Goal: Transaction & Acquisition: Subscribe to service/newsletter

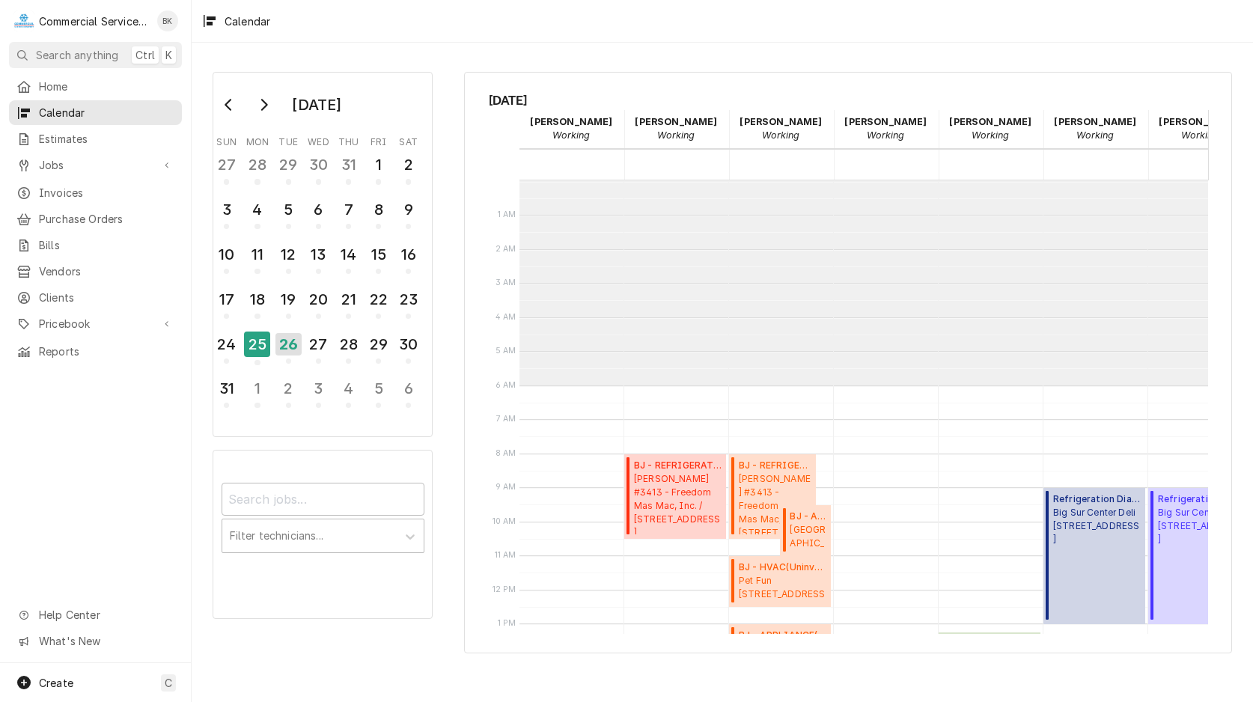
scroll to position [205, 0]
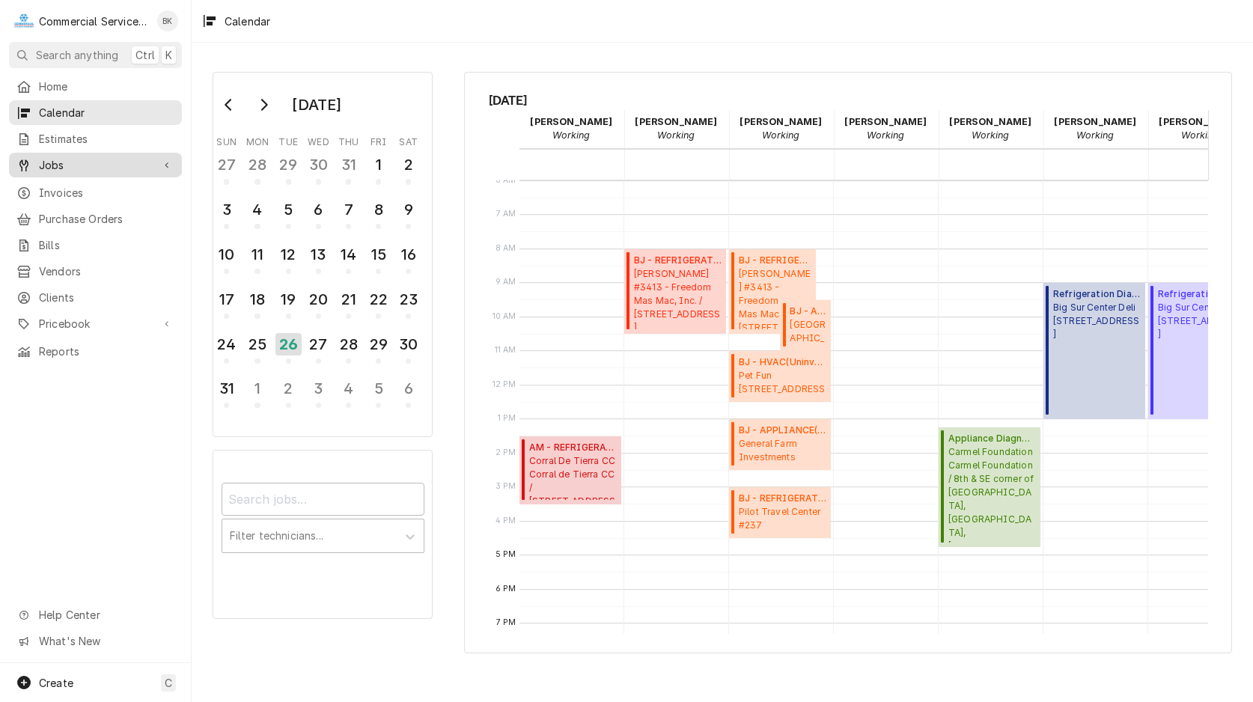
click at [56, 161] on span "Jobs" at bounding box center [95, 165] width 113 height 16
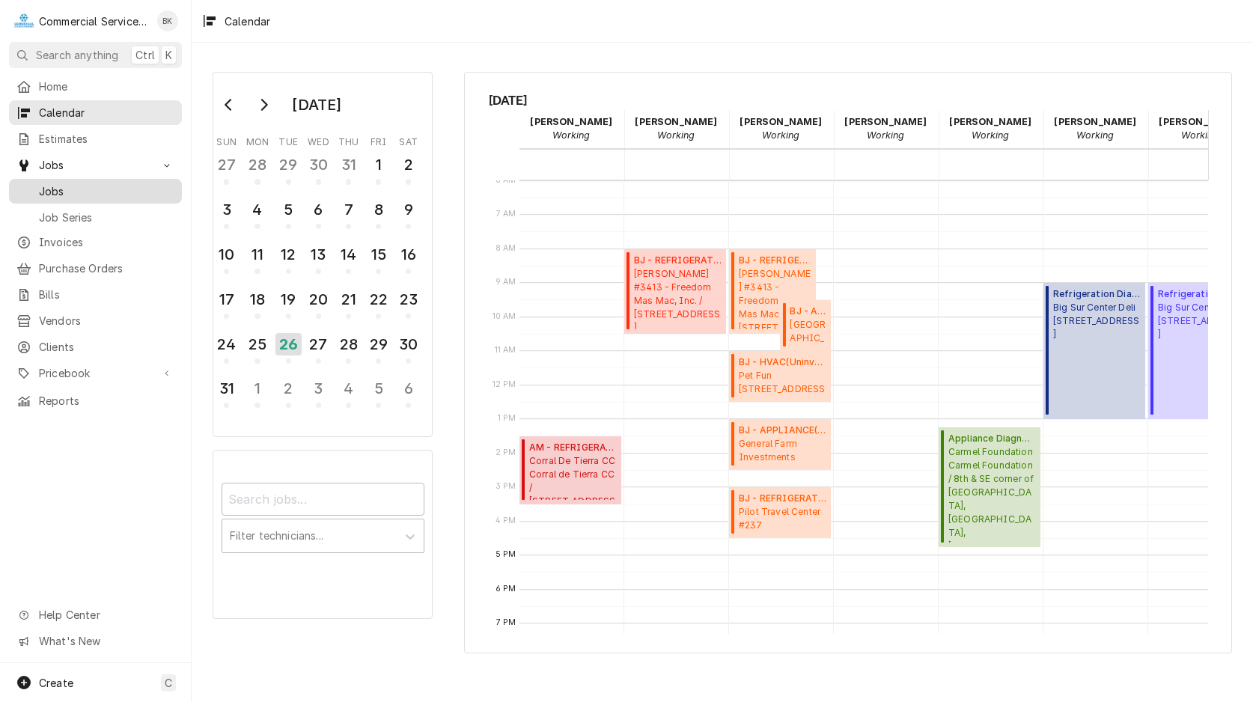
click at [61, 184] on span "Jobs" at bounding box center [106, 191] width 135 height 16
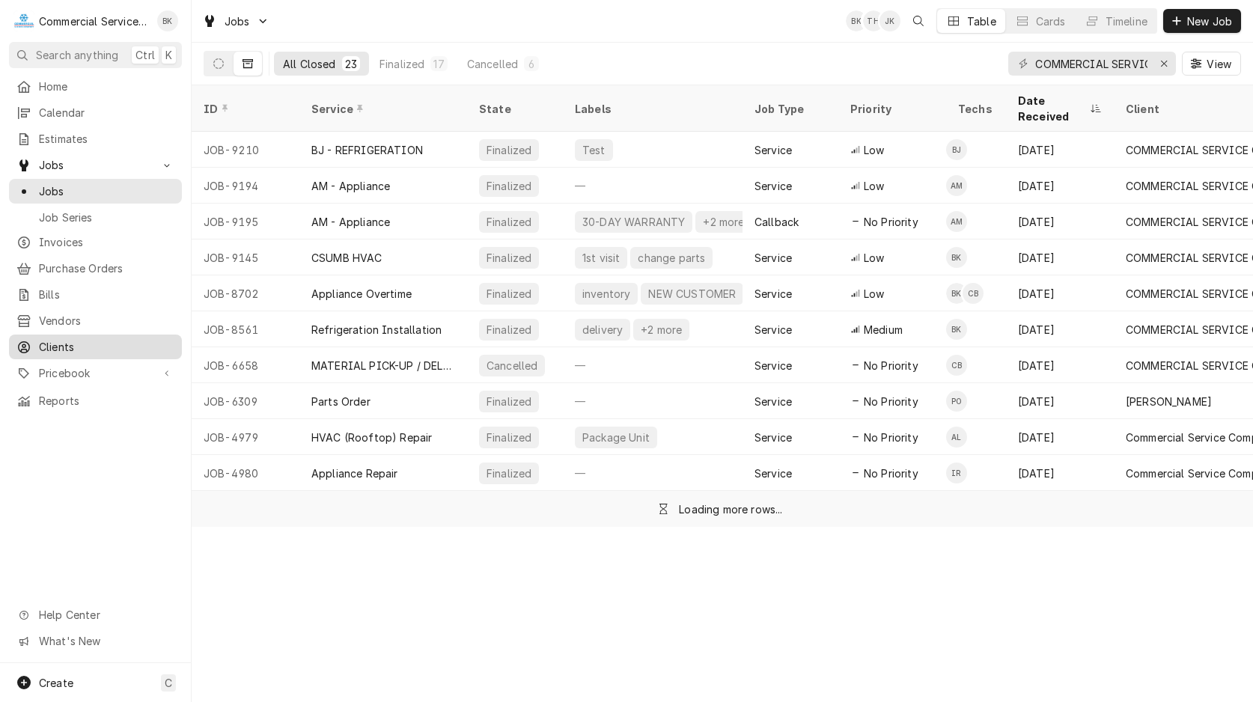
click at [75, 349] on link "Clients" at bounding box center [95, 347] width 173 height 25
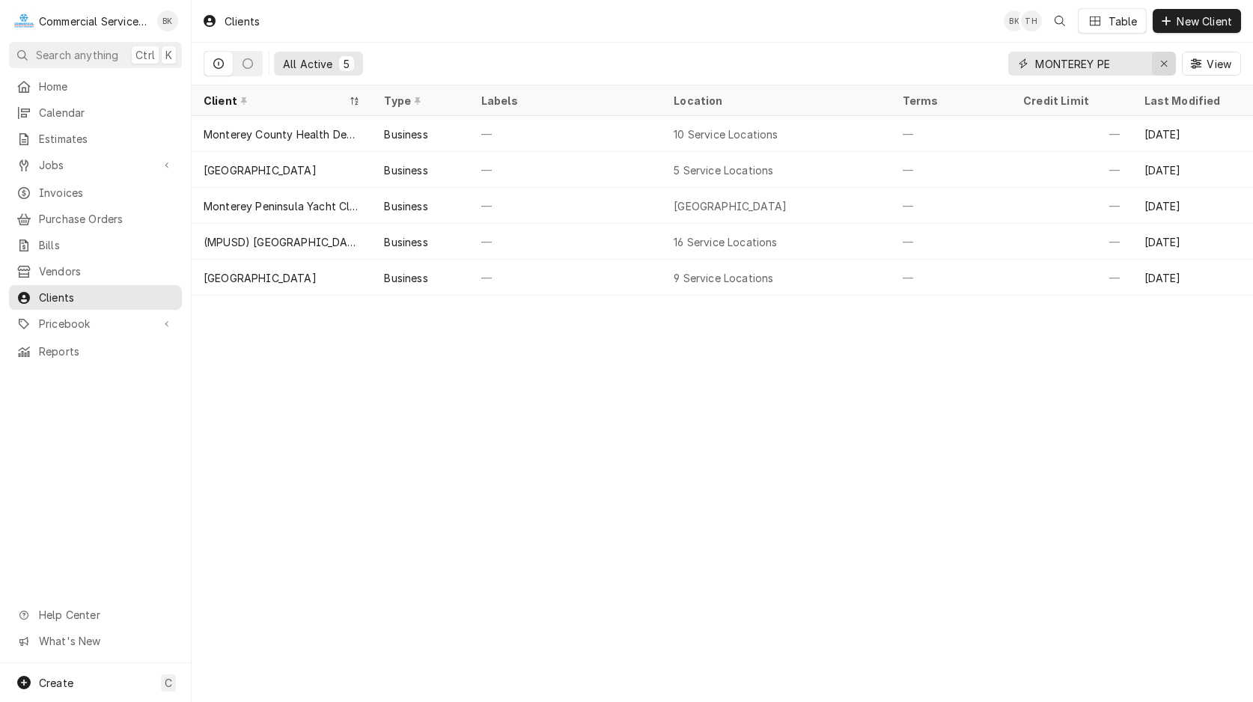
click at [1156, 65] on div "Erase input" at bounding box center [1163, 63] width 15 height 15
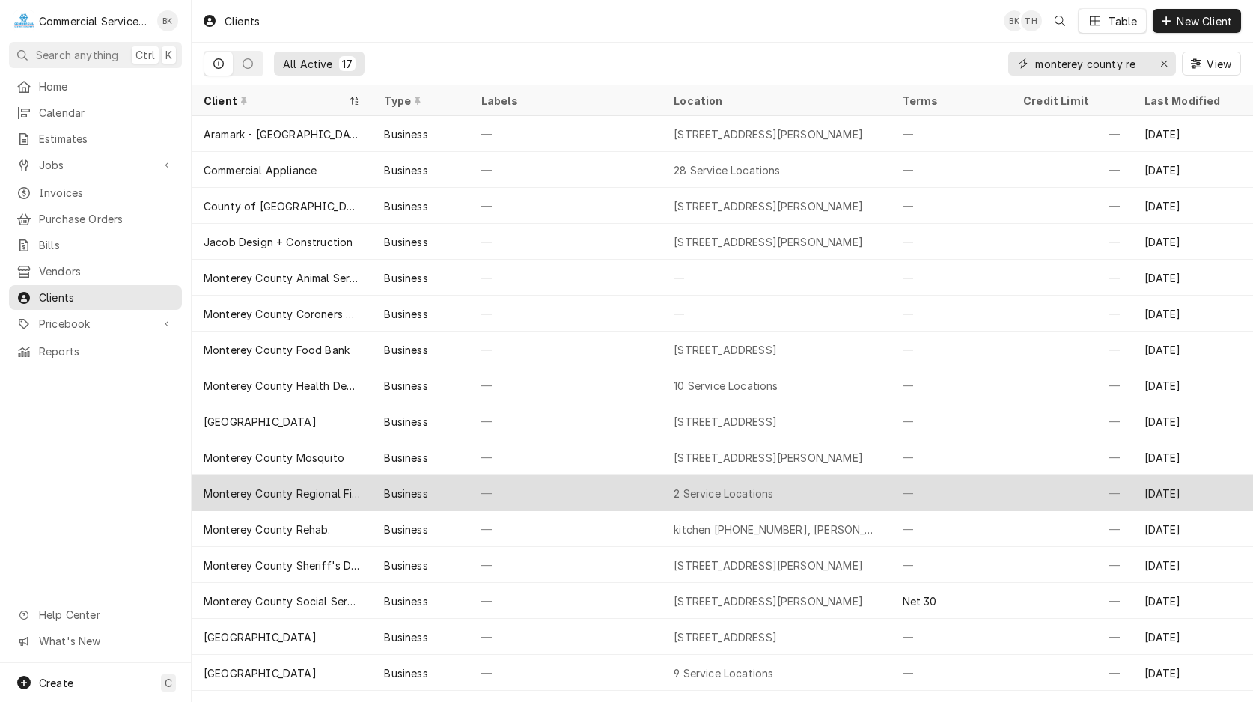
type input "monterey county re"
click at [376, 488] on div "Business" at bounding box center [420, 493] width 97 height 36
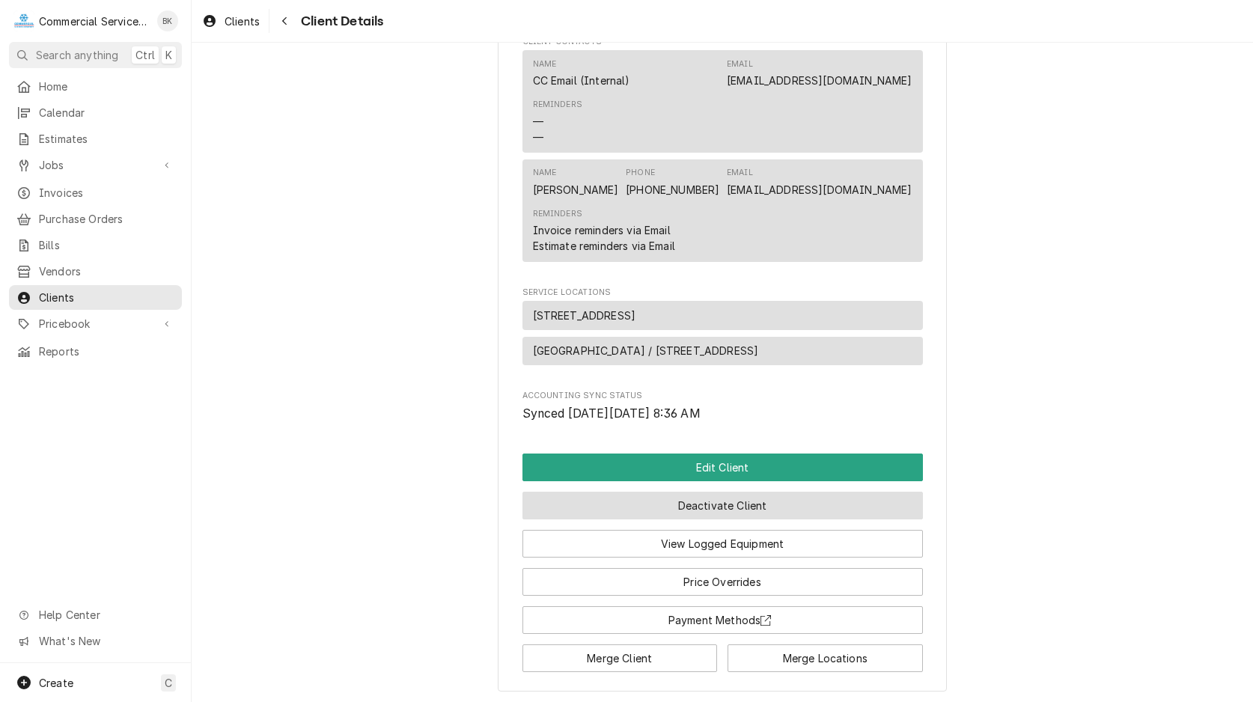
scroll to position [585, 0]
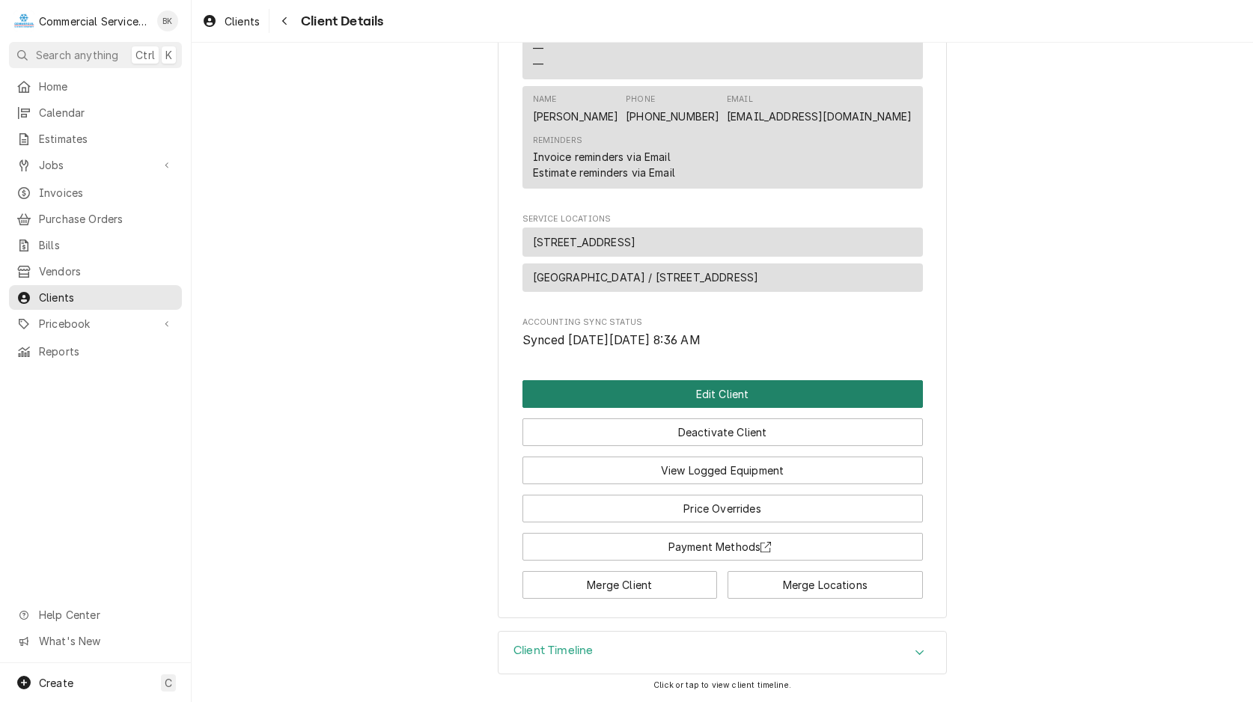
click at [683, 396] on button "Edit Client" at bounding box center [722, 394] width 400 height 28
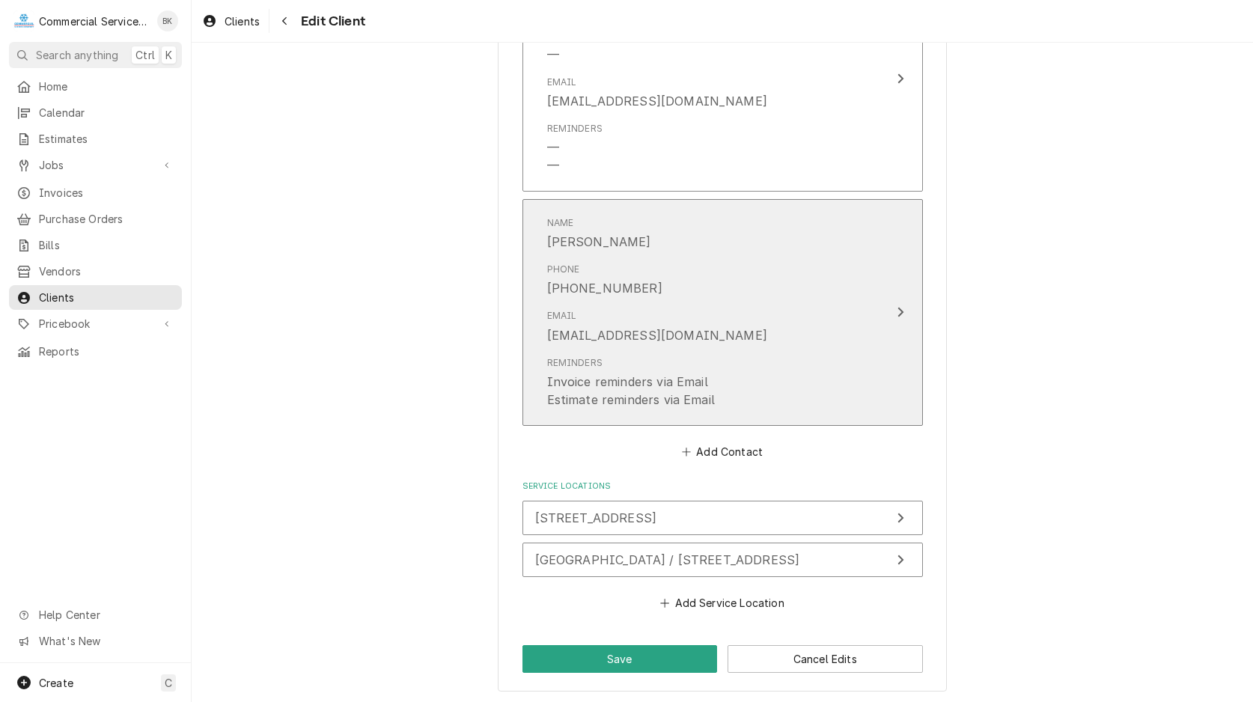
scroll to position [1174, 0]
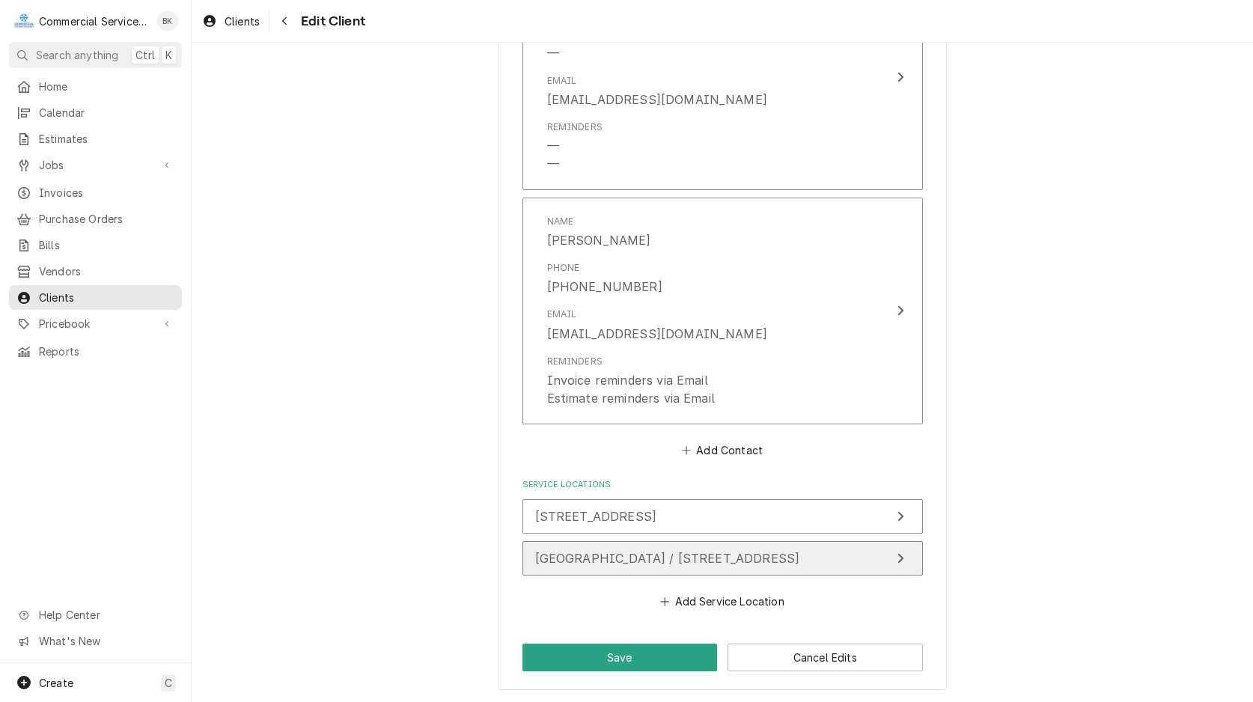
click at [808, 546] on button "Carmel Valley Village / 36 Vía Contenta, Carmel Valley, CA 93924" at bounding box center [722, 558] width 400 height 34
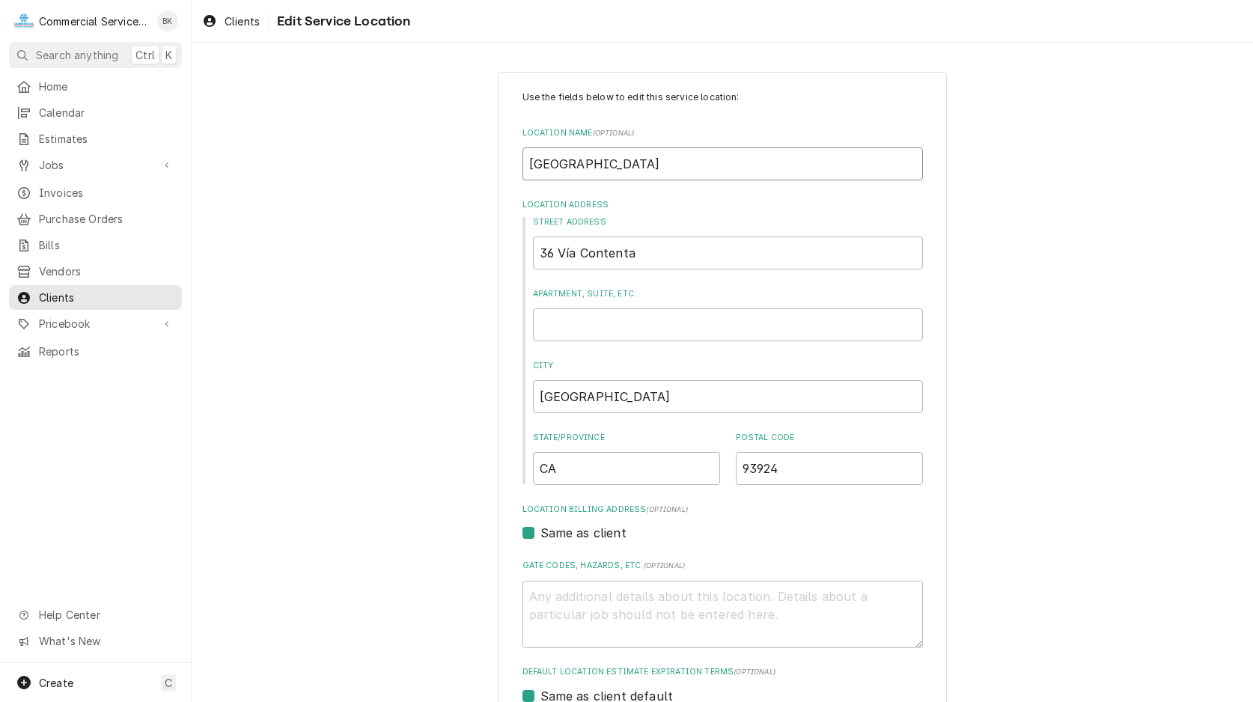
drag, startPoint x: 658, startPoint y: 171, endPoint x: 508, endPoint y: 171, distance: 149.7
click at [506, 172] on div "Use the fields below to edit this service location: Location Name ( optional ) …" at bounding box center [722, 518] width 449 height 893
drag, startPoint x: 577, startPoint y: 173, endPoint x: 496, endPoint y: 173, distance: 80.8
click at [522, 173] on input "Carmel Valley Village" at bounding box center [722, 163] width 400 height 33
type textarea "x"
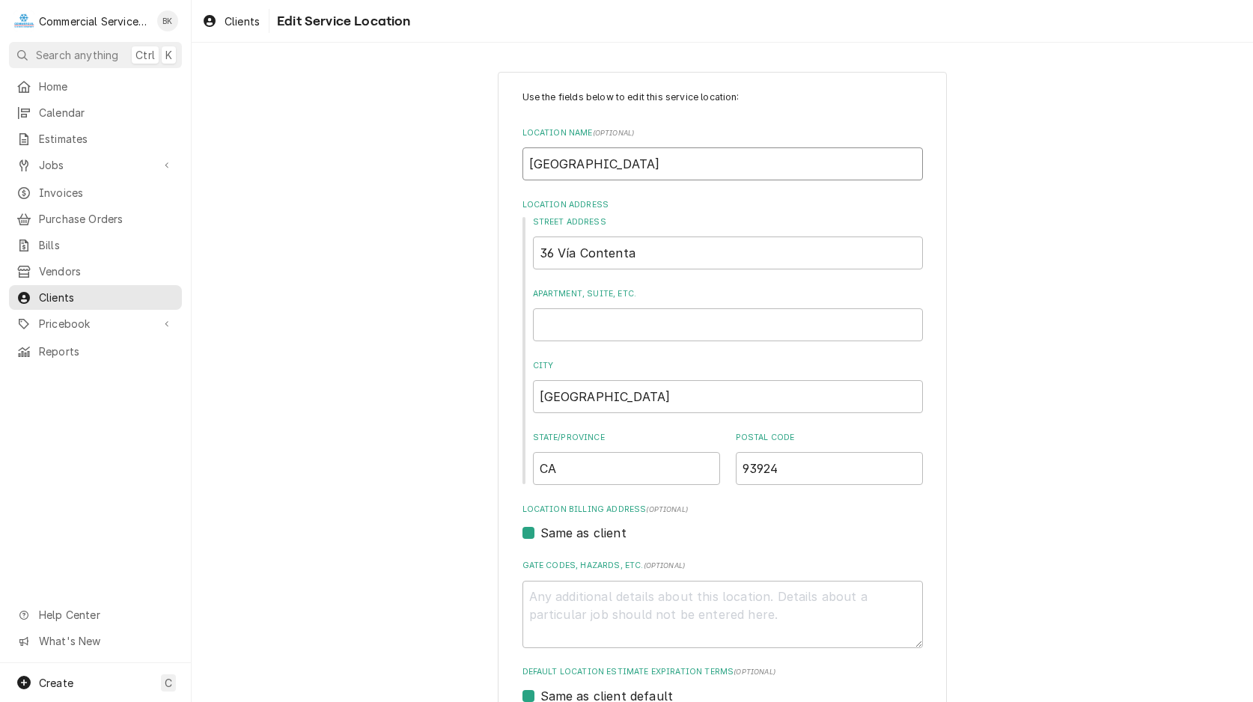
type input "c"
type textarea "x"
type input "cb"
type textarea "x"
type input "cbv"
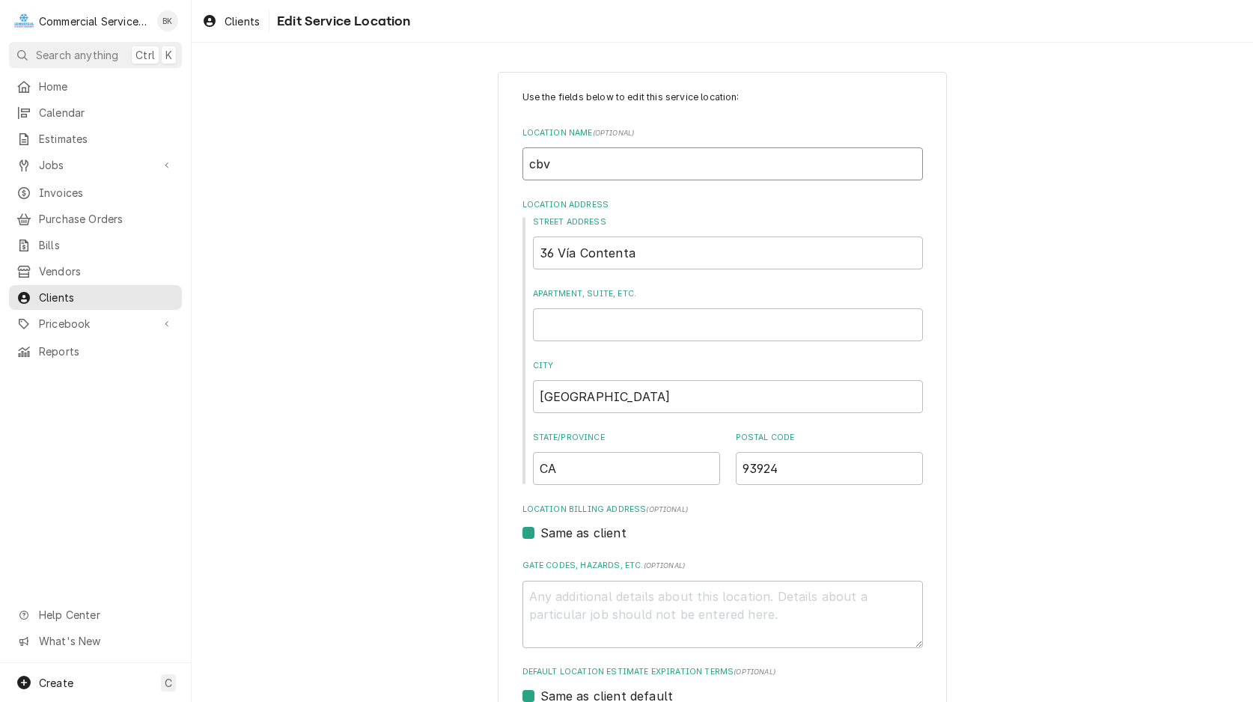
type textarea "x"
type input "cb"
type textarea "x"
type input "c"
type textarea "x"
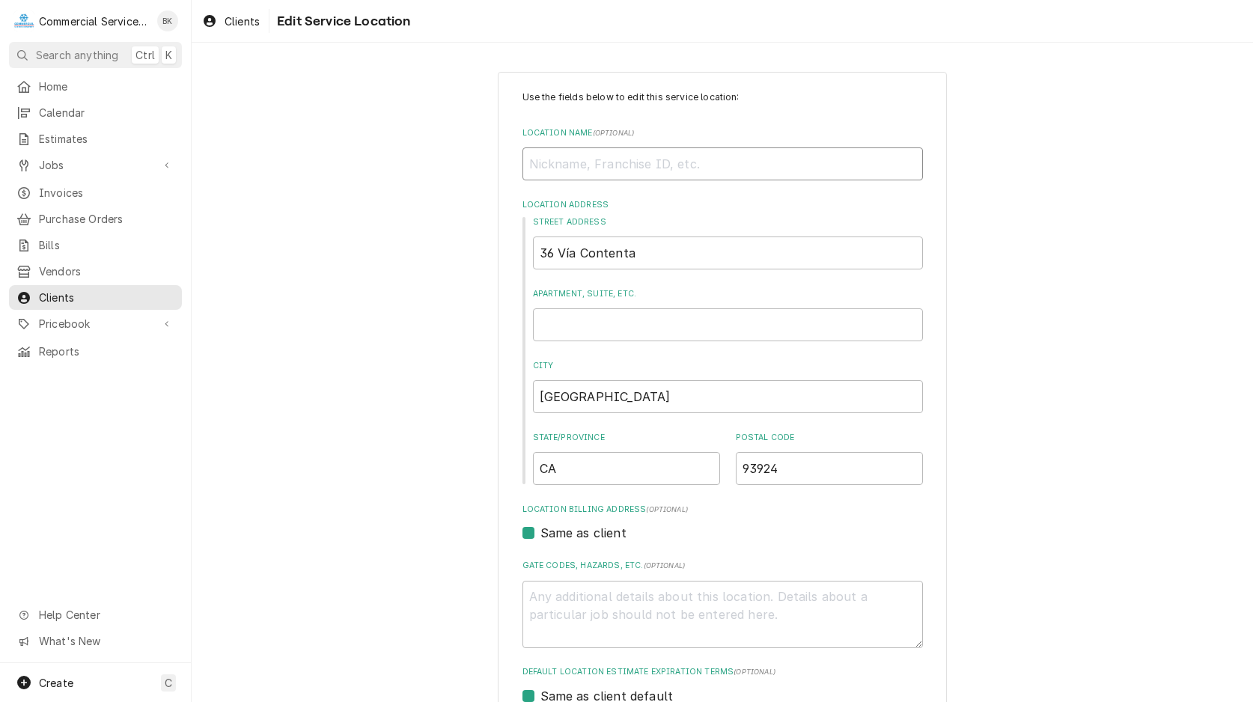
type textarea "x"
type input "C"
type textarea "x"
type input "CV"
type textarea "x"
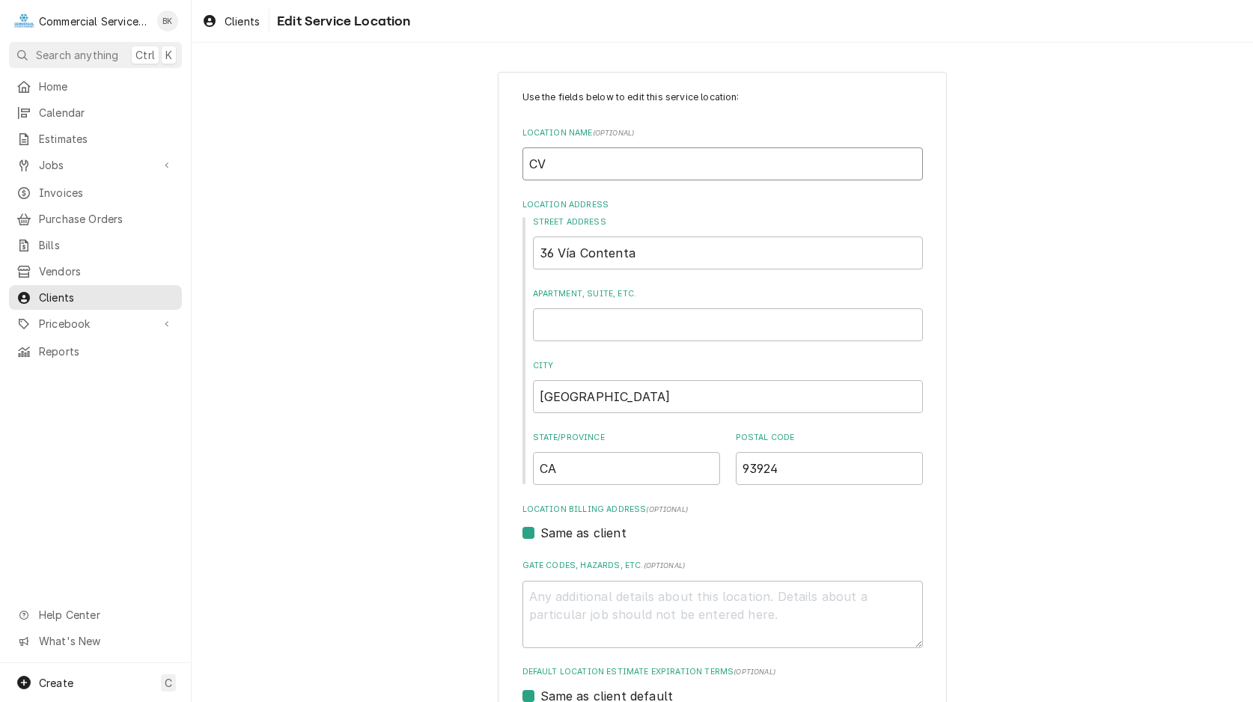
type input "CV"
type textarea "x"
type input "CV V"
type textarea "x"
type input "CV VI"
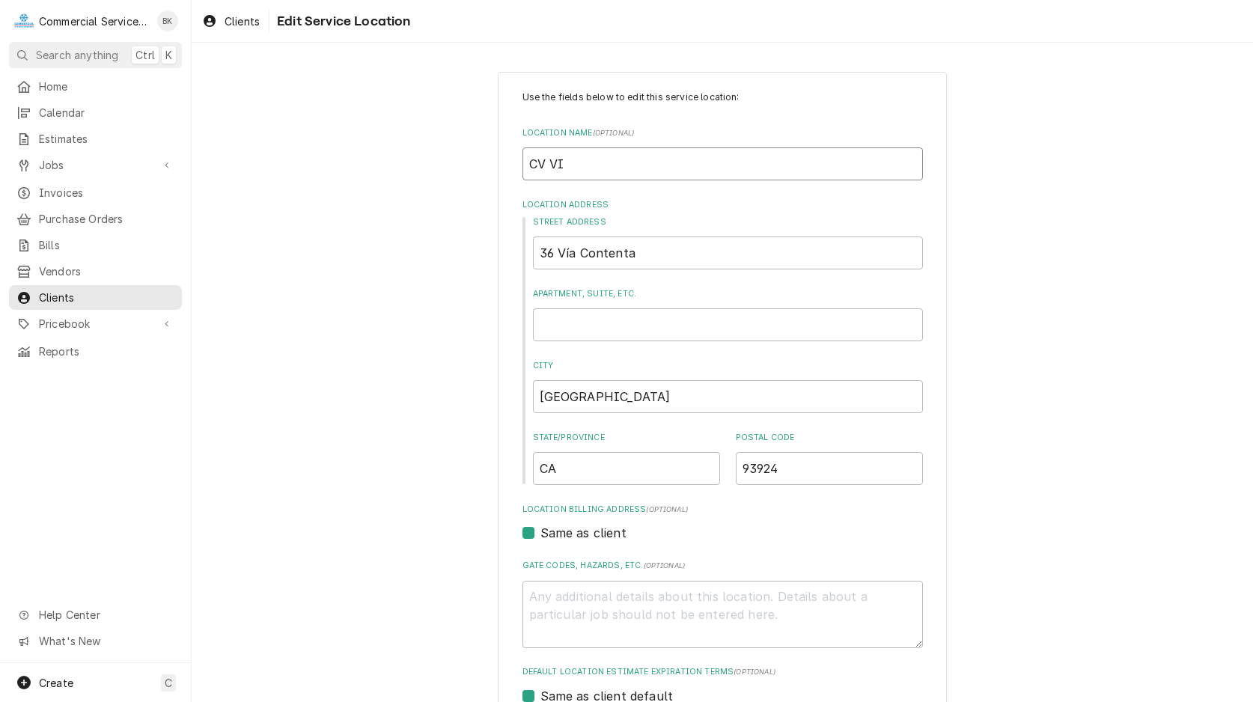
type textarea "x"
type input "CV VIL"
type textarea "x"
type input "CV VILL"
type textarea "x"
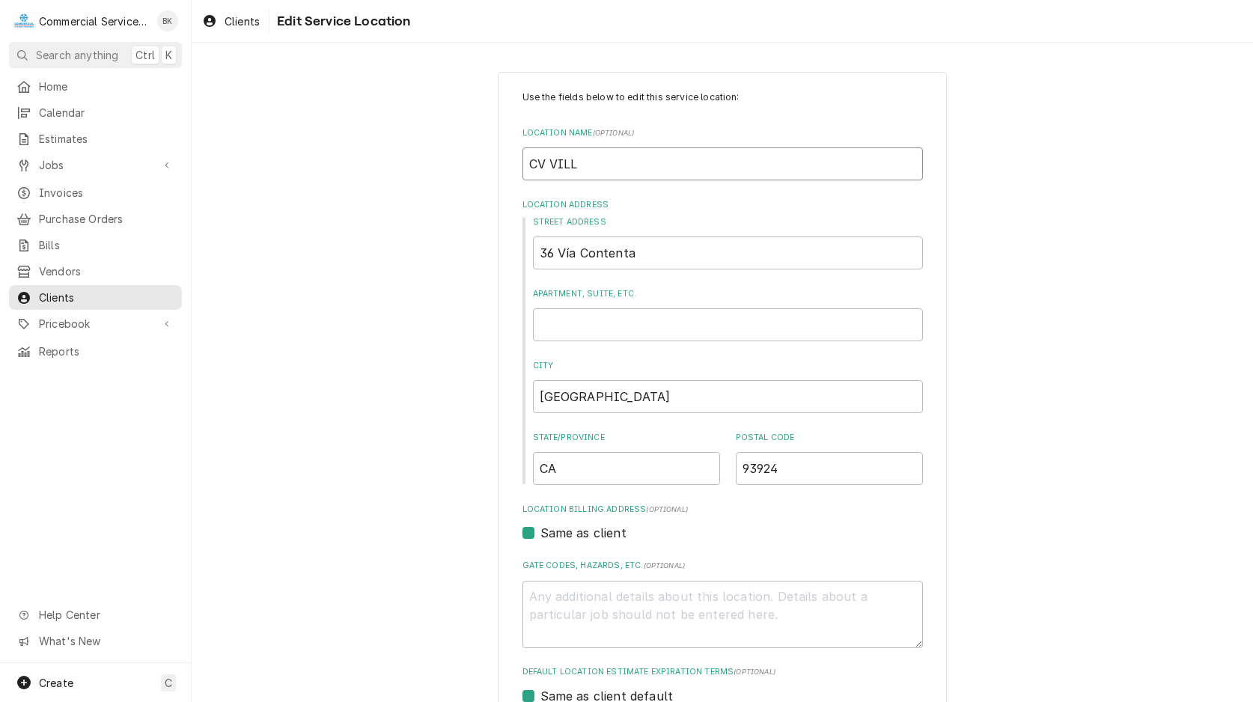
type input "CV VILLA"
type textarea "x"
type input "CV VILLAG"
type textarea "x"
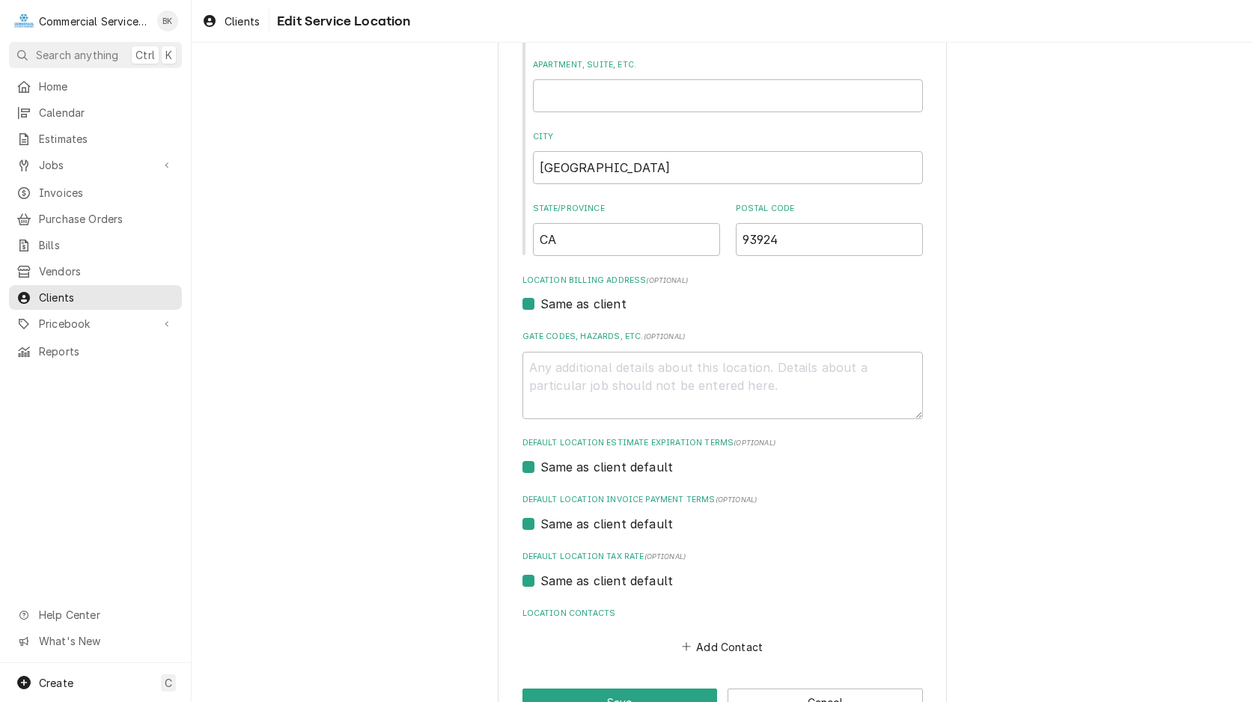
scroll to position [275, 0]
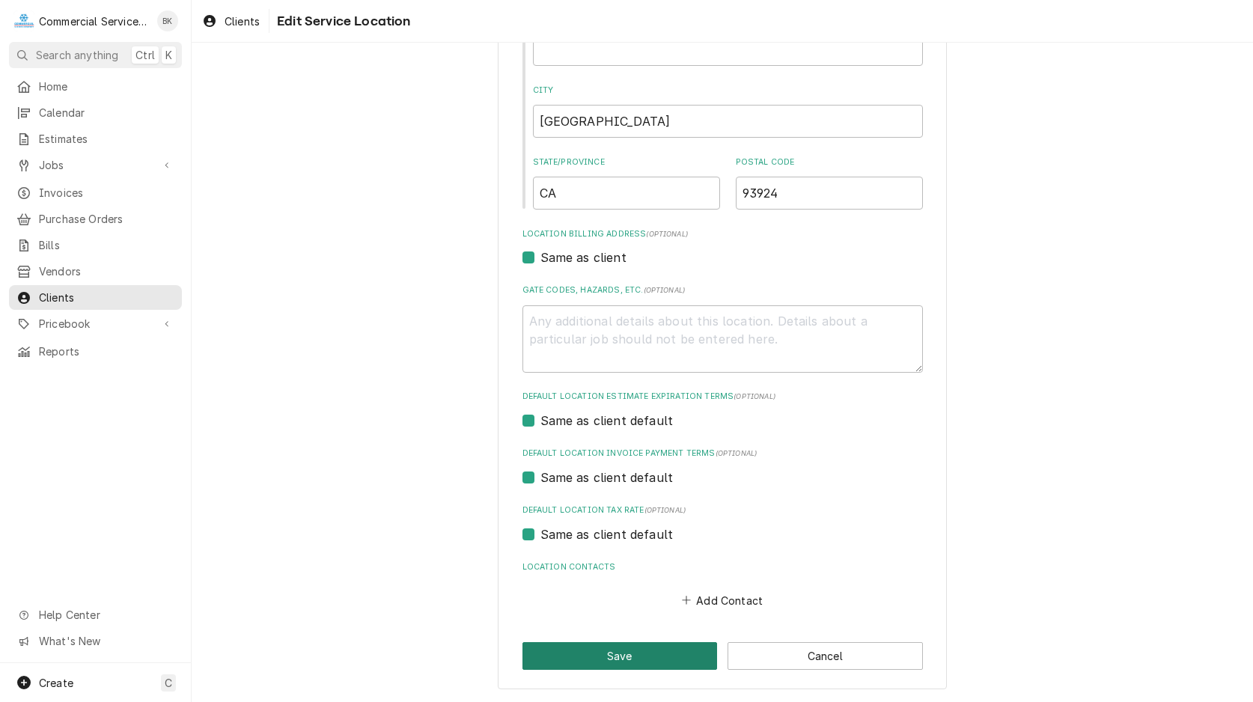
type input "CV VILLAGE"
click at [652, 653] on button "Save" at bounding box center [619, 656] width 195 height 28
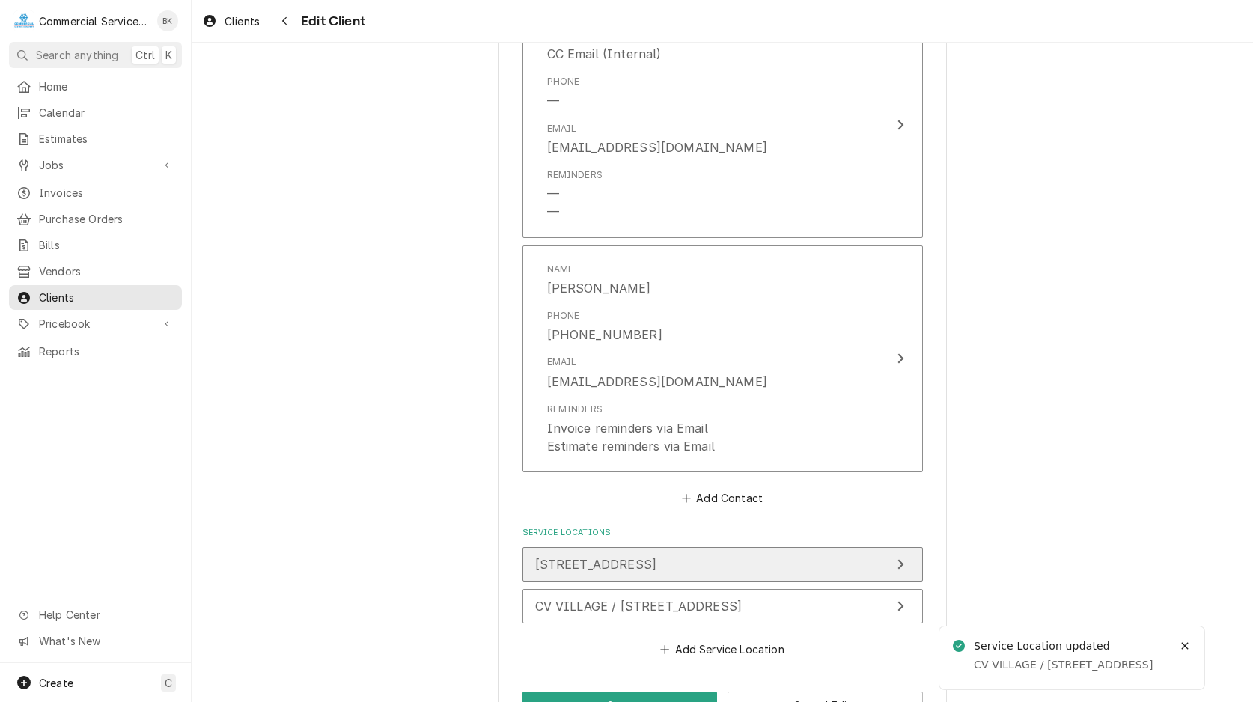
scroll to position [1174, 0]
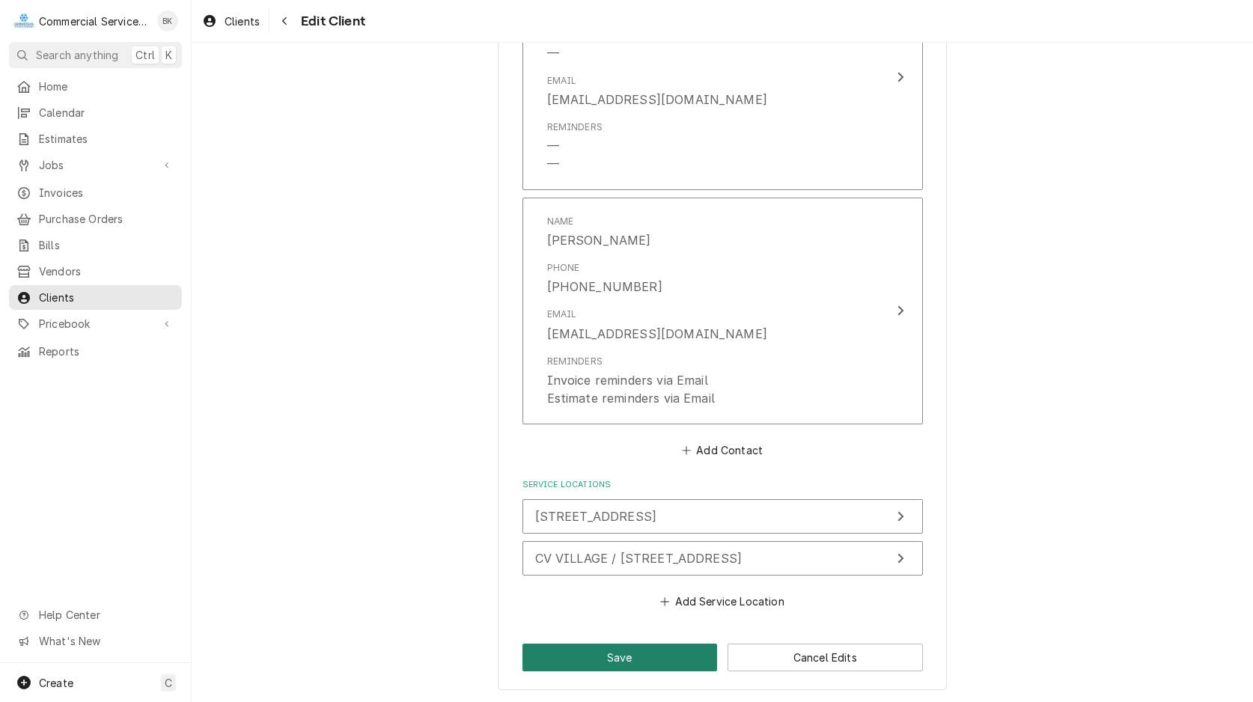
click at [629, 654] on button "Save" at bounding box center [619, 658] width 195 height 28
type textarea "x"
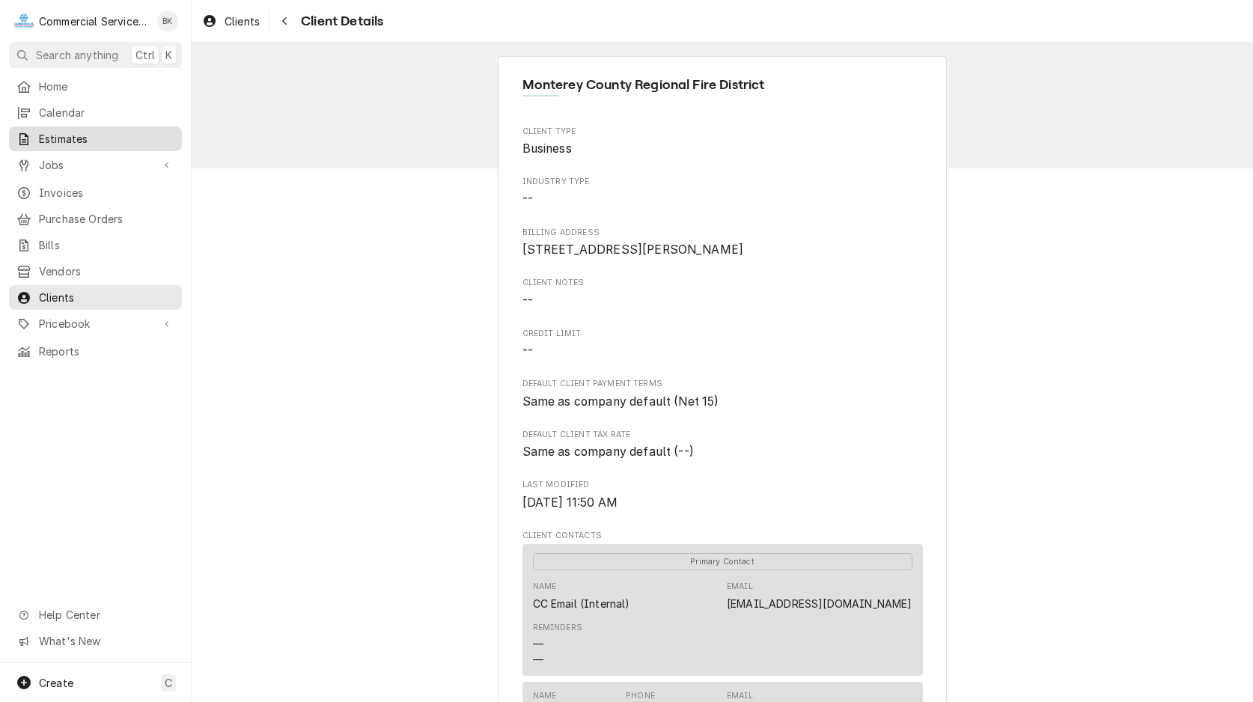
click at [61, 129] on div "Estimates" at bounding box center [95, 138] width 167 height 19
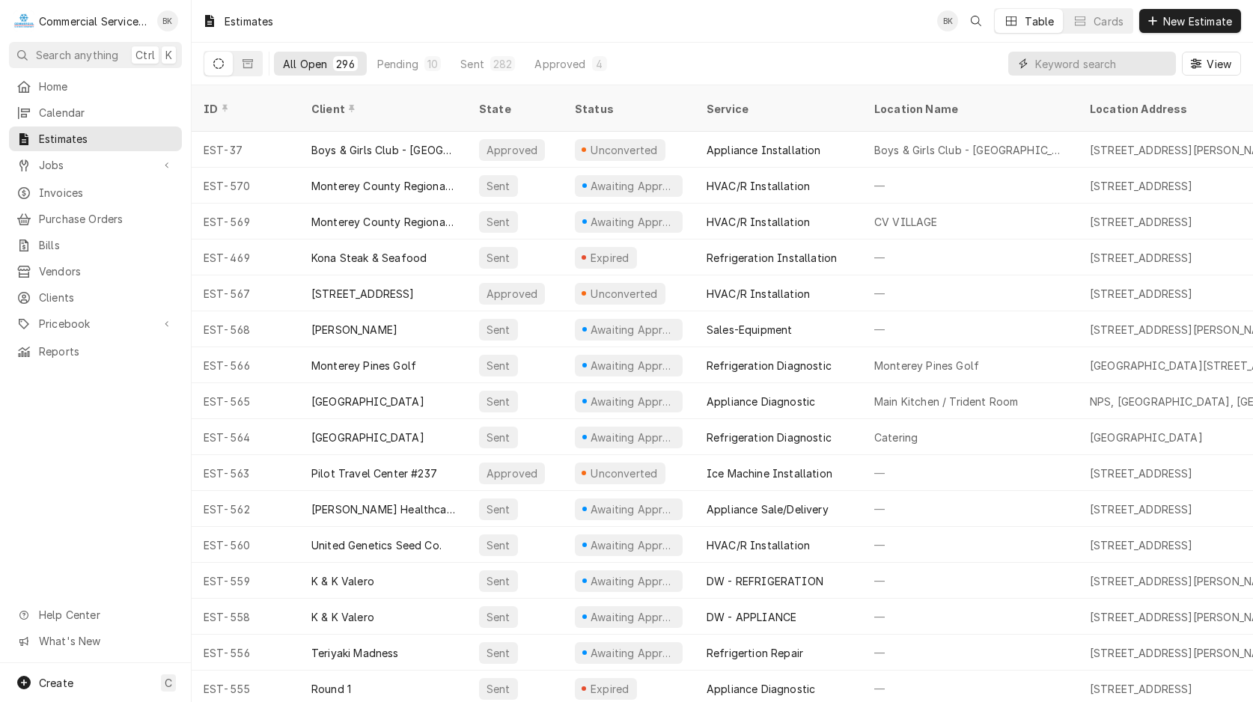
click at [1097, 67] on input "Dynamic Content Wrapper" at bounding box center [1101, 64] width 133 height 24
click at [59, 290] on span "Clients" at bounding box center [106, 298] width 135 height 16
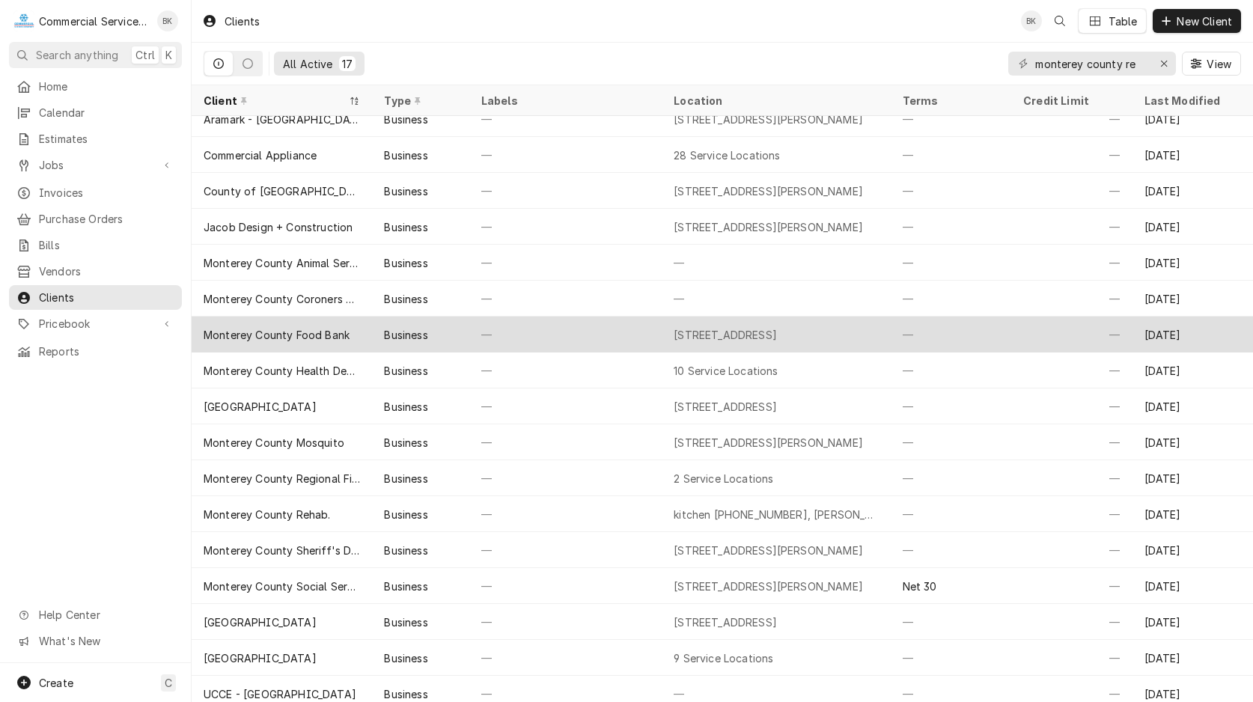
scroll to position [22, 0]
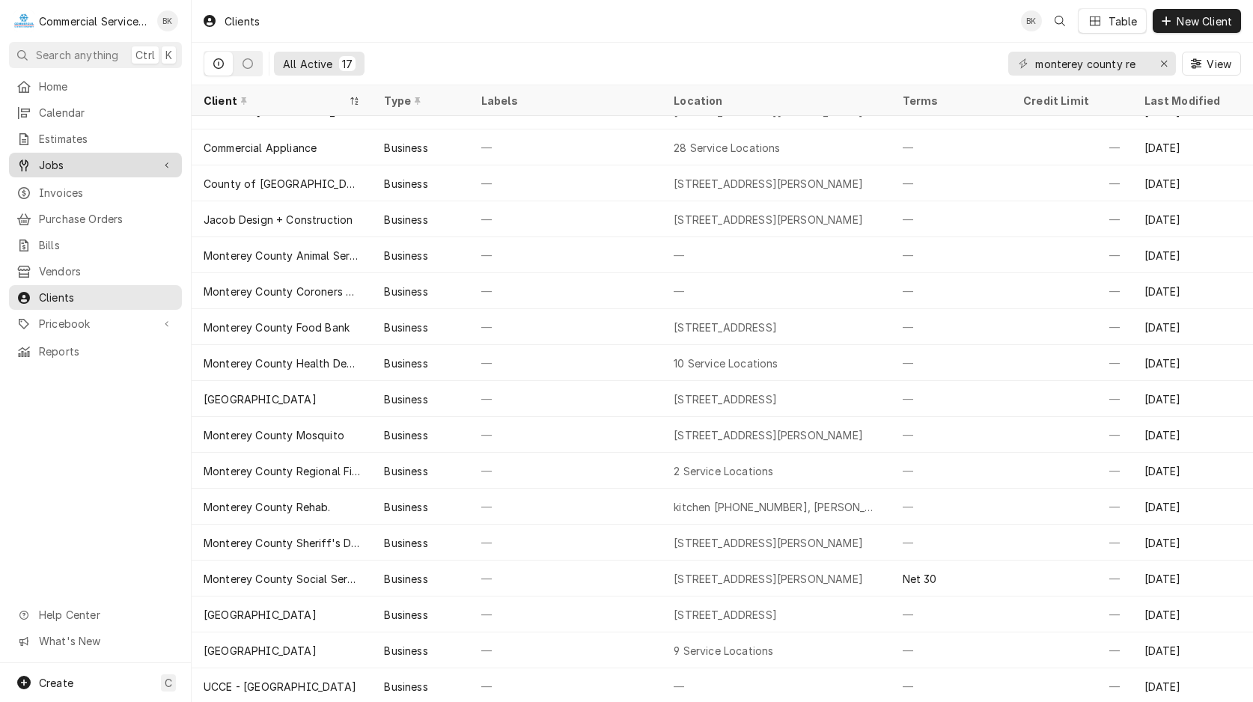
click at [57, 157] on span "Jobs" at bounding box center [95, 165] width 113 height 16
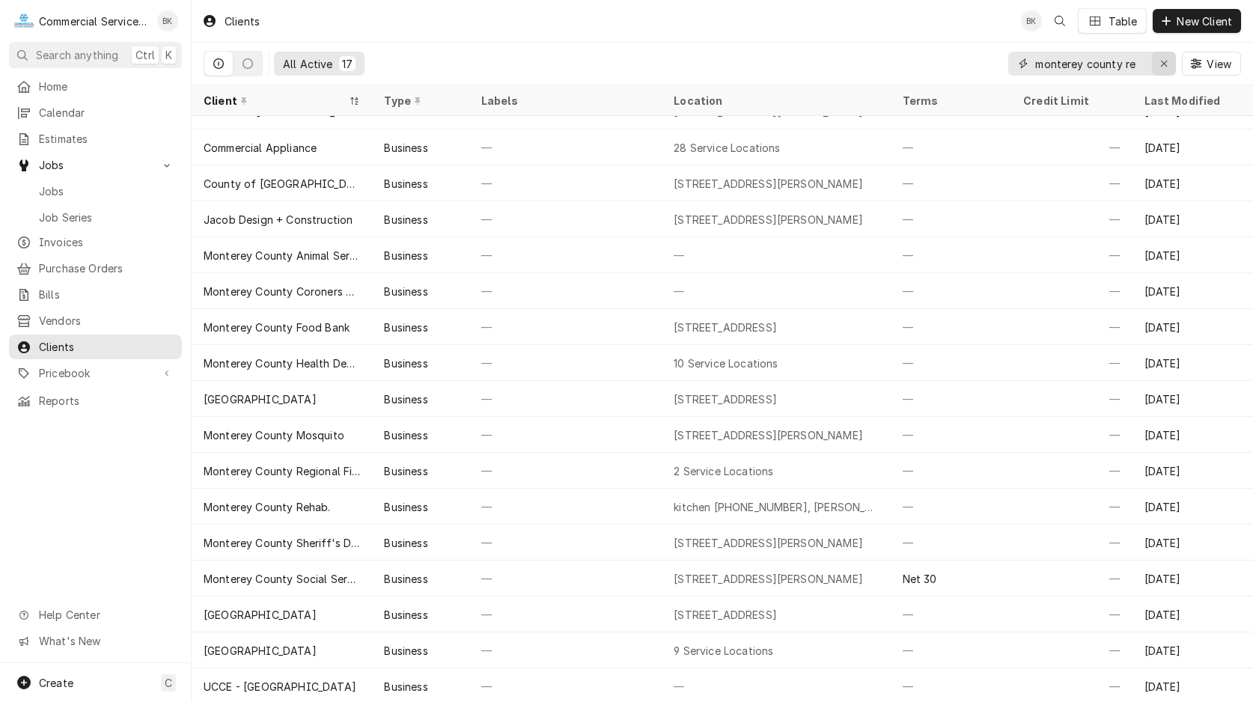
click at [1159, 61] on div "Erase input" at bounding box center [1163, 63] width 15 height 15
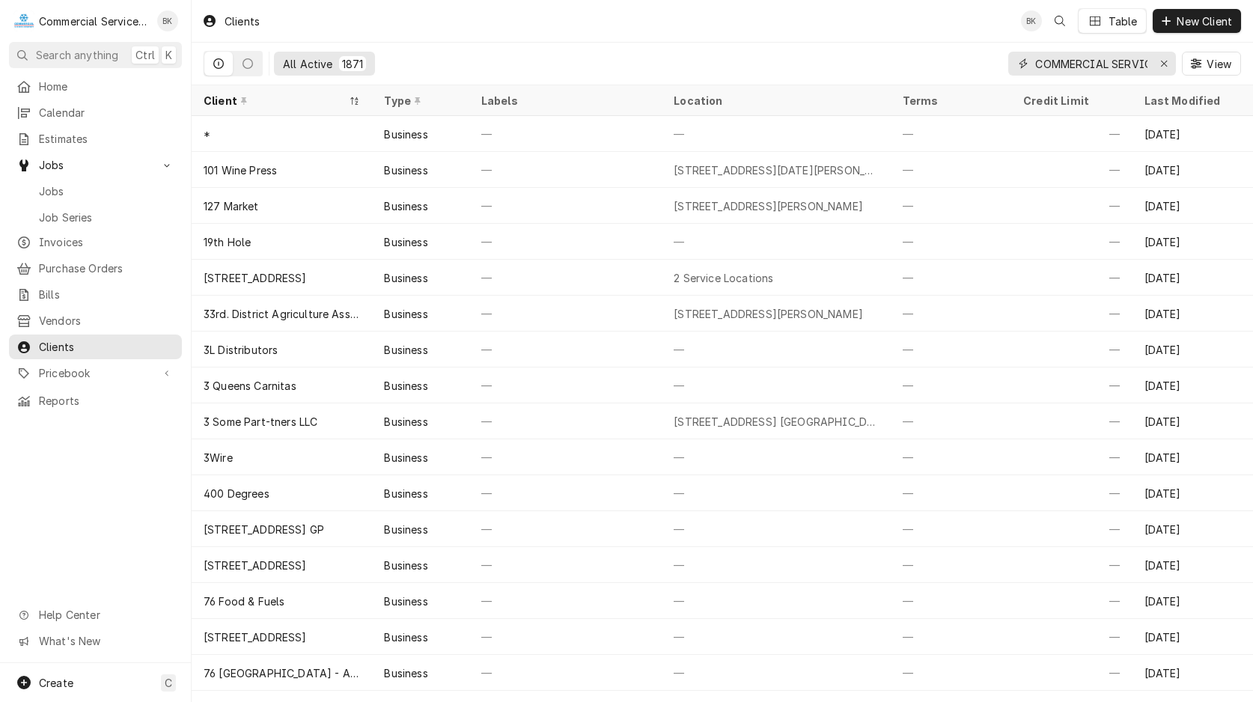
scroll to position [0, 13]
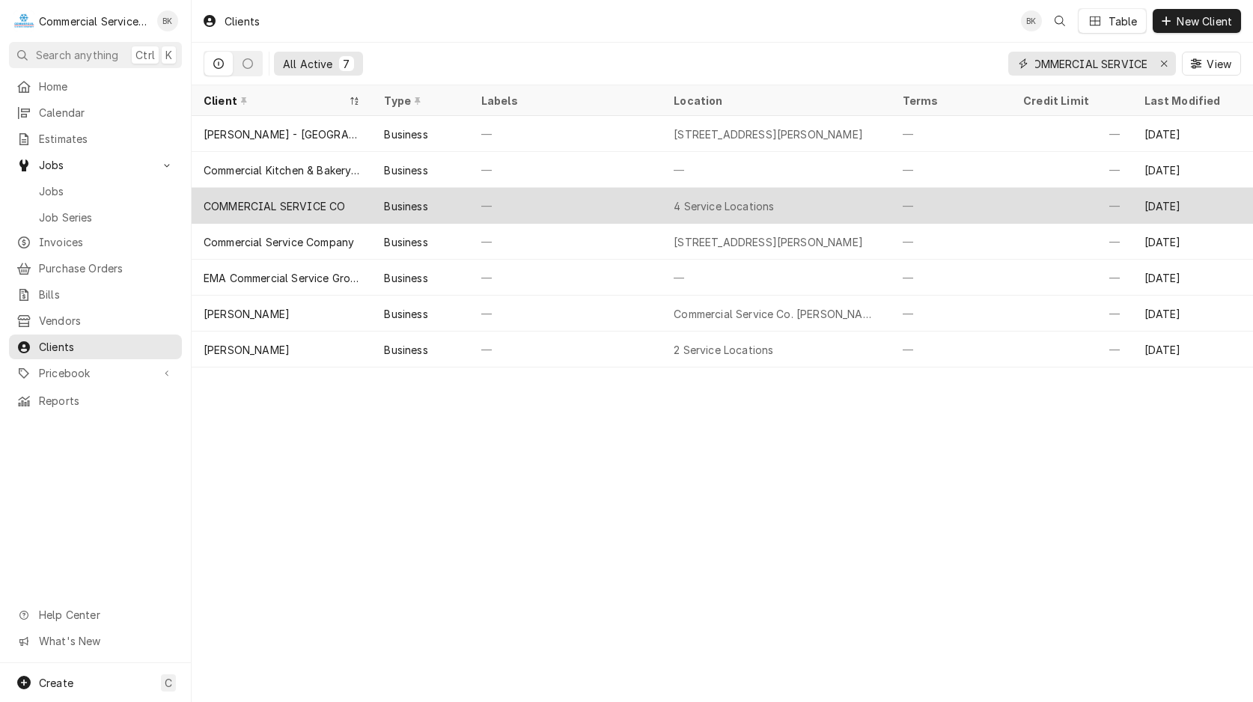
type input "COMMERCIAL SERVICE"
click at [391, 209] on div "Business" at bounding box center [405, 206] width 43 height 16
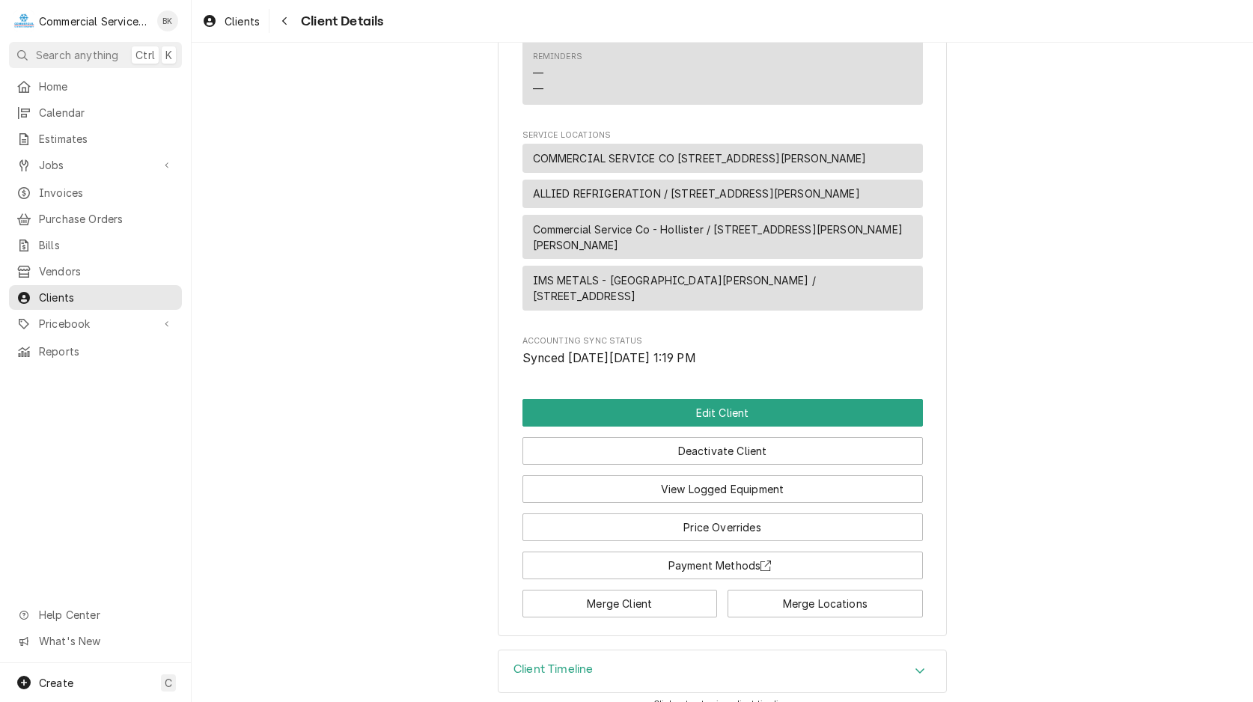
scroll to position [793, 0]
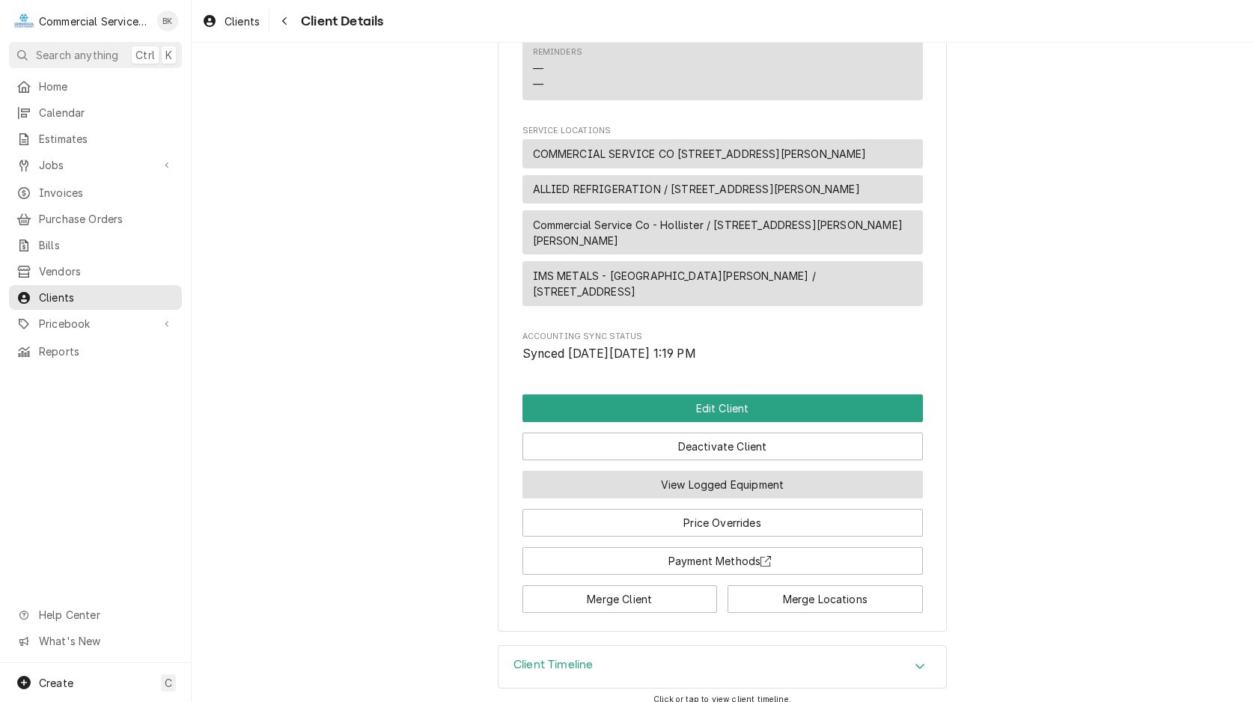
click at [724, 472] on button "View Logged Equipment" at bounding box center [722, 485] width 400 height 28
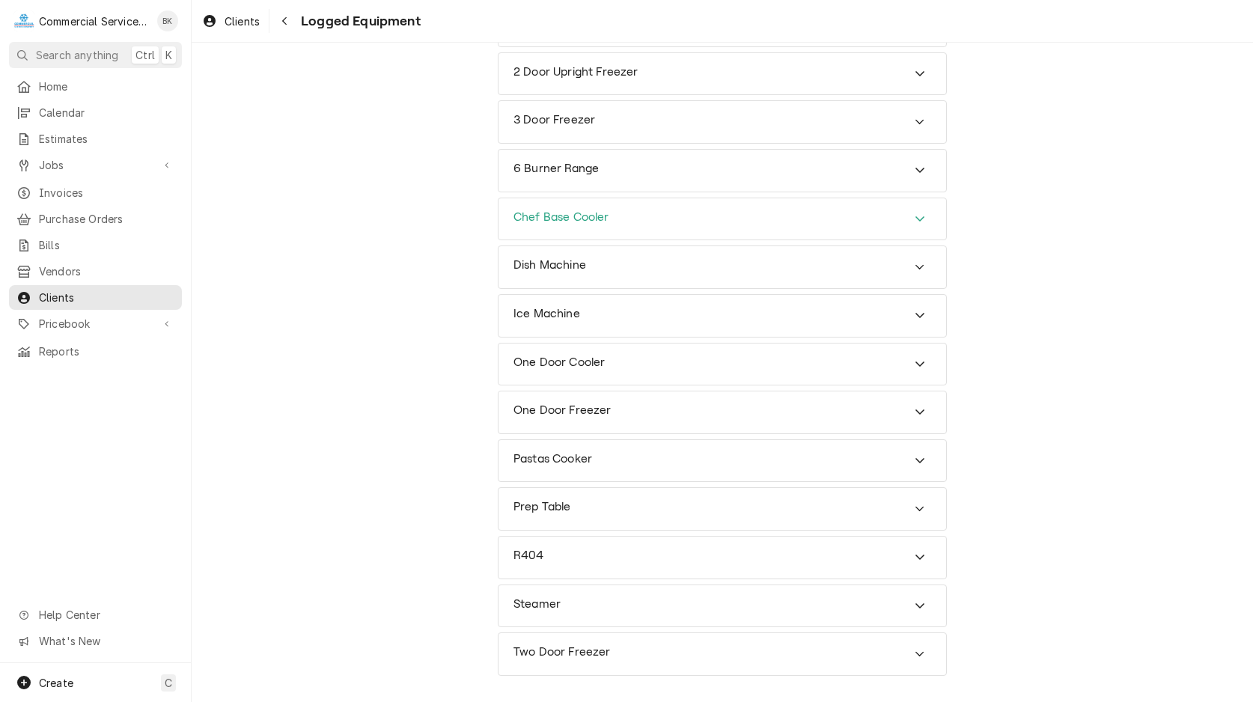
scroll to position [456, 0]
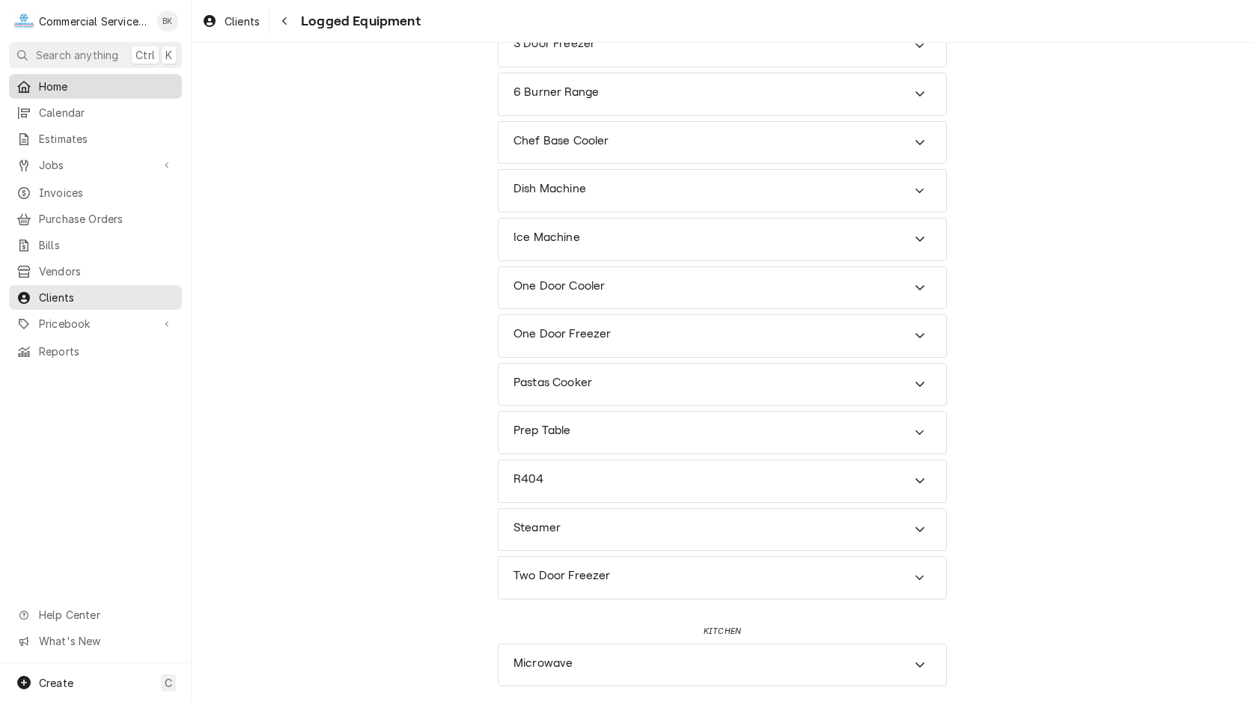
click at [46, 86] on span "Home" at bounding box center [106, 87] width 135 height 16
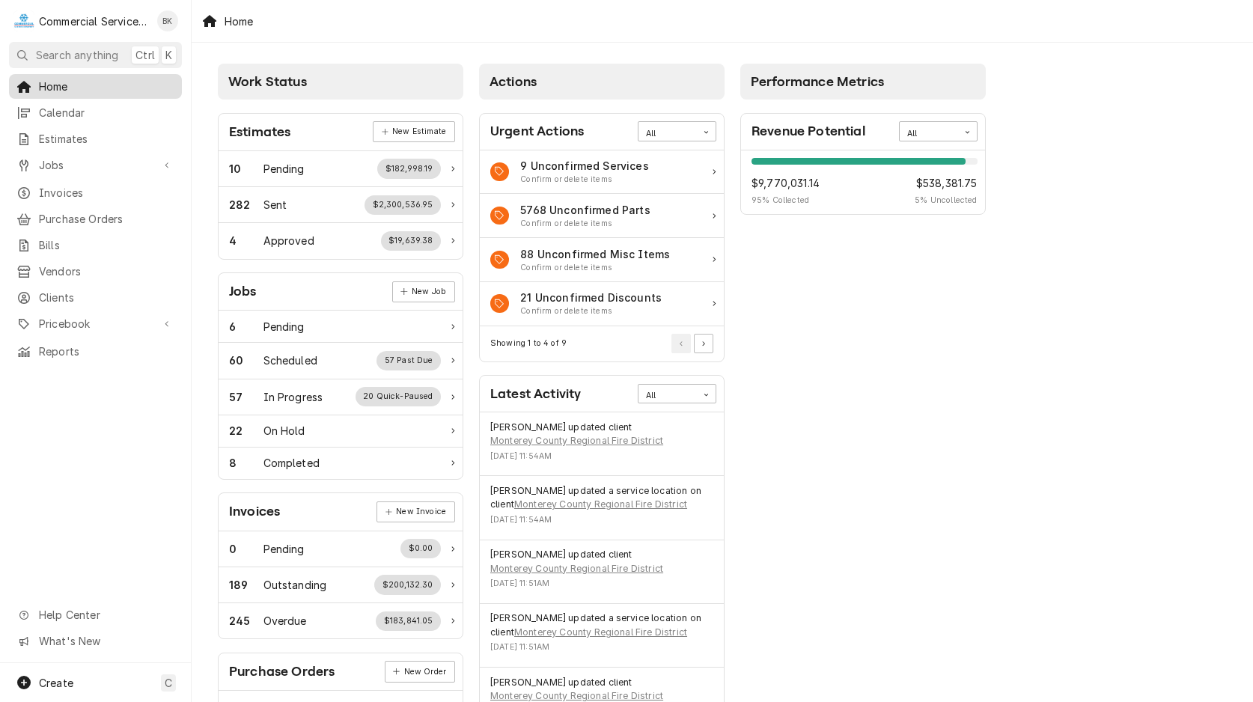
click at [59, 91] on span "Home" at bounding box center [106, 87] width 135 height 16
click at [54, 82] on span "Home" at bounding box center [106, 87] width 135 height 16
click at [51, 126] on link "Estimates" at bounding box center [95, 138] width 173 height 25
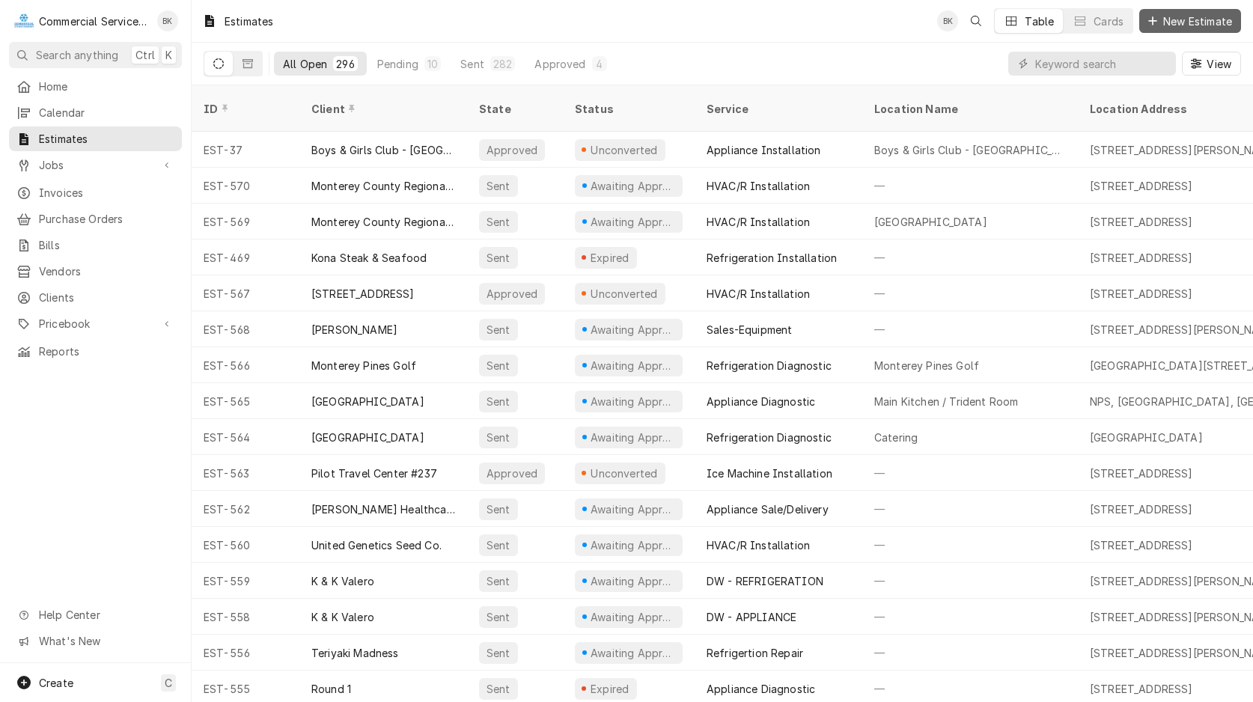
click at [1184, 17] on span "New Estimate" at bounding box center [1197, 21] width 75 height 16
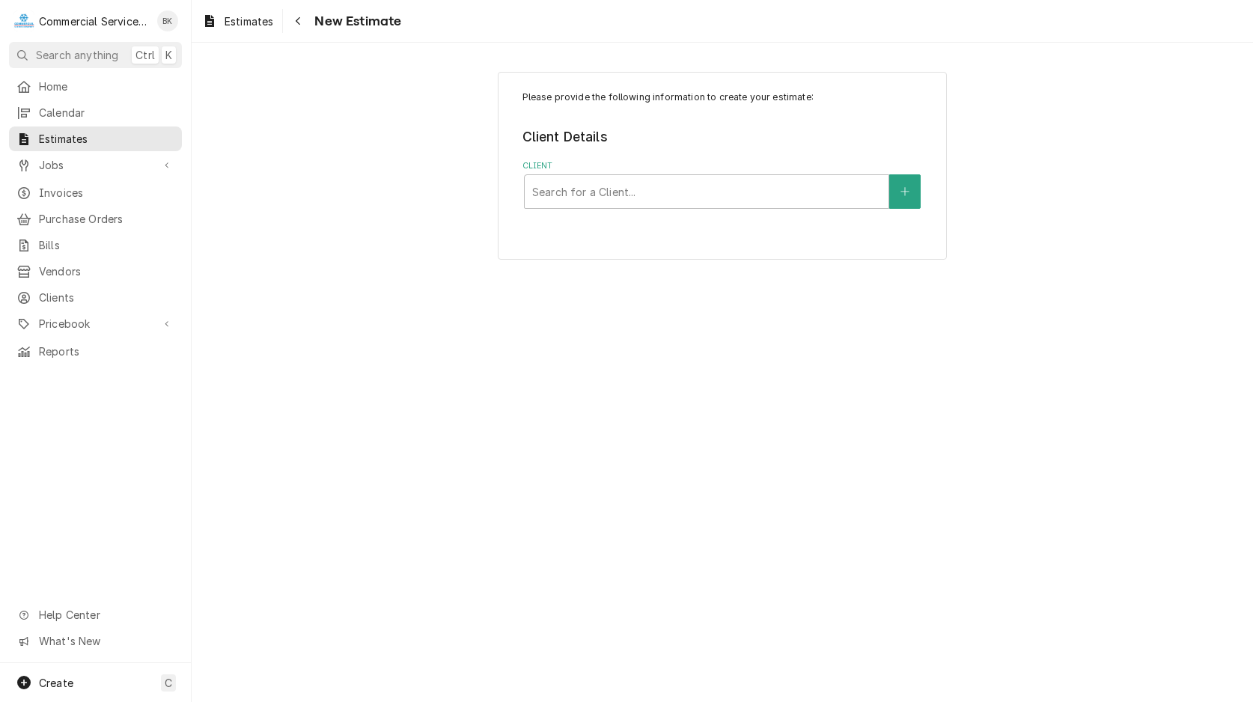
click at [564, 201] on div "Client" at bounding box center [706, 191] width 349 height 27
type input "M"
type input "MPUSD"
click at [623, 288] on div "Service Location" at bounding box center [706, 284] width 349 height 27
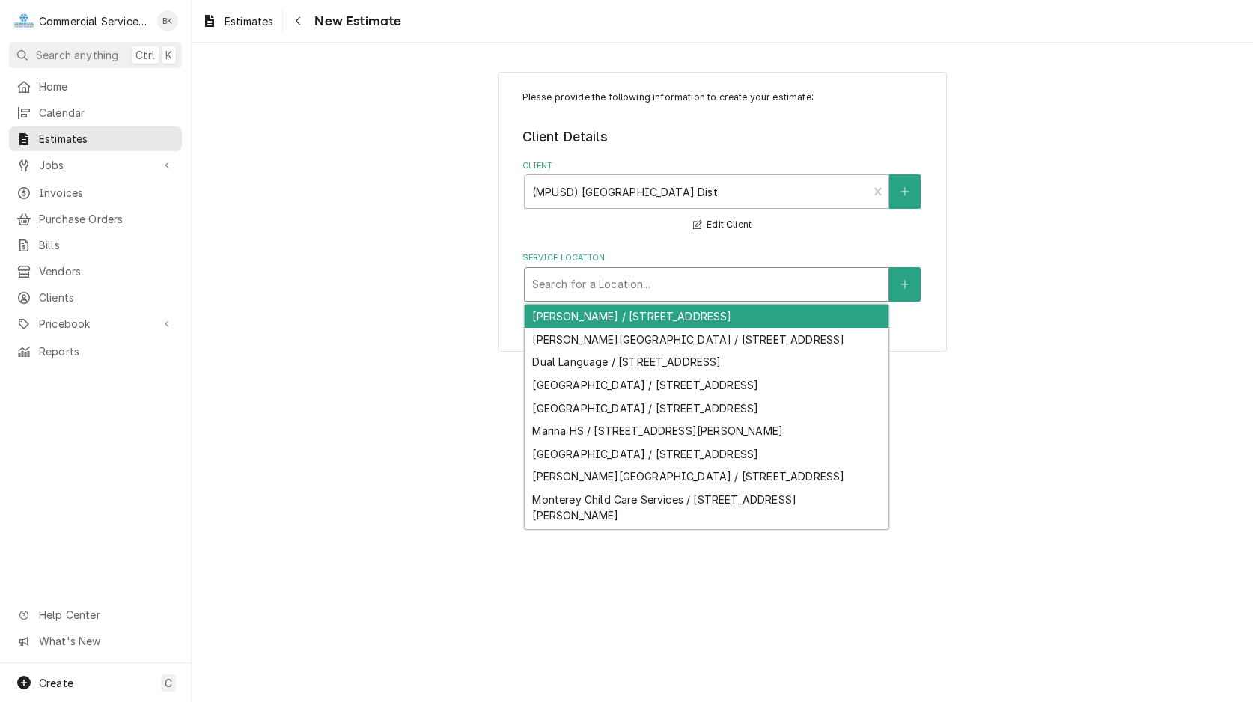
scroll to position [21, 0]
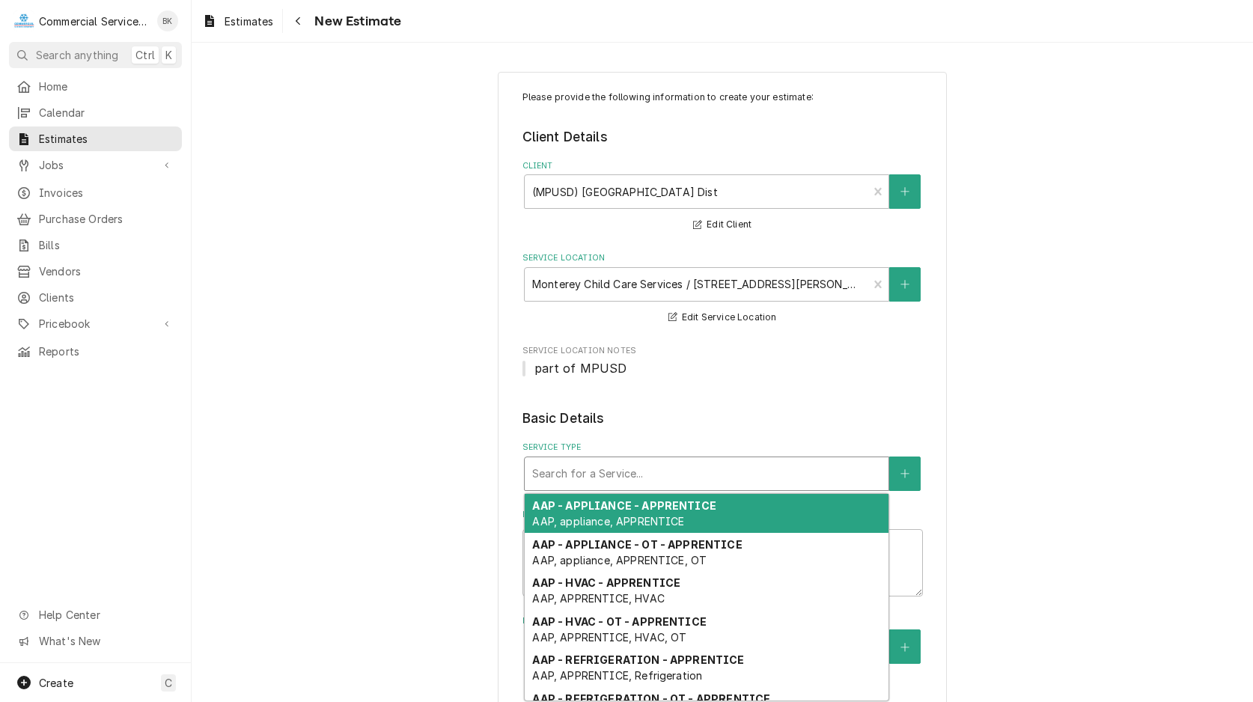
click at [574, 476] on div "Service Type" at bounding box center [706, 473] width 349 height 27
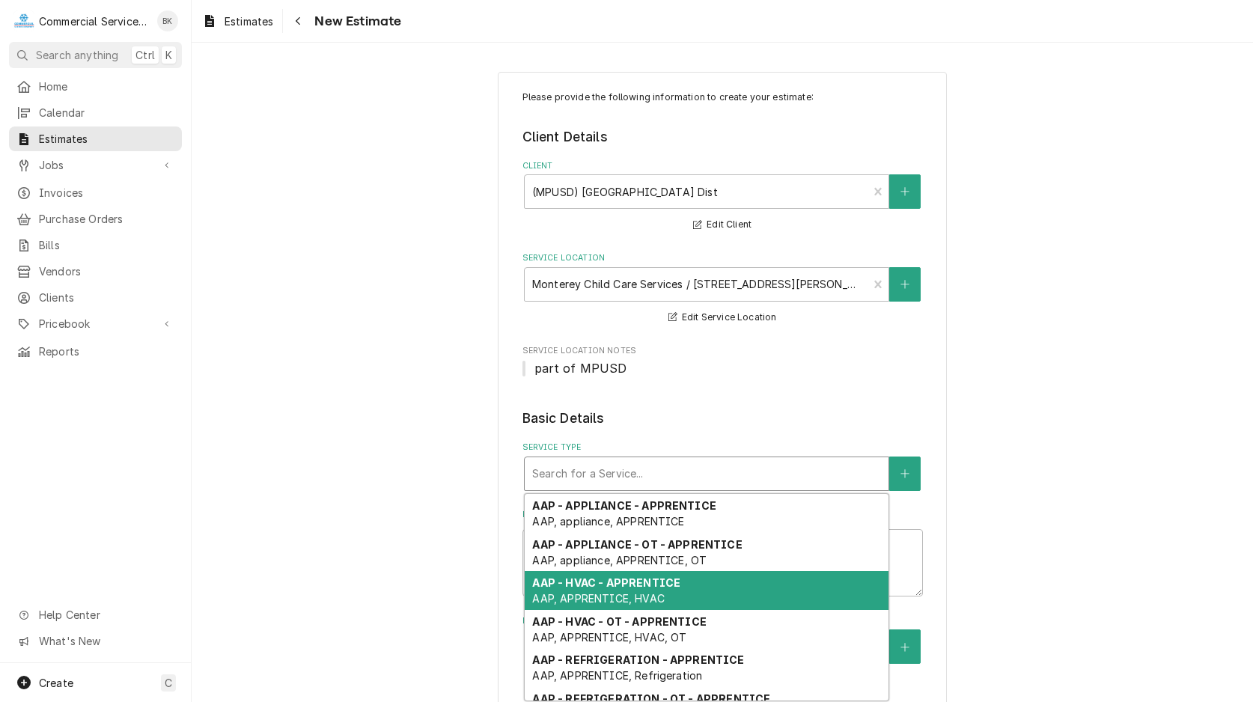
type textarea "x"
type input "H"
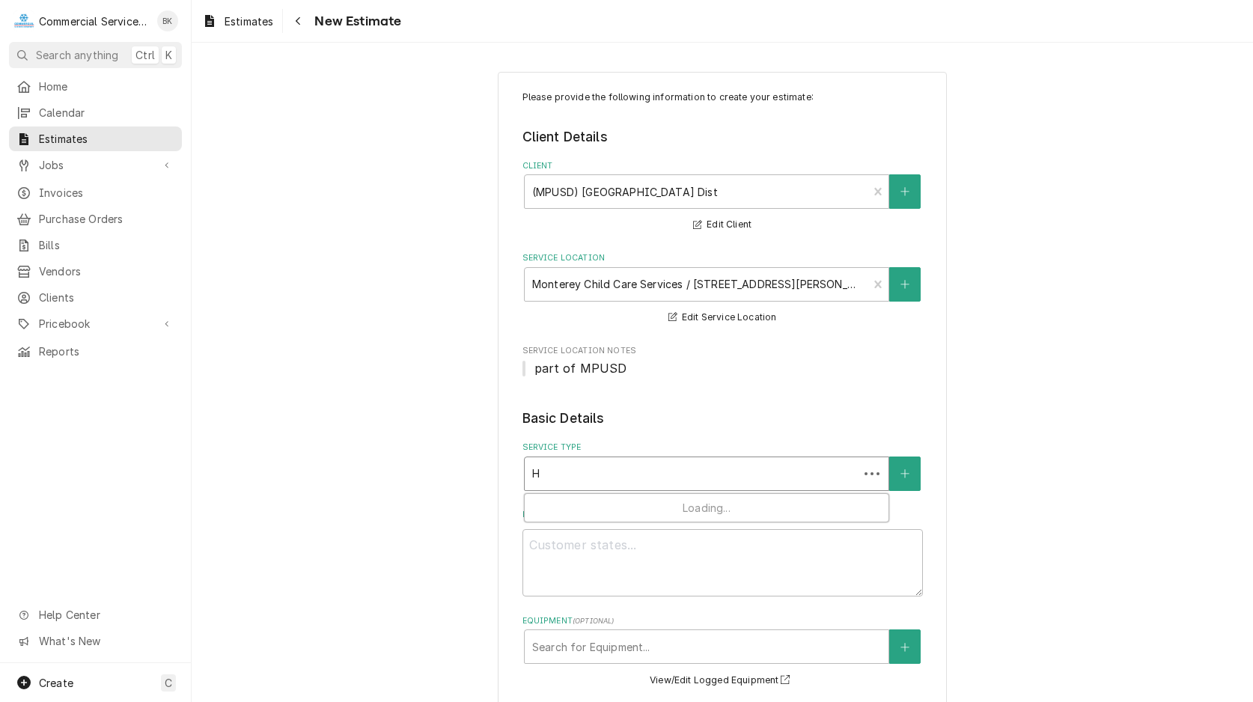
type textarea "x"
type input "HV"
type textarea "x"
type input "HVA"
type textarea "x"
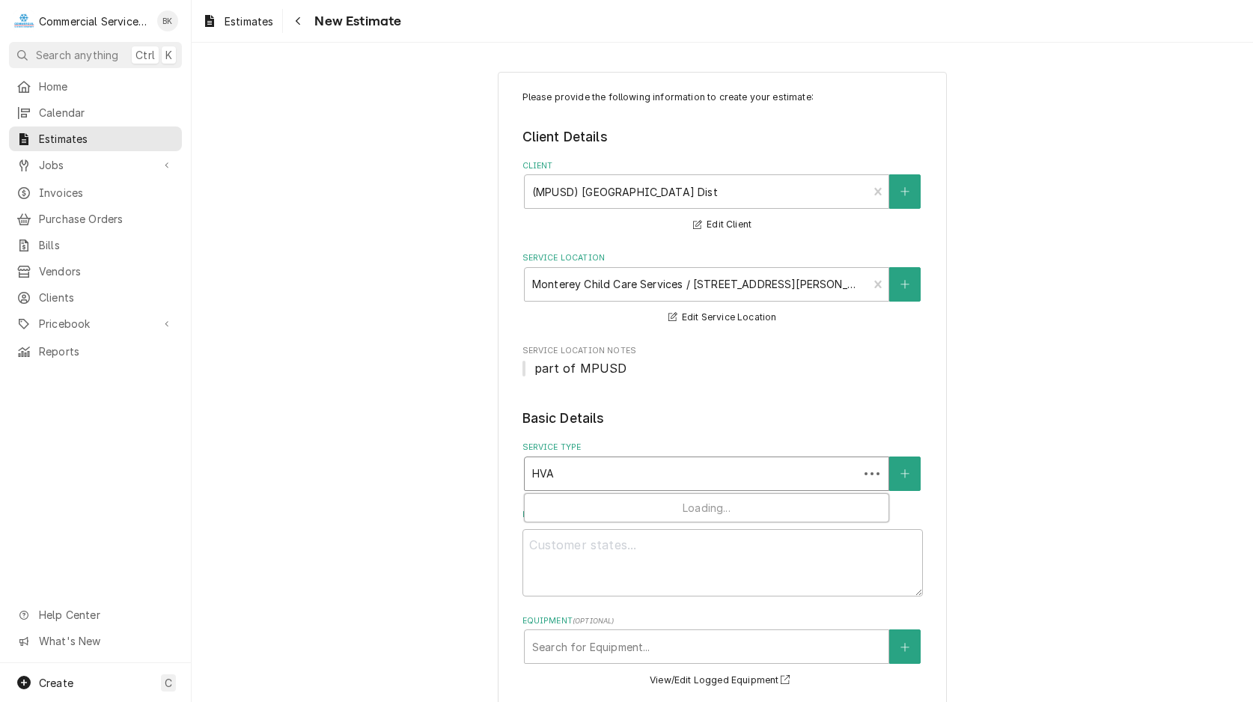
type input "HVAC"
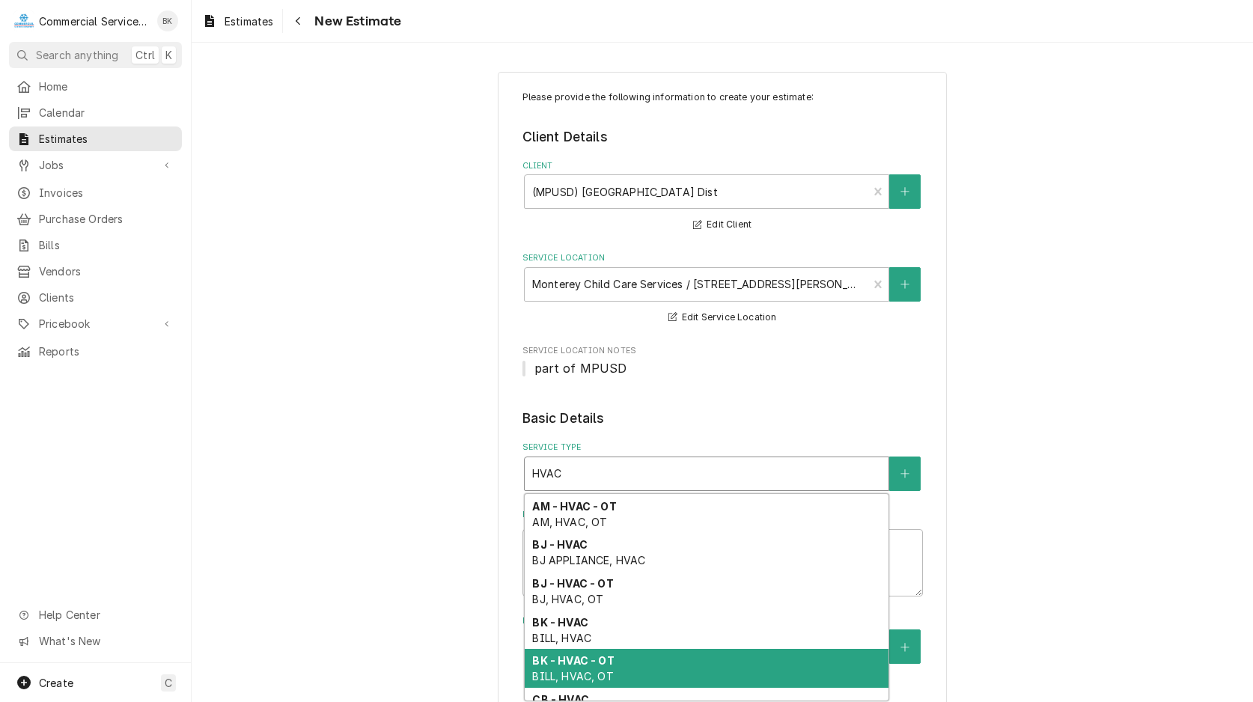
scroll to position [154, 0]
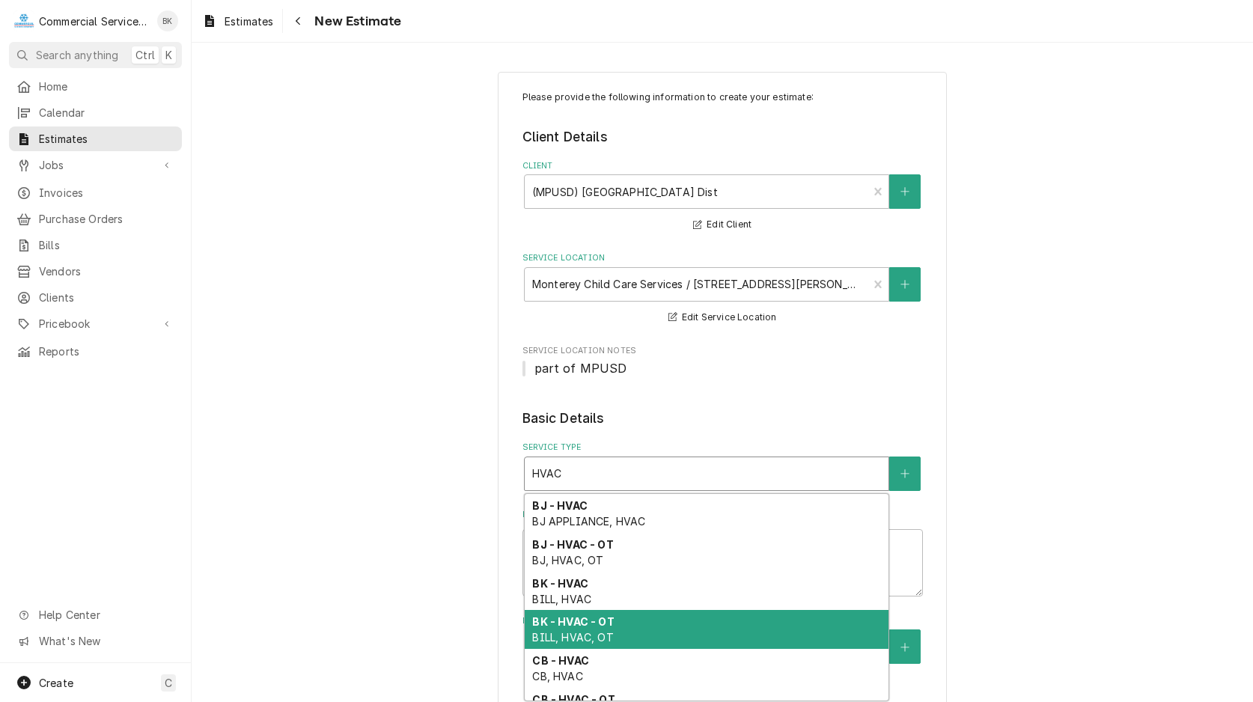
type textarea "x"
type input "HVA"
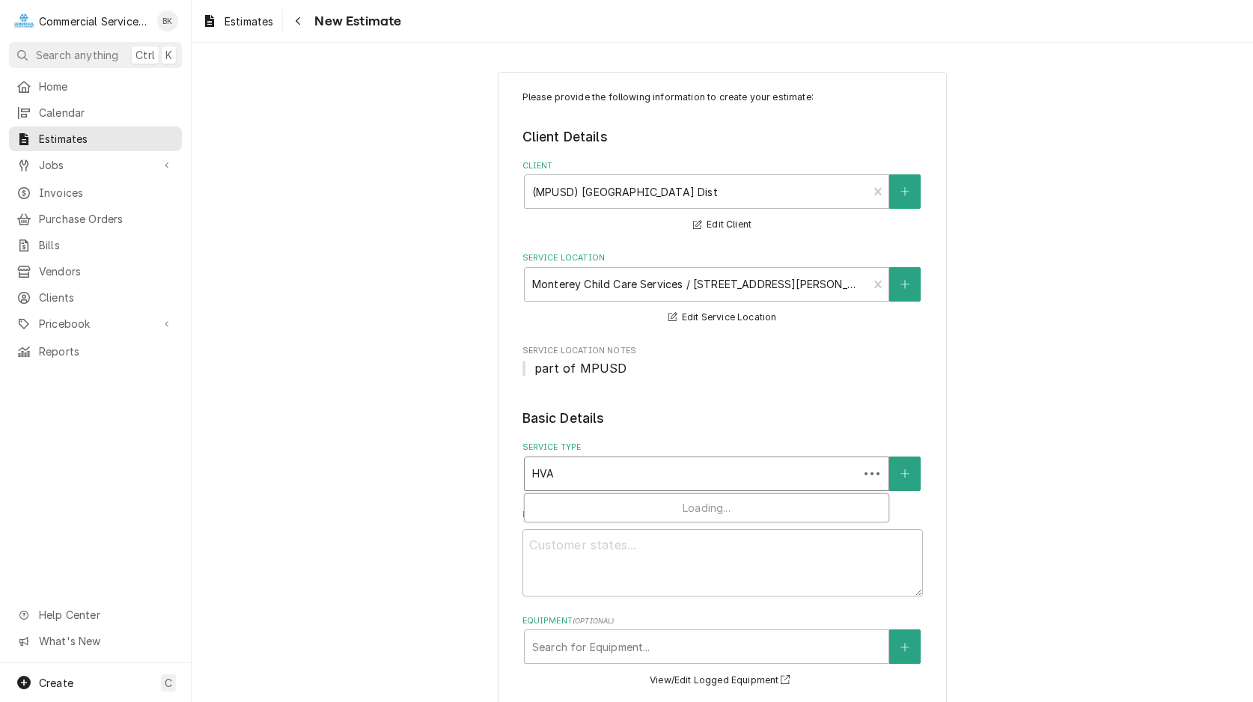
scroll to position [0, 0]
type textarea "x"
type input "HV"
type textarea "x"
type input "H"
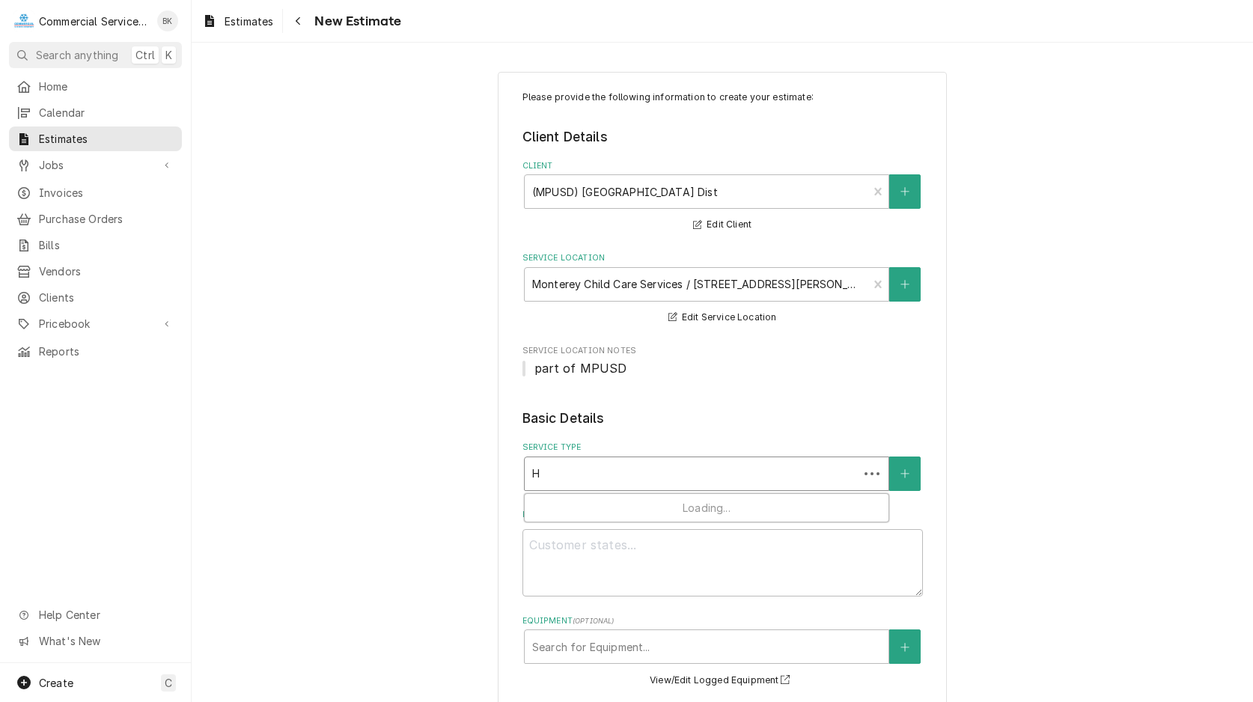
type textarea "x"
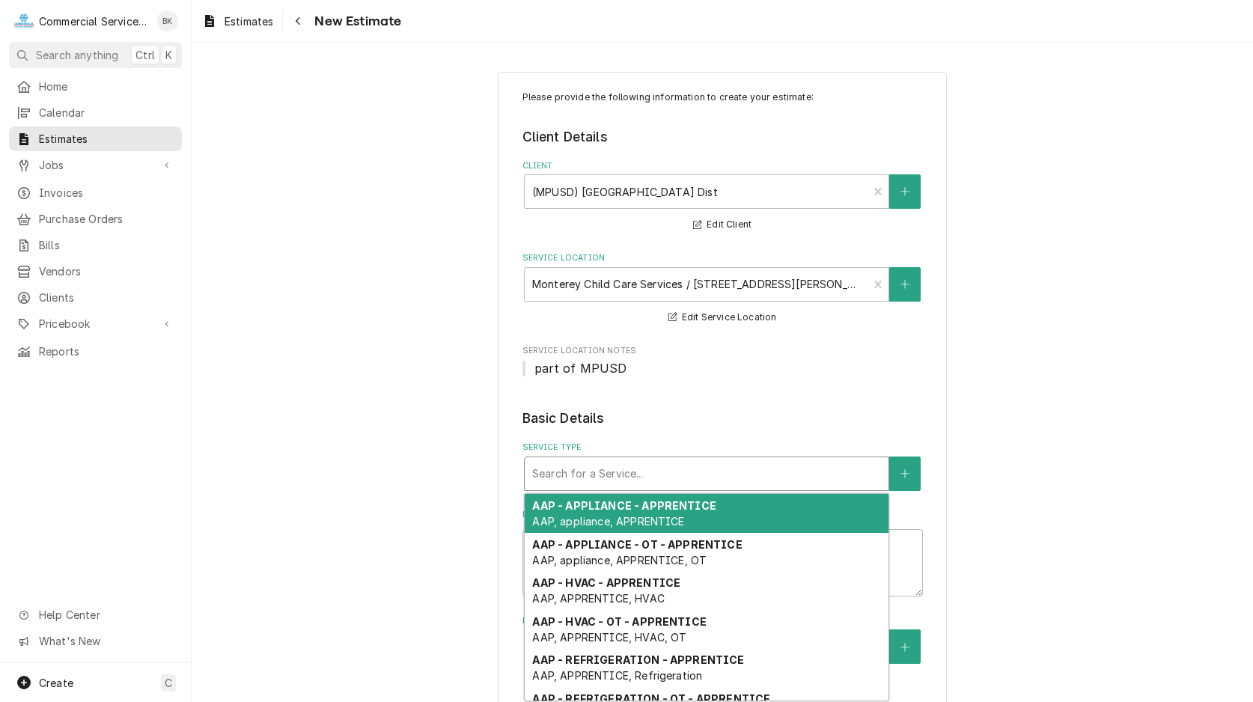
type textarea "x"
type input "A"
type textarea "x"
type input "AP"
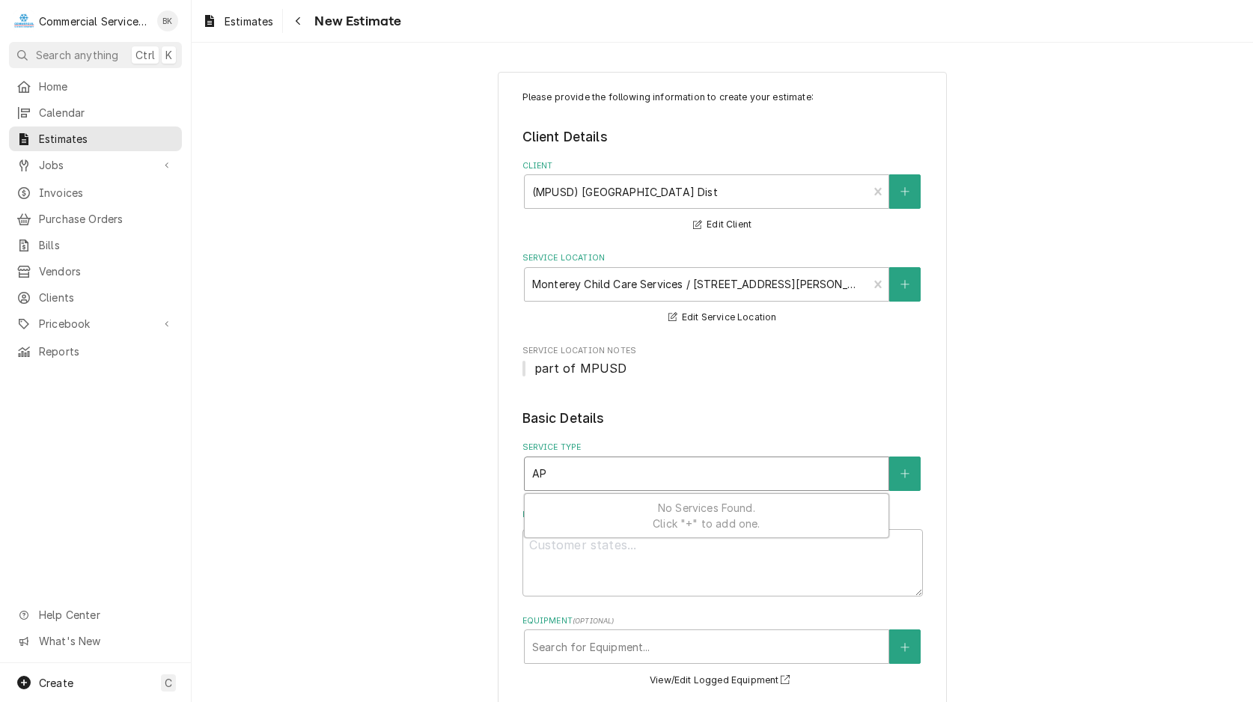
type textarea "x"
type input "APP"
type textarea "x"
type input "APPL"
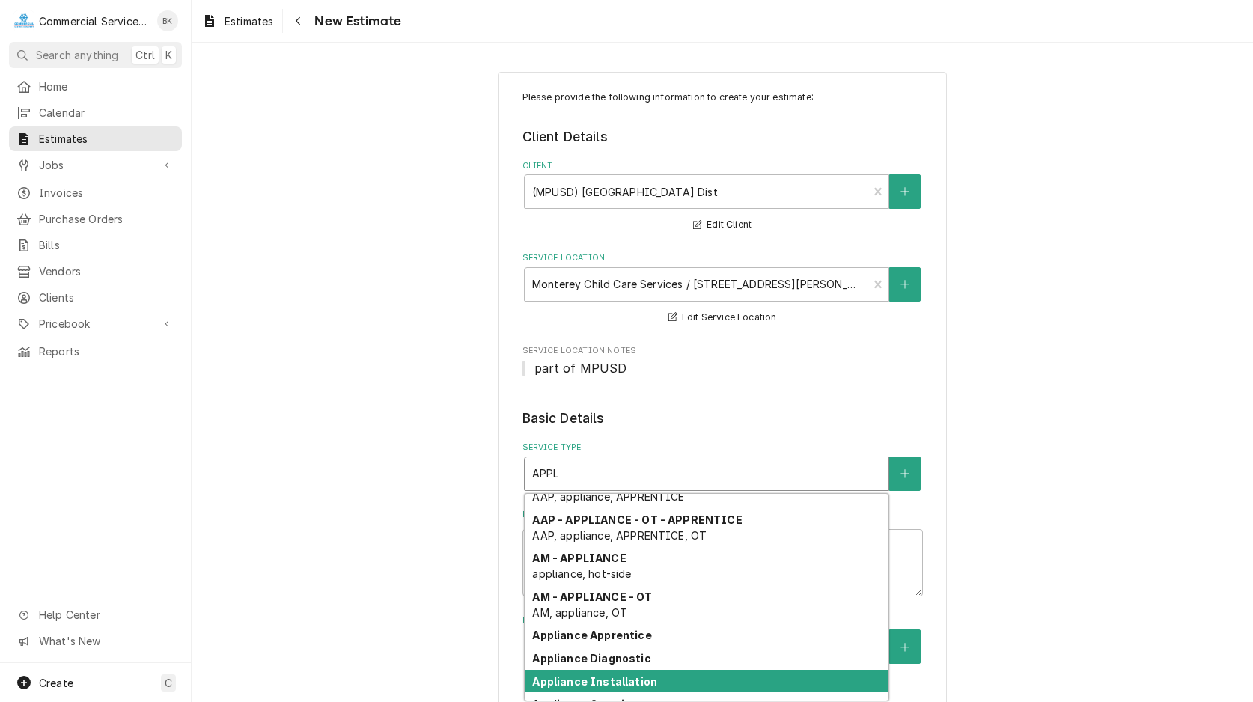
scroll to position [47, 0]
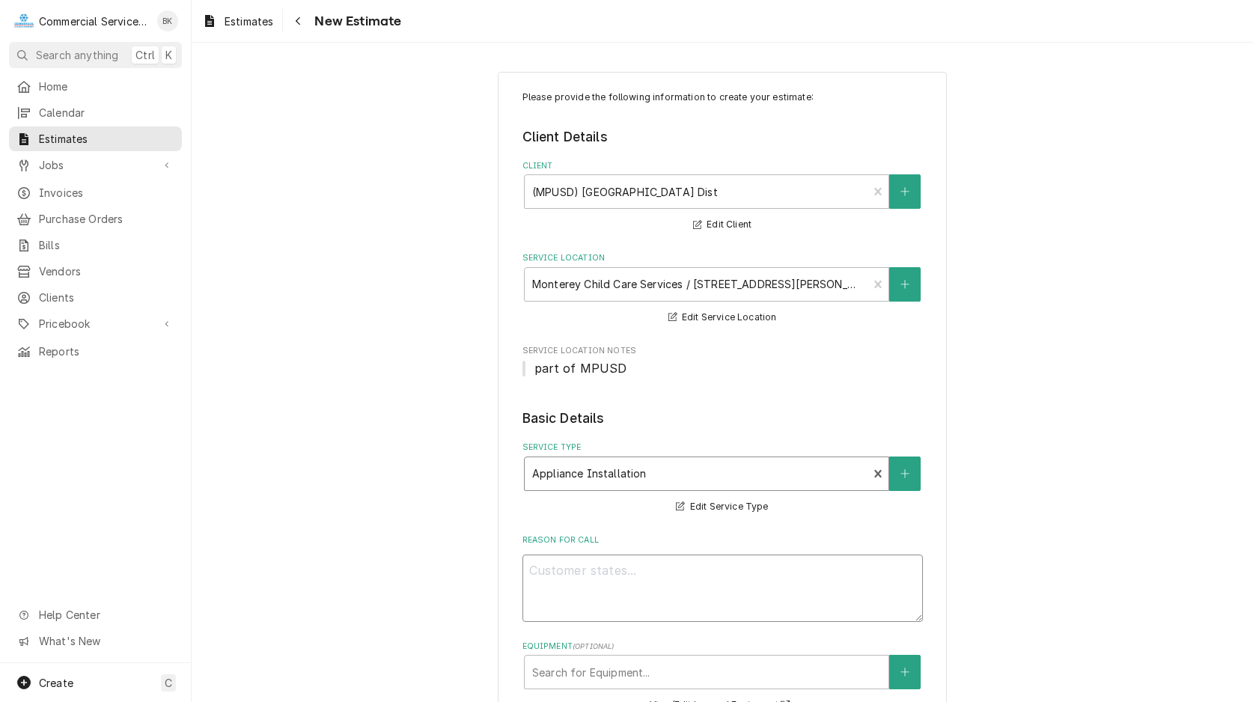
click at [565, 563] on textarea "Reason For Call" at bounding box center [722, 588] width 400 height 67
type textarea "x"
type textarea "I"
type textarea "x"
type textarea "IN"
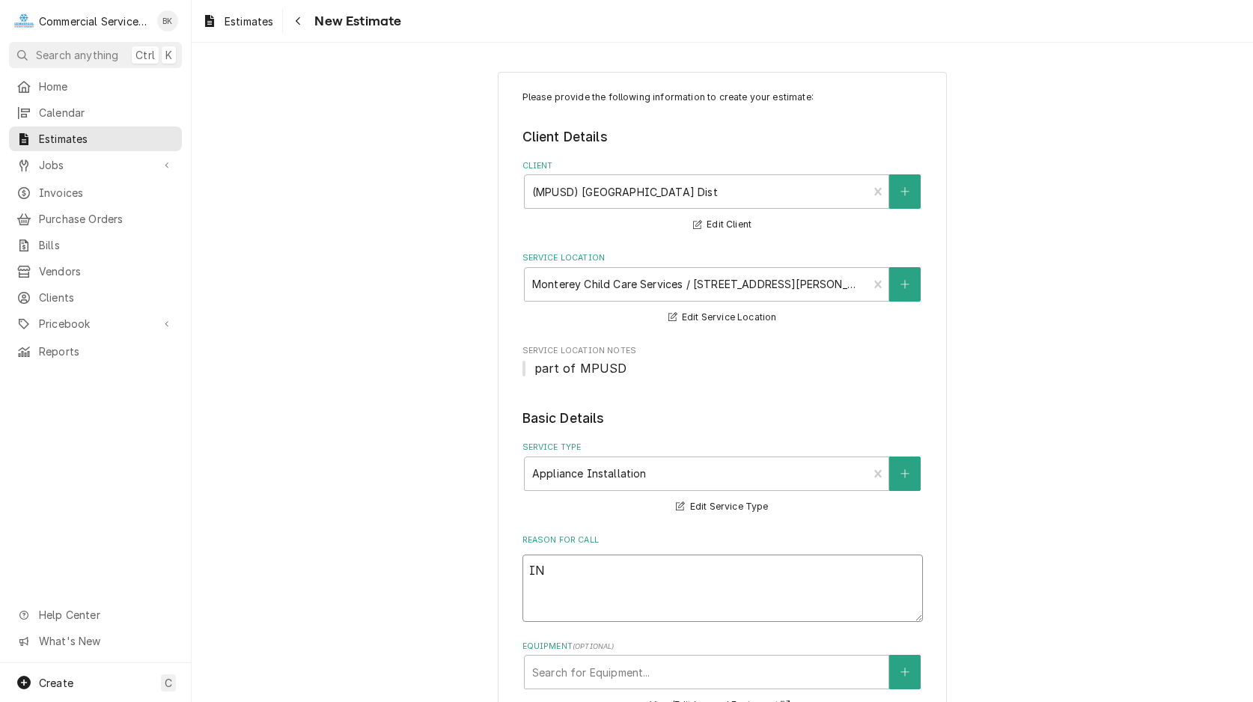
type textarea "x"
type textarea "INS"
type textarea "x"
type textarea "INST"
type textarea "x"
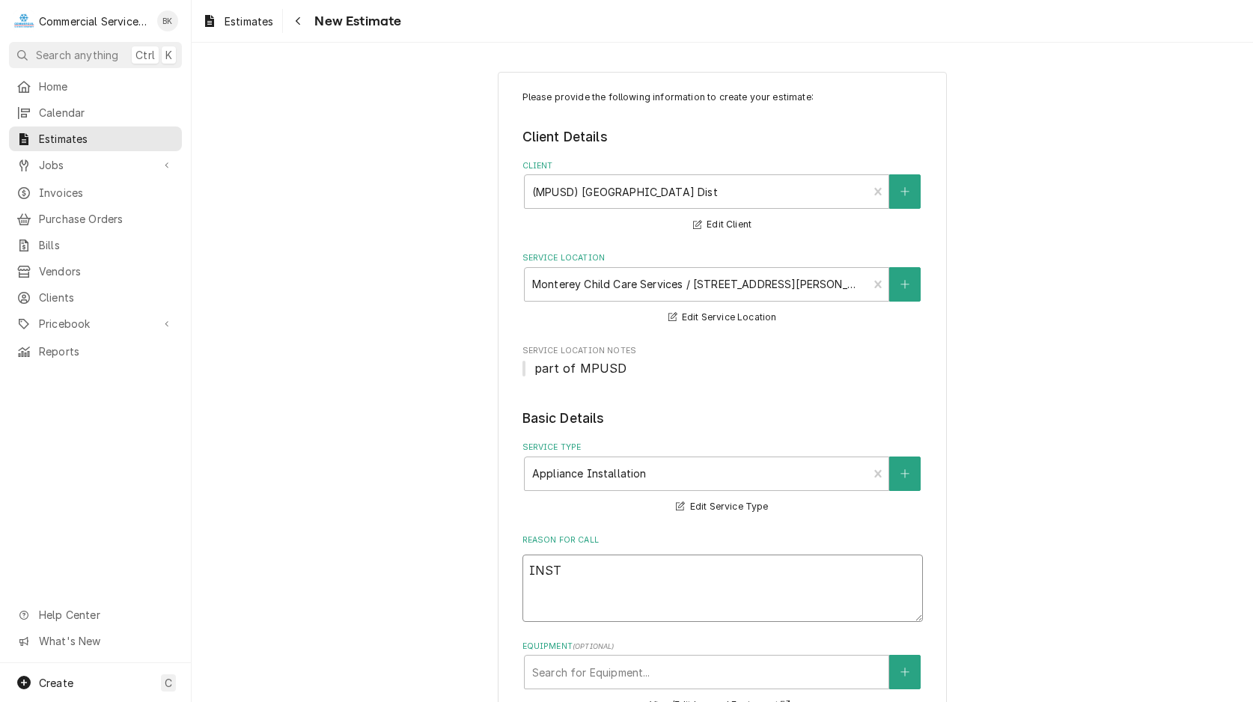
type textarea "INSTA"
type textarea "x"
type textarea "INSTAL"
type textarea "x"
type textarea "INSTALL"
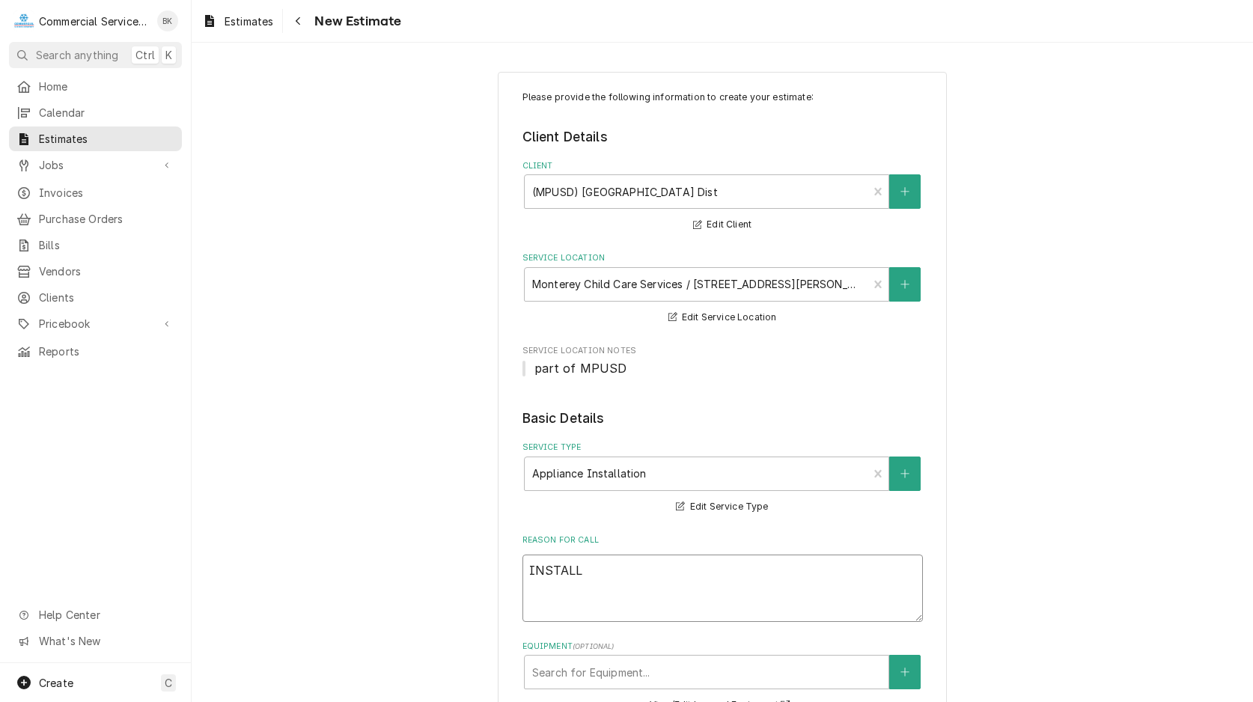
type textarea "x"
type textarea "INSTALL"
type textarea "x"
type textarea "INSTALL O"
type textarea "x"
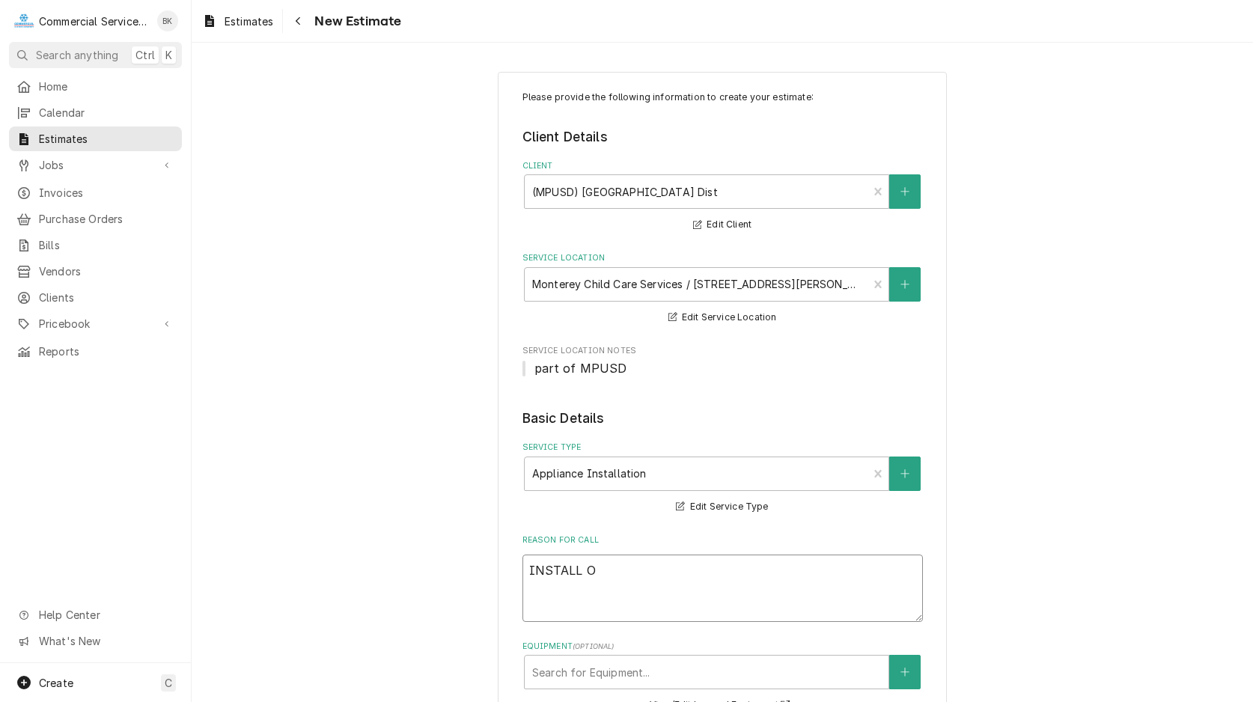
type textarea "INSTALL OE"
type textarea "x"
type textarea "INSTALL OEM"
type textarea "x"
type textarea "INSTALL OEM"
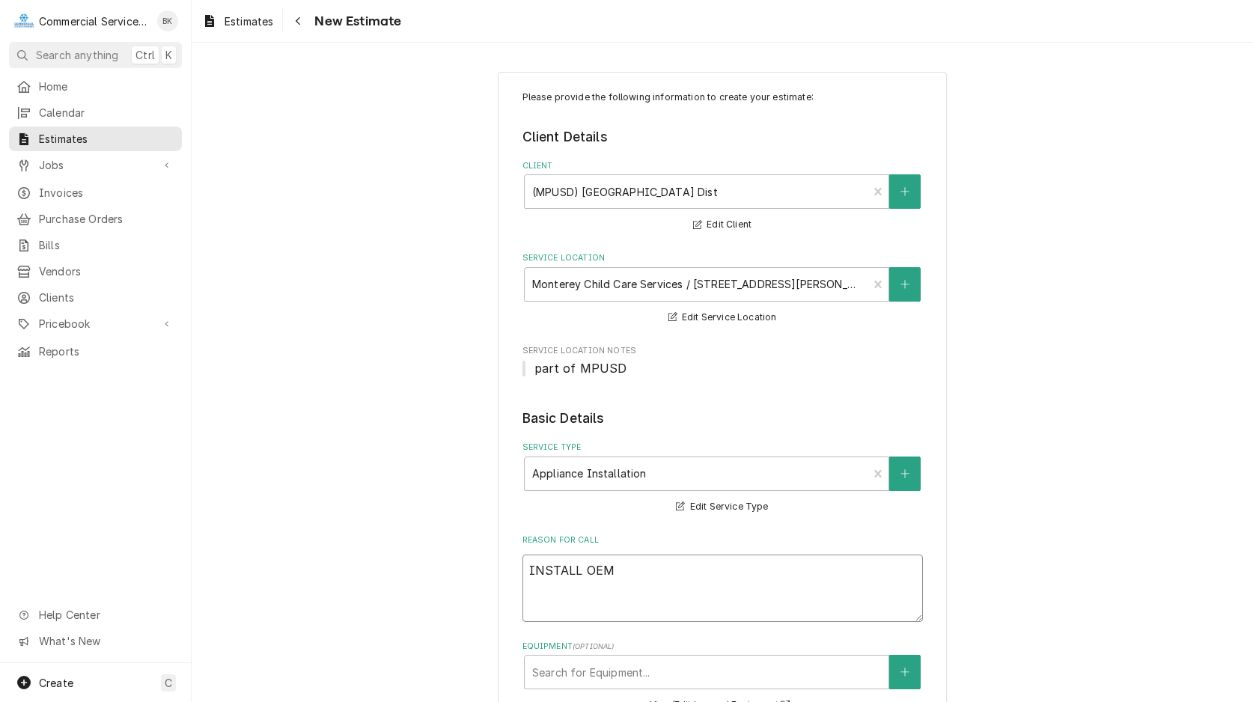
type textarea "x"
type textarea "INSTALL OEM P"
type textarea "x"
type textarea "INSTALL OEM PA"
type textarea "x"
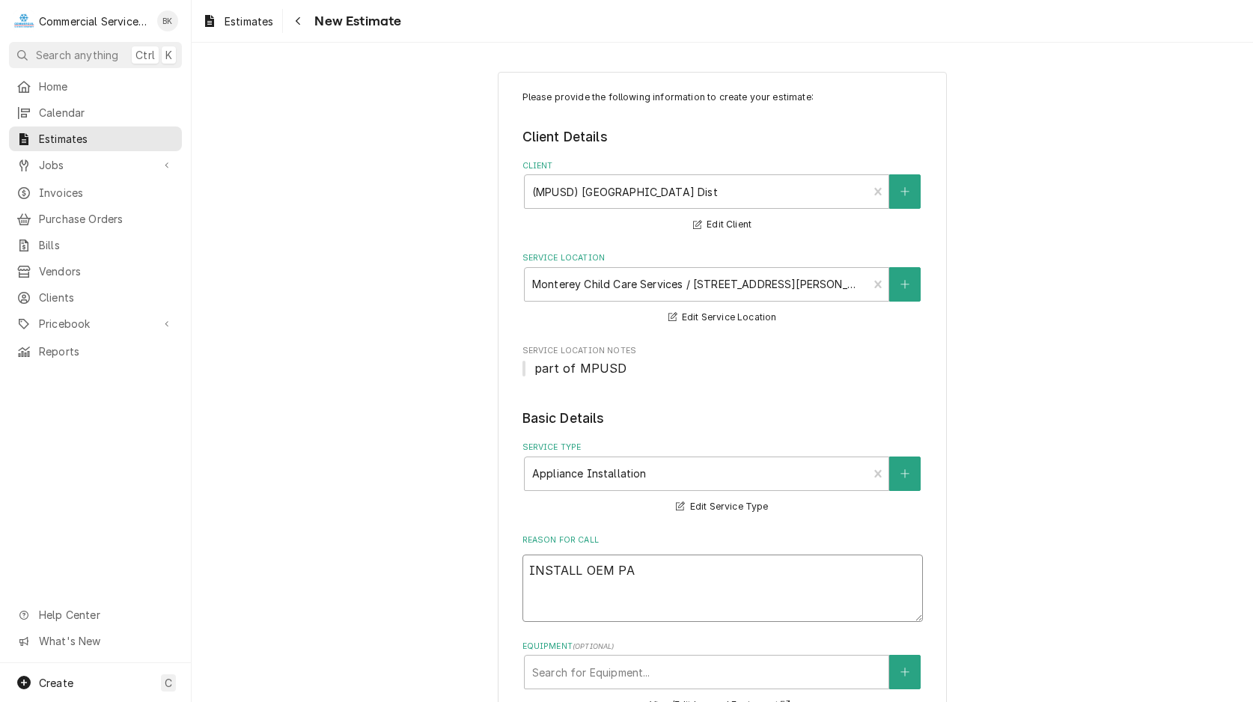
type textarea "INSTALL OEM PAT"
type textarea "x"
type textarea "INSTALL OEM PA"
type textarea "x"
type textarea "INSTALL OEM PAR"
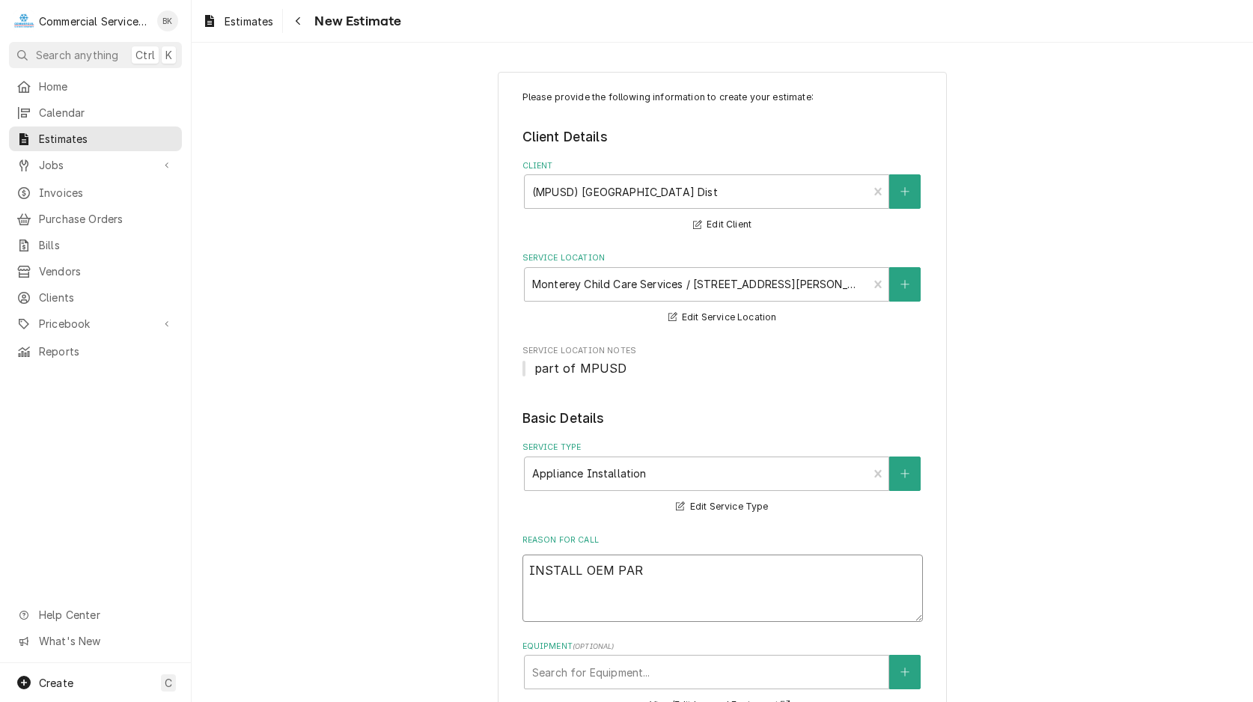
type textarea "x"
type textarea "INSTALL OEM PART"
type textarea "x"
type textarea "INSTALL OEM PARTS"
type textarea "x"
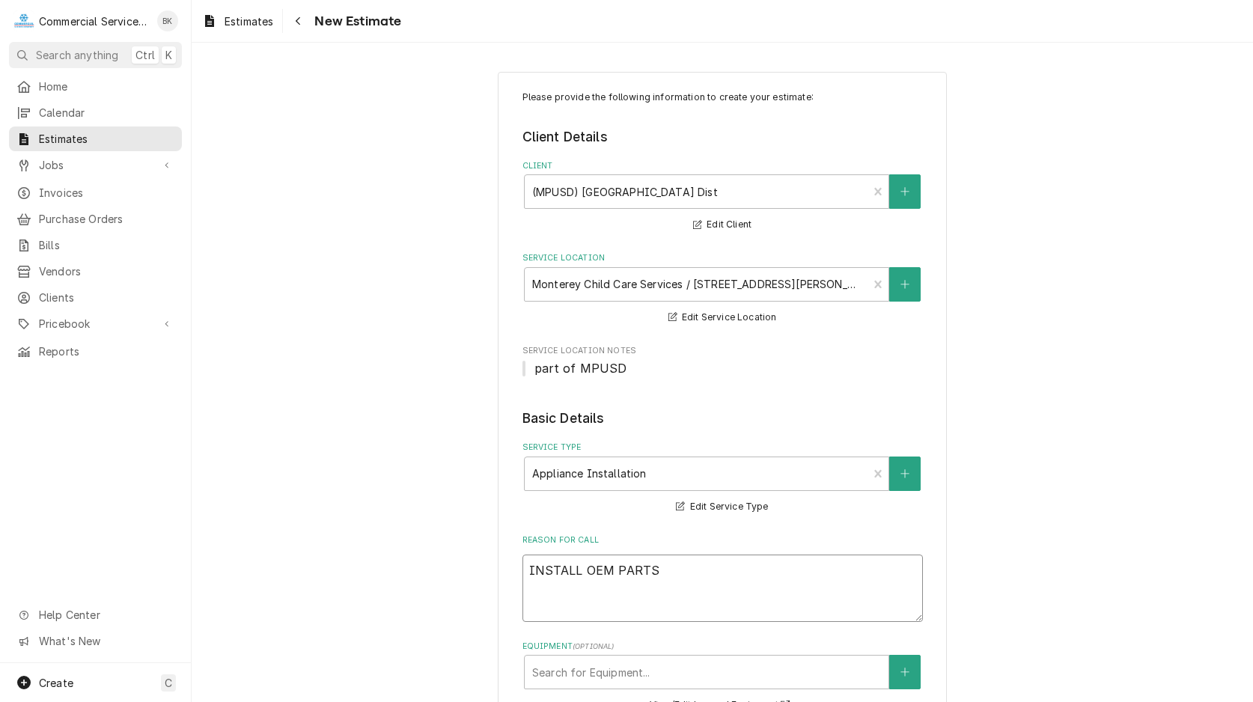
type textarea "INSTALL OEM PARTS"
type textarea "x"
type textarea "INSTALL OEM PARTS F"
type textarea "x"
type textarea "INSTALL OEM PARTS FO"
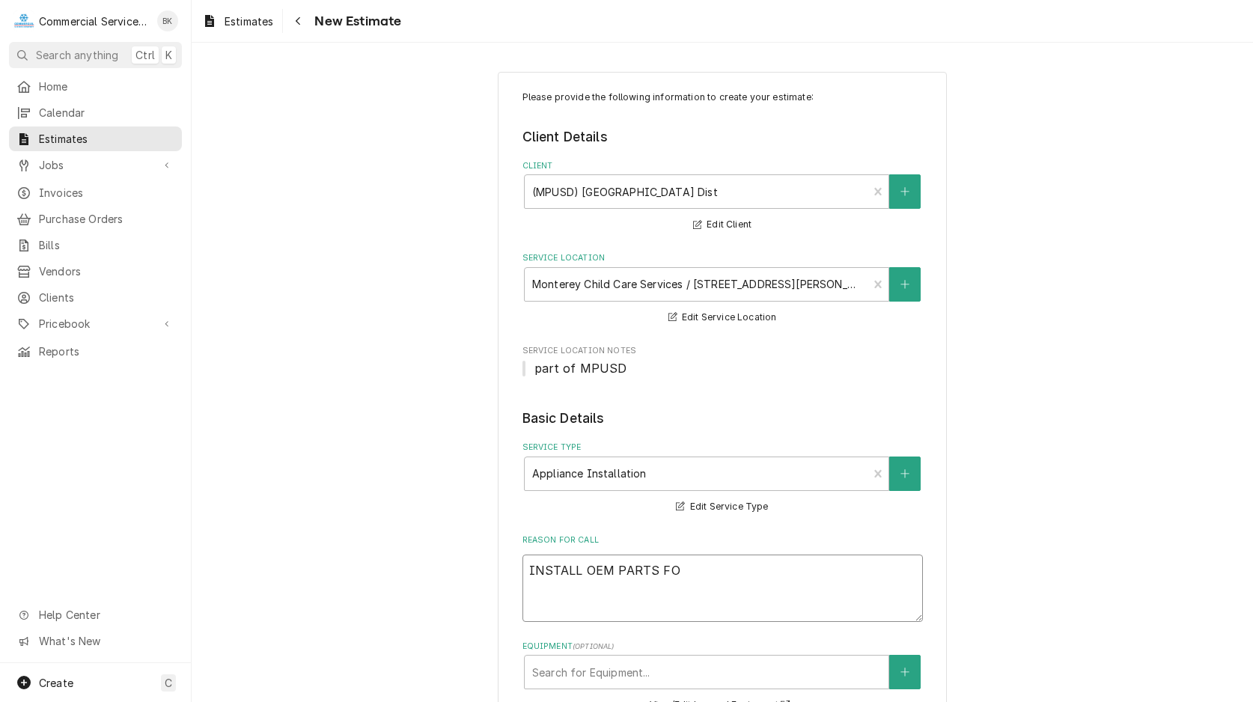
type textarea "x"
type textarea "INSTALL OEM PARTS FOR"
type textarea "x"
type textarea "INSTALL OEM PARTS FOR"
type textarea "x"
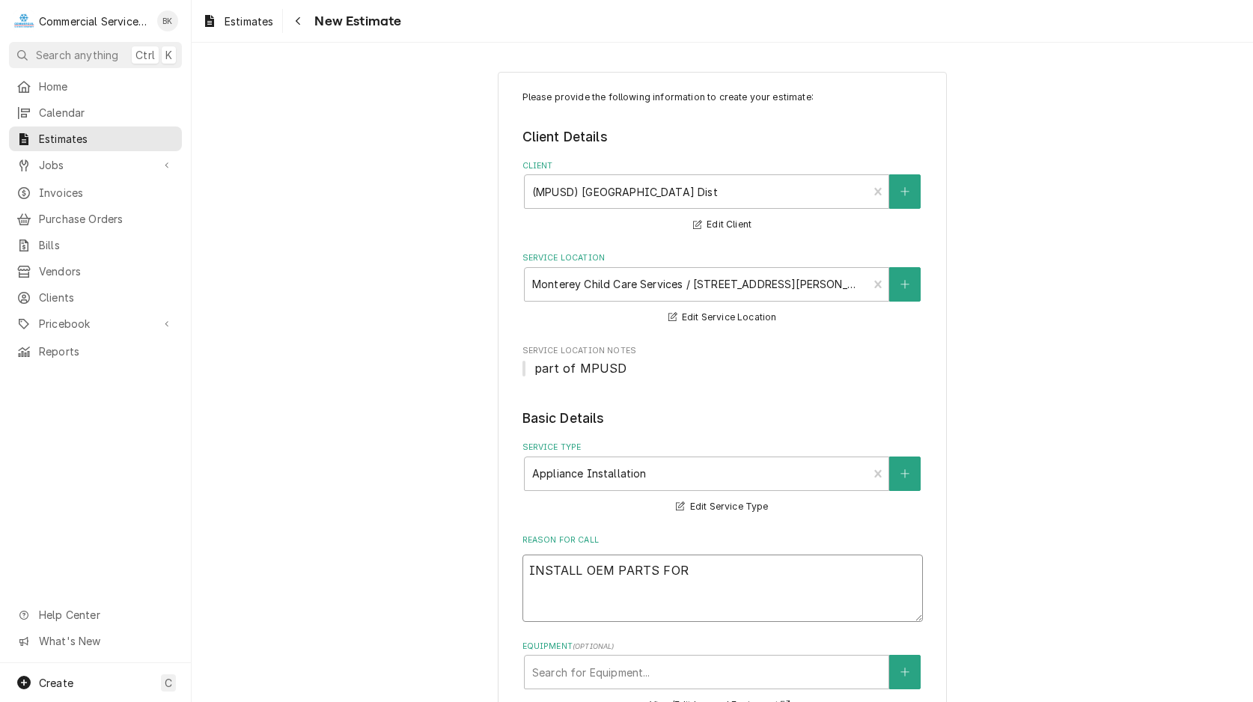
type textarea "INSTALL OEM PARTS FOR H"
type textarea "x"
type textarea "INSTALL OEM PARTS FOR"
type textarea "x"
type textarea "INSTALL OEM PARTS FOR H"
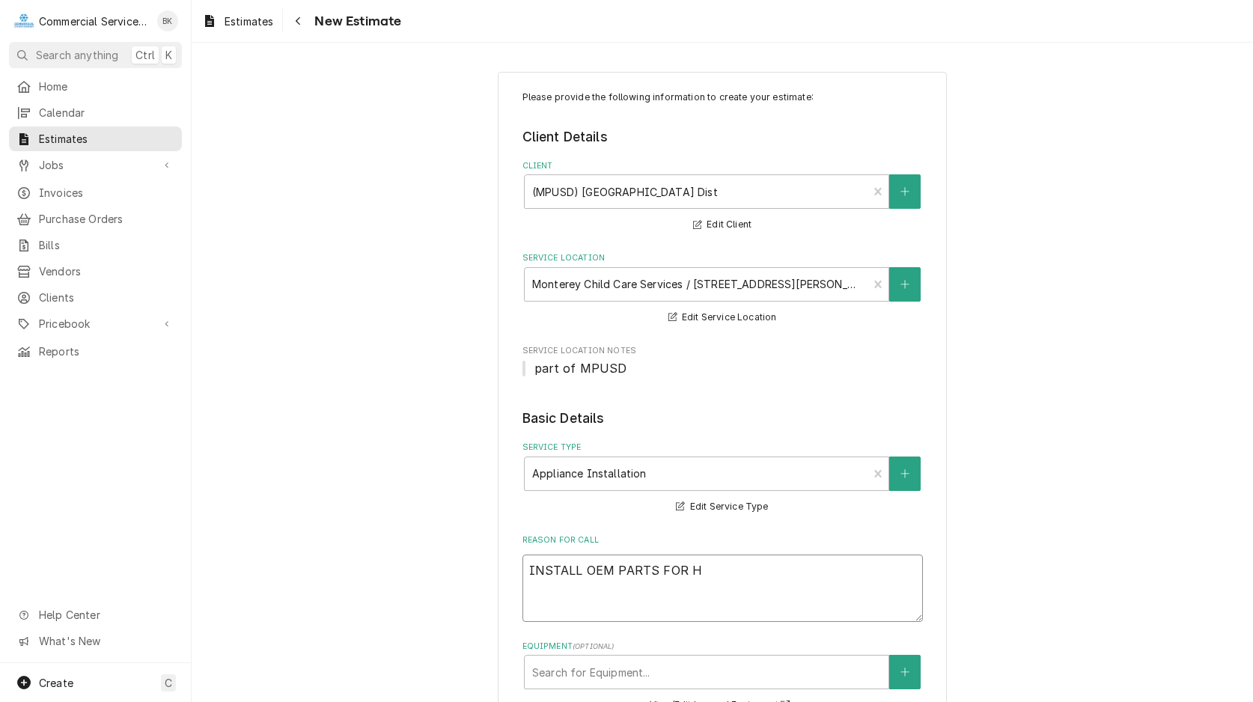
type textarea "x"
type textarea "INSTALL OEM PARTS FOR HO"
type textarea "x"
type textarea "INSTALL OEM PARTS FOR HOO"
type textarea "x"
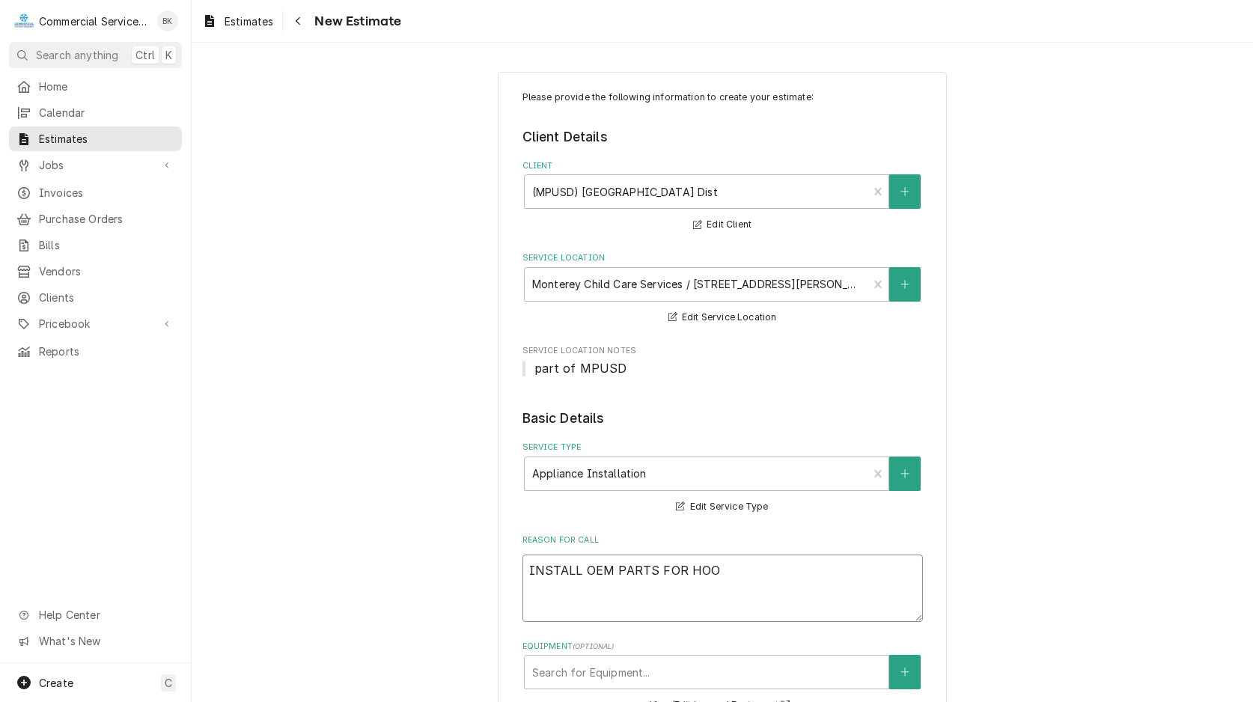
type textarea "INSTALL OEM PARTS FOR HOOD"
type textarea "x"
type textarea "INSTALL OEM PARTS FOR HOOD"
type textarea "x"
type textarea "INSTALL OEM PARTS FOR HOOD V"
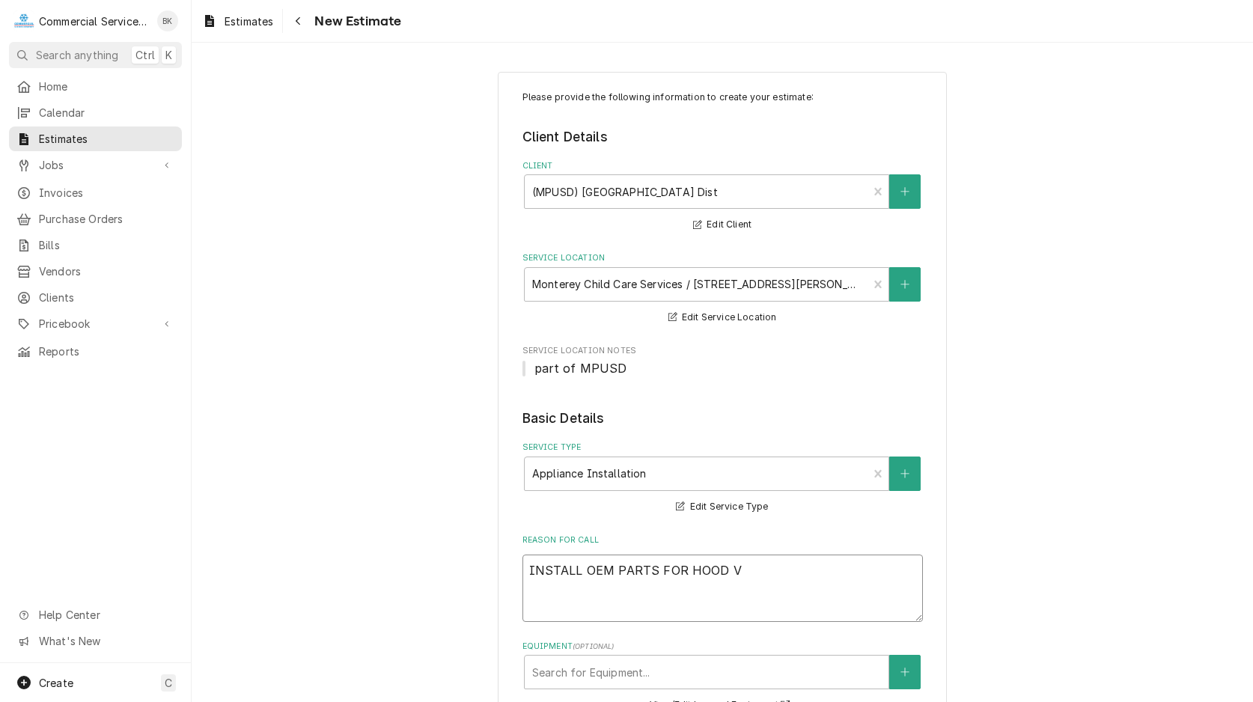
type textarea "x"
type textarea "INSTALL OEM PARTS FOR HOOD VE"
type textarea "x"
type textarea "INSTALL OEM PARTS FOR HOOD VEN"
type textarea "x"
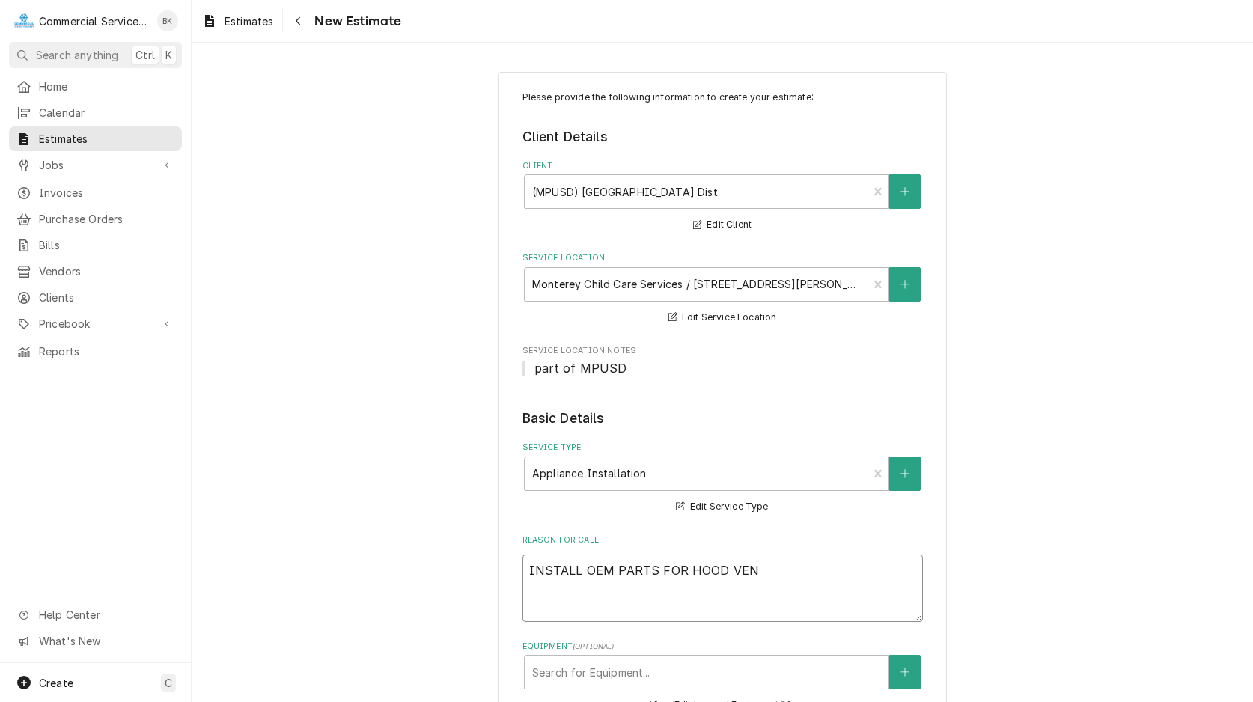
type textarea "INSTALL OEM PARTS FOR HOOD VENT"
type textarea "x"
type textarea "INSTALL OEM PARTS FOR HOOD VENT"
type textarea "x"
type textarea "INSTALL OEM PARTS FOR HOOD VENT R"
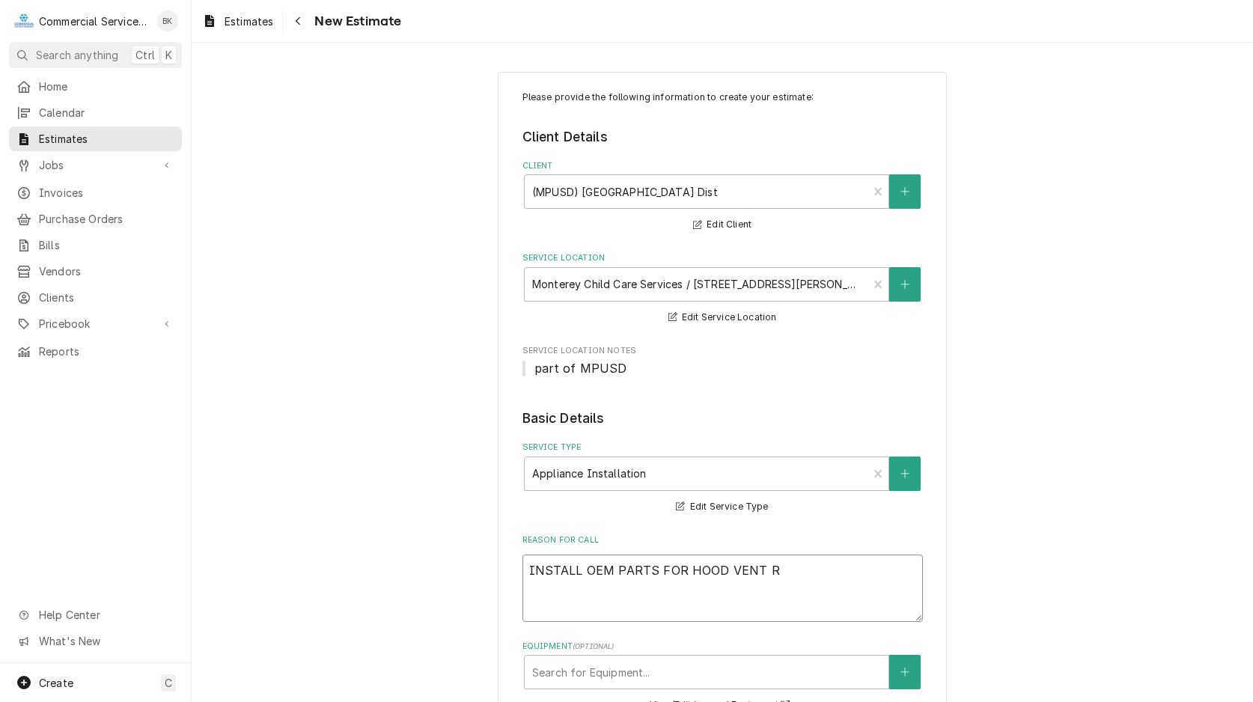
type textarea "x"
type textarea "INSTALL OEM PARTS FOR HOOD VENT RO"
type textarea "x"
type textarea "INSTALL OEM PARTS FOR HOOD VENT R"
type textarea "x"
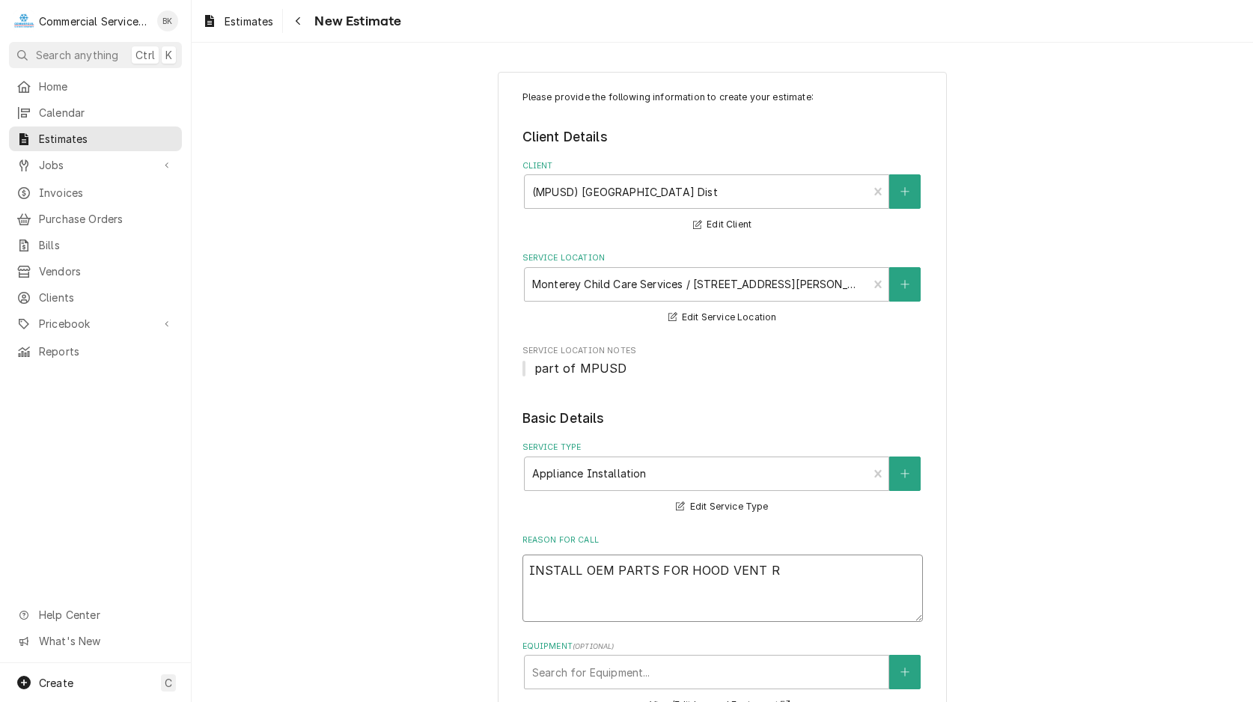
type textarea "INSTALL OEM PARTS FOR HOOD VENT RC"
type textarea "x"
type textarea "INSTALL OEM PARTS FOR HOOD VENT R"
type textarea "x"
type textarea "INSTALL OEM PARTS FOR HOOD VENT"
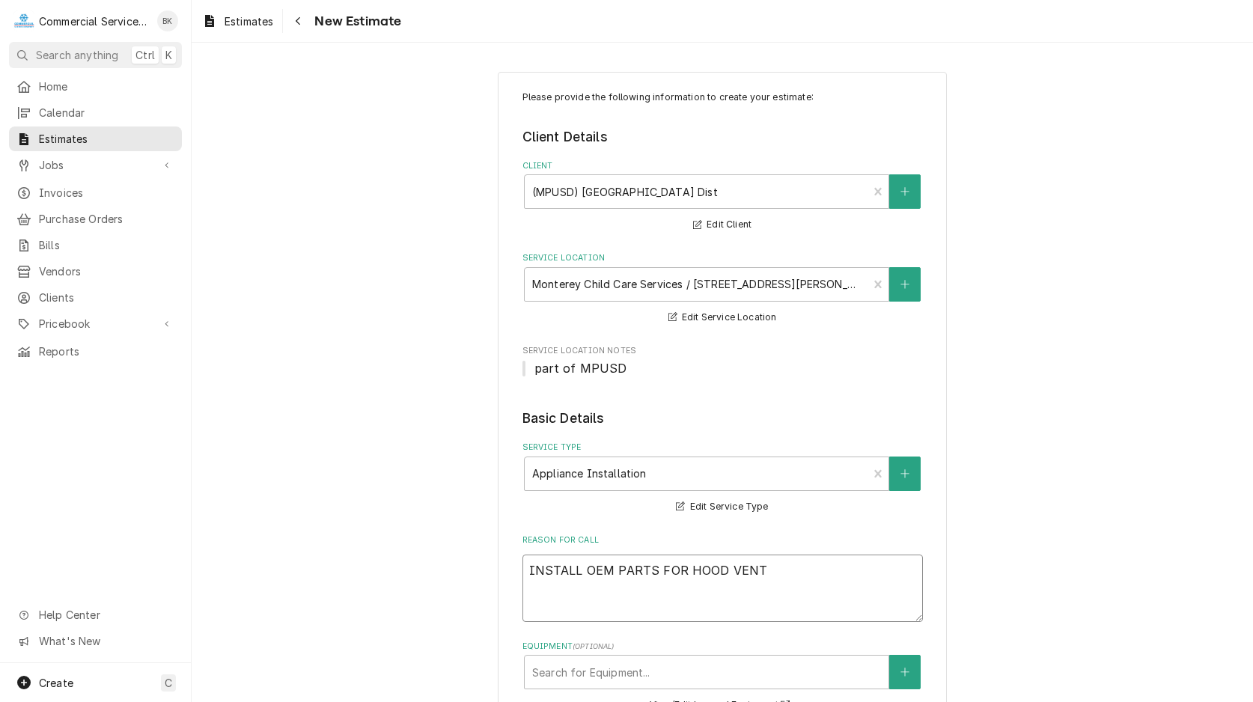
type textarea "x"
type textarea "INSTALL OEM PARTS FOR HOOD VENT C"
type textarea "x"
type textarea "INSTALL OEM PARTS FOR HOOD VENT CO"
type textarea "x"
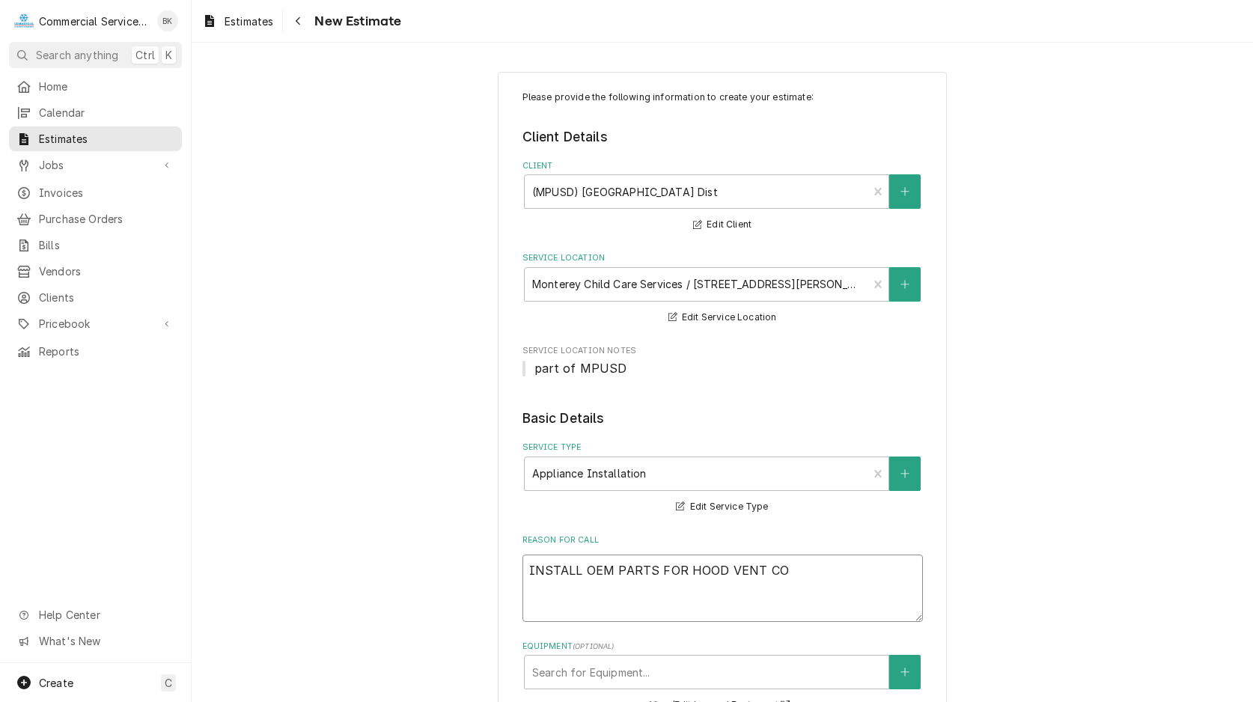
type textarea "INSTALL OEM PARTS FOR HOOD VENT CON"
type textarea "x"
type textarea "INSTALL OEM PARTS FOR HOOD VENT CONT"
type textarea "x"
type textarea "INSTALL OEM PARTS FOR HOOD VENT CONTR"
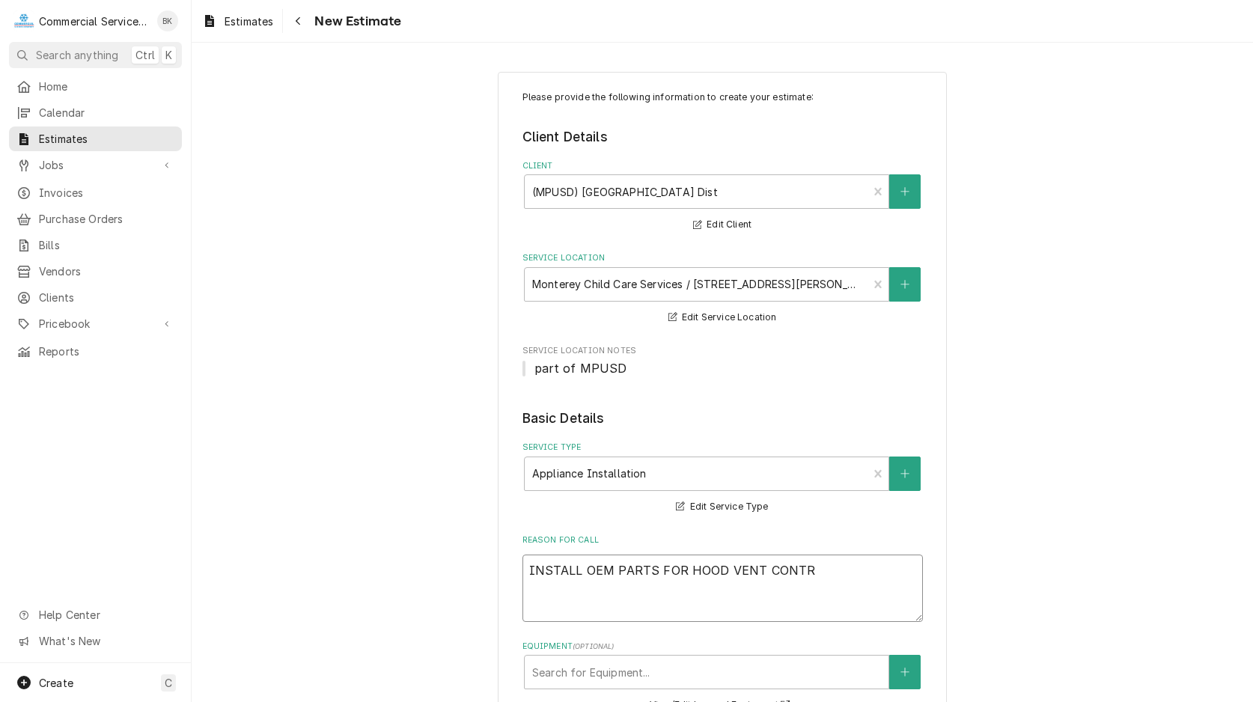
type textarea "x"
type textarea "INSTALL OEM PARTS FOR HOOD VENT CONTRO"
type textarea "x"
type textarea "INSTALL OEM PARTS FOR HOOD VENT CONTROL"
type textarea "x"
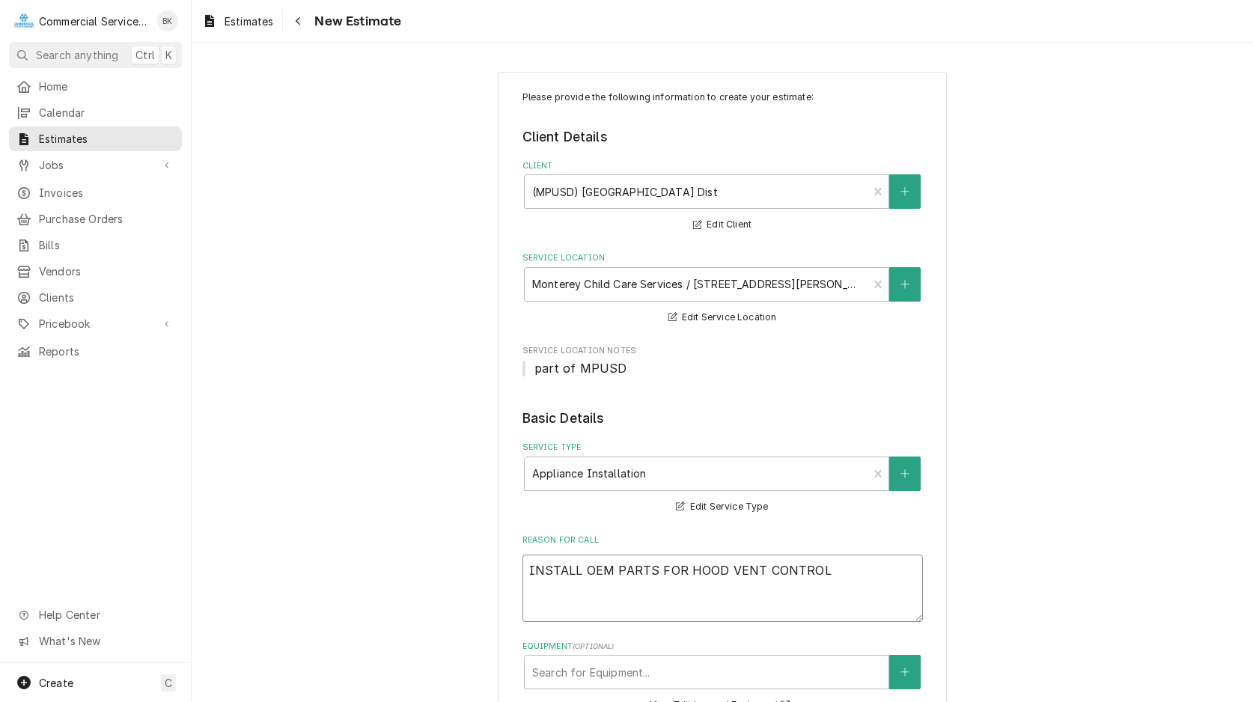
type textarea "INSTALL OEM PARTS FOR HOOD VENT CONTROLL"
type textarea "x"
type textarea "INSTALL OEM PARTS FOR HOOD VENT CONTROLLS"
type textarea "x"
type textarea "INSTALL OEM PARTS FOR HOOD VENT CONTROLL"
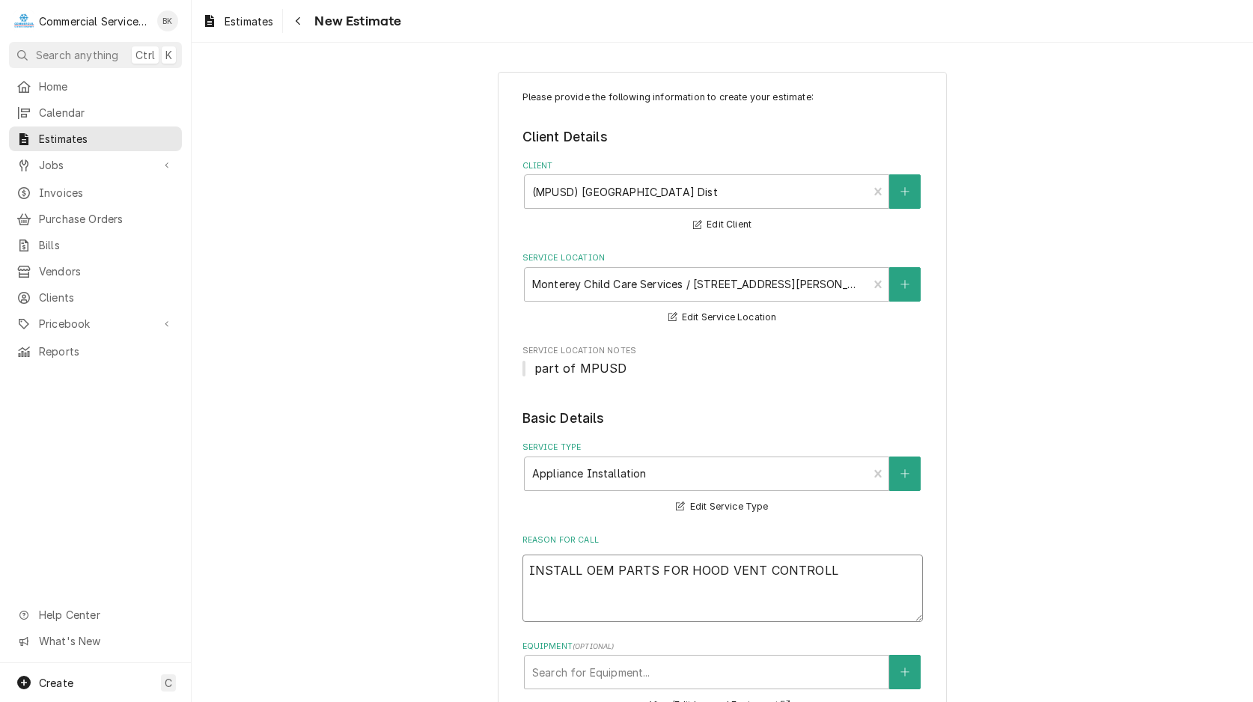
type textarea "x"
type textarea "INSTALL OEM PARTS FOR HOOD VENT CONTROL"
type textarea "x"
type textarea "INSTALL OEM PARTS FOR HOOD VENT CONTROLS"
type textarea "x"
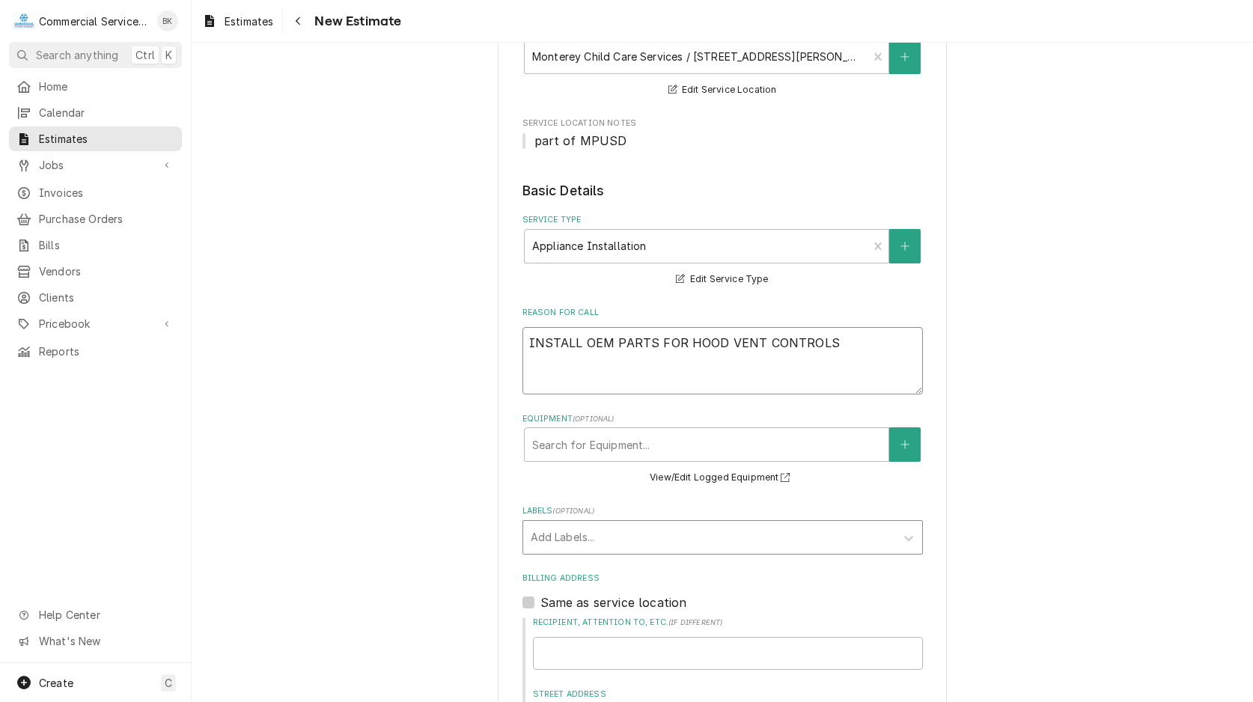
scroll to position [229, 0]
type textarea "INSTALL OEM PARTS FOR HOOD VENT CONTROLS"
click at [566, 433] on div "Equipment" at bounding box center [706, 443] width 349 height 27
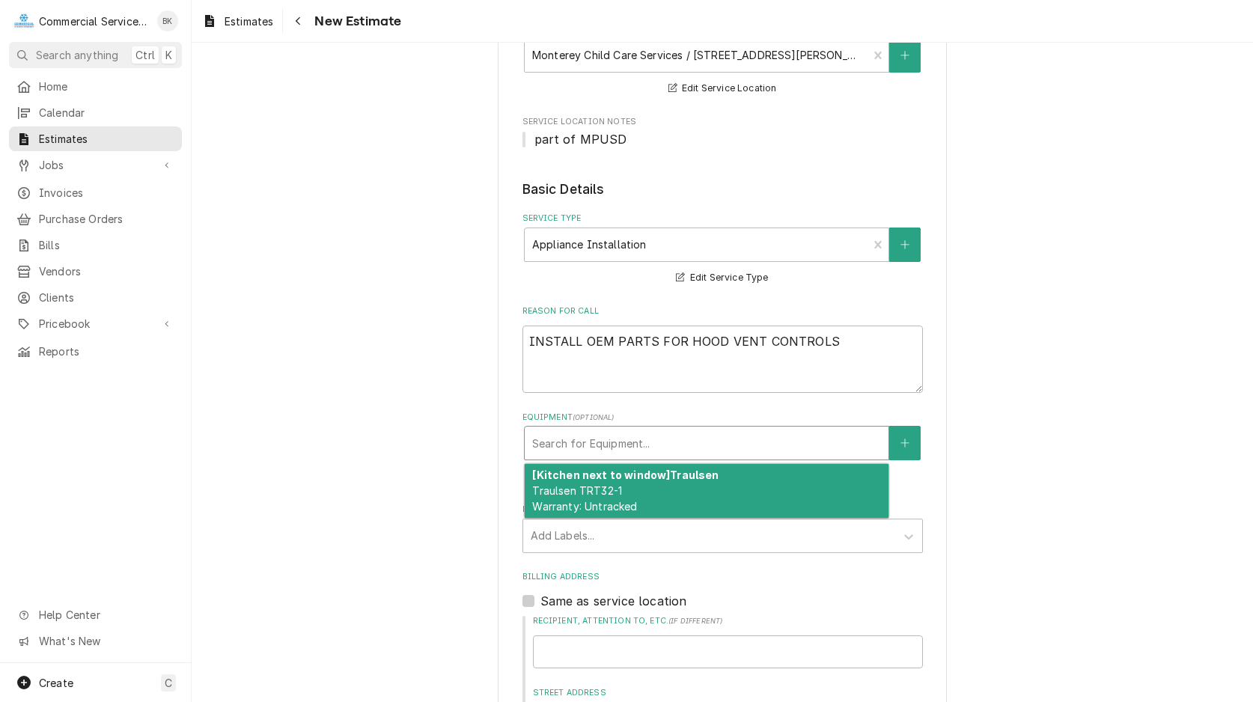
click at [727, 479] on div "[Kitchen next to window] Traulsen Traulsen TRT32-1 Warranty: Untracked" at bounding box center [707, 491] width 364 height 55
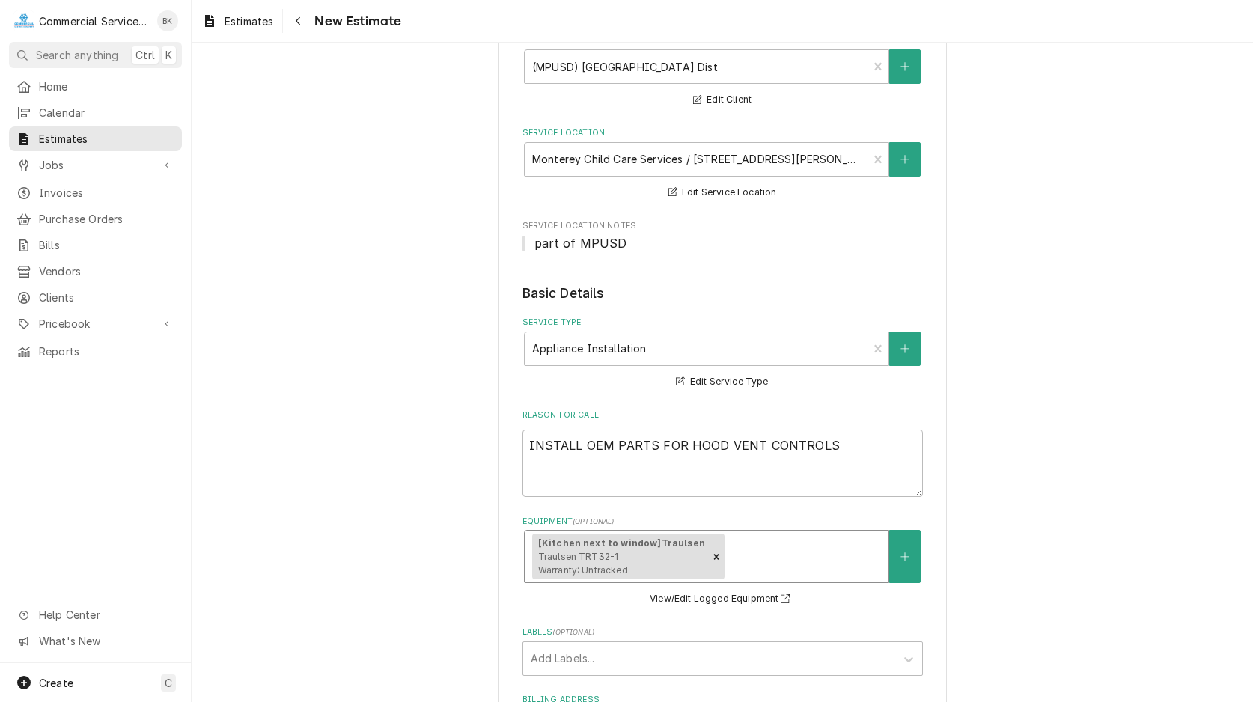
scroll to position [0, 0]
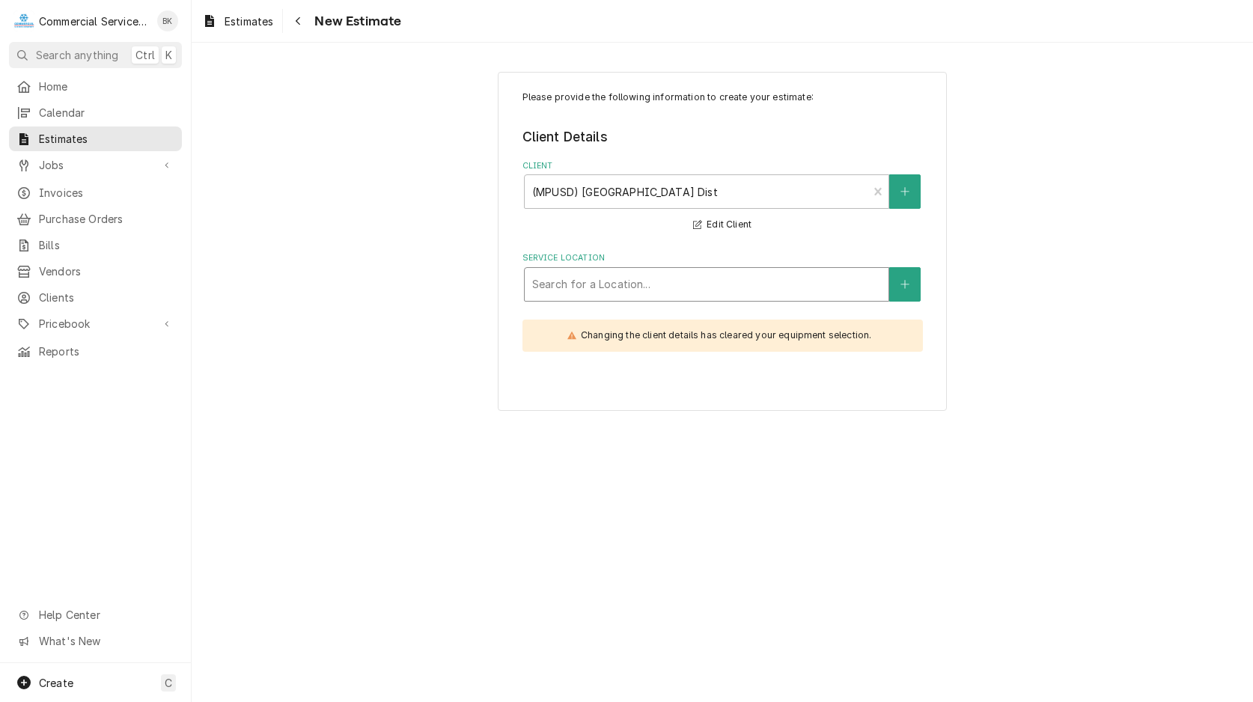
click at [712, 279] on div "Service Location" at bounding box center [706, 284] width 349 height 27
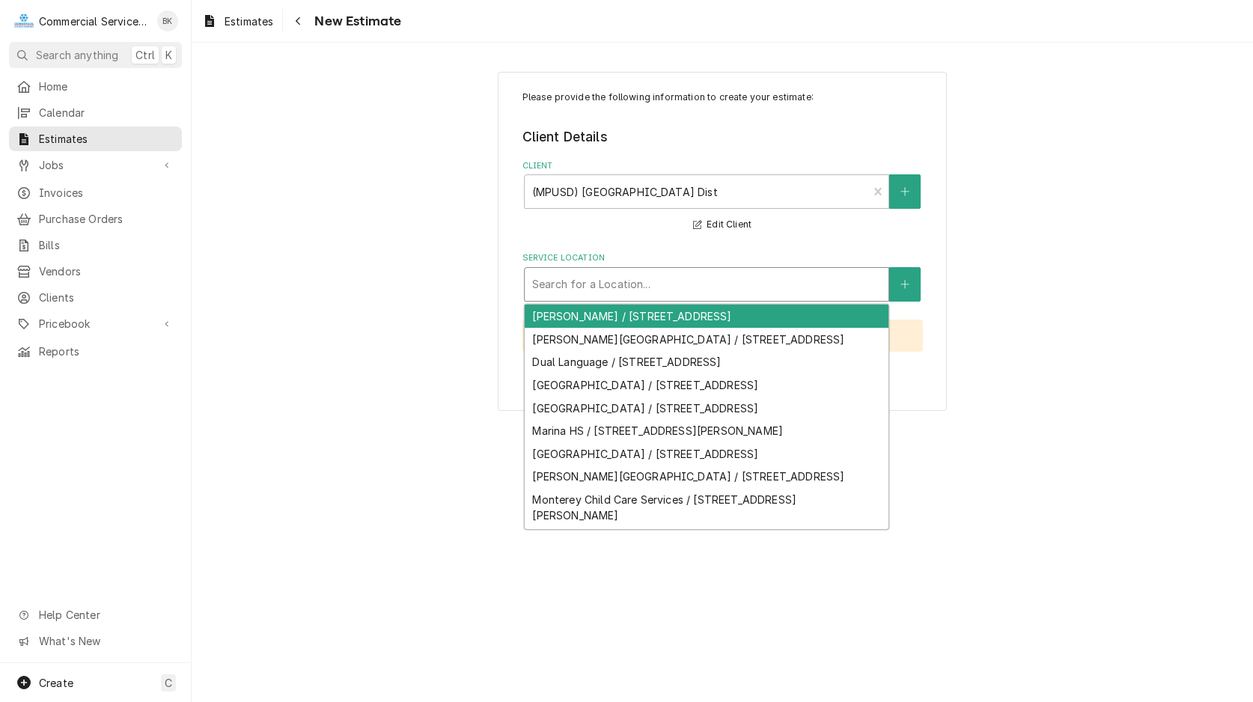
scroll to position [158, 0]
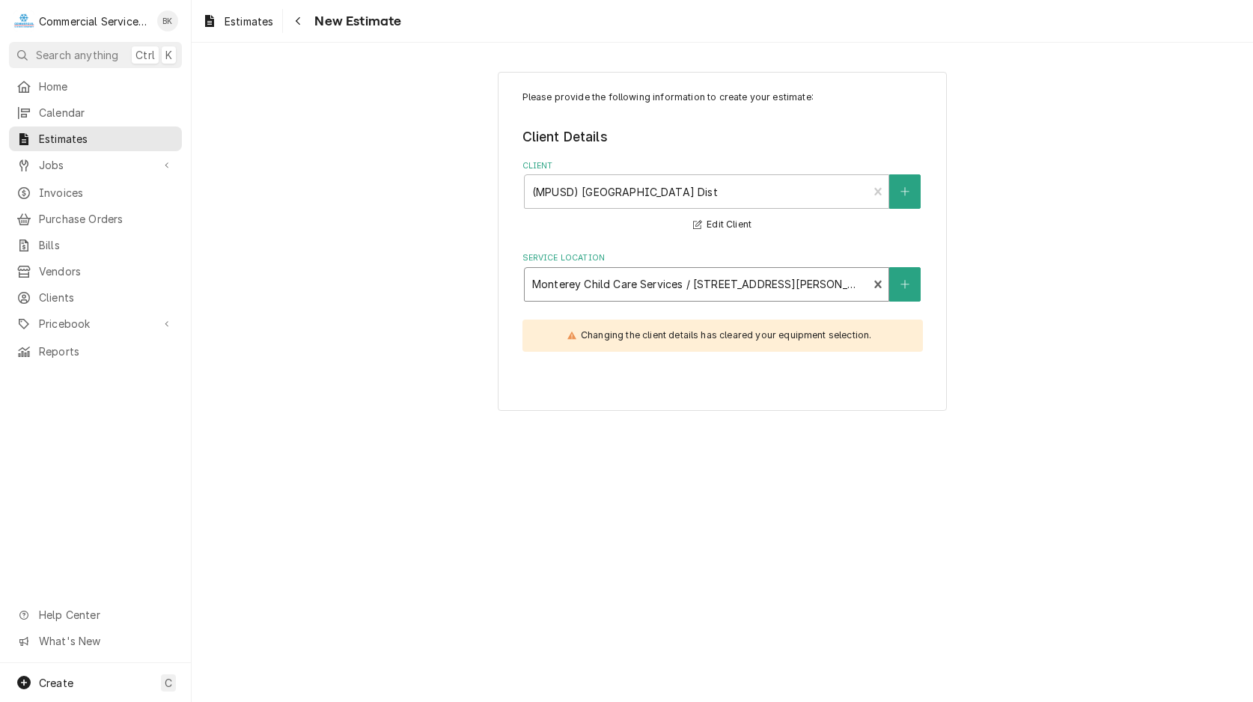
type textarea "x"
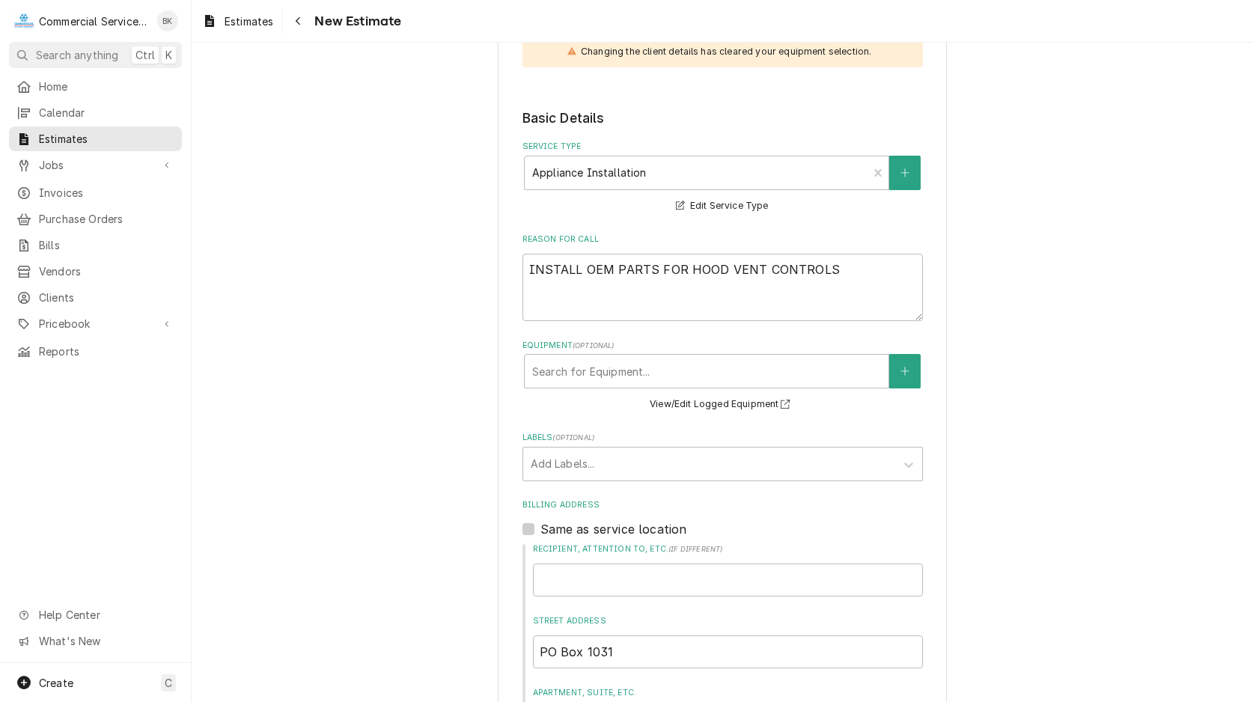
scroll to position [382, 0]
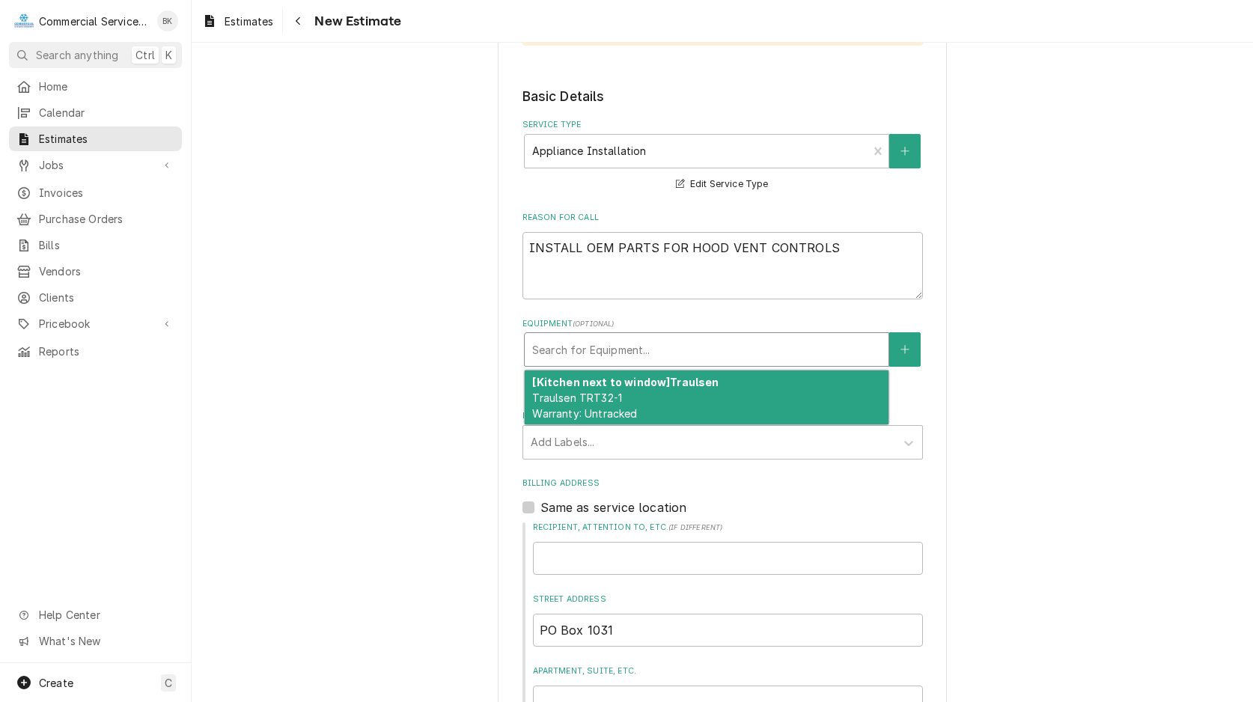
click at [650, 356] on div "Equipment" at bounding box center [706, 349] width 349 height 27
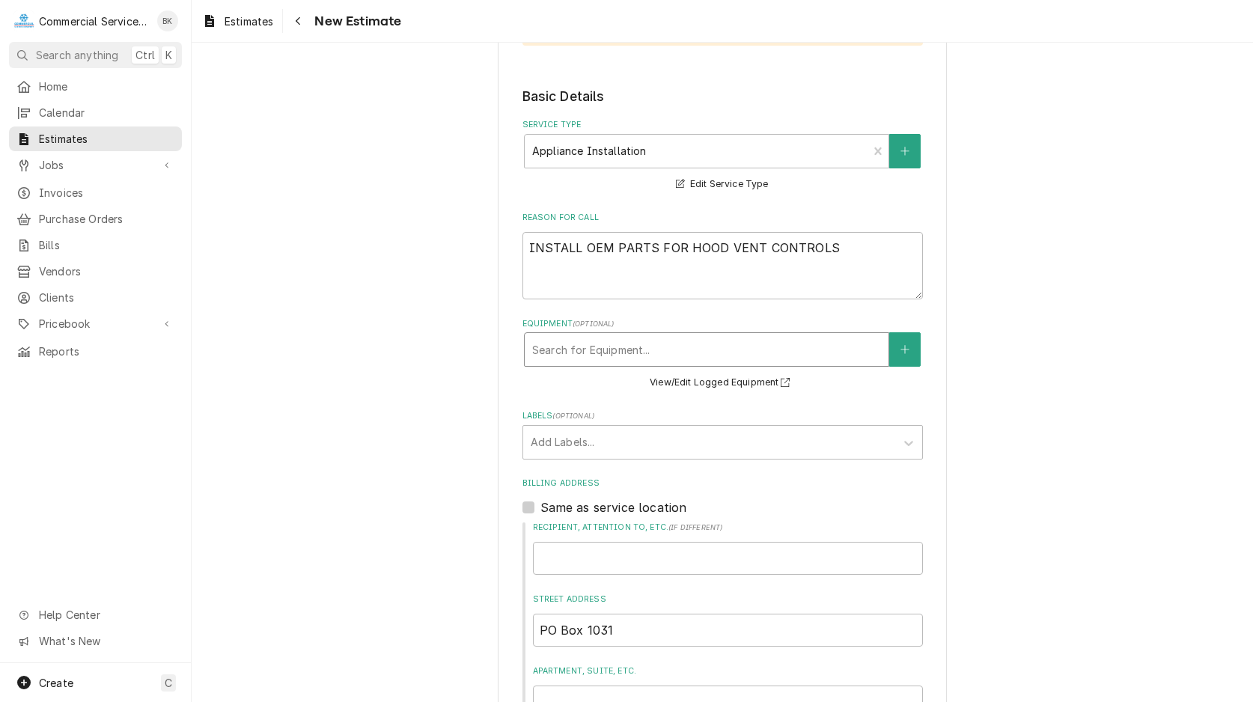
click at [650, 351] on div "Equipment" at bounding box center [706, 349] width 349 height 27
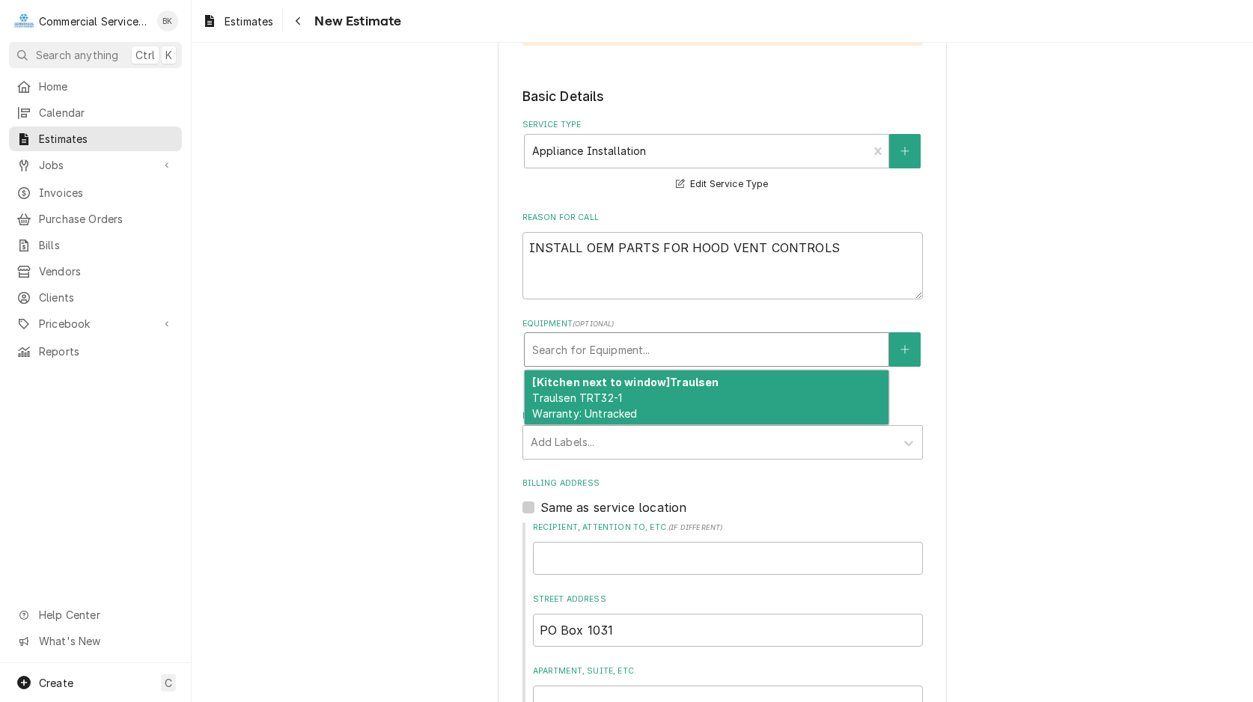
click at [650, 351] on div "Equipment" at bounding box center [706, 349] width 349 height 27
click at [623, 442] on div "Labels" at bounding box center [709, 442] width 357 height 27
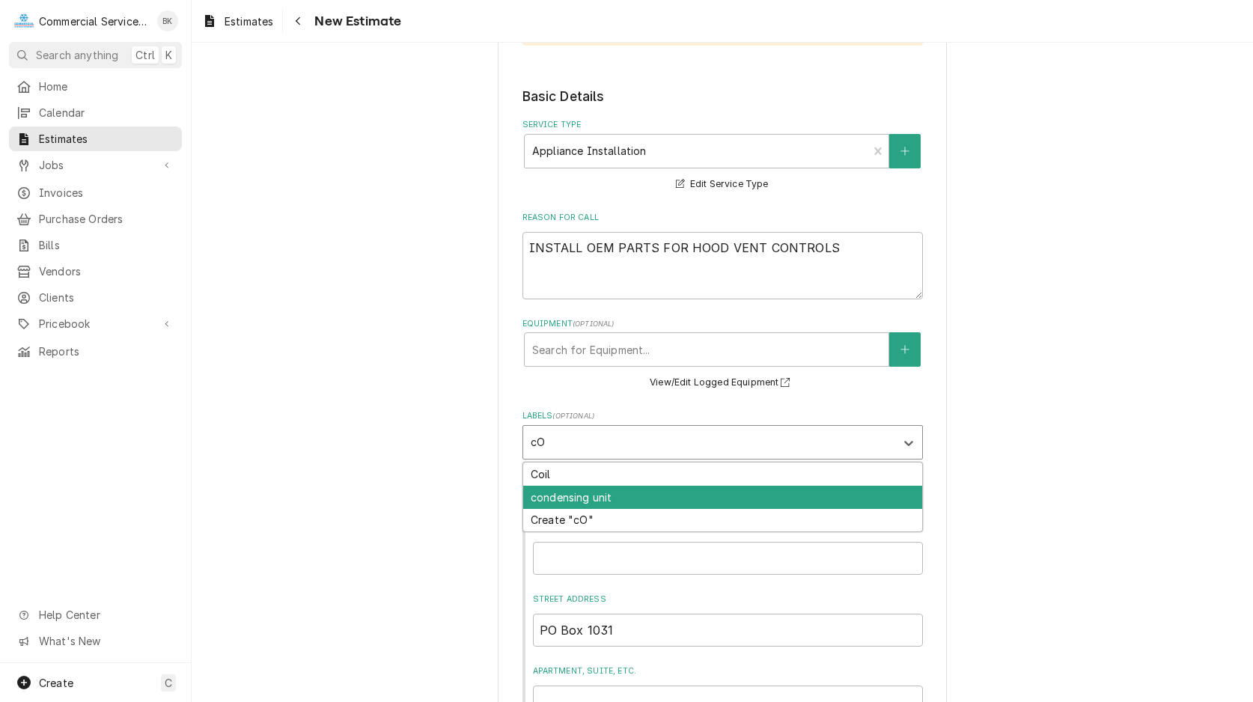
type input "c"
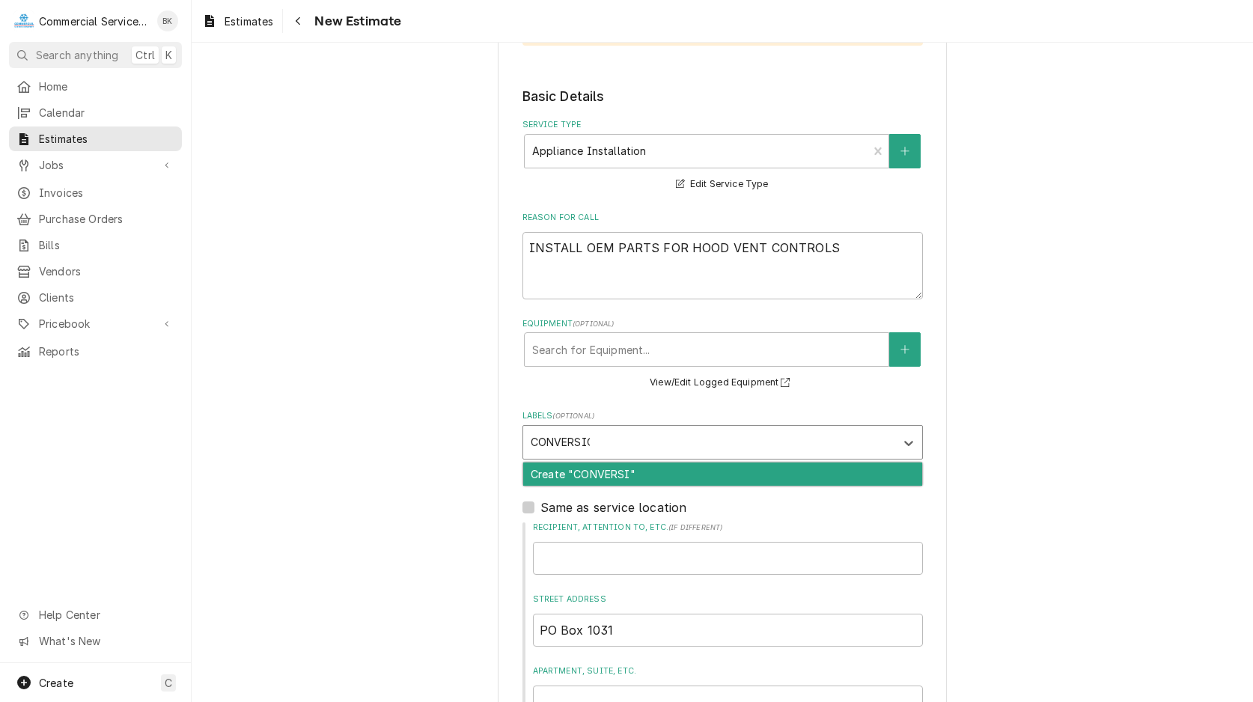
type input "CONVERSION"
type textarea "x"
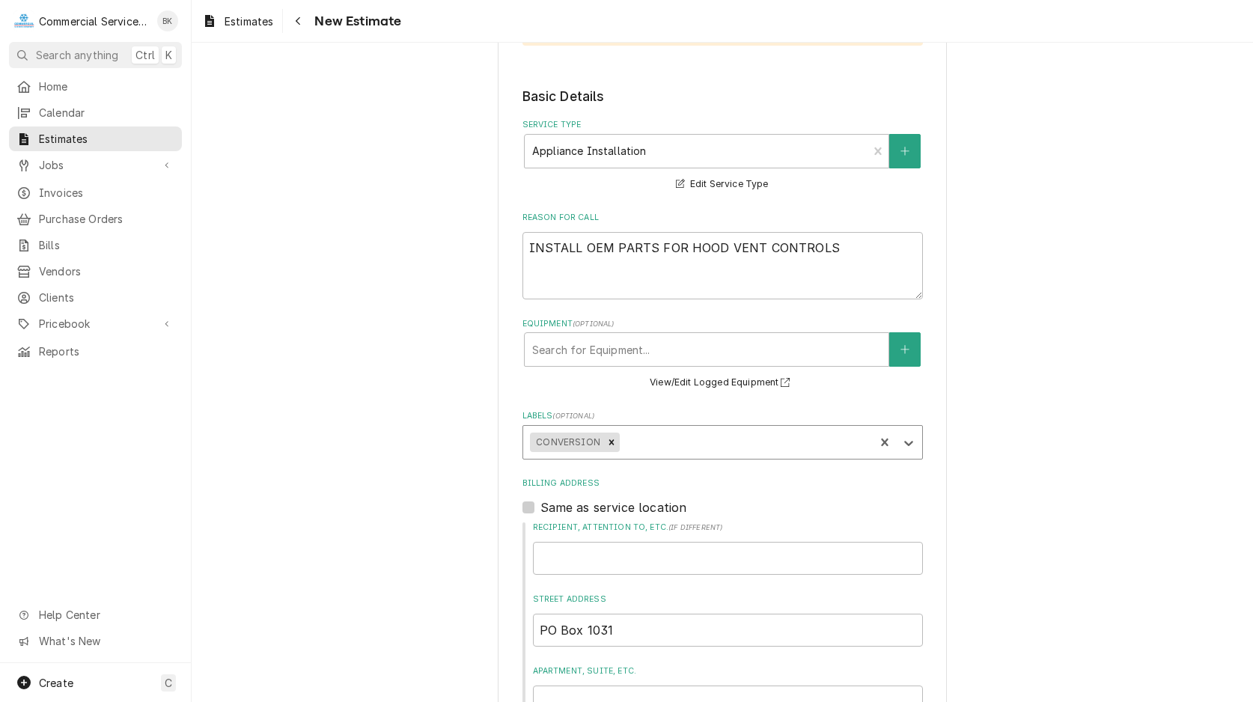
type textarea "x"
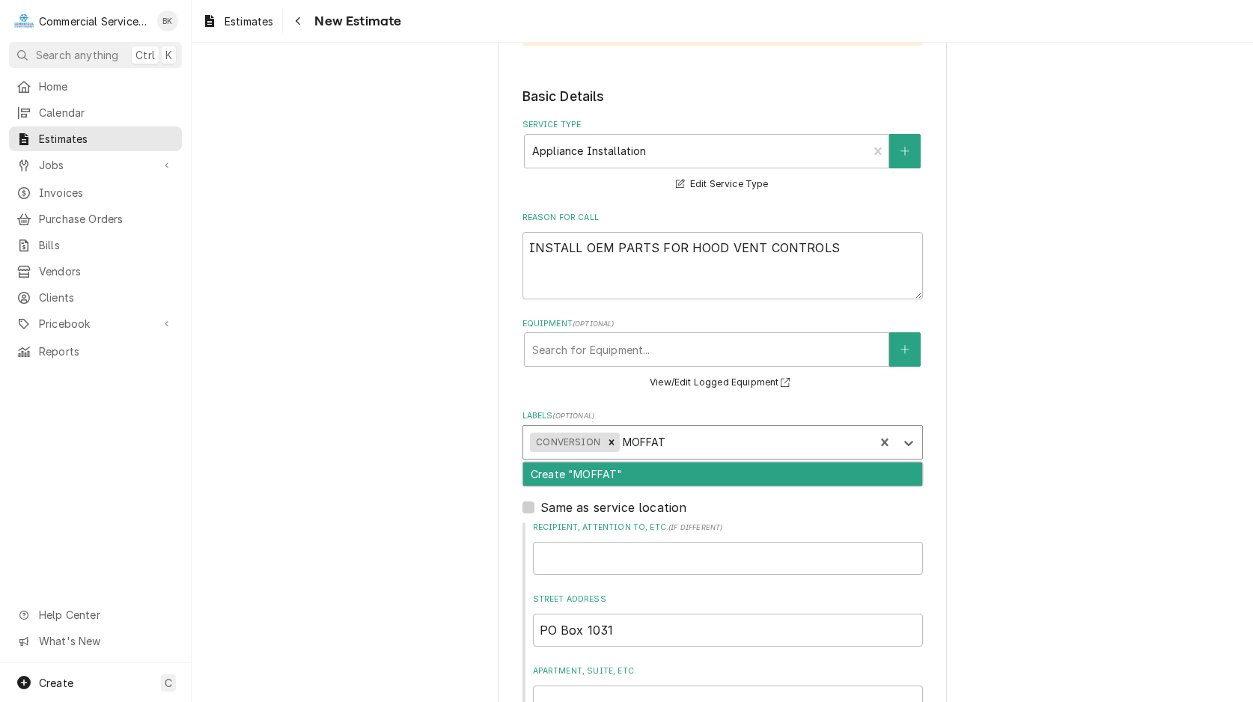
type input "MOFFATT"
type textarea "x"
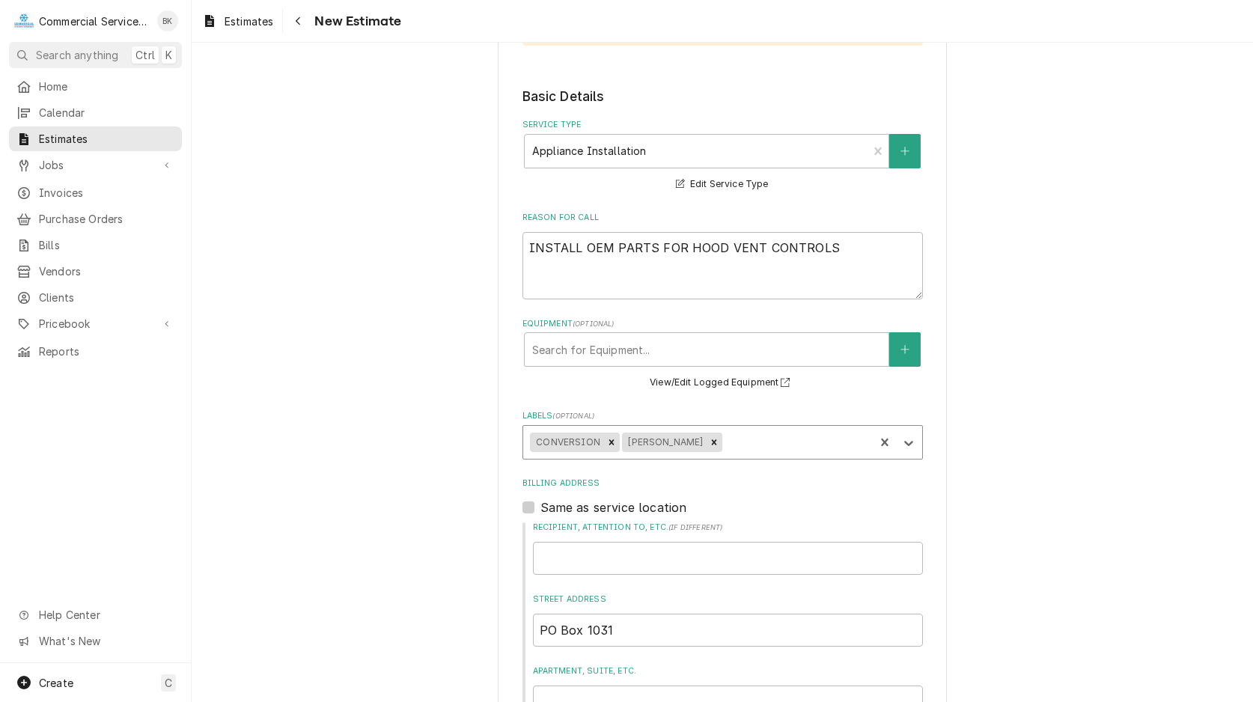
type textarea "x"
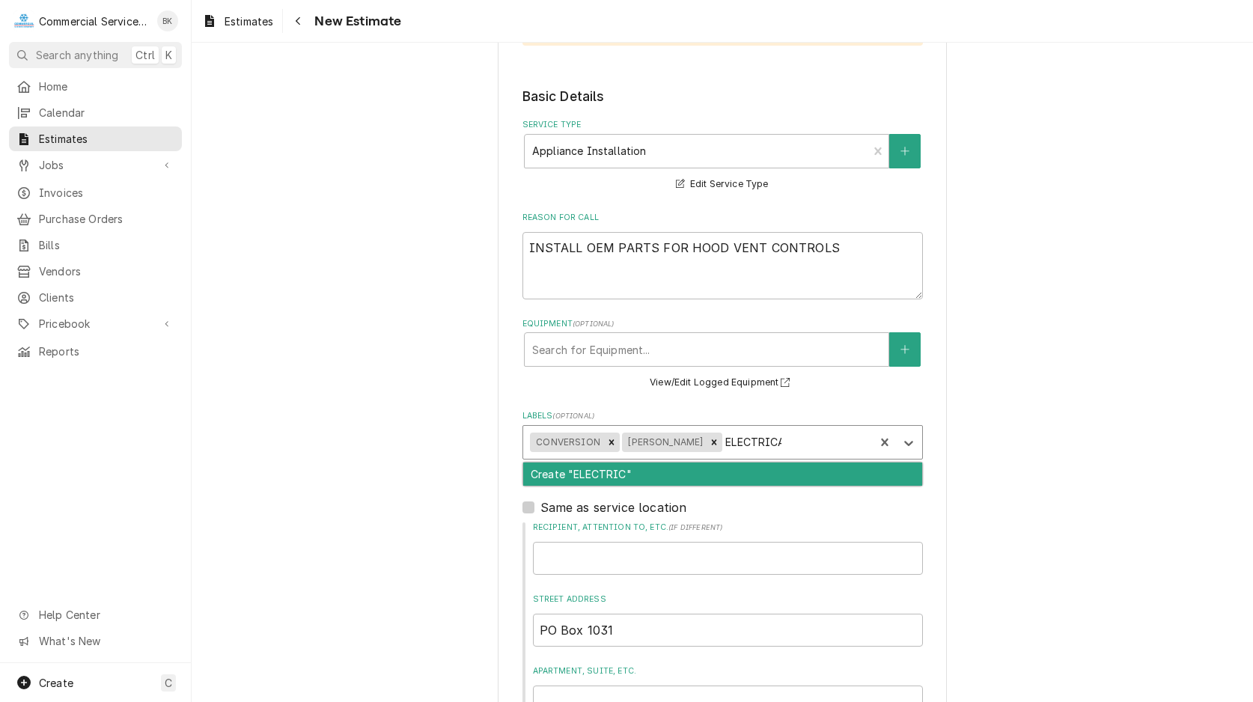
type input "ELECTRICAL"
type textarea "x"
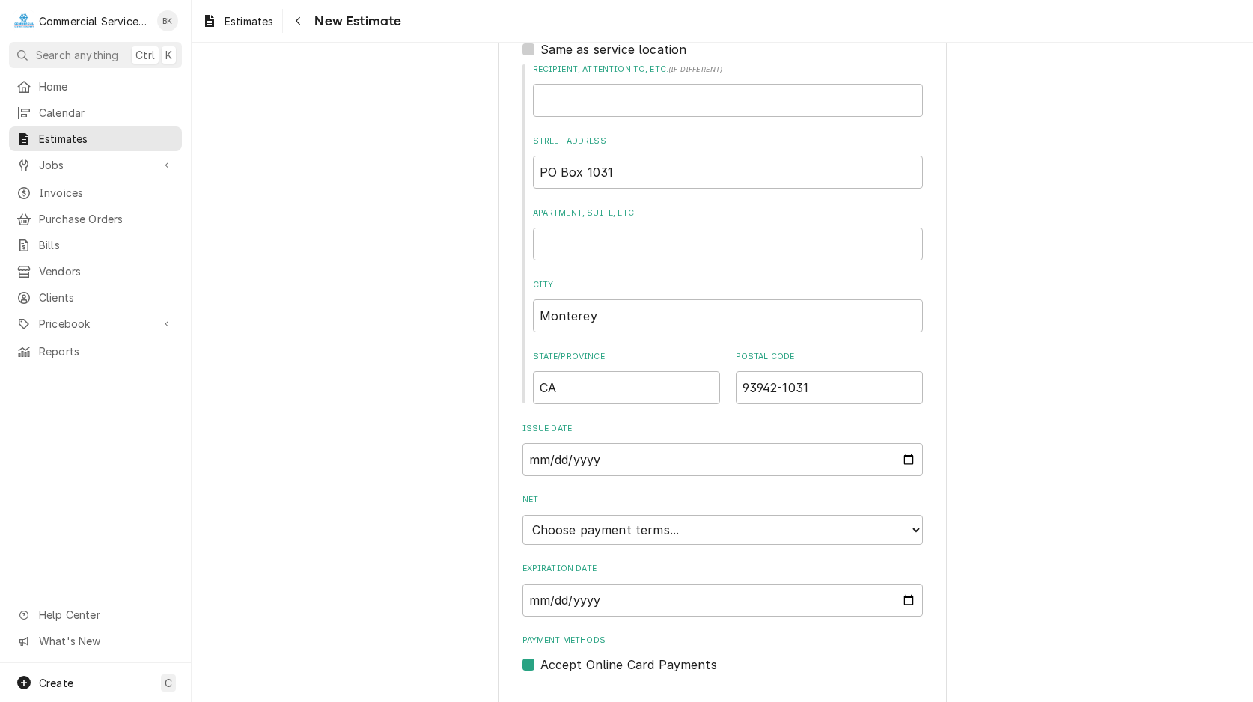
scroll to position [873, 0]
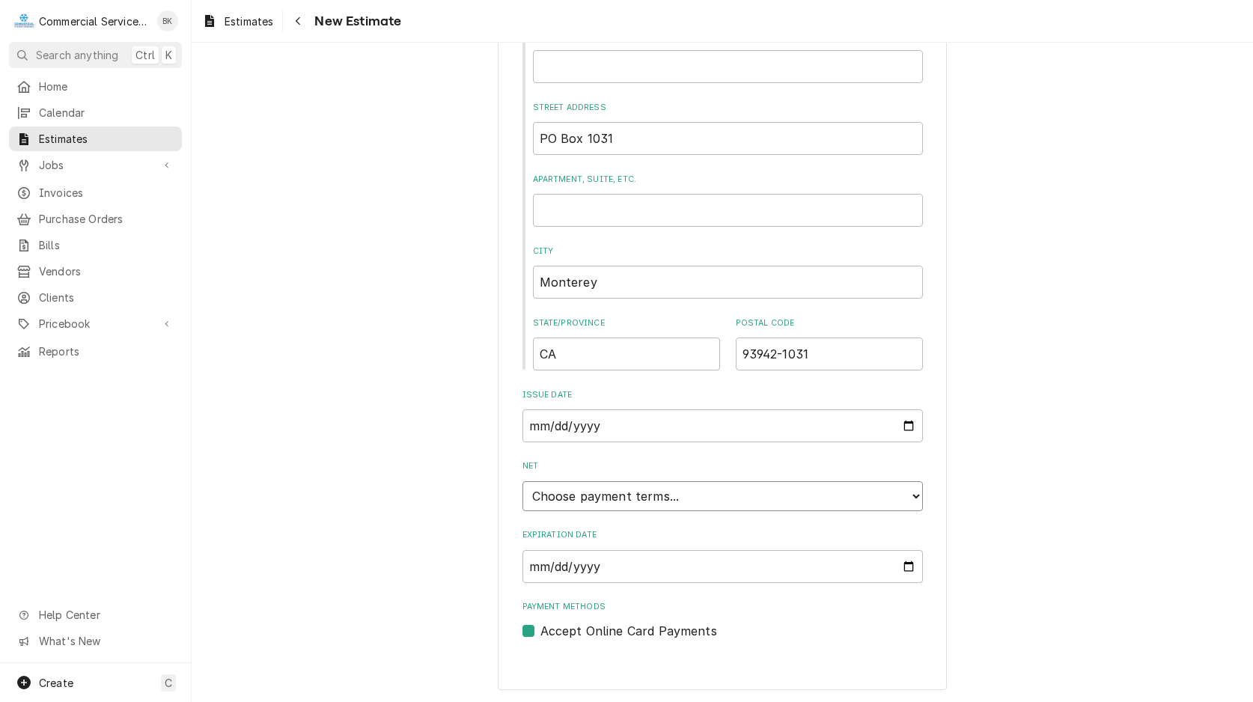
click at [522, 481] on select "Choose payment terms... Same Day Net 7 Net 14 Net 21 Net 30 Net 45 Net 60 Net 90" at bounding box center [722, 496] width 400 height 30
type textarea "x"
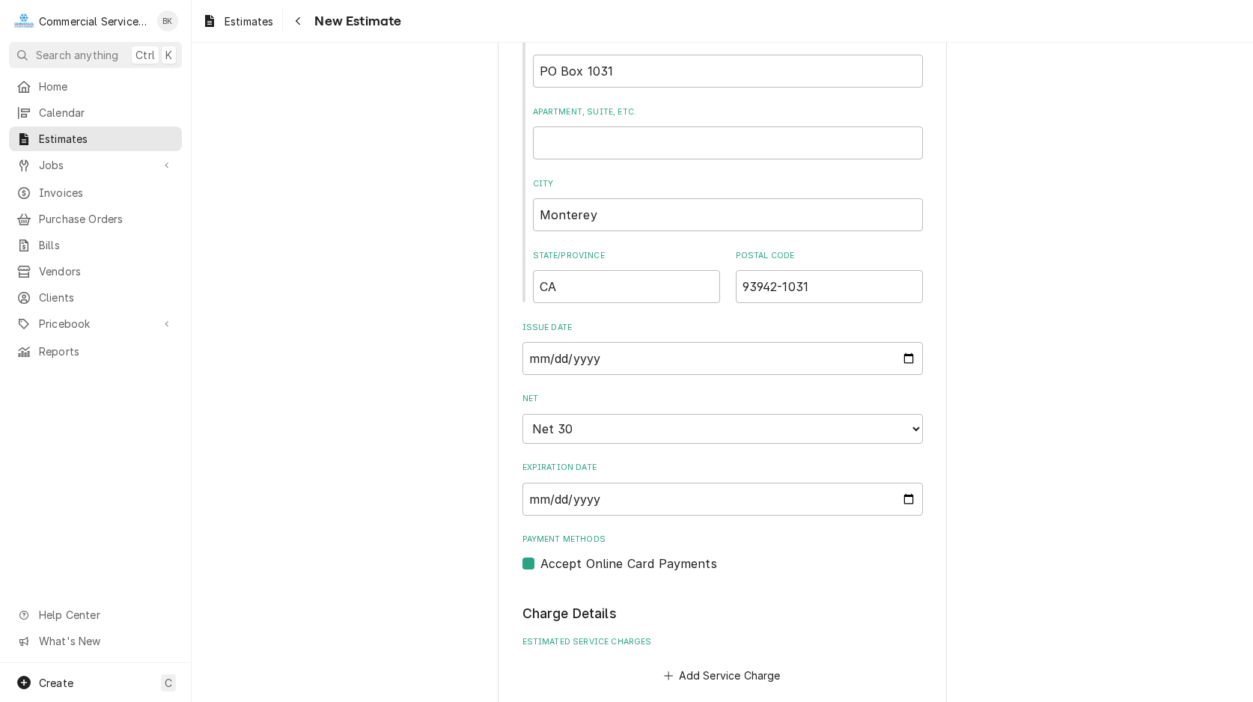
scroll to position [1179, 0]
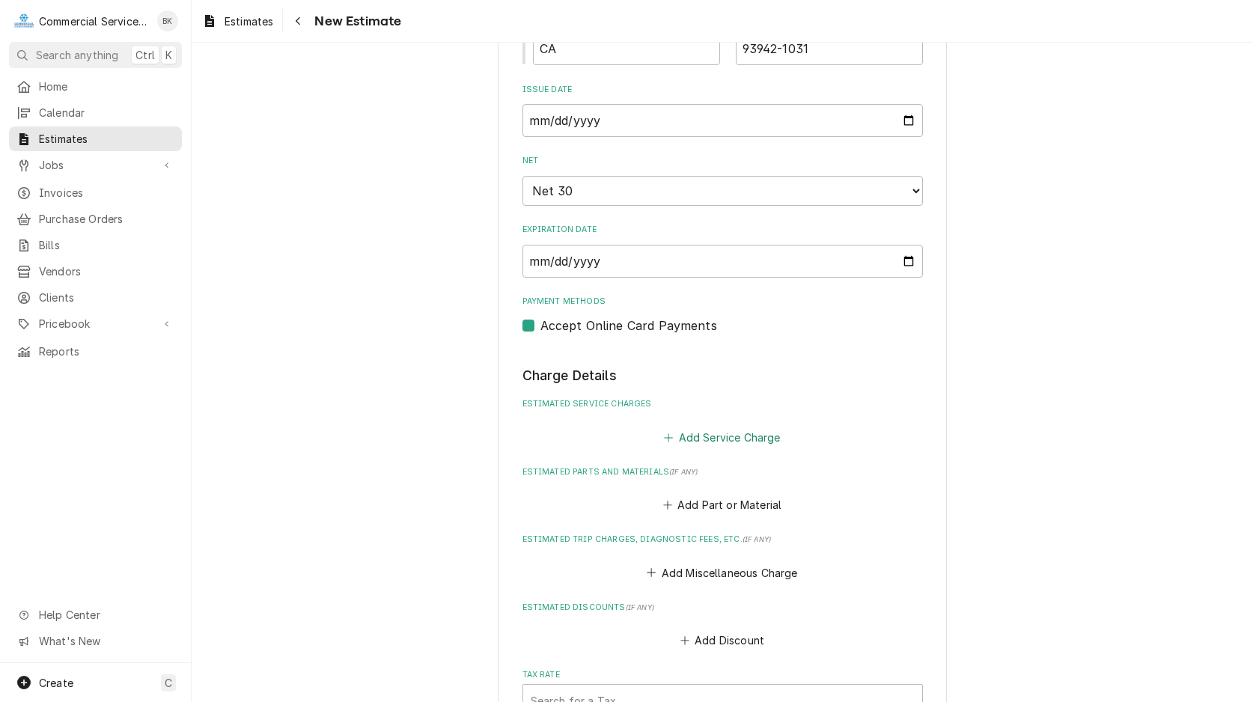
click at [707, 430] on button "Add Service Charge" at bounding box center [722, 437] width 121 height 21
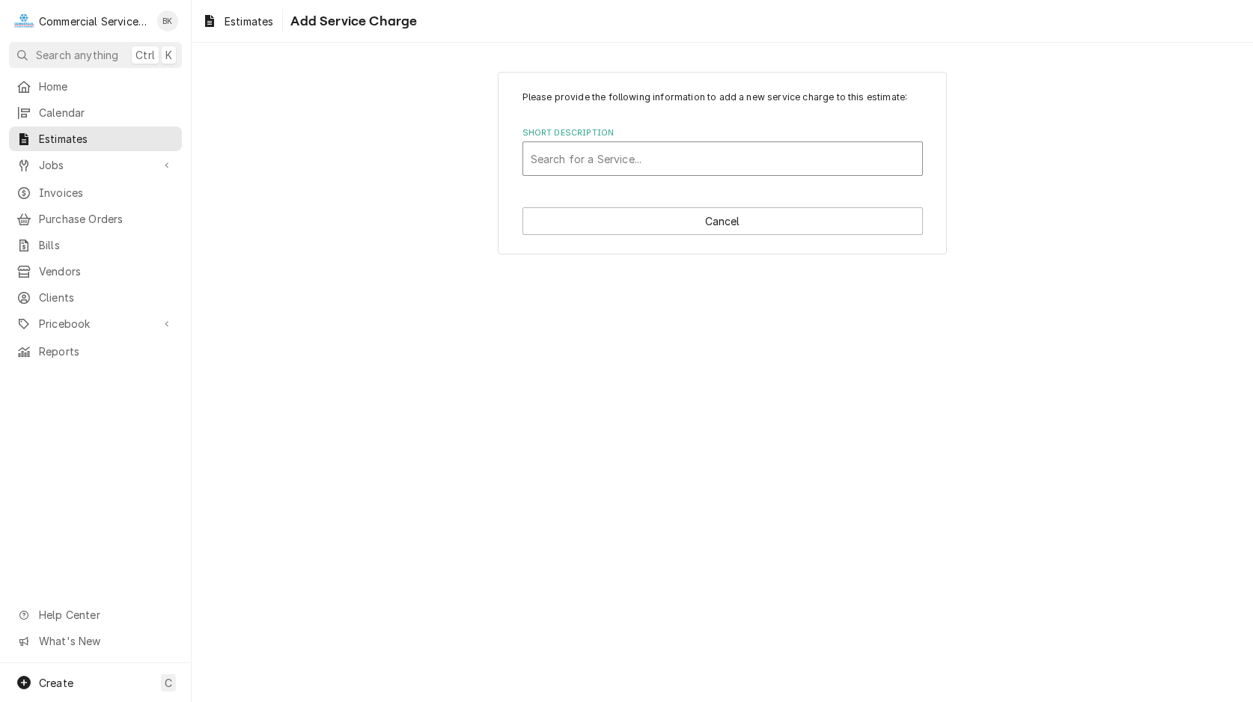
click at [648, 154] on div "Short Description" at bounding box center [723, 158] width 384 height 27
type input "APPLIANCE"
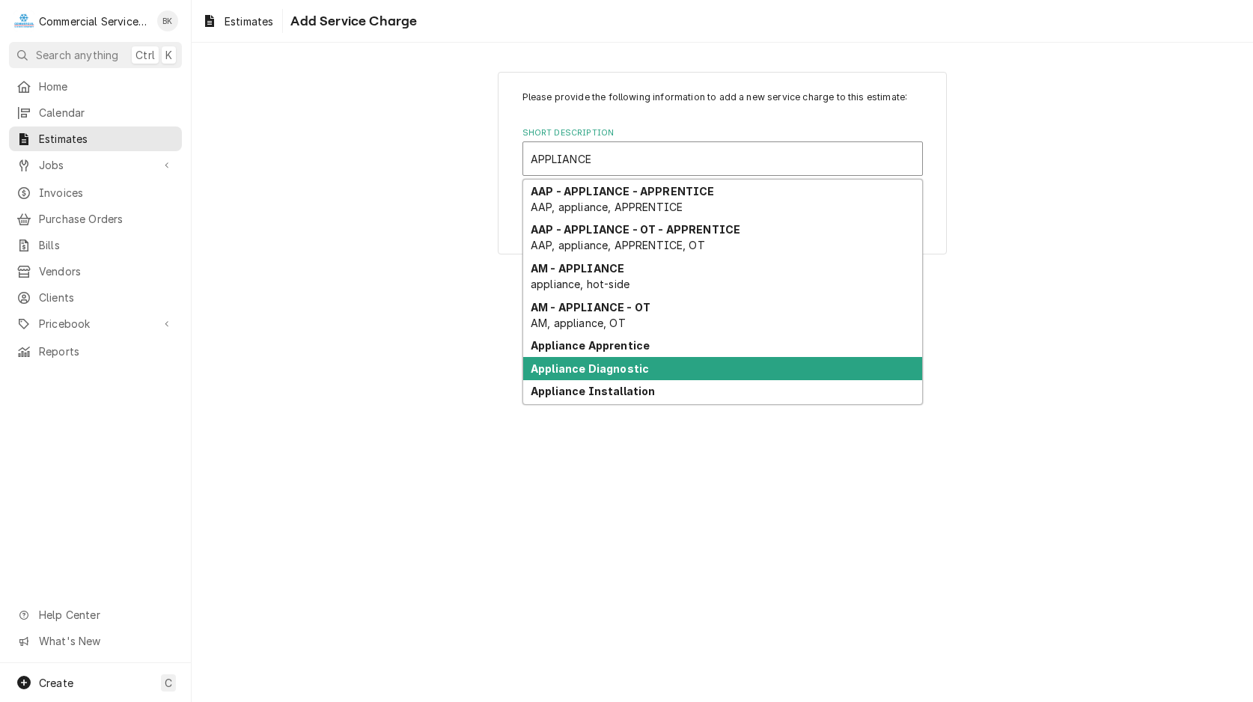
scroll to position [7, 0]
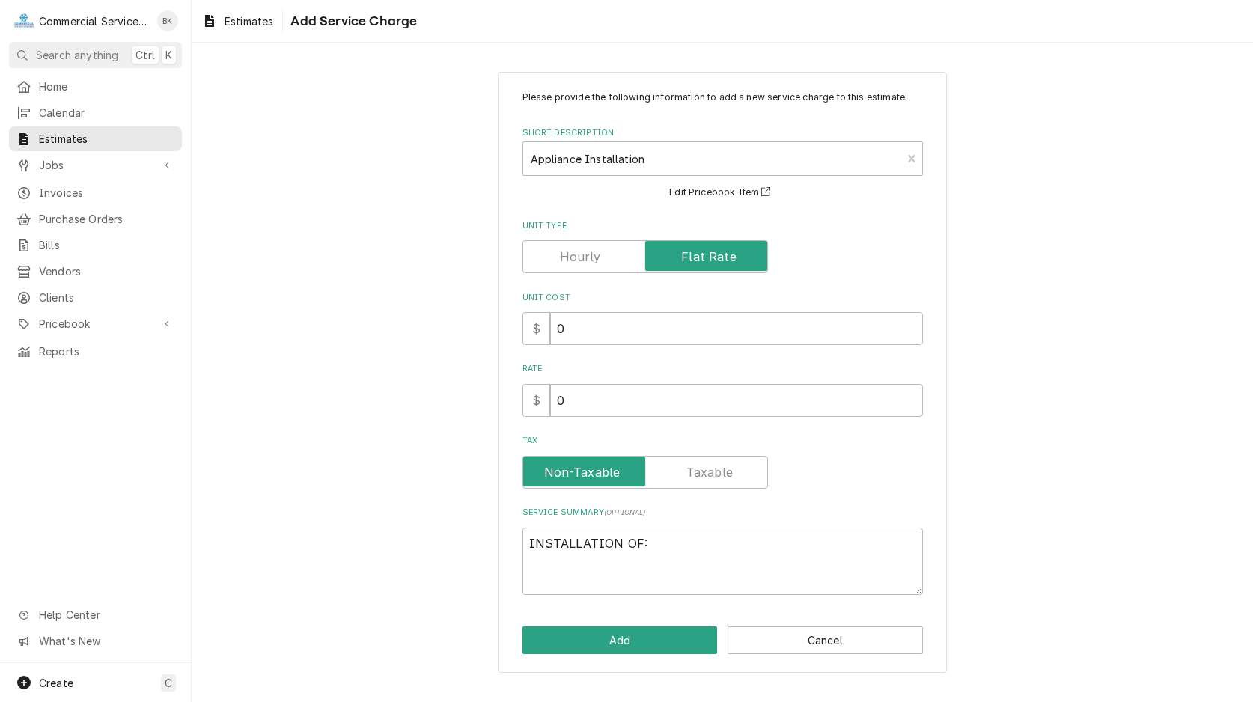
type textarea "x"
click at [573, 245] on input "Unit Type" at bounding box center [645, 256] width 232 height 33
checkbox input "false"
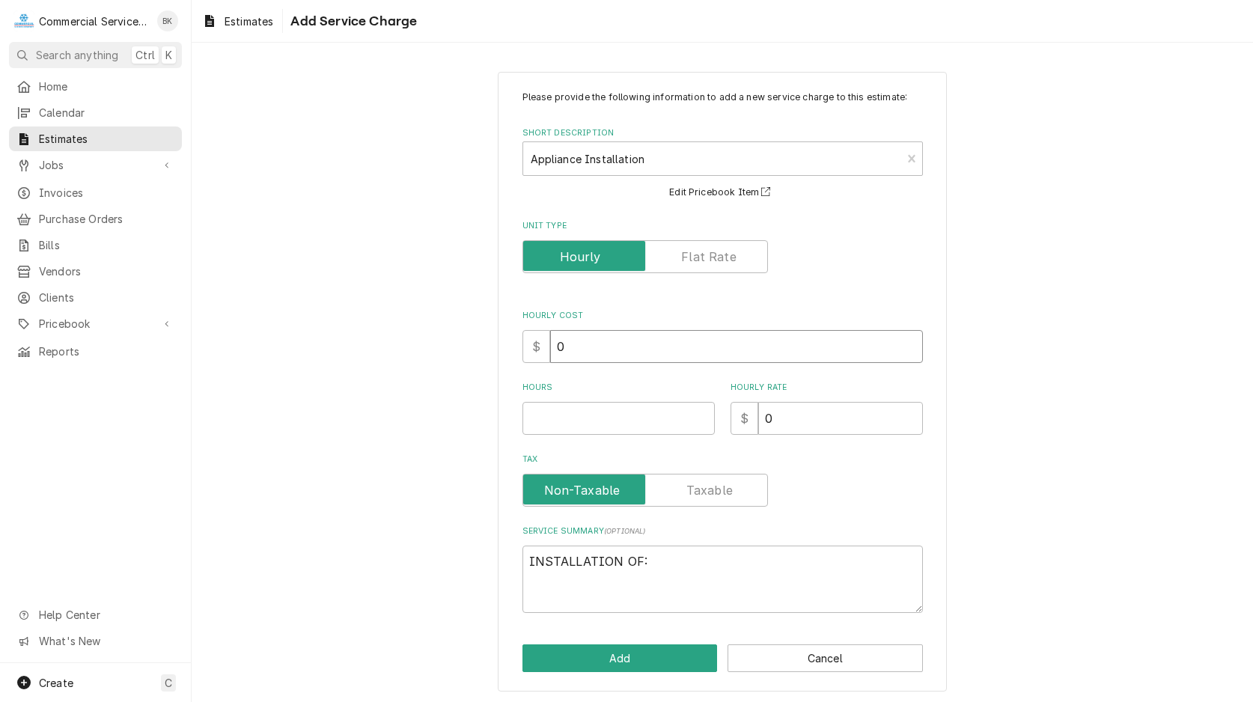
drag, startPoint x: 561, startPoint y: 355, endPoint x: 472, endPoint y: 363, distance: 89.4
click at [550, 361] on input "0" at bounding box center [736, 346] width 373 height 33
type textarea "x"
type input "1"
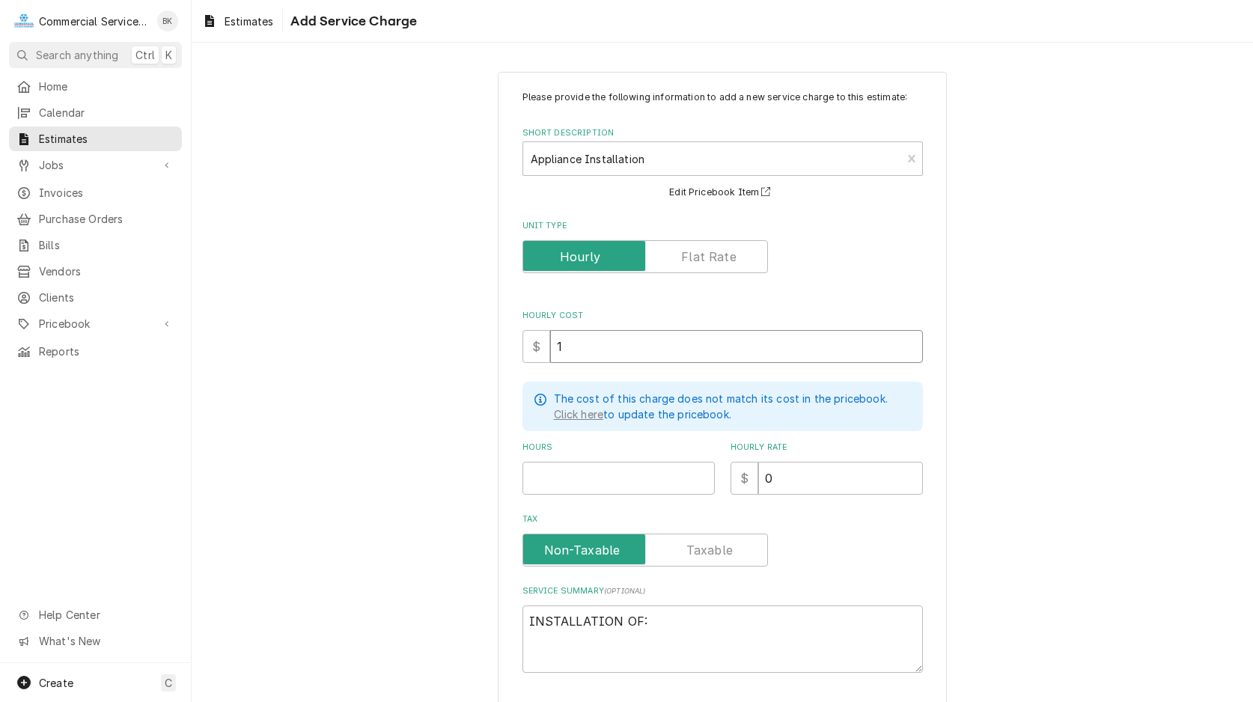
type textarea "x"
type input "11"
type textarea "x"
type input "110"
type textarea "x"
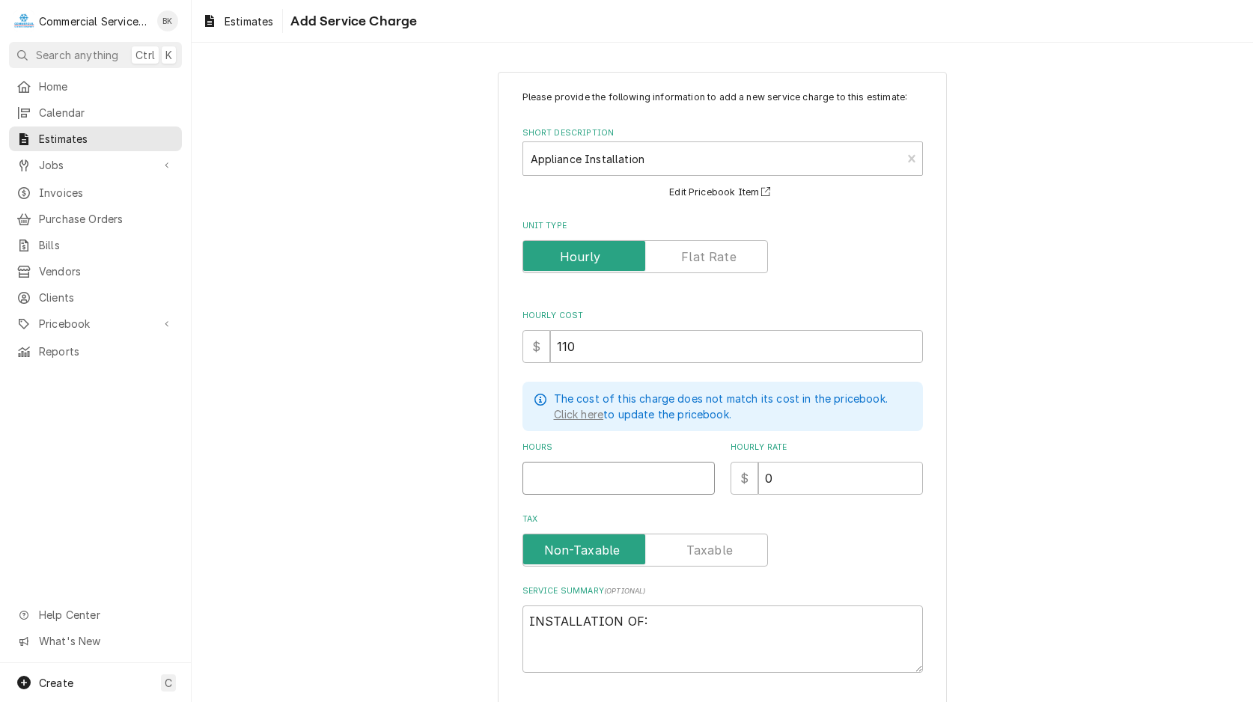
type input "4"
type textarea "x"
type input "4"
type textarea "x"
type input "1"
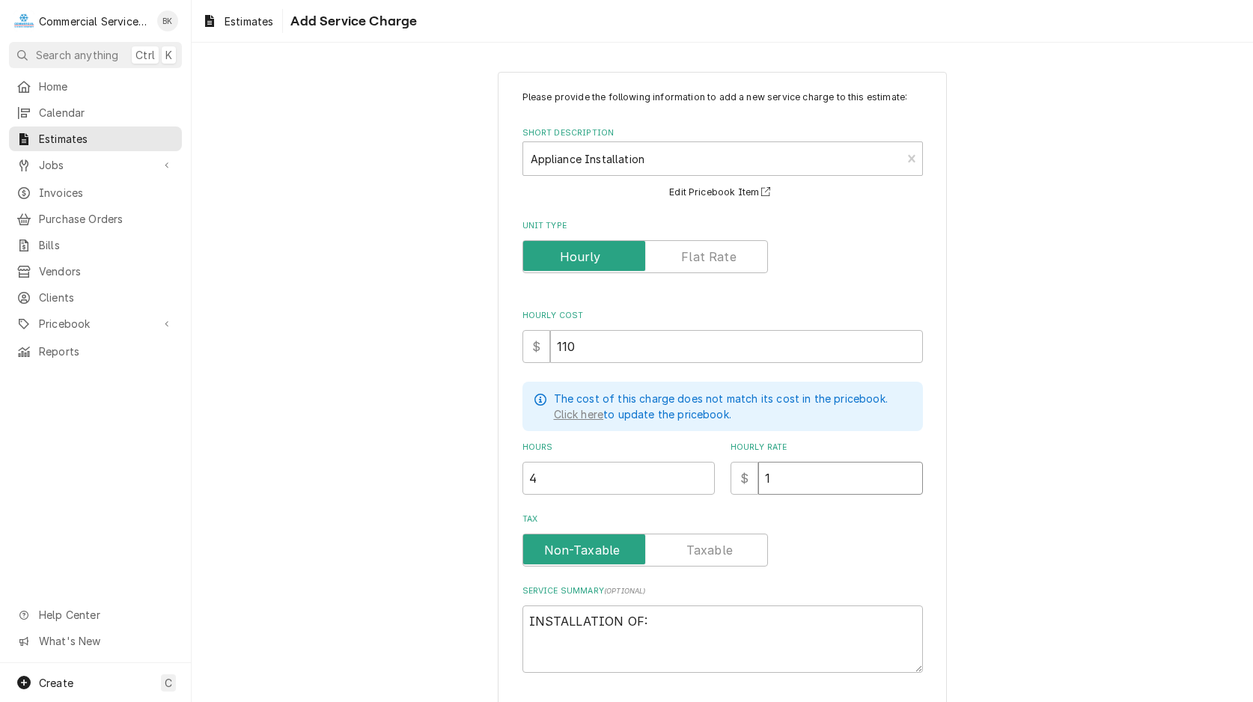
type textarea "x"
type input "14"
type textarea "x"
type input "140"
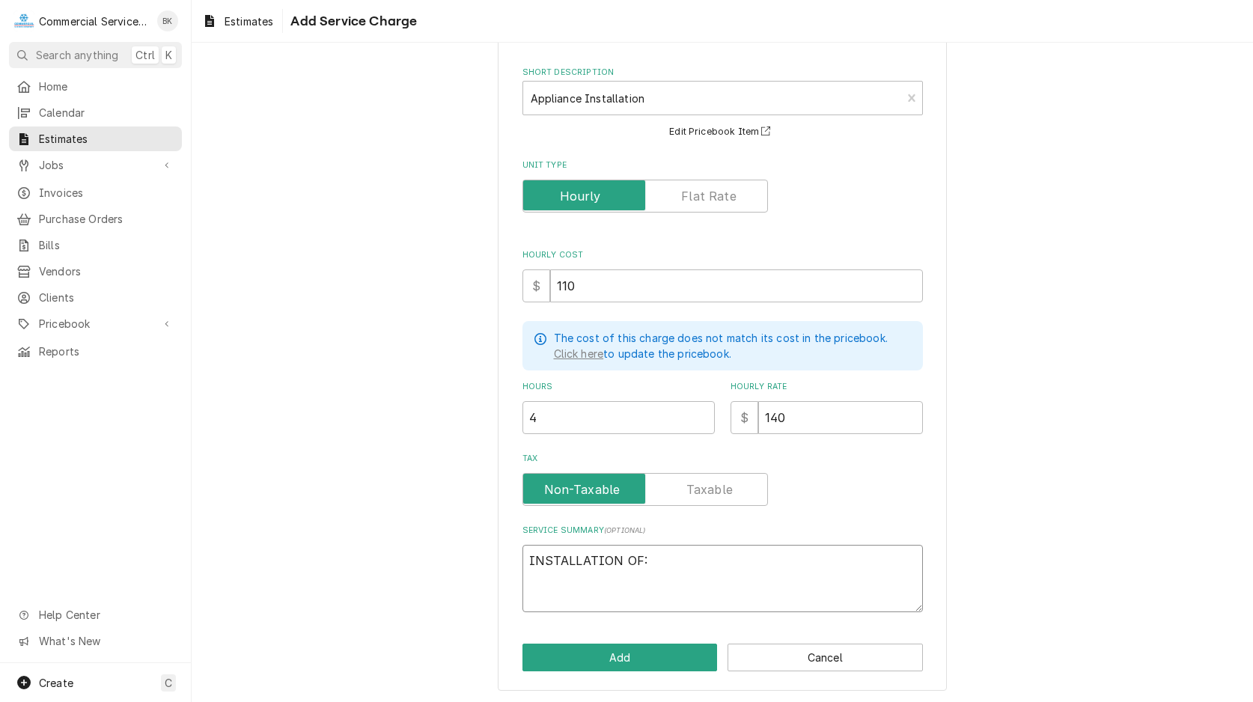
click at [678, 559] on textarea "INSTALLATION OF:" at bounding box center [722, 578] width 400 height 67
type textarea "x"
type textarea "INSTALLATION OF:"
type textarea "x"
type textarea "INSTALLATION OF:"
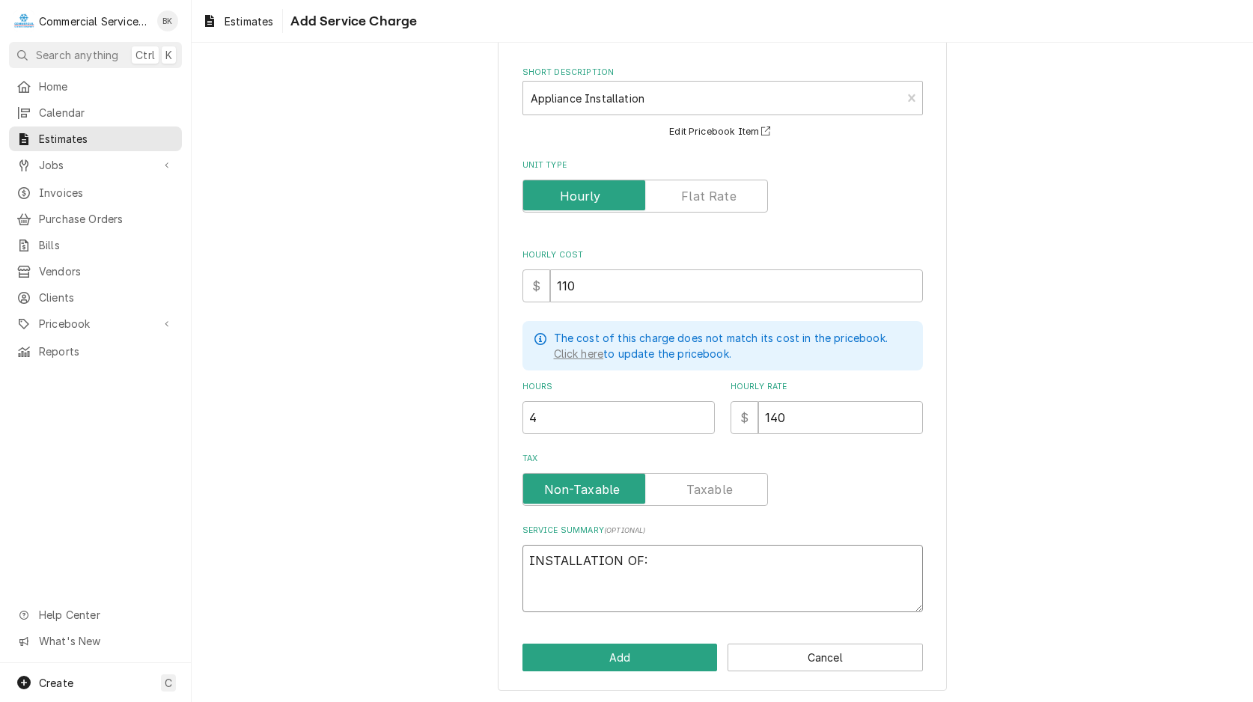
type textarea "x"
type textarea "INSTALLATION OF: ("
type textarea "x"
type textarea "INSTALLATION OF: (1"
type textarea "x"
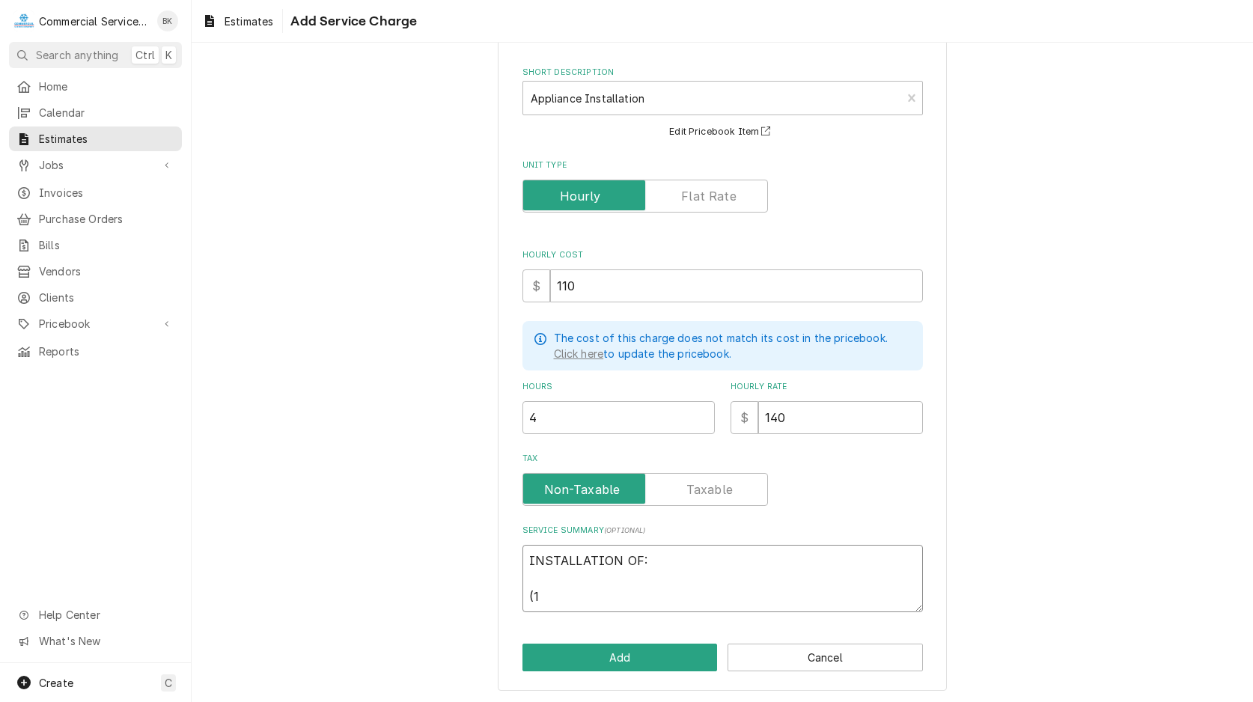
type textarea "INSTALLATION OF: (1)"
type textarea "x"
type textarea "INSTALLATION OF: (1)"
type textarea "x"
type textarea "INSTALLATION OF: (1) B"
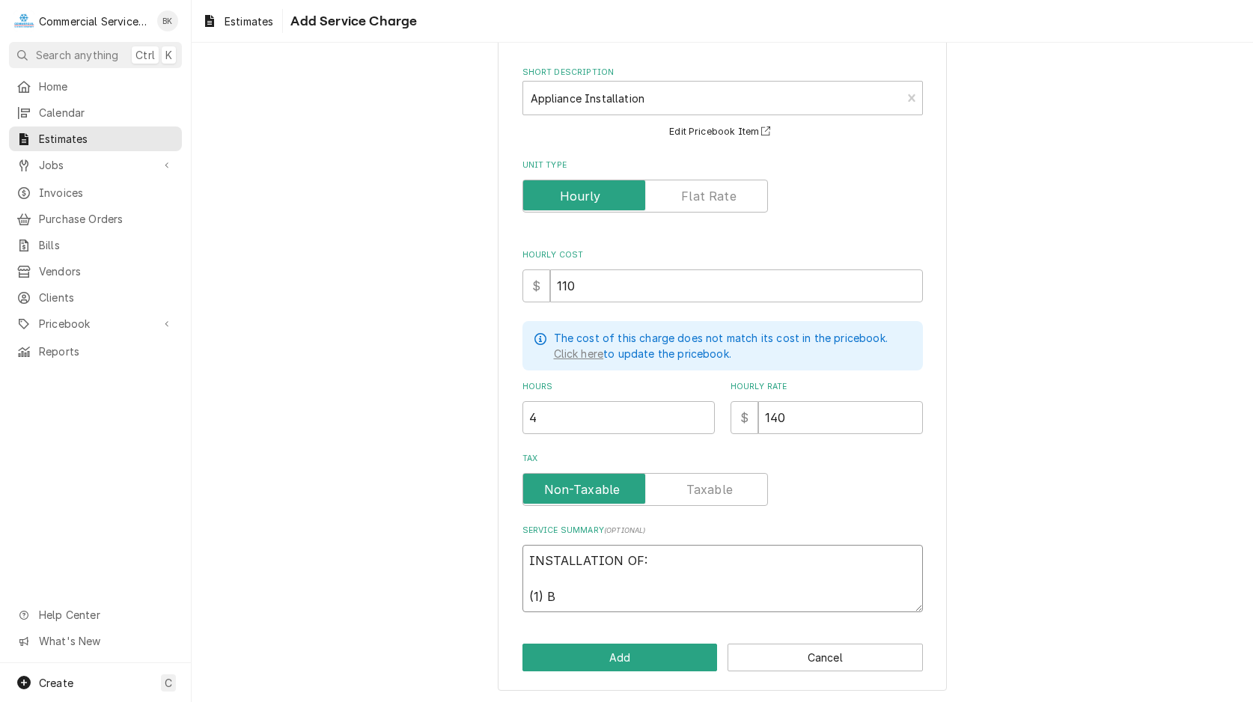
type textarea "x"
type textarea "INSTALLATION OF: (1) BO"
type textarea "x"
type textarea "INSTALLATION OF: (1) BOA"
type textarea "x"
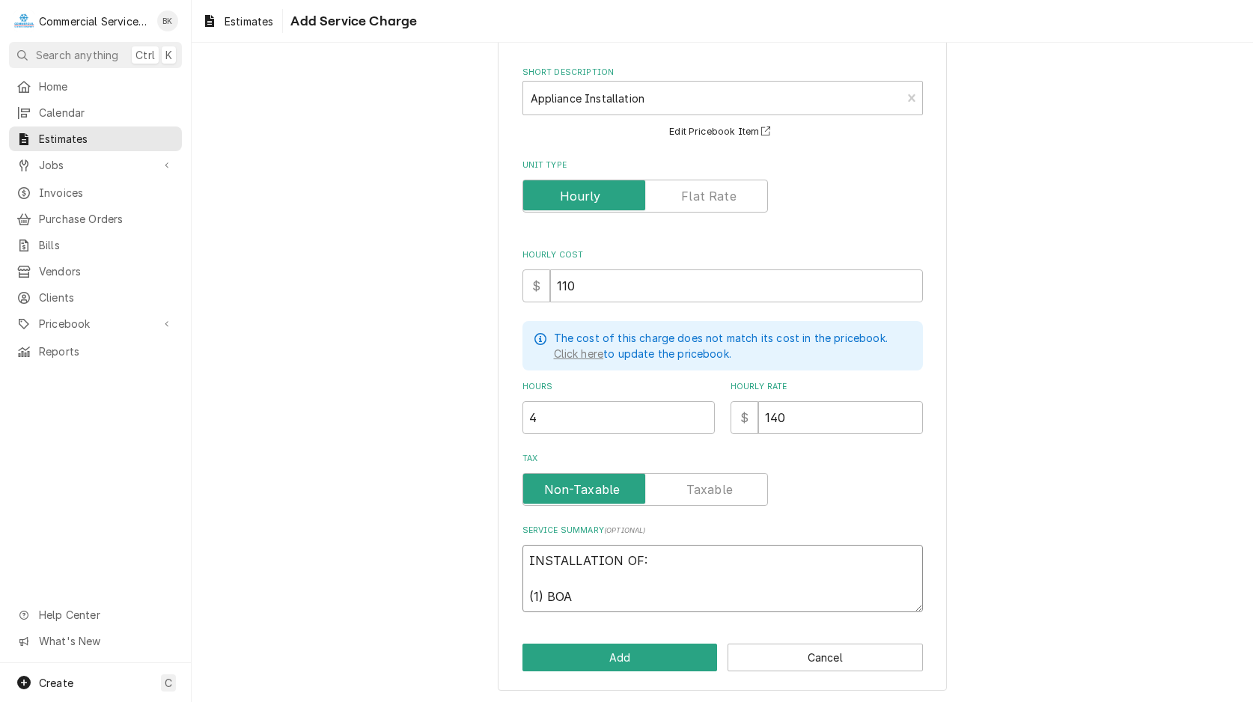
type textarea "INSTALLATION OF: (1) BOAD"
type textarea "x"
type textarea "INSTALLATION OF: (1) BOA"
type textarea "x"
type textarea "INSTALLATION OF: (1) BOAR"
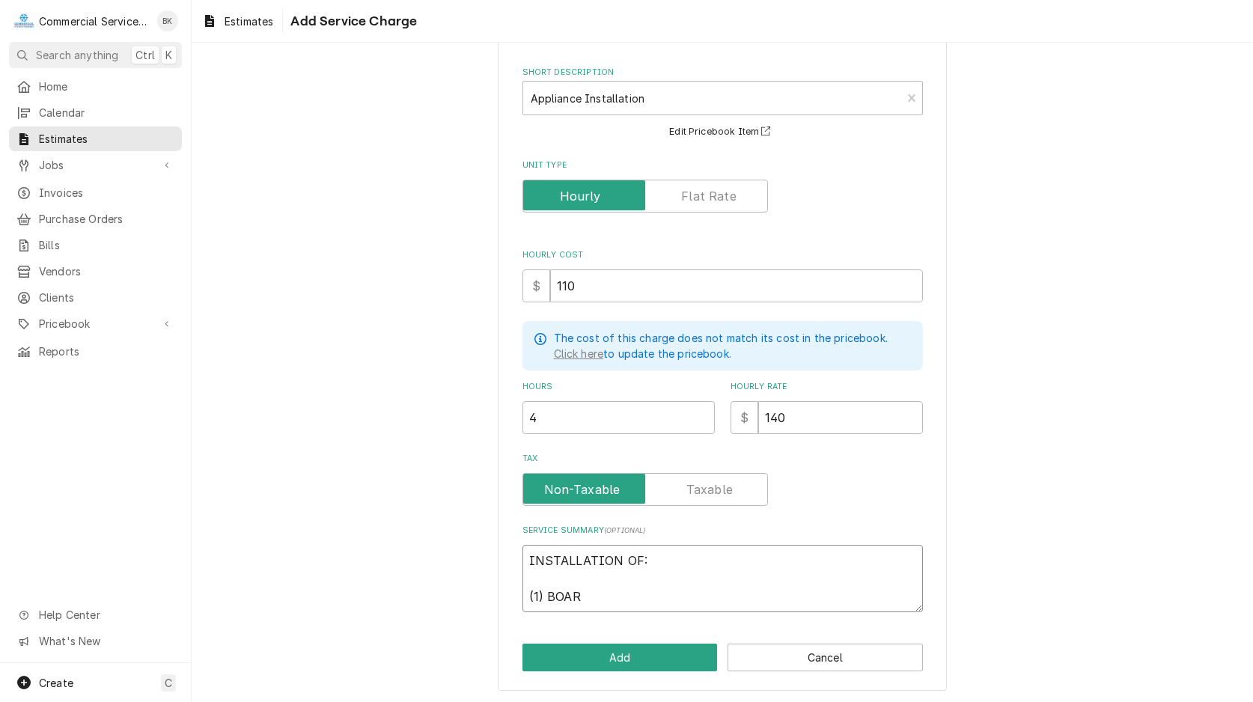
type textarea "x"
type textarea "INSTALLATION OF: (1) BOARD"
type textarea "x"
type textarea "INSTALLATION OF: (1) BOARD"
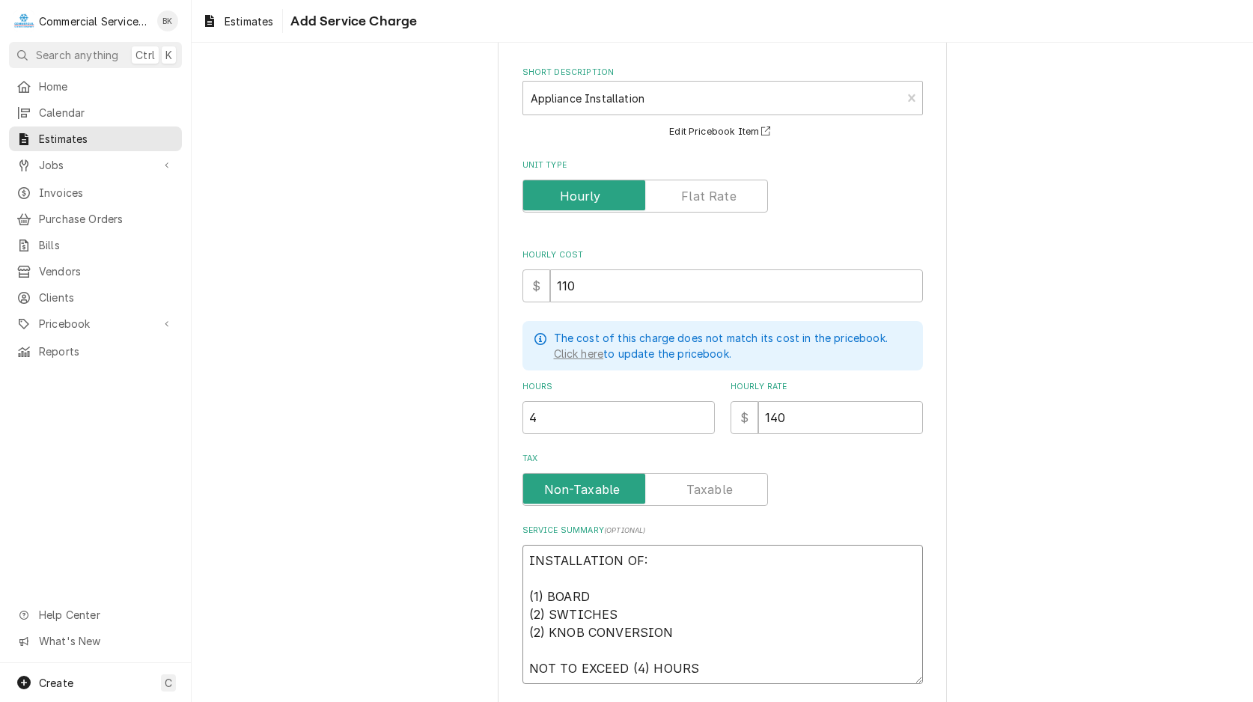
click at [585, 614] on textarea "INSTALLATION OF: (1) BOARD (2) SWTICHES (2) KNOB CONVERSION NOT TO EXCEED (4) H…" at bounding box center [722, 614] width 400 height 139
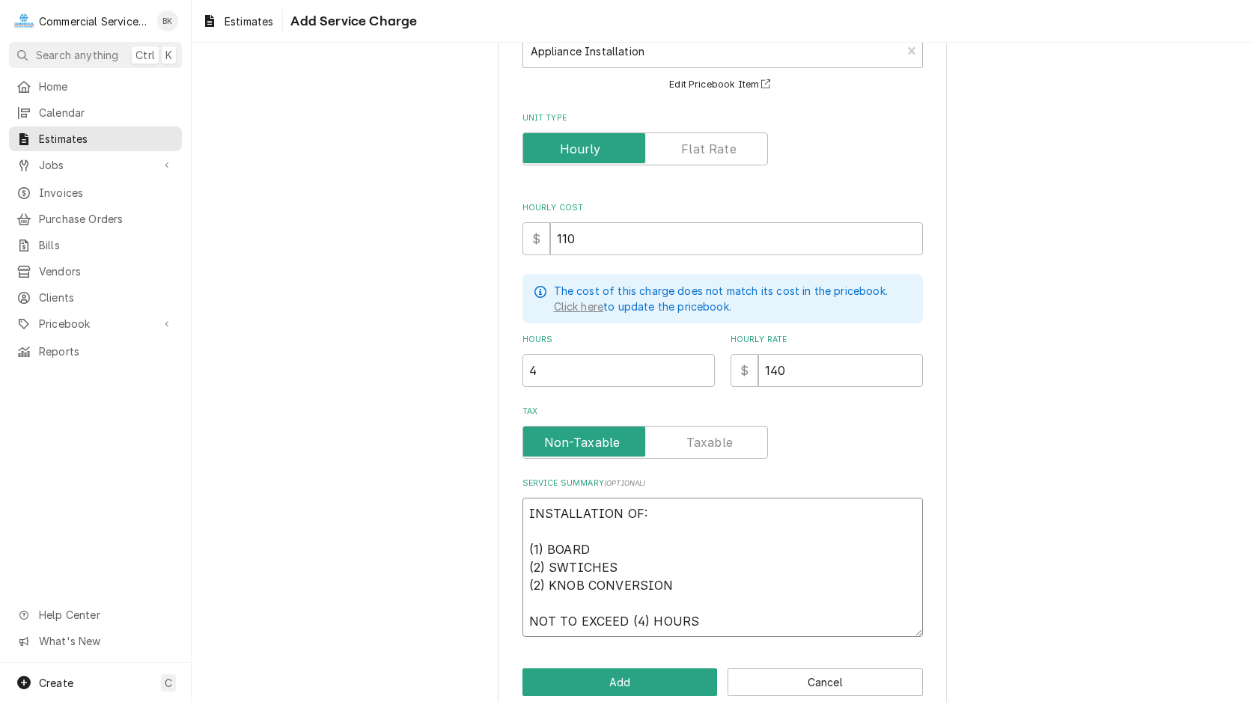
scroll to position [132, 0]
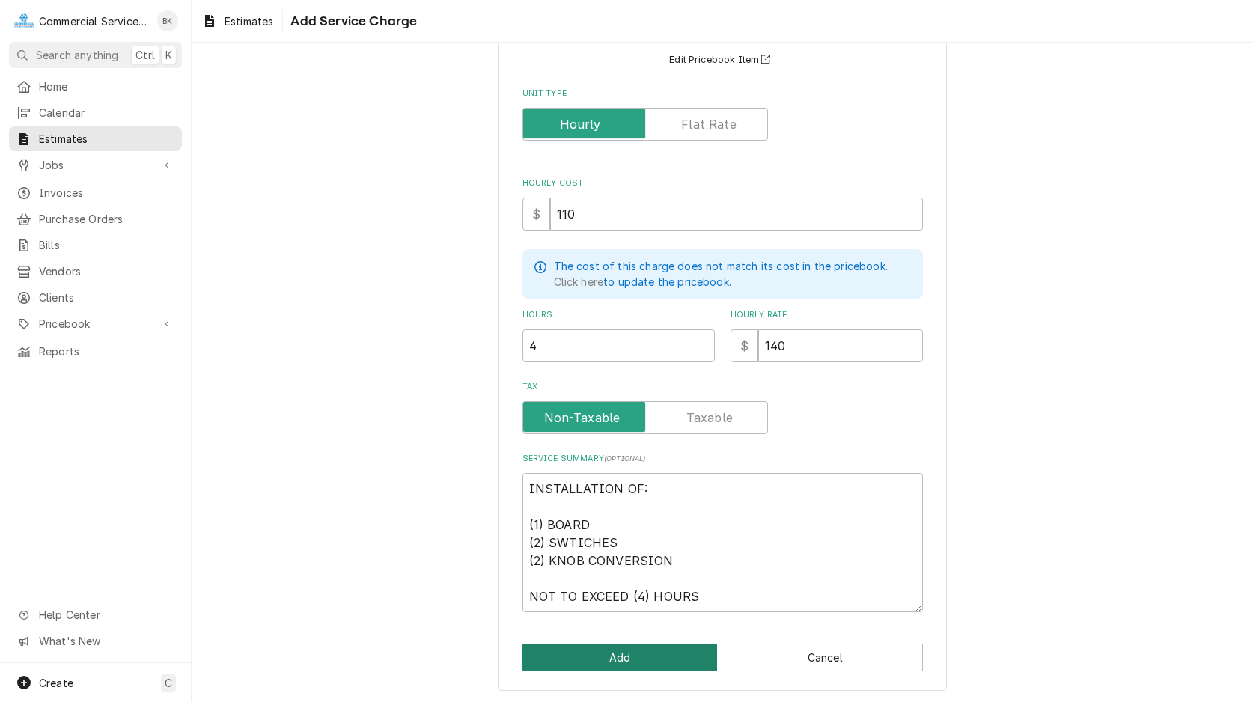
click at [644, 657] on button "Add" at bounding box center [619, 658] width 195 height 28
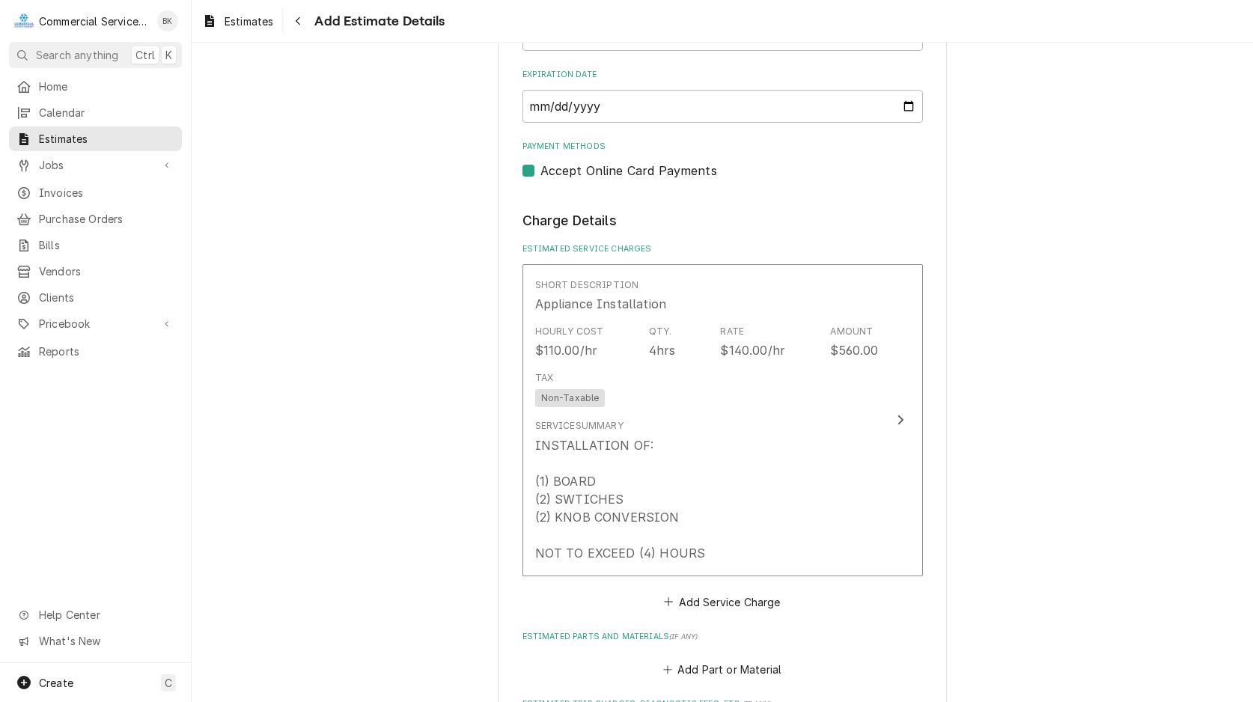
scroll to position [1466, 0]
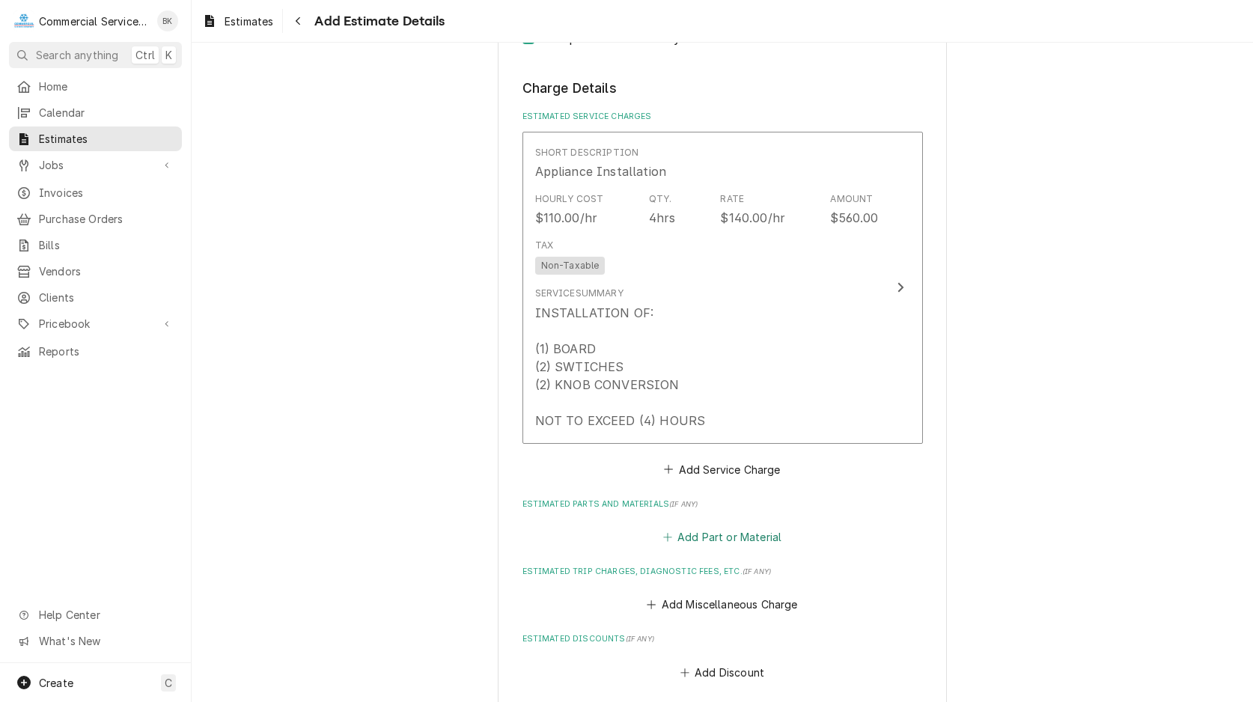
click at [698, 537] on button "Add Part or Material" at bounding box center [721, 537] width 123 height 21
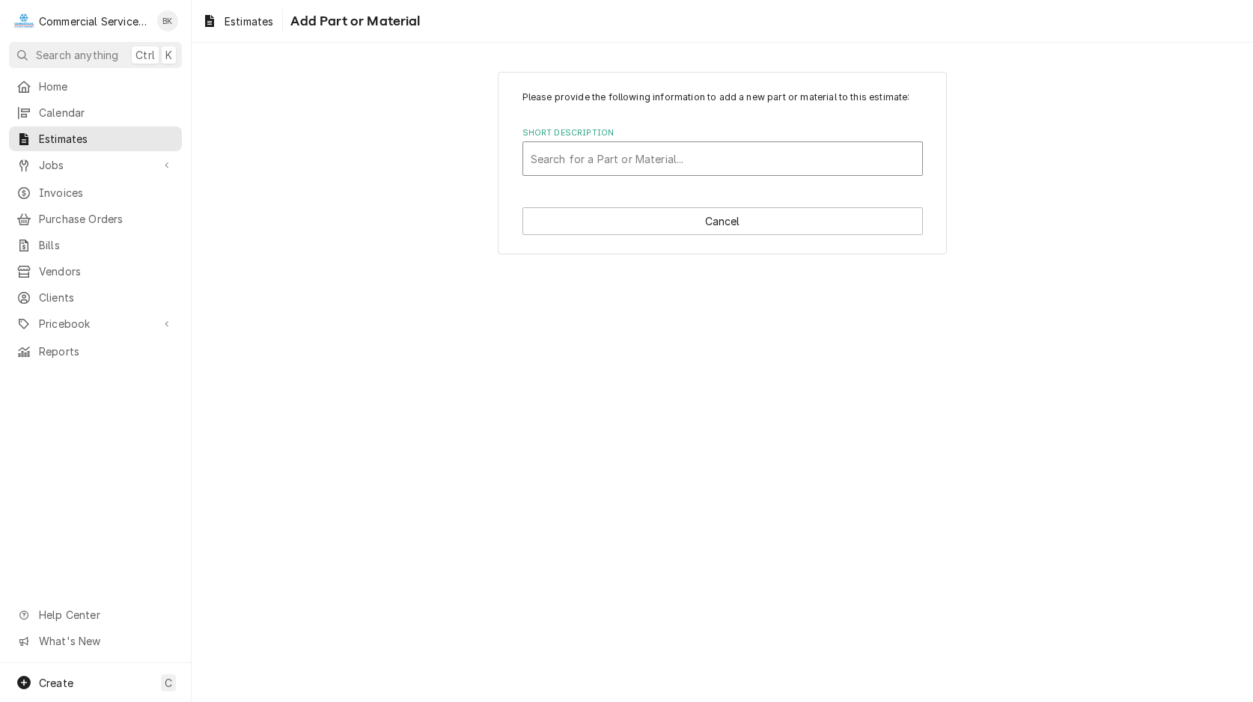
click at [548, 166] on div "Short Description" at bounding box center [723, 158] width 384 height 27
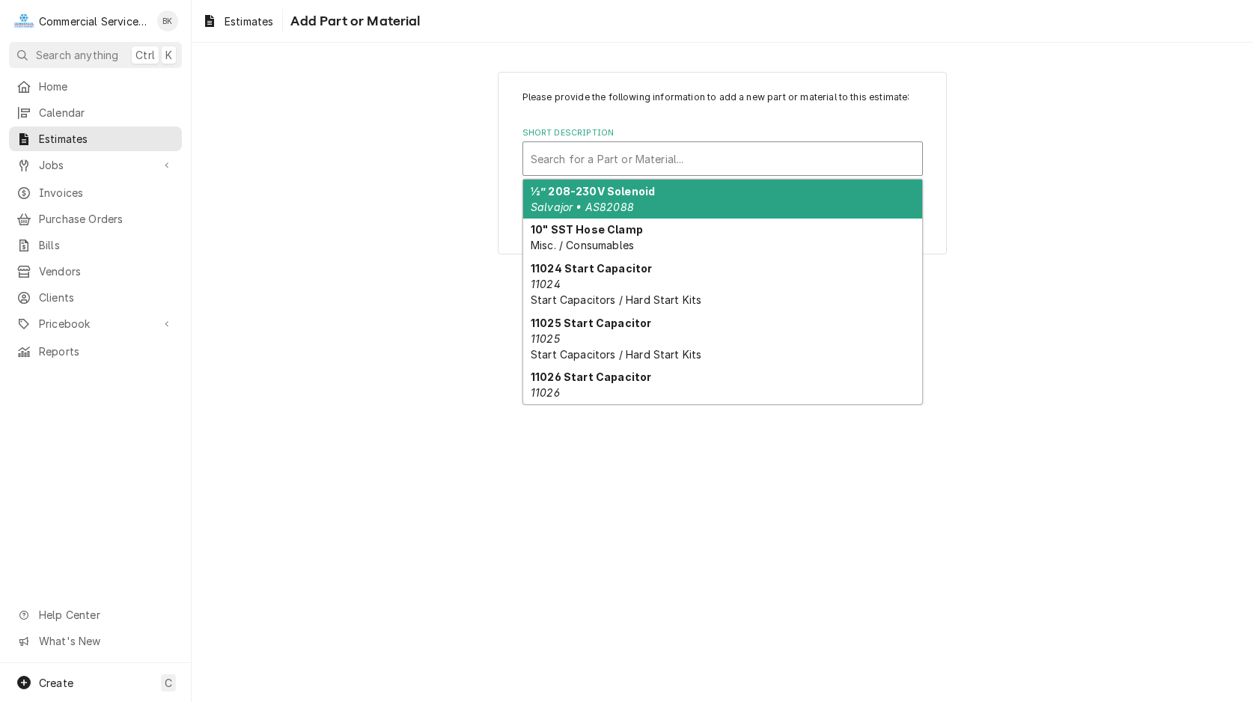
click at [564, 169] on div "Short Description" at bounding box center [723, 158] width 384 height 27
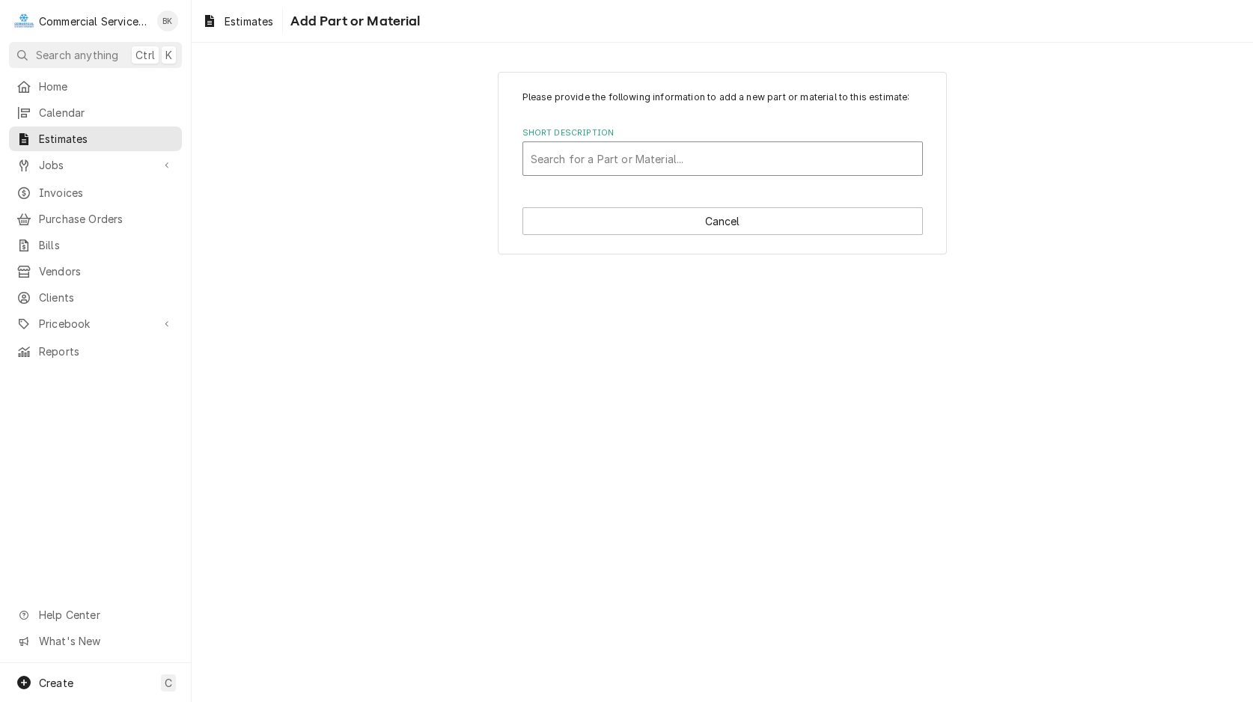
click at [564, 163] on div "Short Description" at bounding box center [723, 158] width 384 height 27
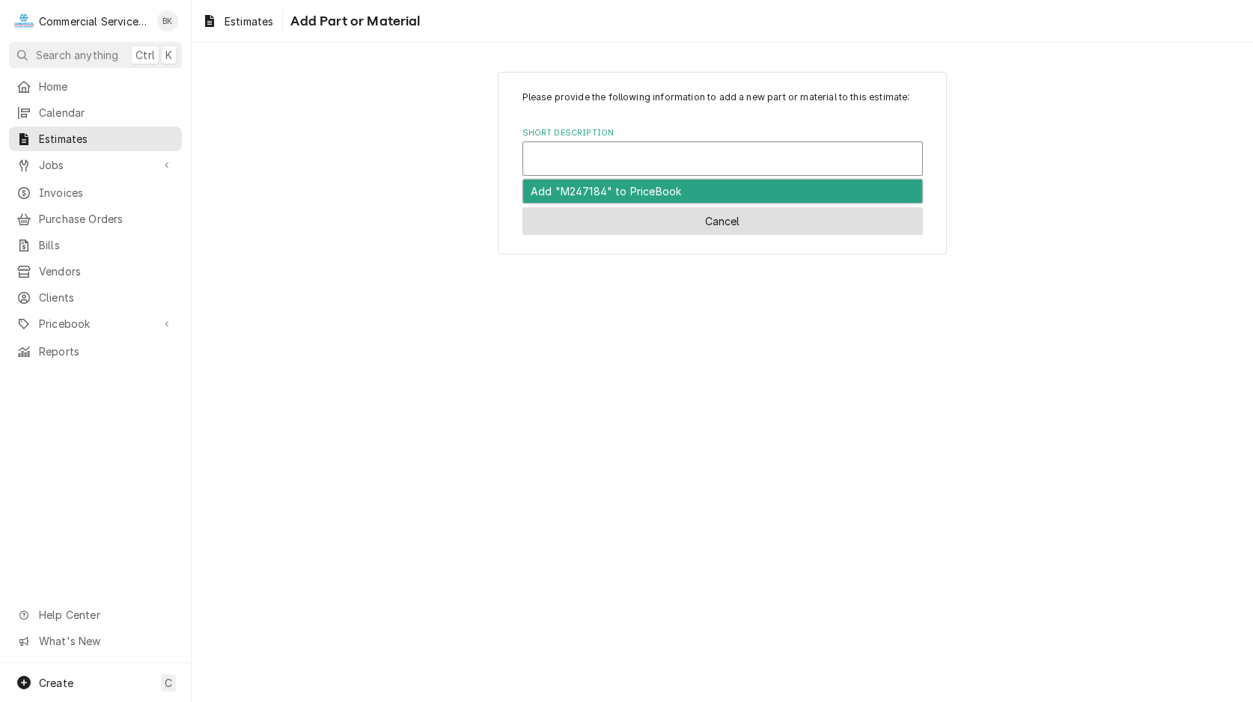
click at [721, 228] on button "Cancel" at bounding box center [722, 221] width 400 height 28
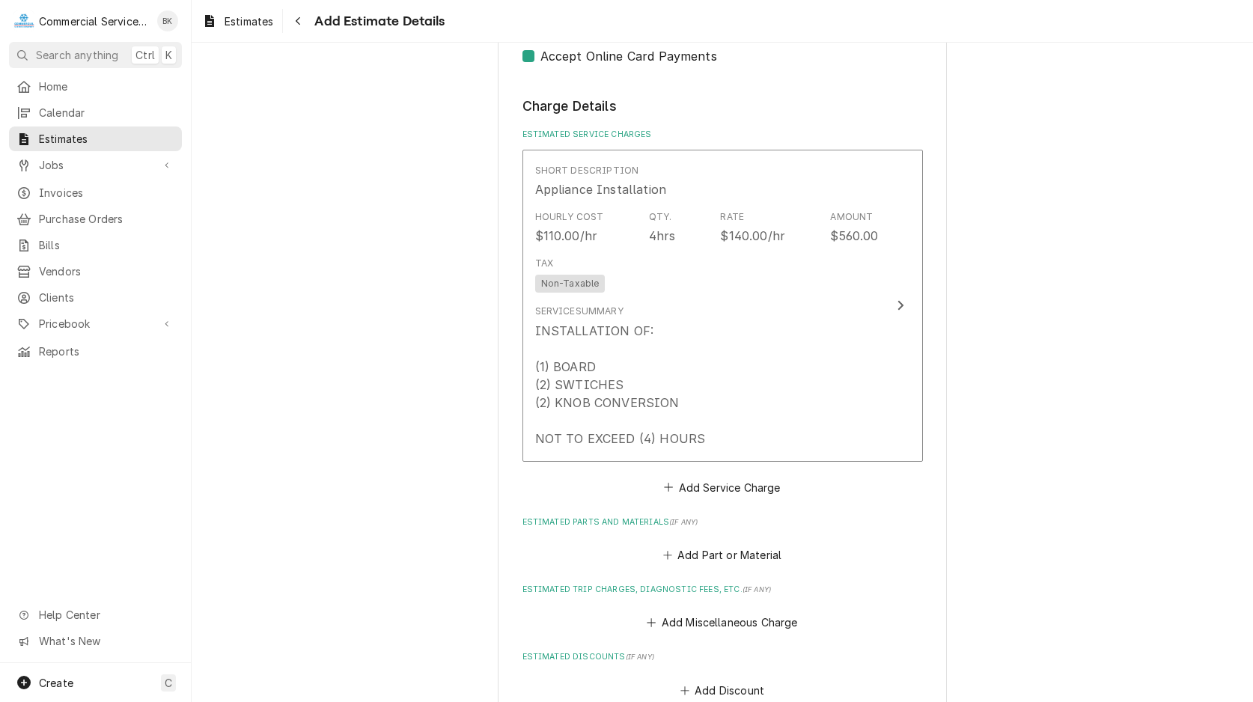
scroll to position [1448, 0]
click at [727, 552] on button "Add Part or Material" at bounding box center [721, 555] width 123 height 21
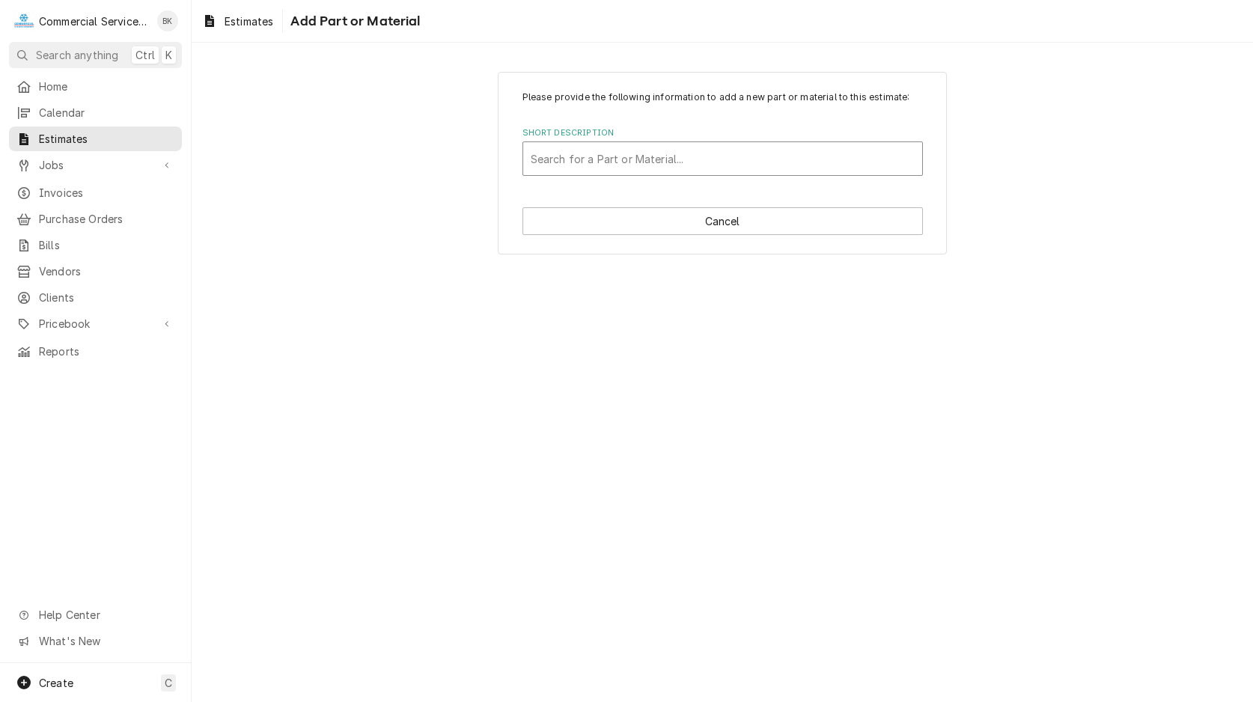
click at [736, 153] on div "Short Description" at bounding box center [723, 158] width 384 height 27
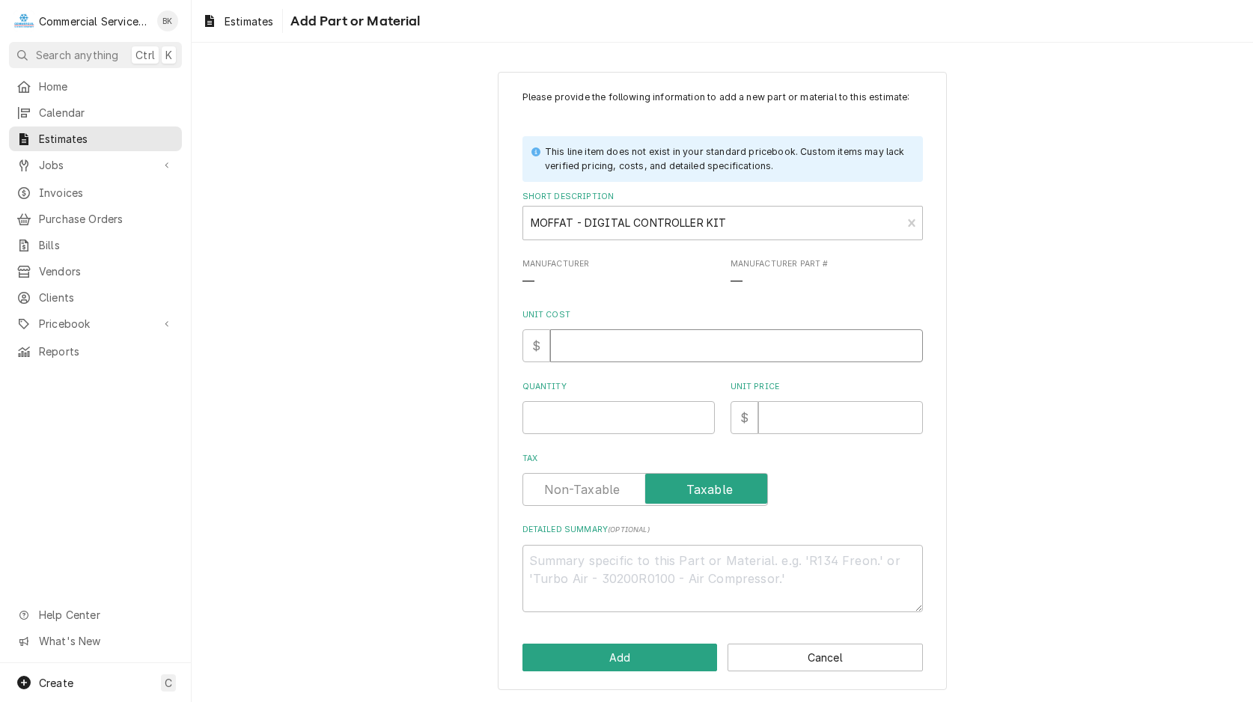
click at [627, 347] on input "Unit Cost" at bounding box center [736, 345] width 373 height 33
click at [769, 573] on textarea "Detailed Summary ( optional )" at bounding box center [722, 578] width 400 height 67
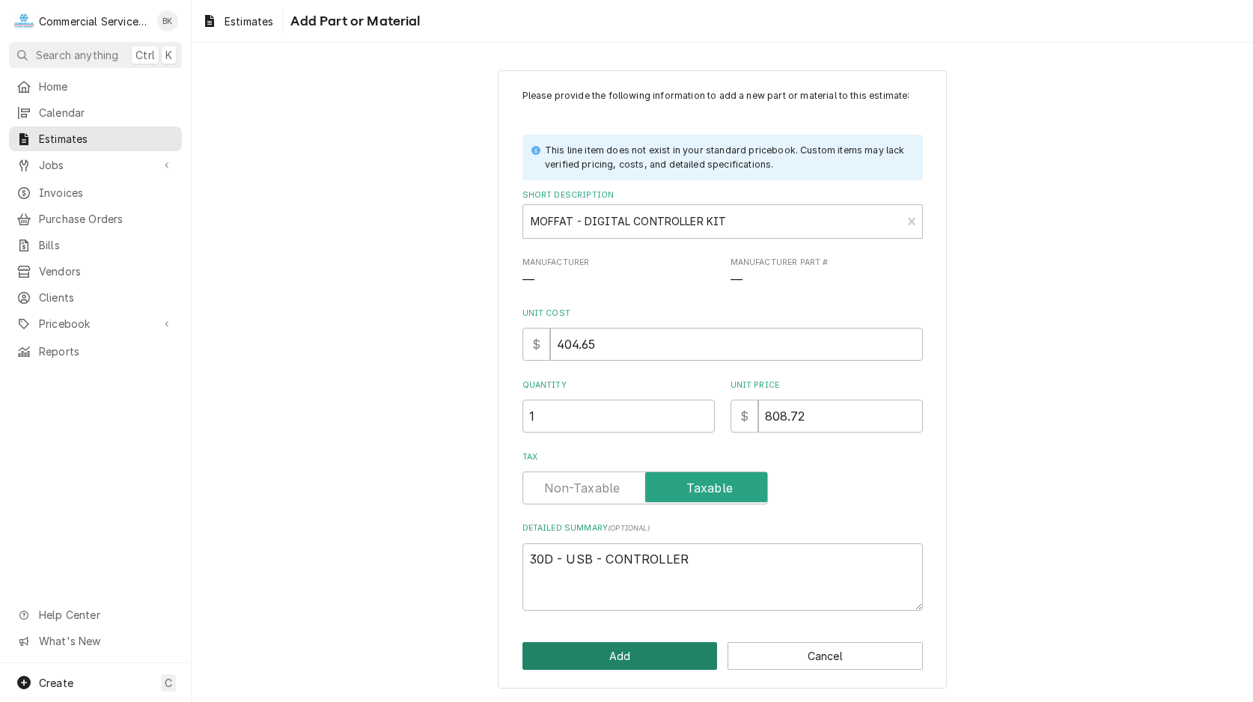
click at [688, 653] on button "Add" at bounding box center [619, 656] width 195 height 28
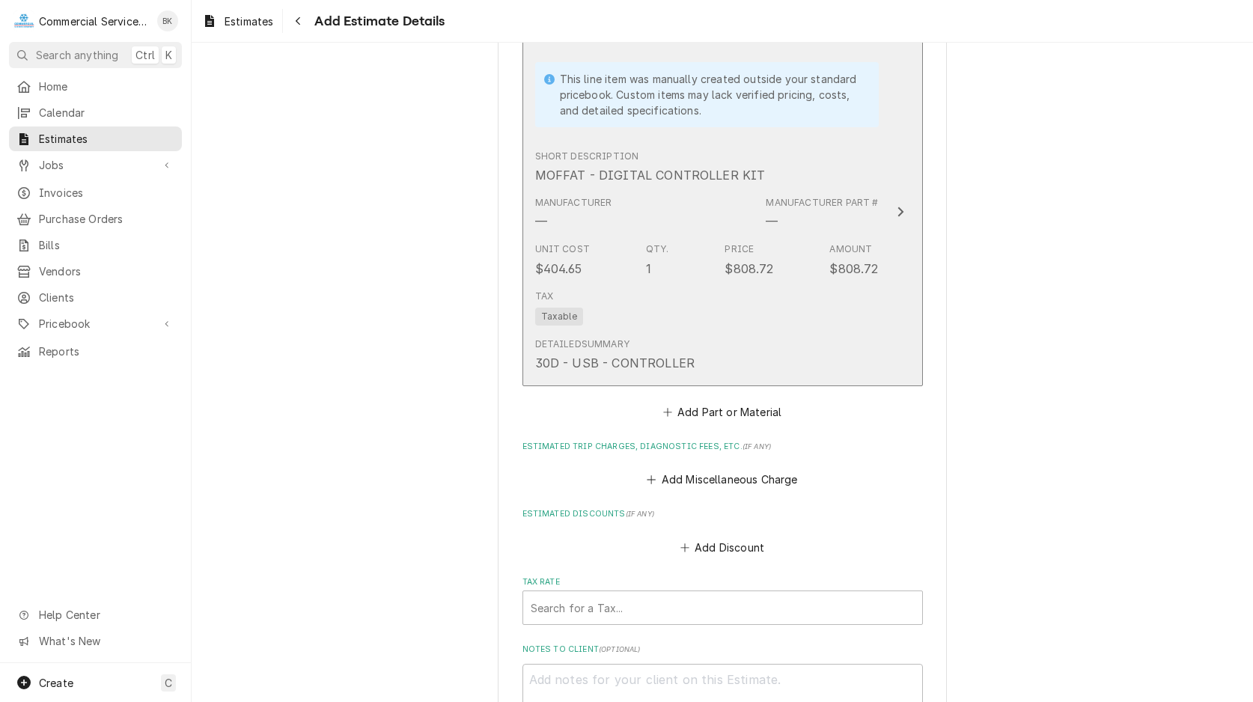
scroll to position [1965, 0]
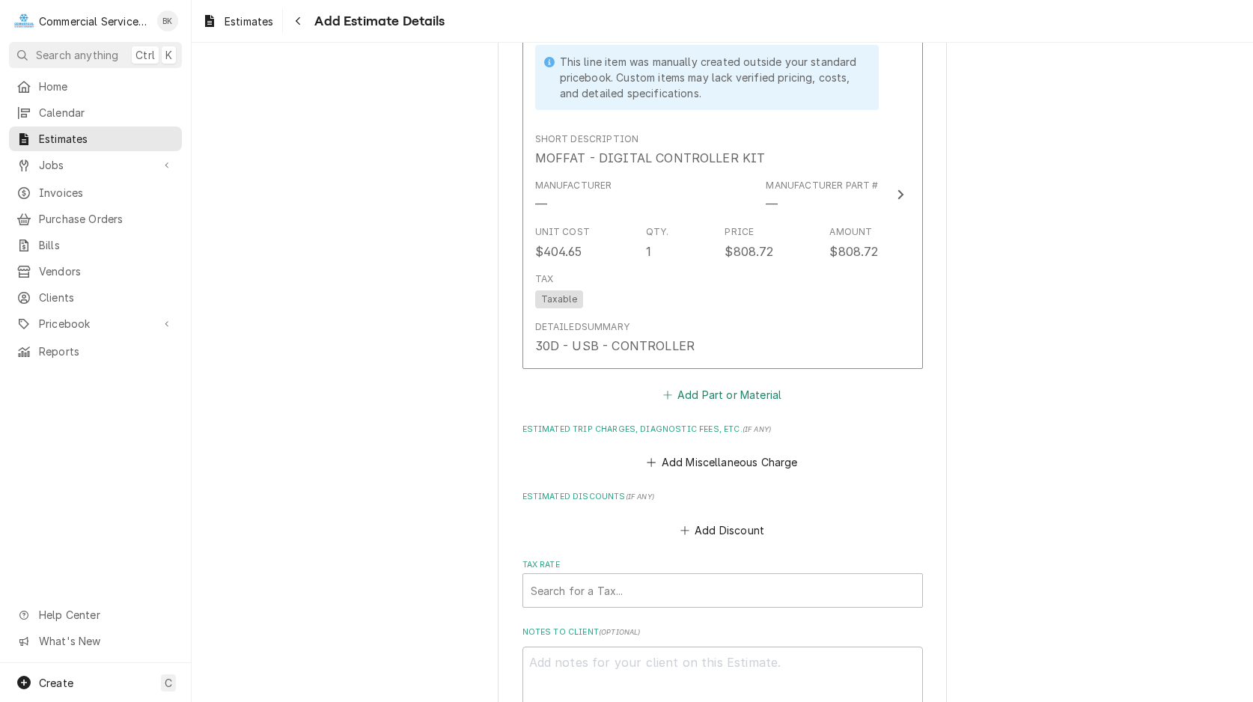
click at [700, 395] on button "Add Part or Material" at bounding box center [721, 395] width 123 height 21
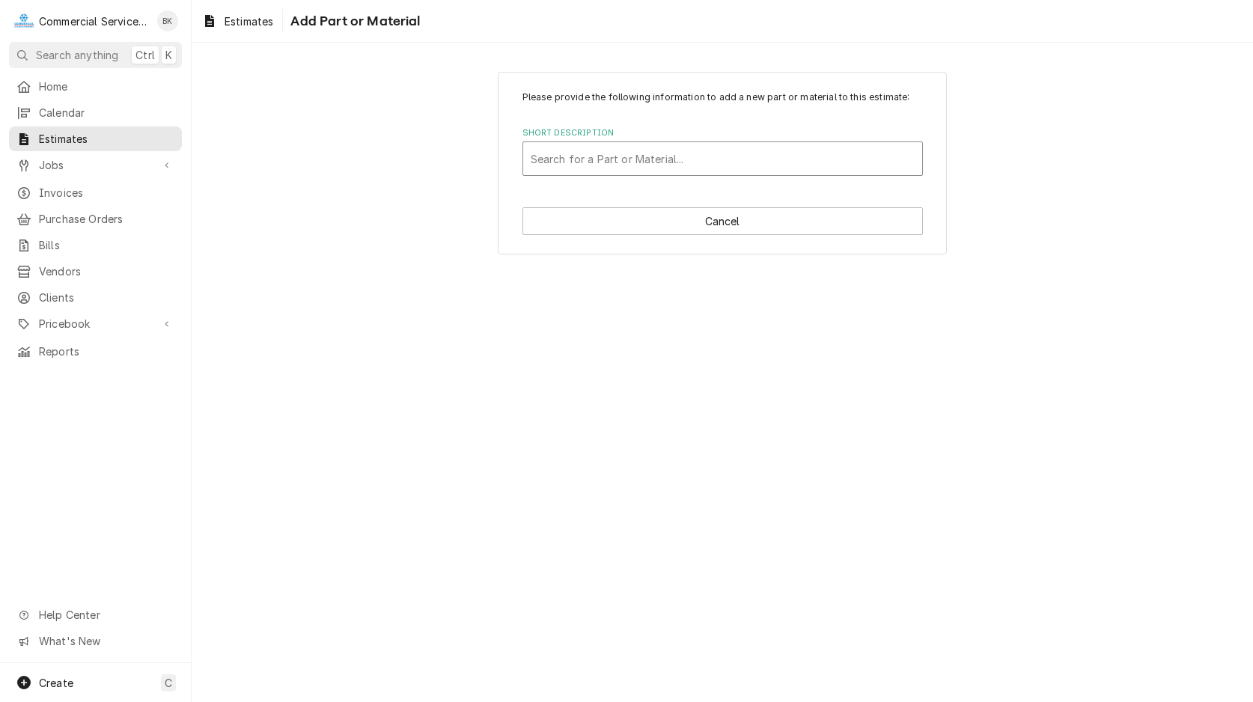
click at [602, 158] on div "Short Description" at bounding box center [723, 158] width 384 height 27
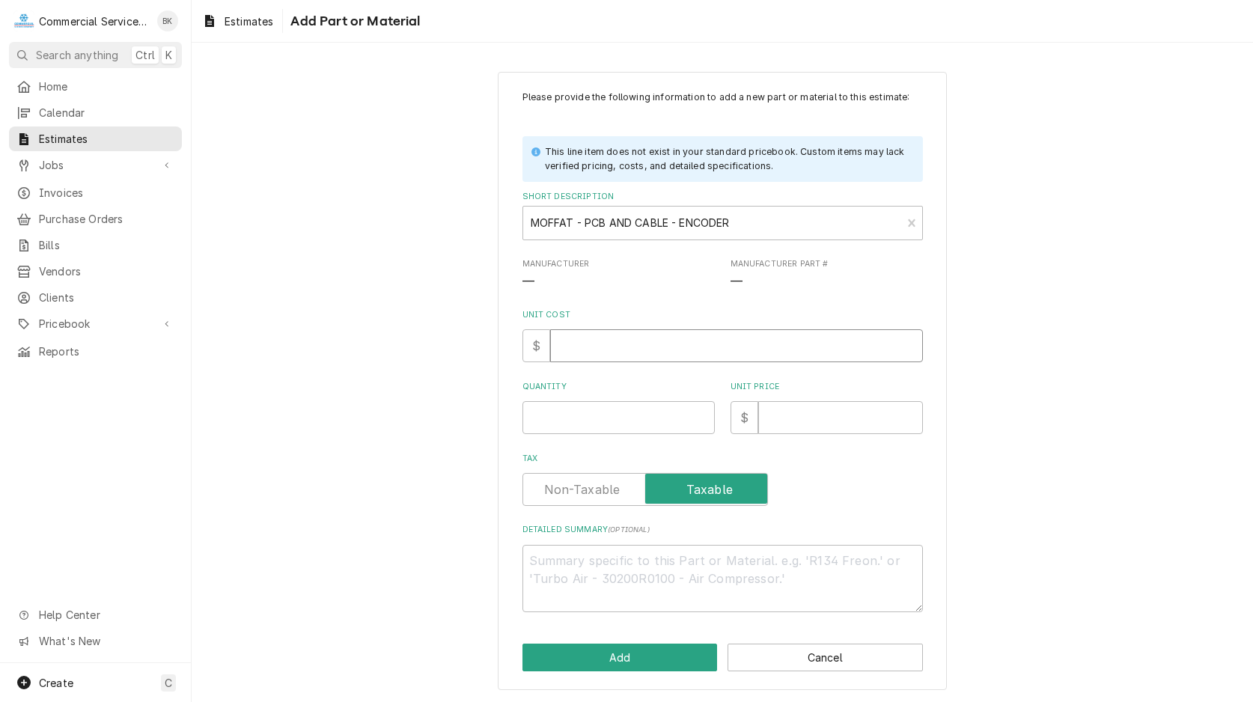
click at [605, 350] on input "Unit Cost" at bounding box center [736, 345] width 373 height 33
click at [805, 421] on input "Unit Price" at bounding box center [840, 417] width 165 height 33
click at [679, 556] on textarea "Detailed Summary ( optional )" at bounding box center [722, 576] width 400 height 67
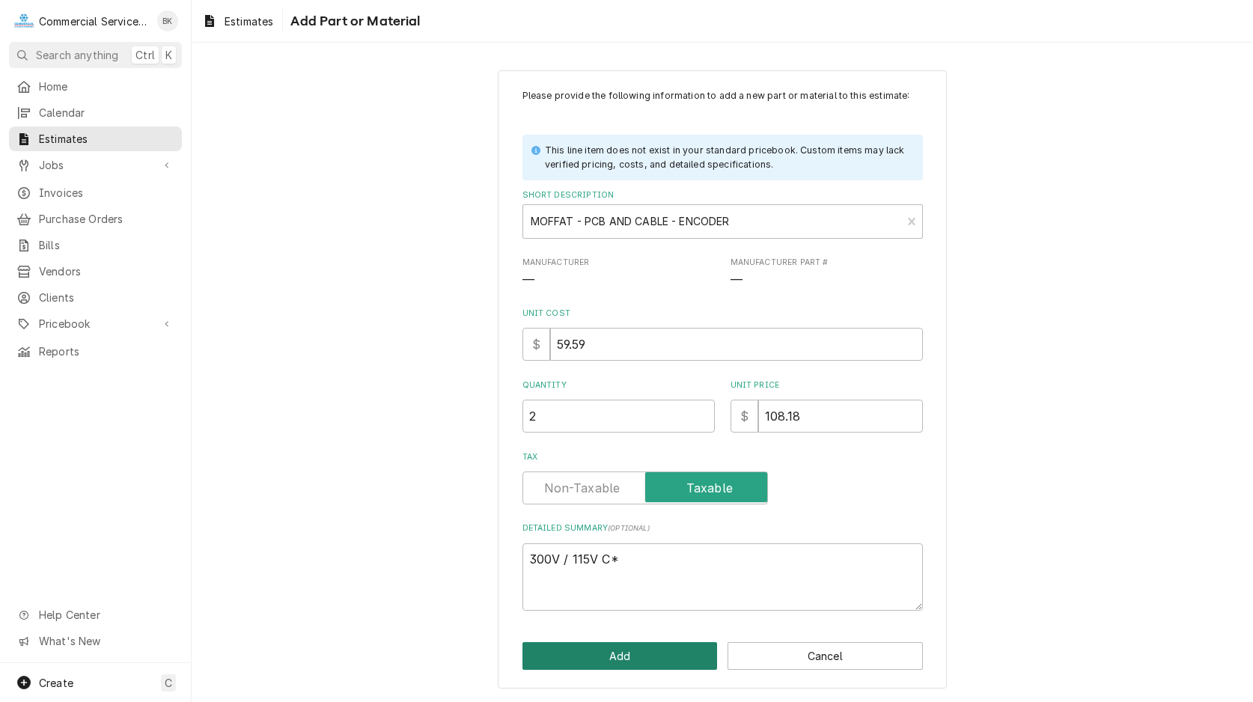
click at [660, 668] on button "Add" at bounding box center [619, 656] width 195 height 28
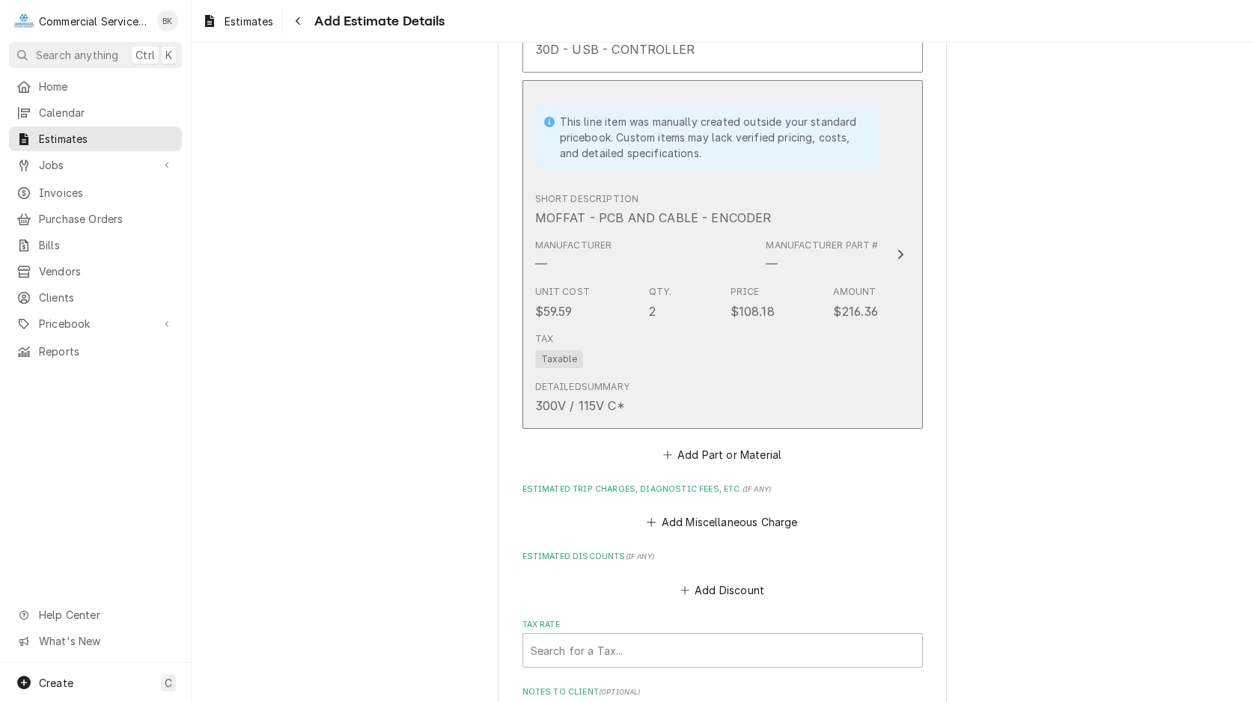
scroll to position [2405, 0]
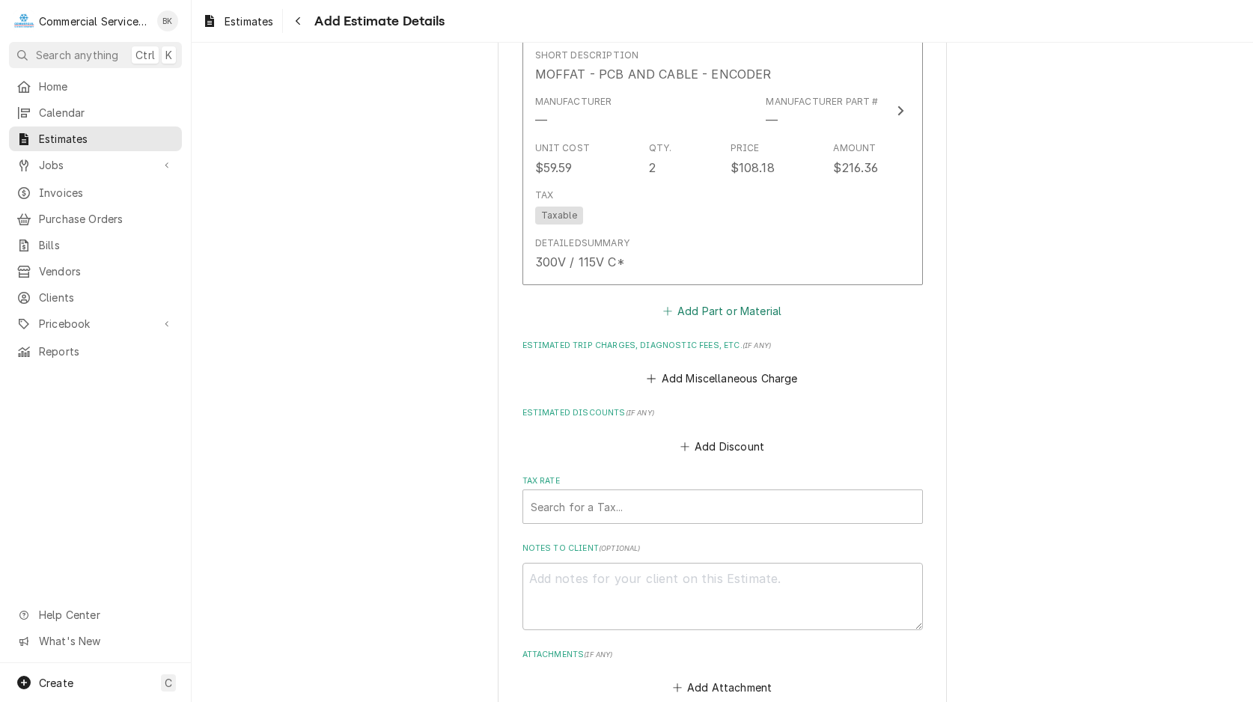
click at [717, 307] on button "Add Part or Material" at bounding box center [721, 310] width 123 height 21
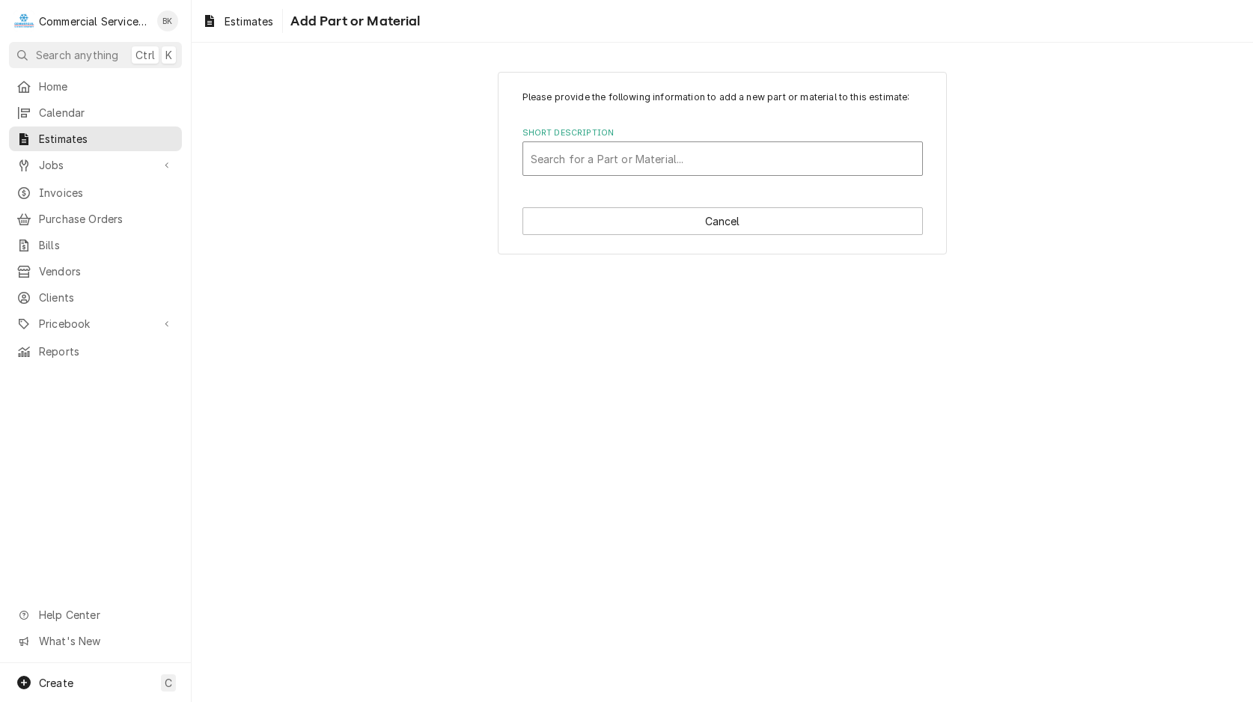
click at [682, 167] on div "Short Description" at bounding box center [723, 158] width 384 height 27
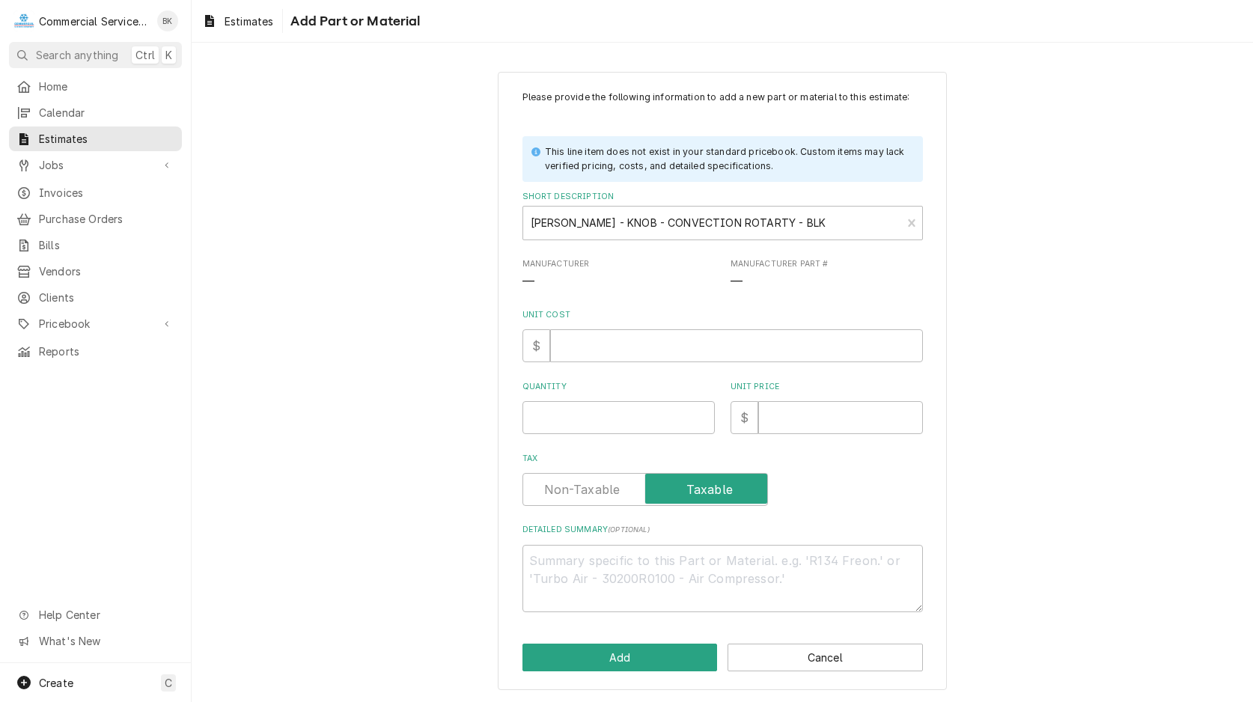
scroll to position [1, 0]
click at [588, 418] on input "Quantity" at bounding box center [618, 416] width 192 height 33
click at [570, 345] on input "Unit Cost" at bounding box center [736, 344] width 373 height 33
click at [623, 649] on button "Add" at bounding box center [619, 656] width 195 height 28
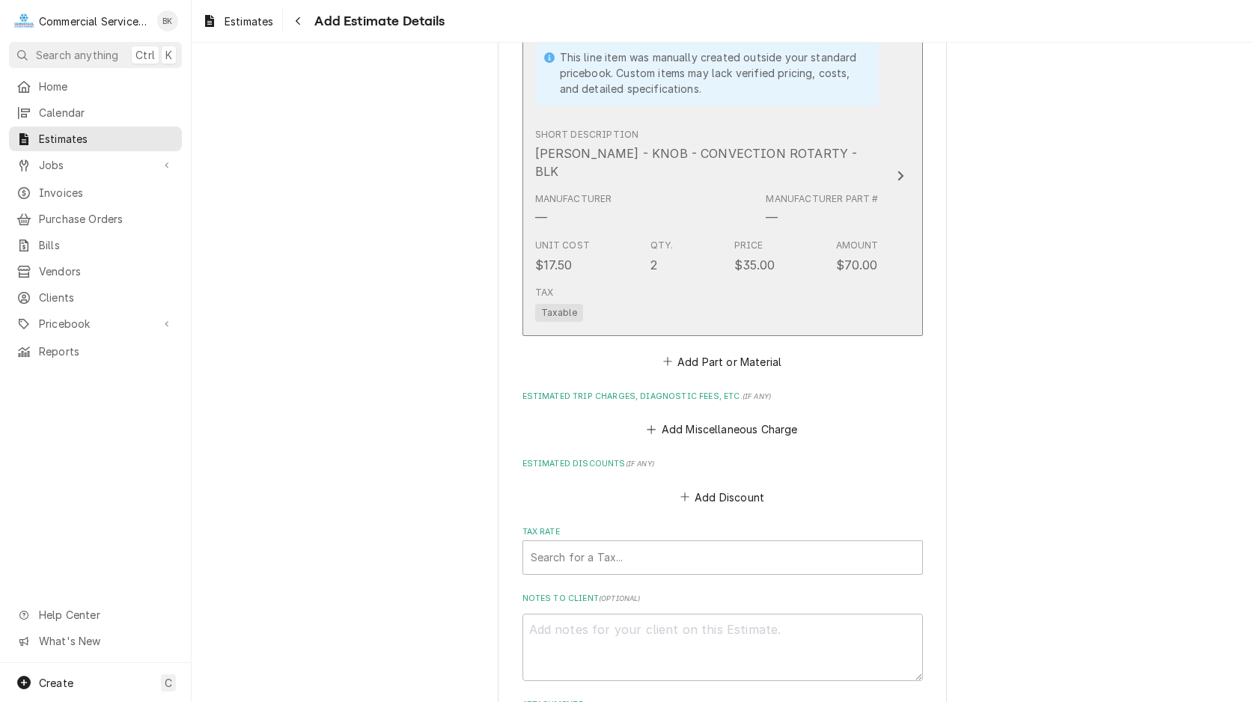
scroll to position [2768, 0]
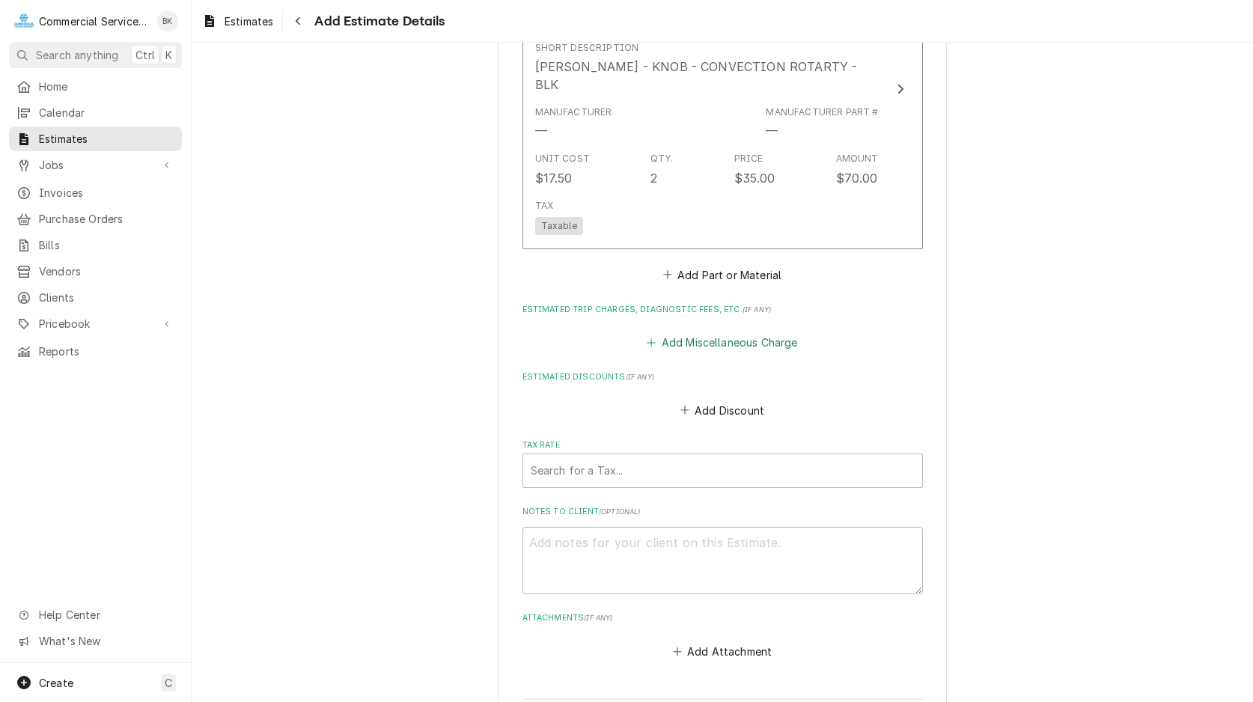
click at [683, 332] on button "Add Miscellaneous Charge" at bounding box center [722, 342] width 156 height 21
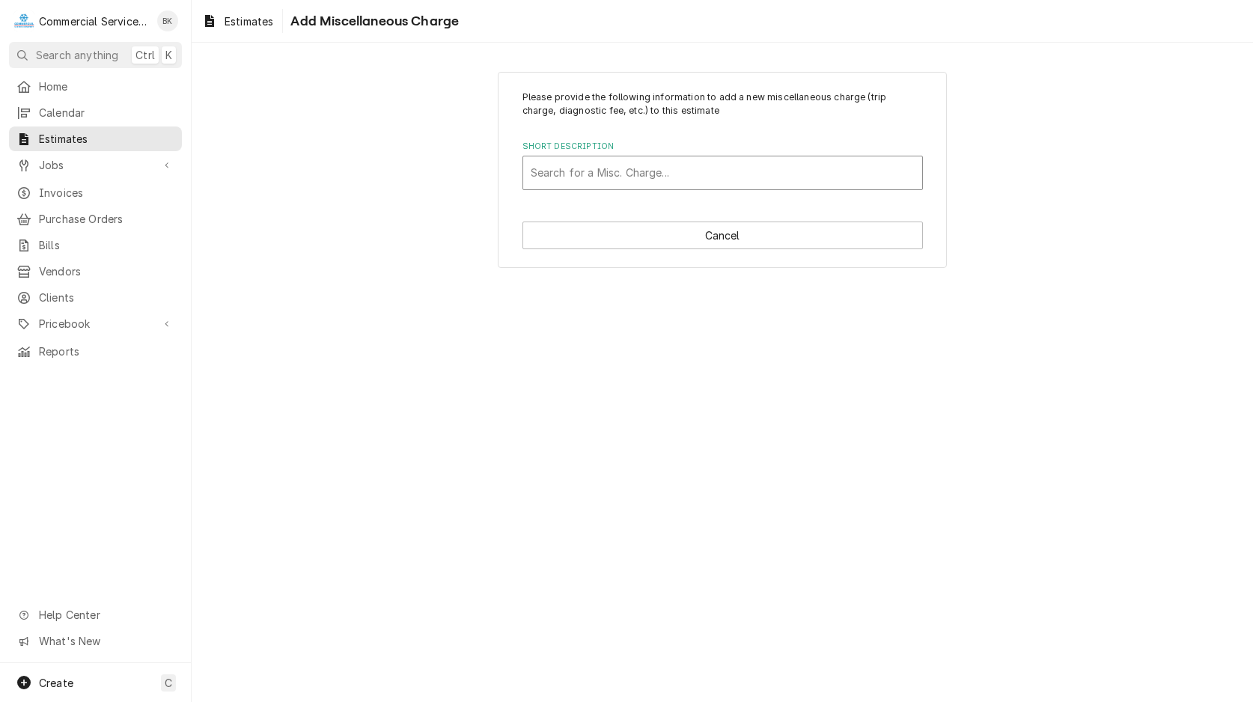
click at [608, 180] on div "Short Description" at bounding box center [723, 172] width 384 height 27
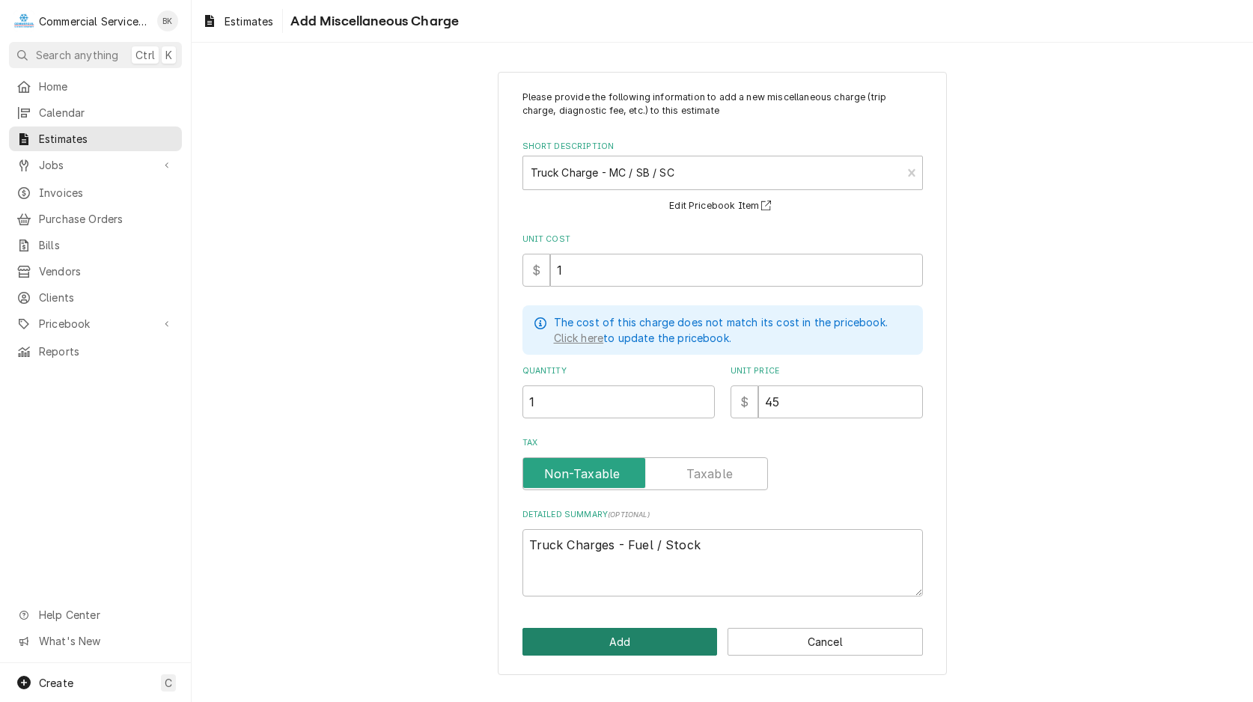
click at [668, 631] on button "Add" at bounding box center [619, 642] width 195 height 28
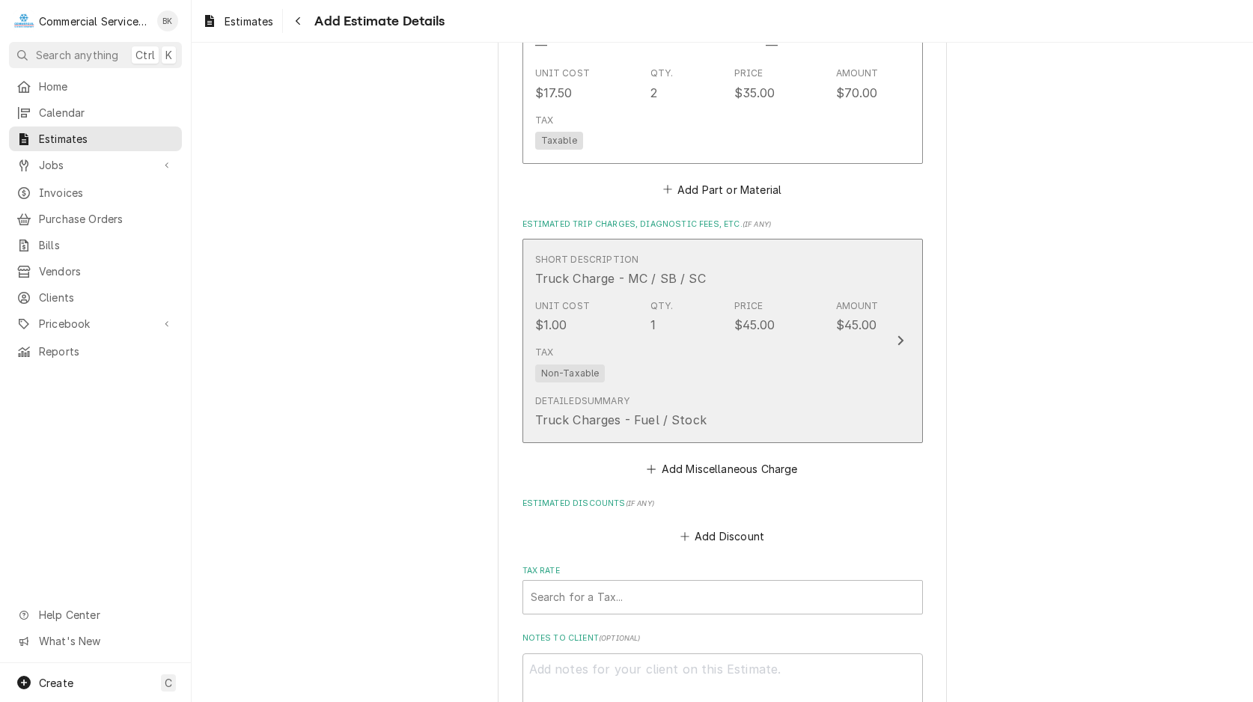
scroll to position [2979, 0]
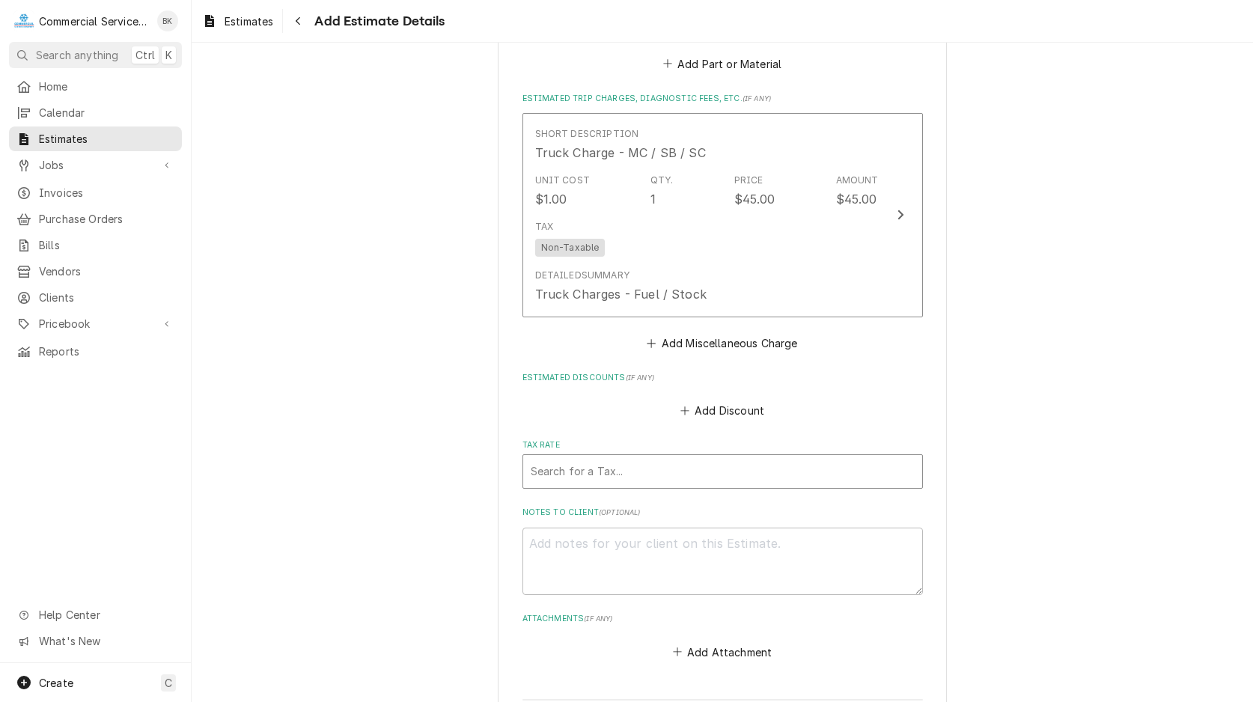
click at [590, 458] on div "Tax Rate" at bounding box center [723, 471] width 384 height 27
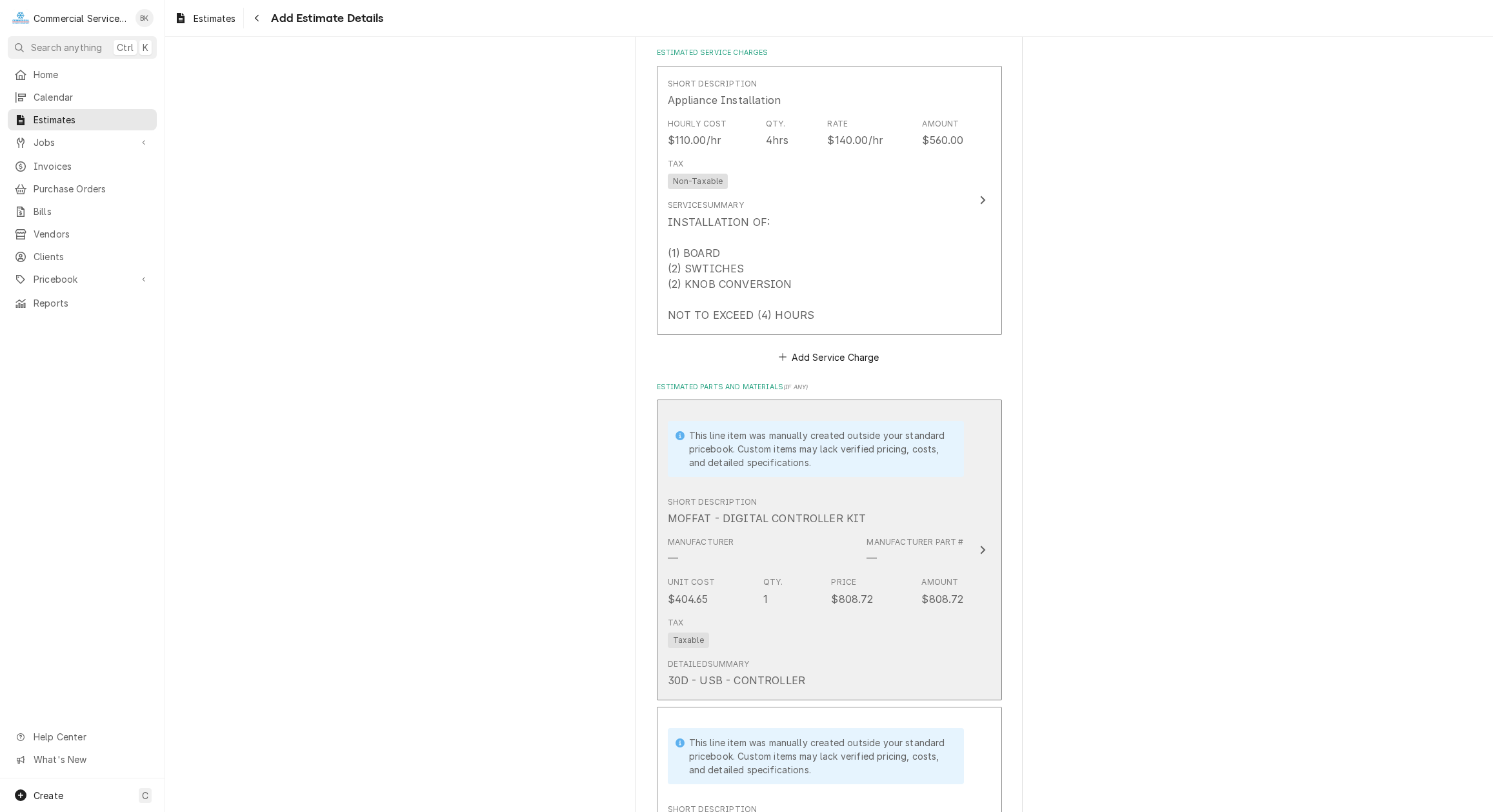
scroll to position [1447, 0]
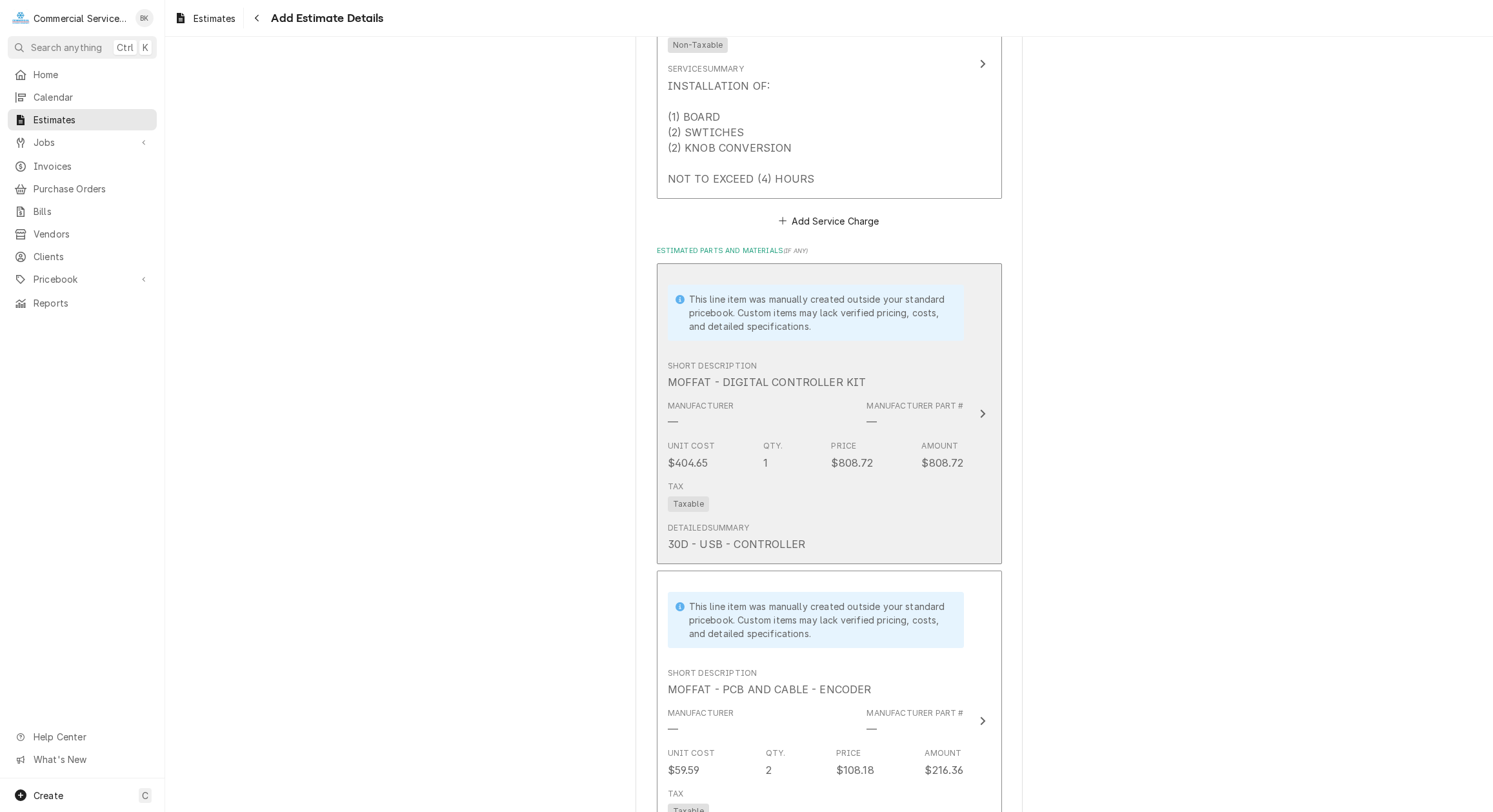
click at [850, 495] on div "Tax Taxable" at bounding box center [816, 497] width 297 height 41
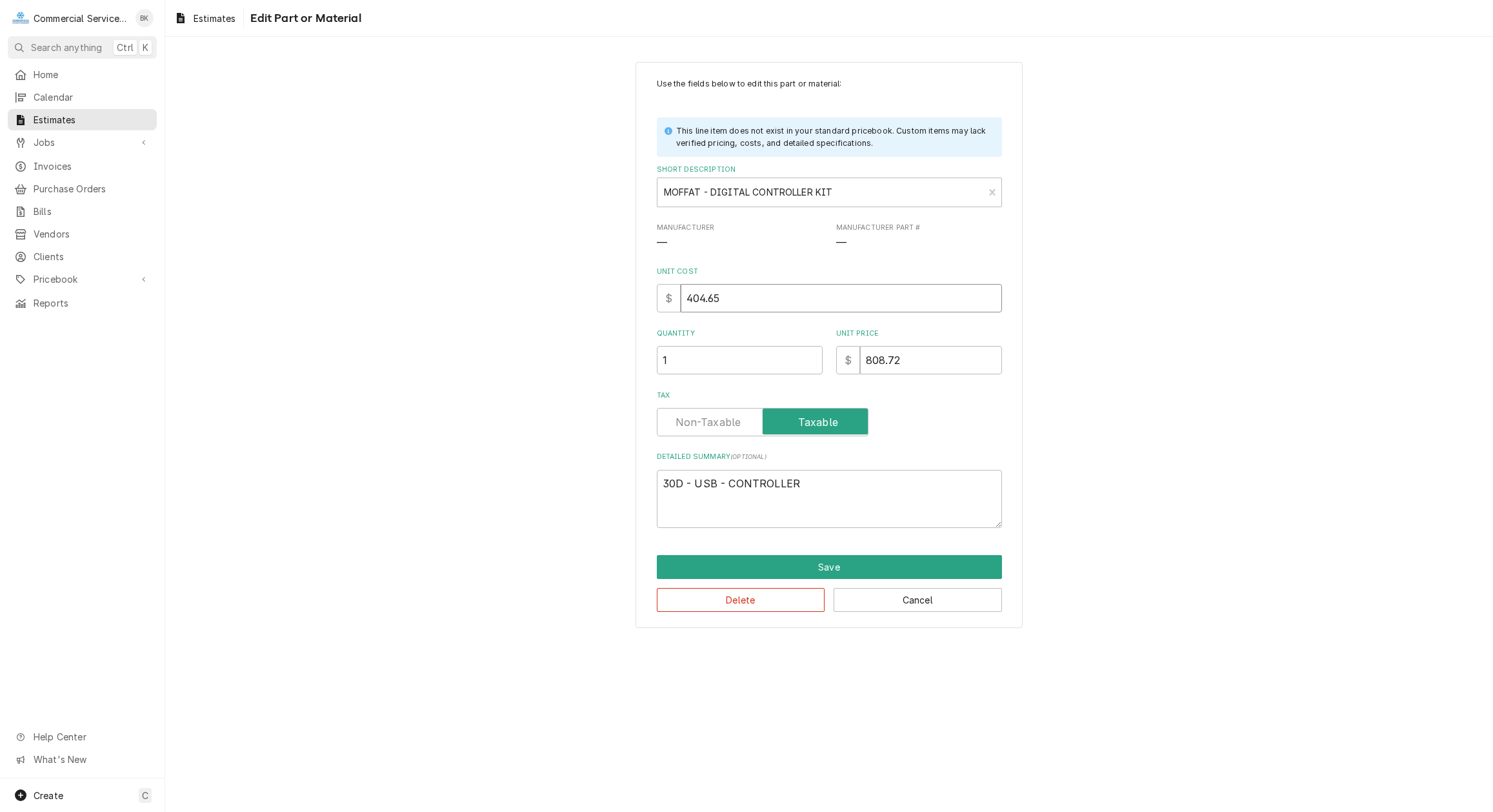
drag, startPoint x: 742, startPoint y: 301, endPoint x: 645, endPoint y: 309, distance: 97.3
click at [681, 309] on input "404.65" at bounding box center [841, 297] width 322 height 28
click at [753, 291] on input "329.84" at bounding box center [841, 297] width 322 height 28
click at [752, 293] on input "329.84" at bounding box center [841, 297] width 322 height 28
click at [751, 294] on input "329.84" at bounding box center [841, 297] width 322 height 28
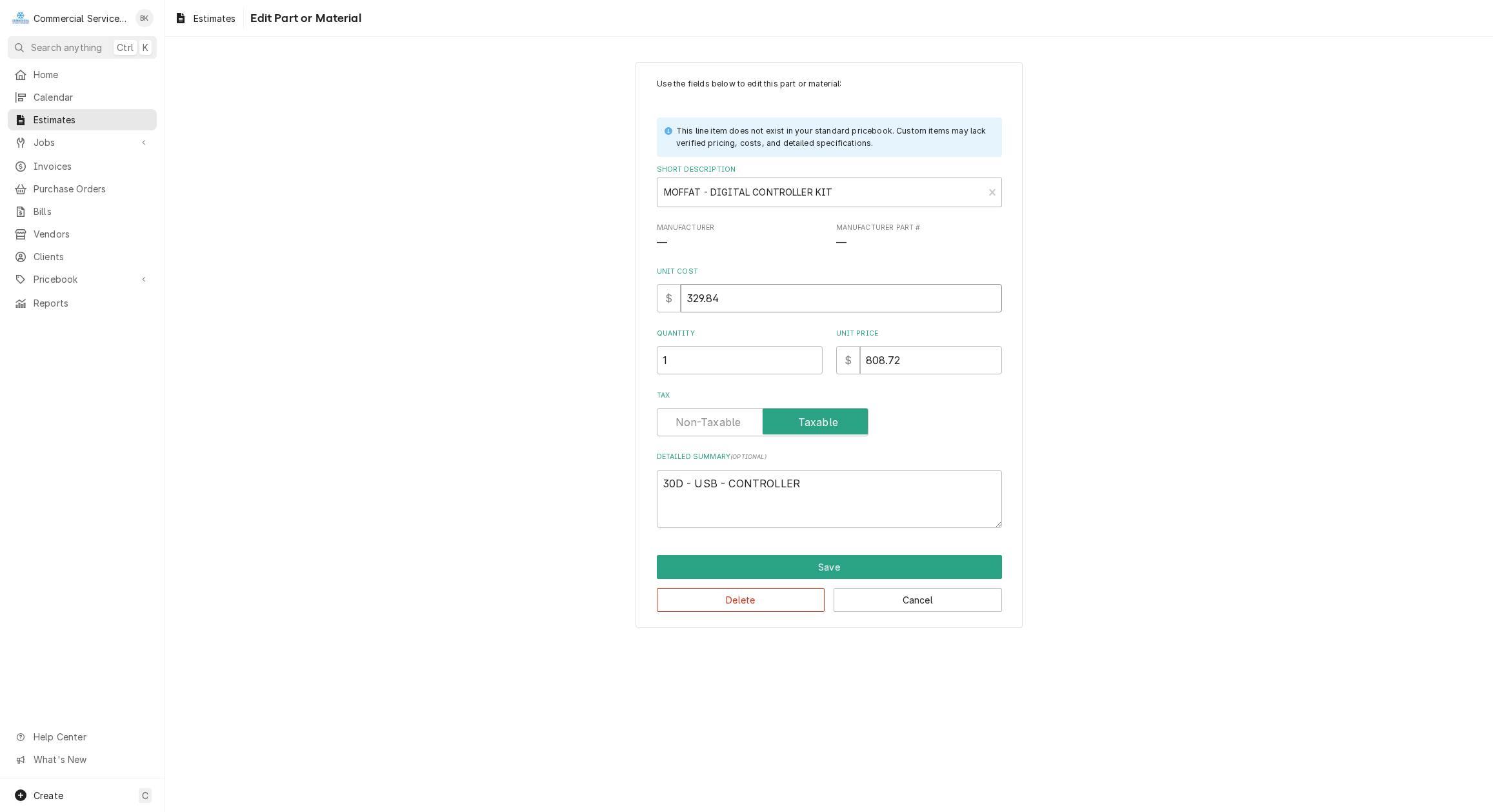
drag, startPoint x: 751, startPoint y: 294, endPoint x: 651, endPoint y: 297, distance: 100.0
click at [681, 297] on input "329.84" at bounding box center [841, 297] width 322 height 28
drag, startPoint x: 906, startPoint y: 355, endPoint x: 829, endPoint y: 360, distance: 77.2
click at [860, 360] on input "808.72" at bounding box center [931, 359] width 142 height 28
click at [858, 565] on button "Save" at bounding box center [829, 567] width 345 height 24
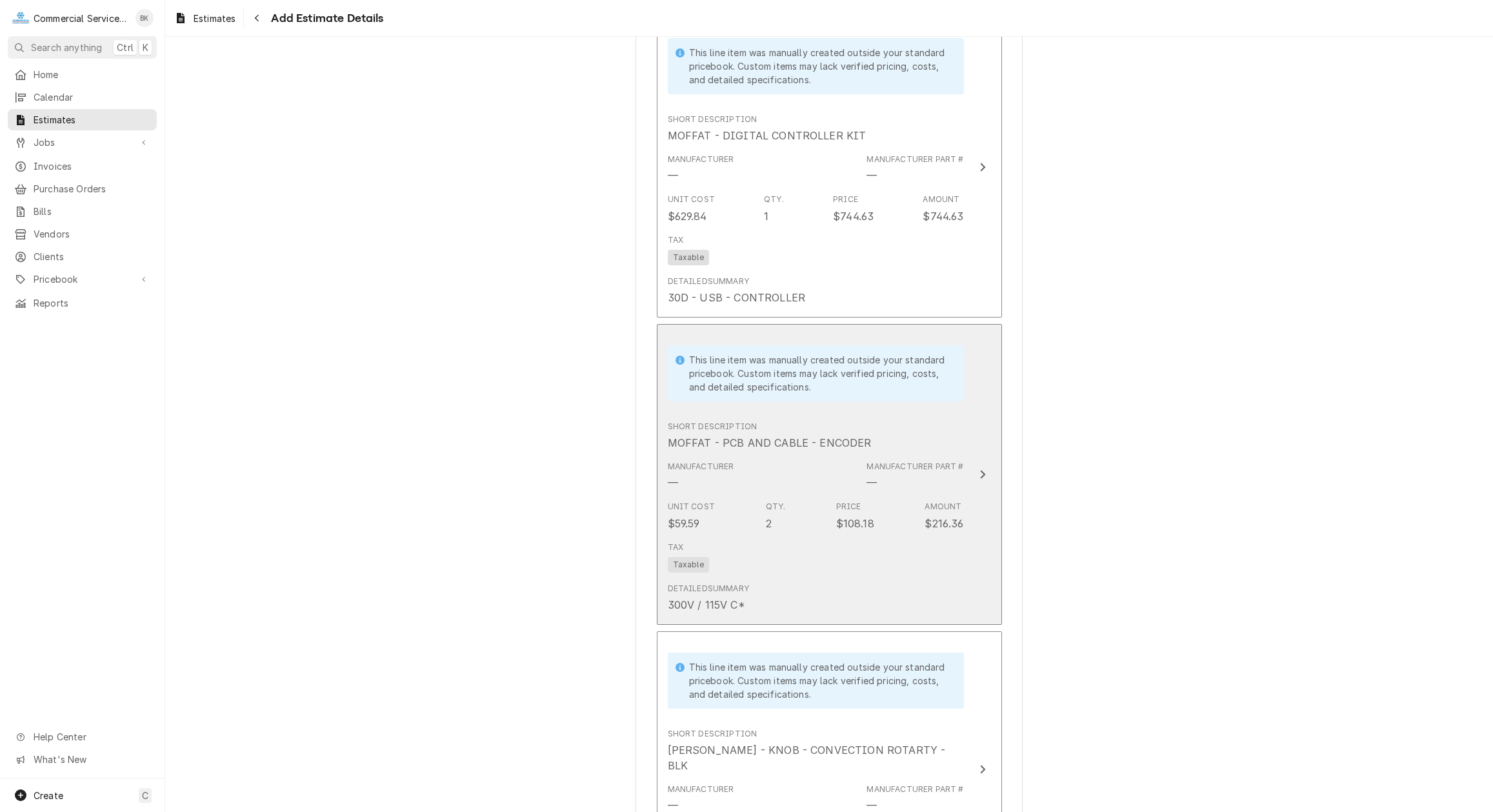
scroll to position [1696, 0]
click at [829, 460] on div "Manufacturer — Manufacturer Part # —" at bounding box center [816, 474] width 297 height 40
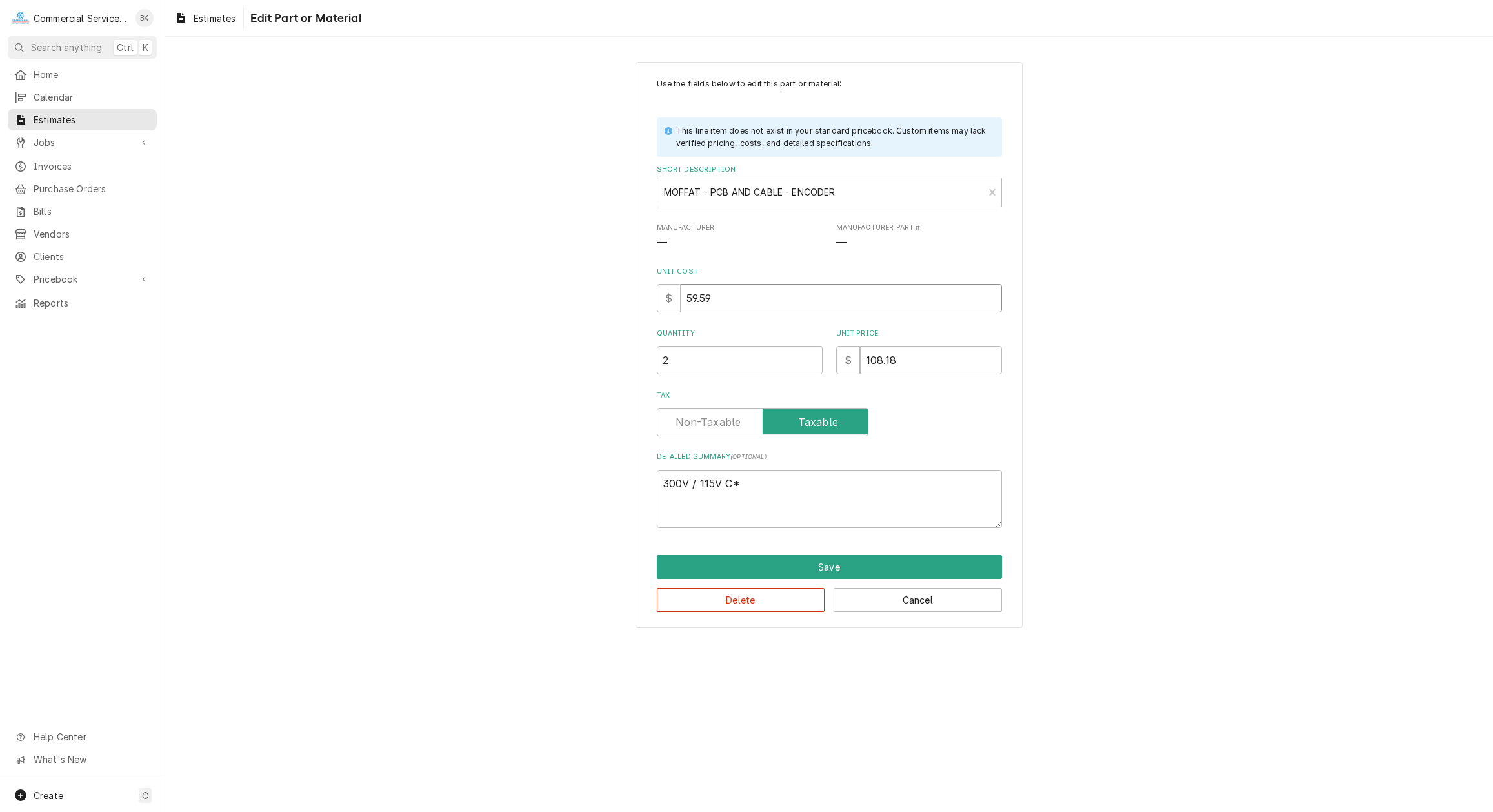
drag, startPoint x: 698, startPoint y: 297, endPoint x: 656, endPoint y: 297, distance: 42.0
click at [681, 298] on input "59.59" at bounding box center [841, 297] width 322 height 28
click at [815, 568] on button "Save" at bounding box center [829, 567] width 345 height 24
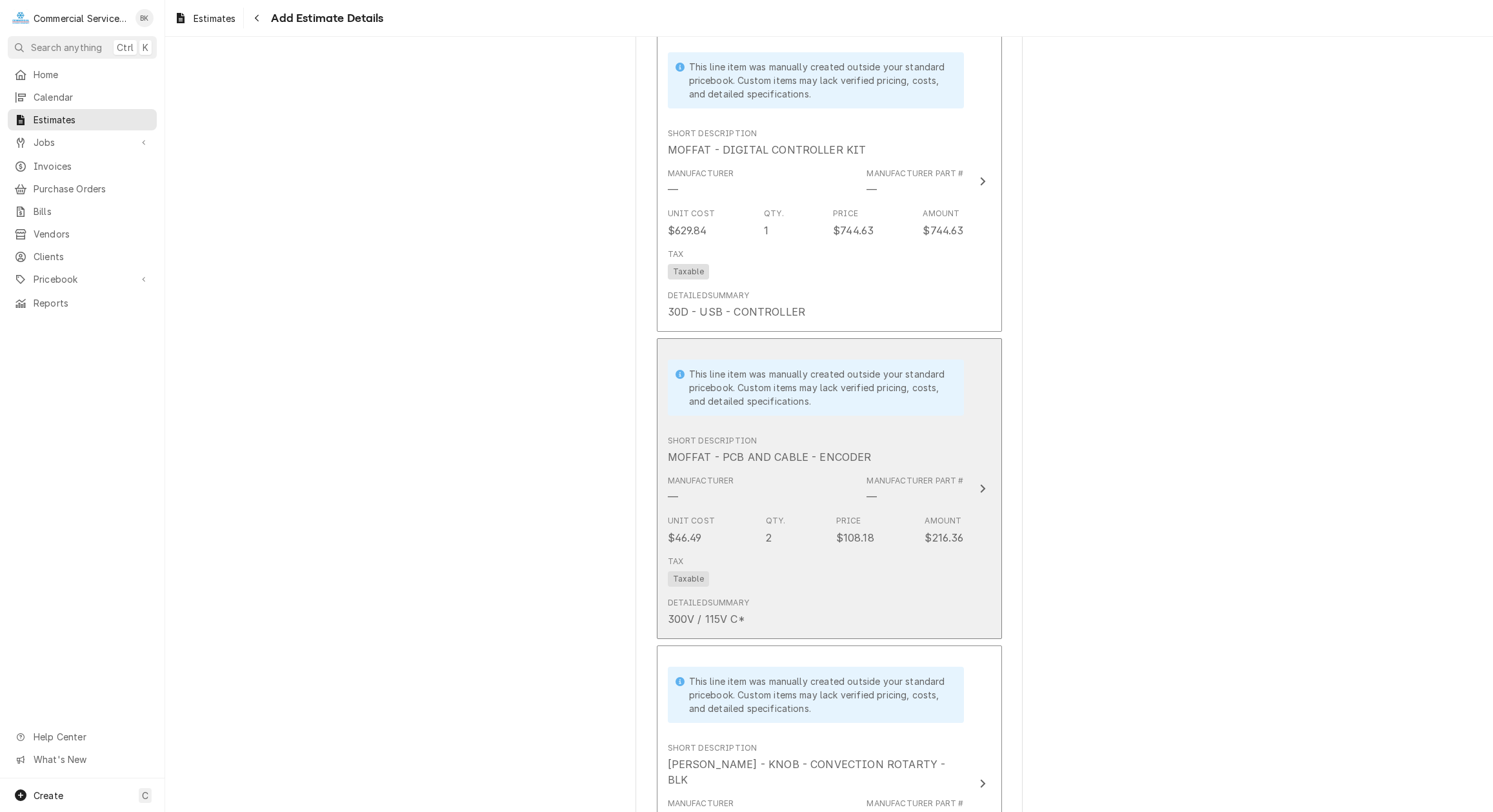
scroll to position [1680, 0]
click at [934, 555] on div "Tax Taxable" at bounding box center [816, 571] width 297 height 41
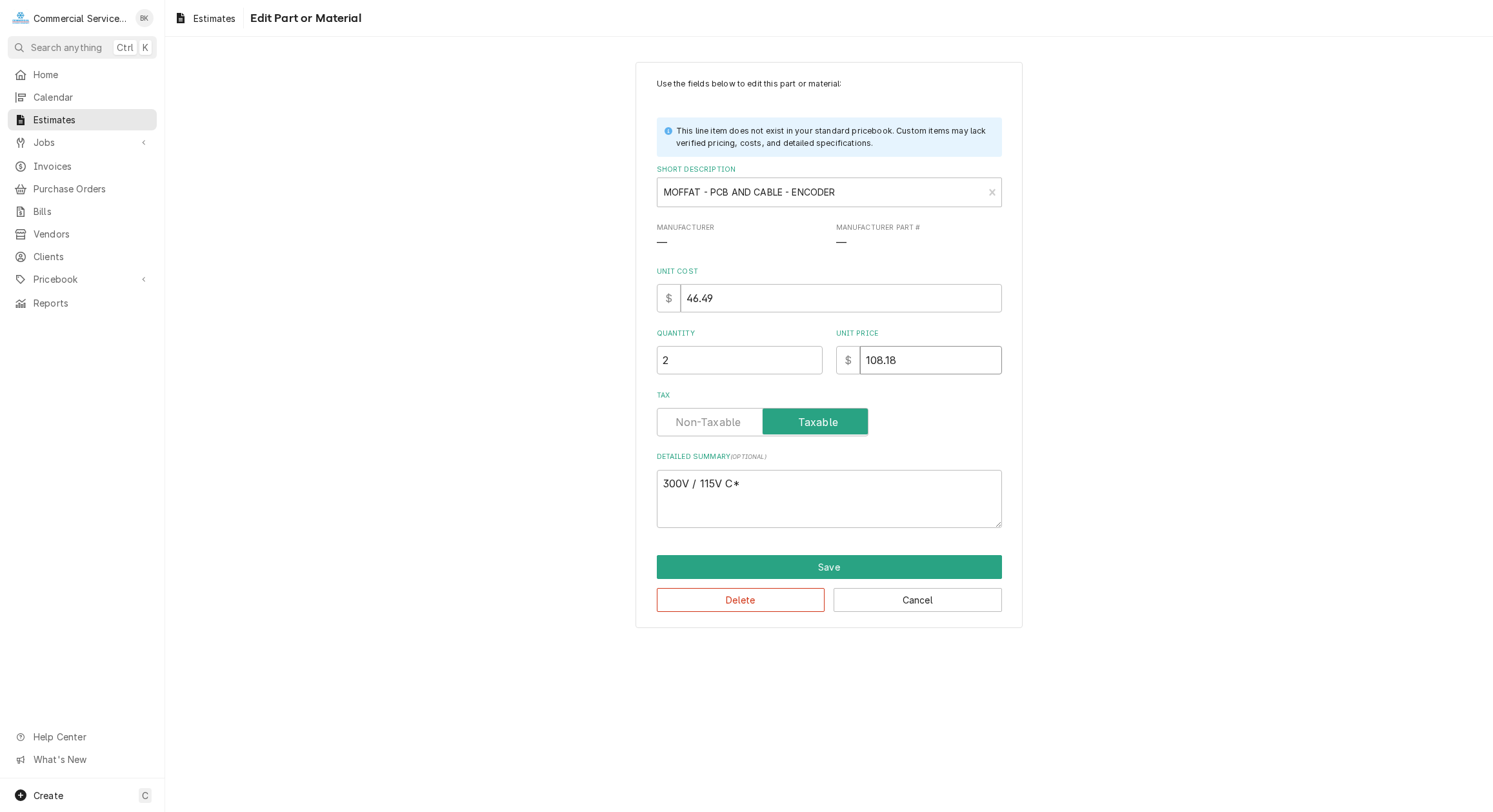
drag, startPoint x: 910, startPoint y: 364, endPoint x: 815, endPoint y: 365, distance: 95.0
click at [860, 365] on input "108.18" at bounding box center [931, 359] width 142 height 28
click at [844, 569] on button "Save" at bounding box center [829, 567] width 345 height 24
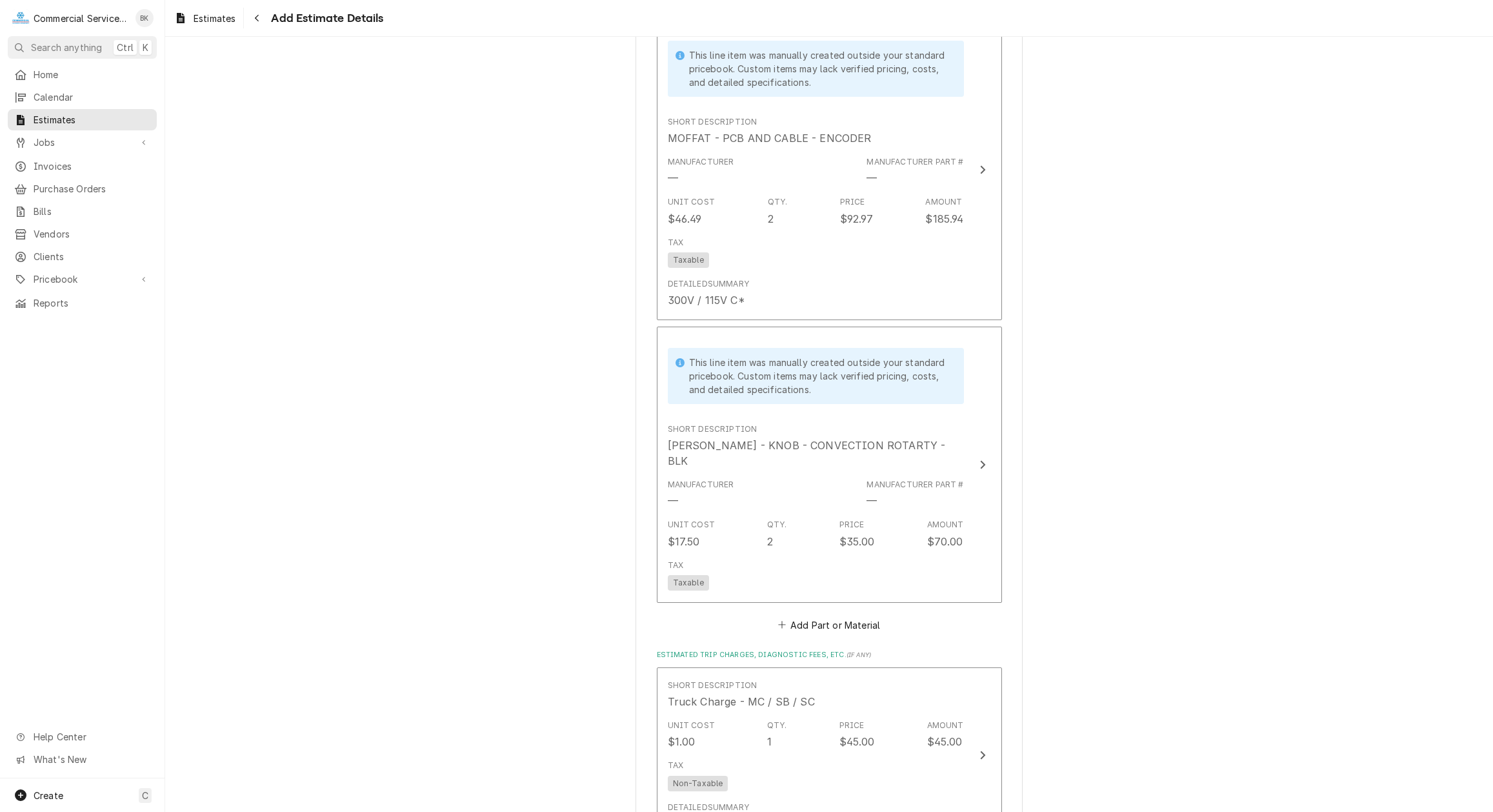
scroll to position [2125, 0]
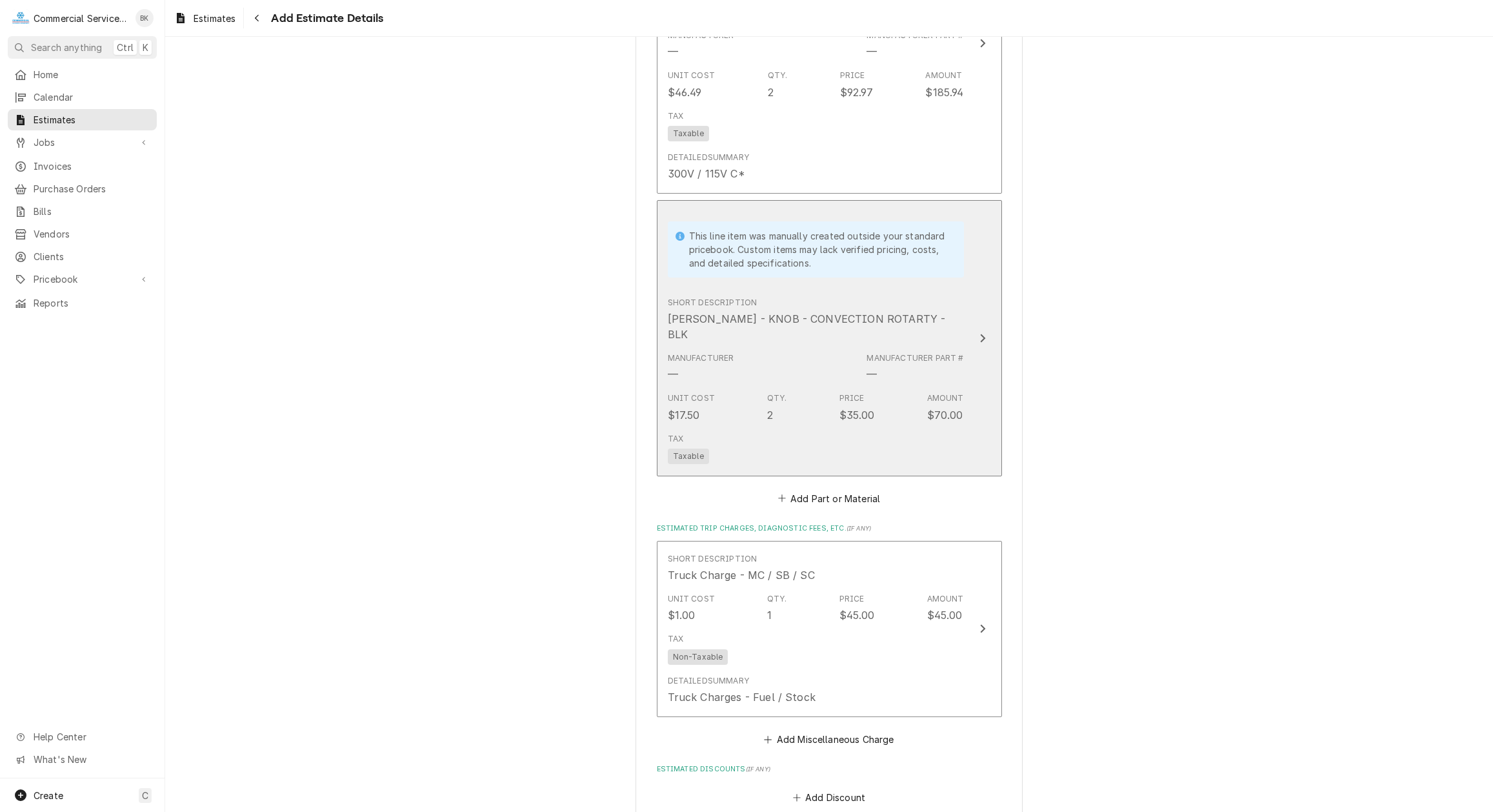
click at [853, 428] on div "Tax Taxable" at bounding box center [816, 448] width 297 height 41
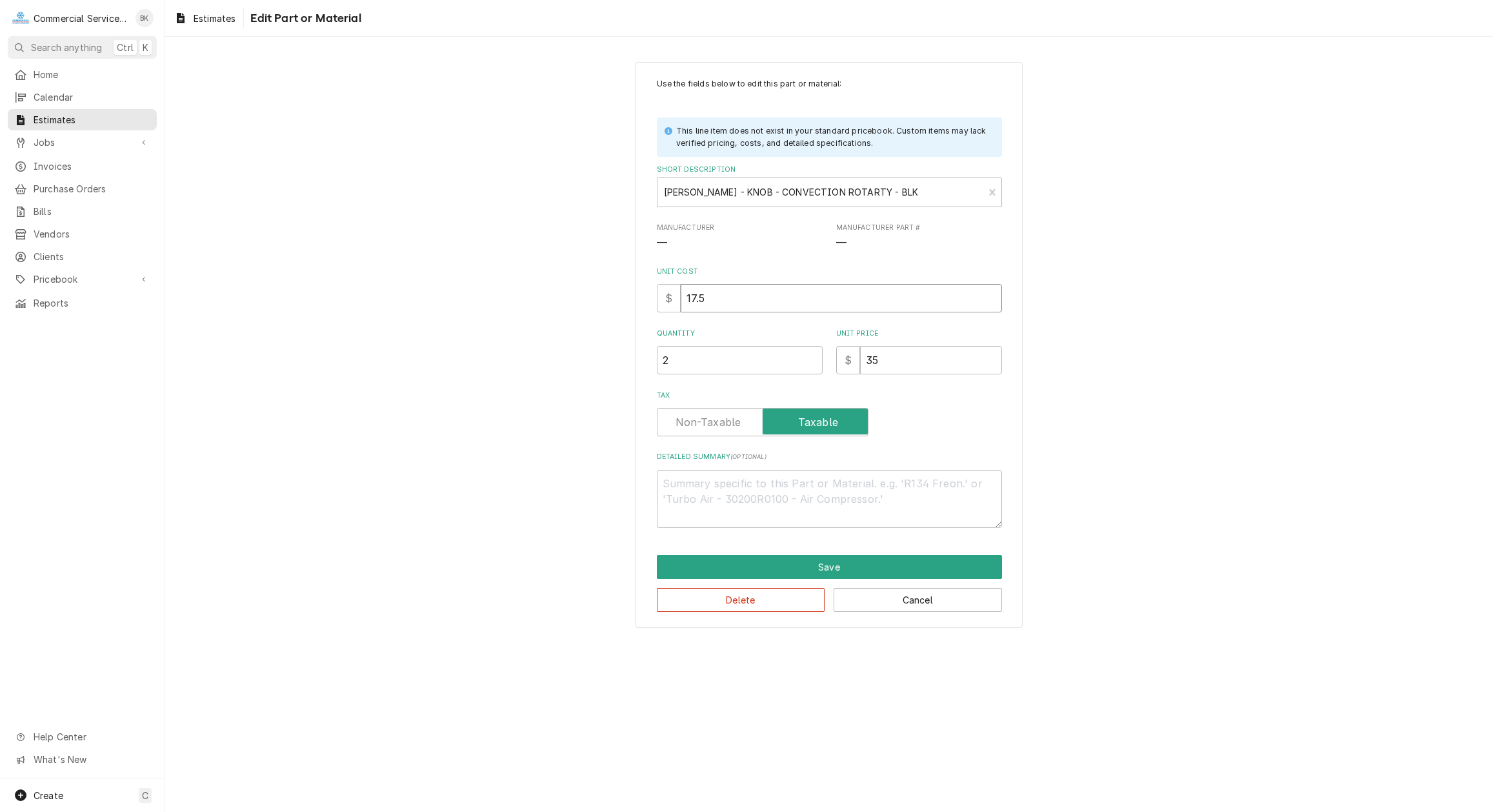
drag, startPoint x: 729, startPoint y: 303, endPoint x: 642, endPoint y: 309, distance: 87.2
click at [681, 309] on input "17.5" at bounding box center [841, 297] width 322 height 28
click at [821, 565] on button "Save" at bounding box center [829, 567] width 345 height 24
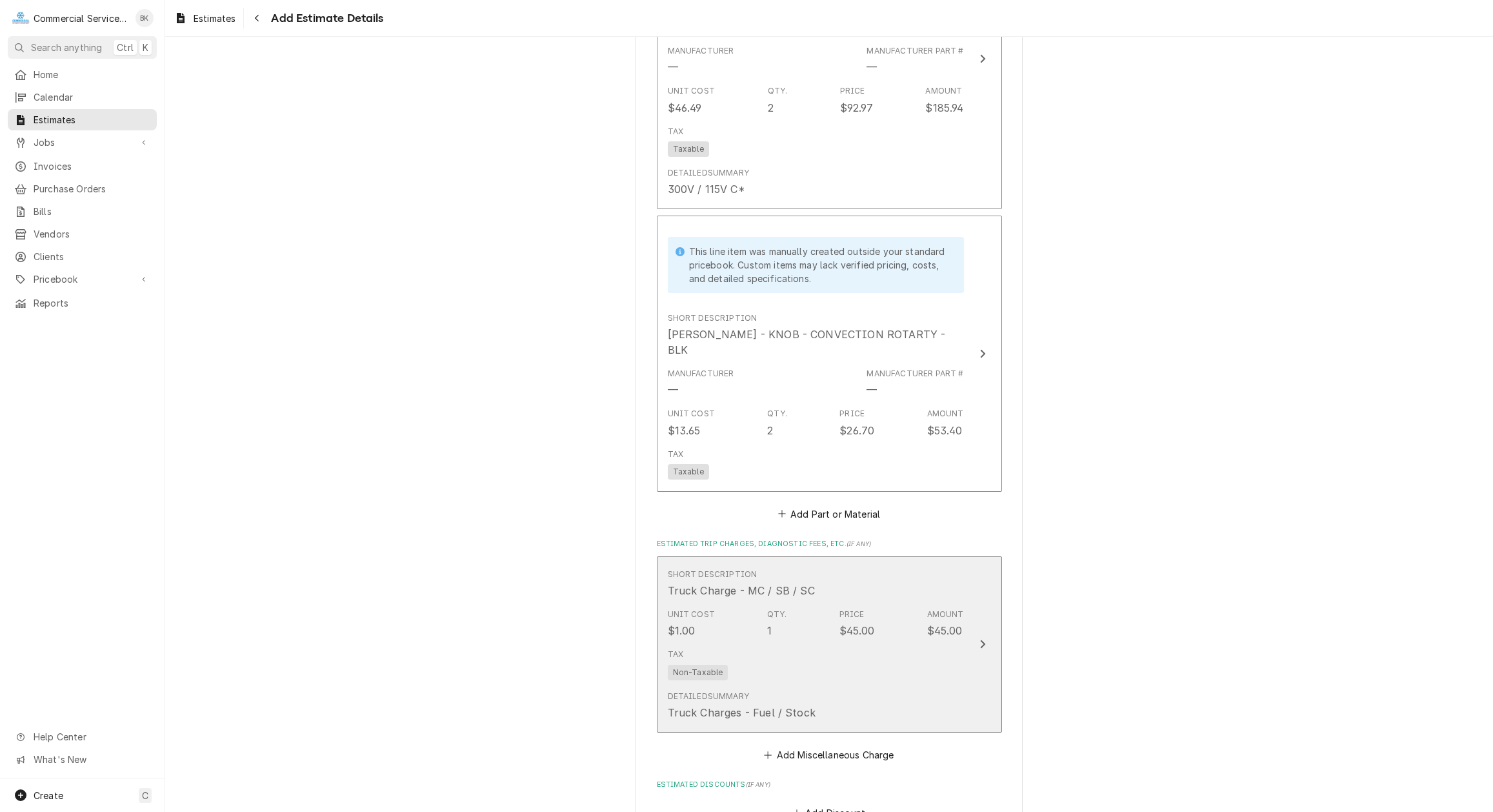
scroll to position [2241, 0]
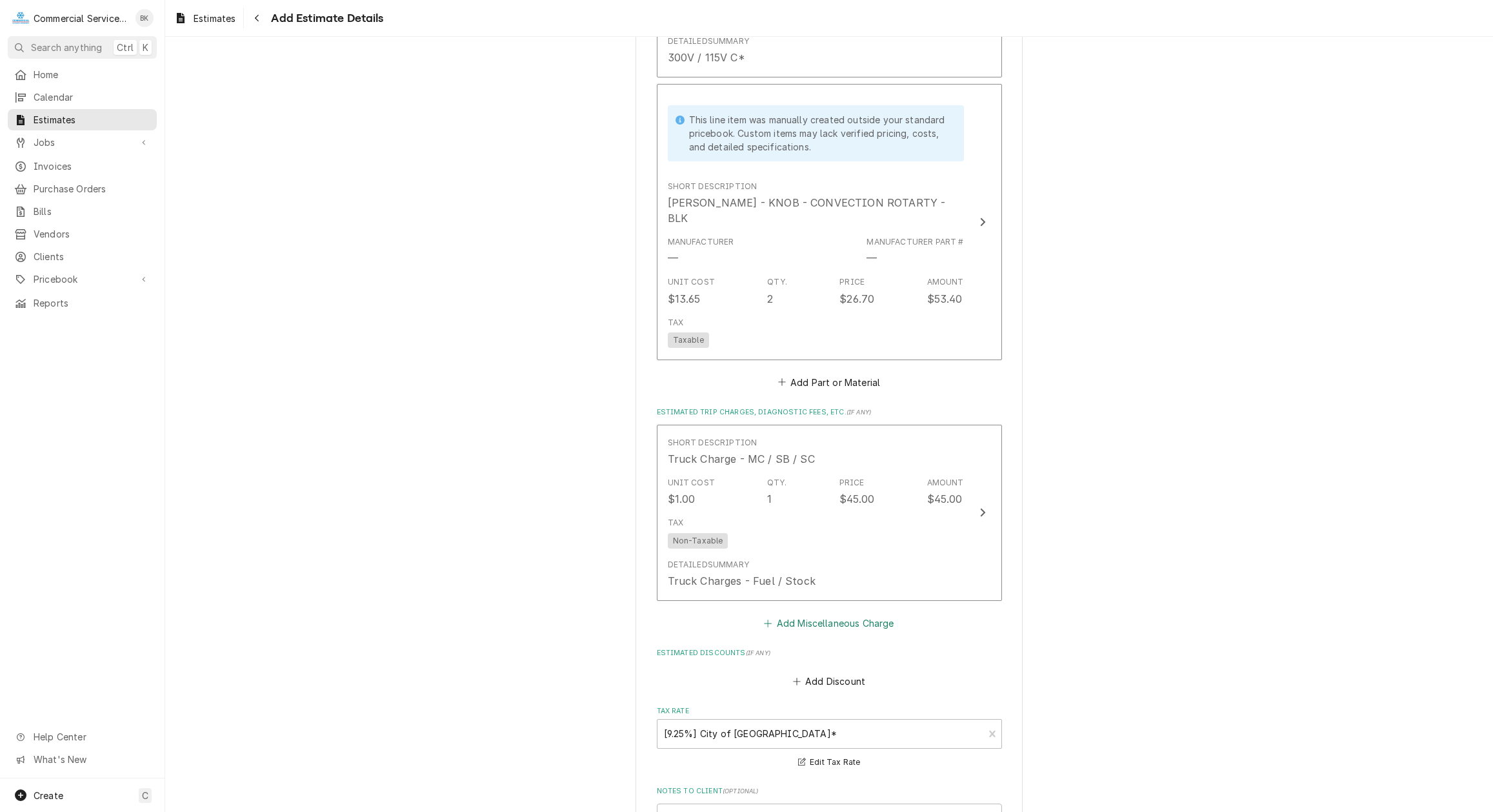
click at [837, 604] on button "Add Miscellaneous Charge" at bounding box center [829, 622] width 134 height 18
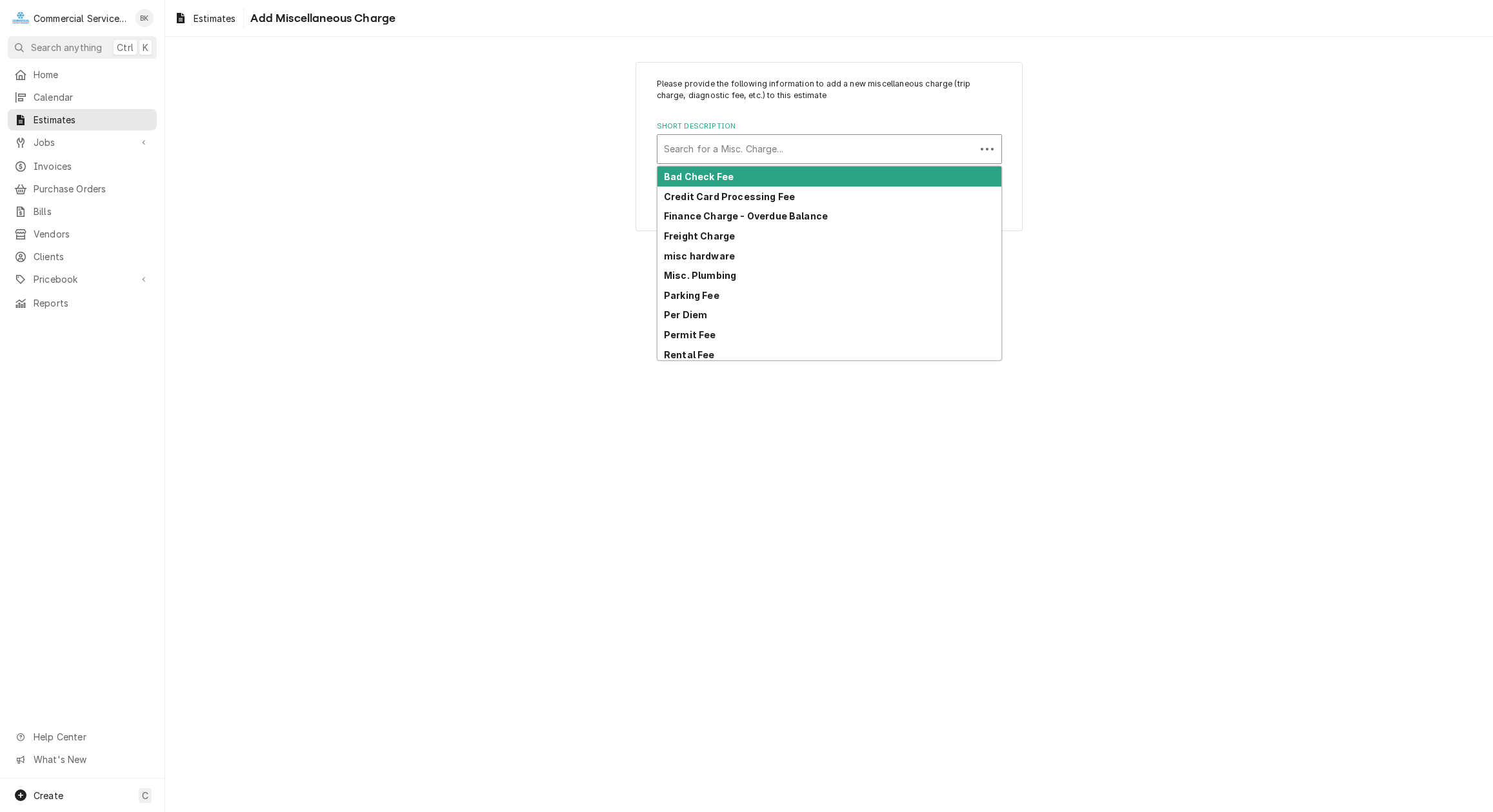
click at [710, 147] on div "Short Description" at bounding box center [816, 148] width 305 height 23
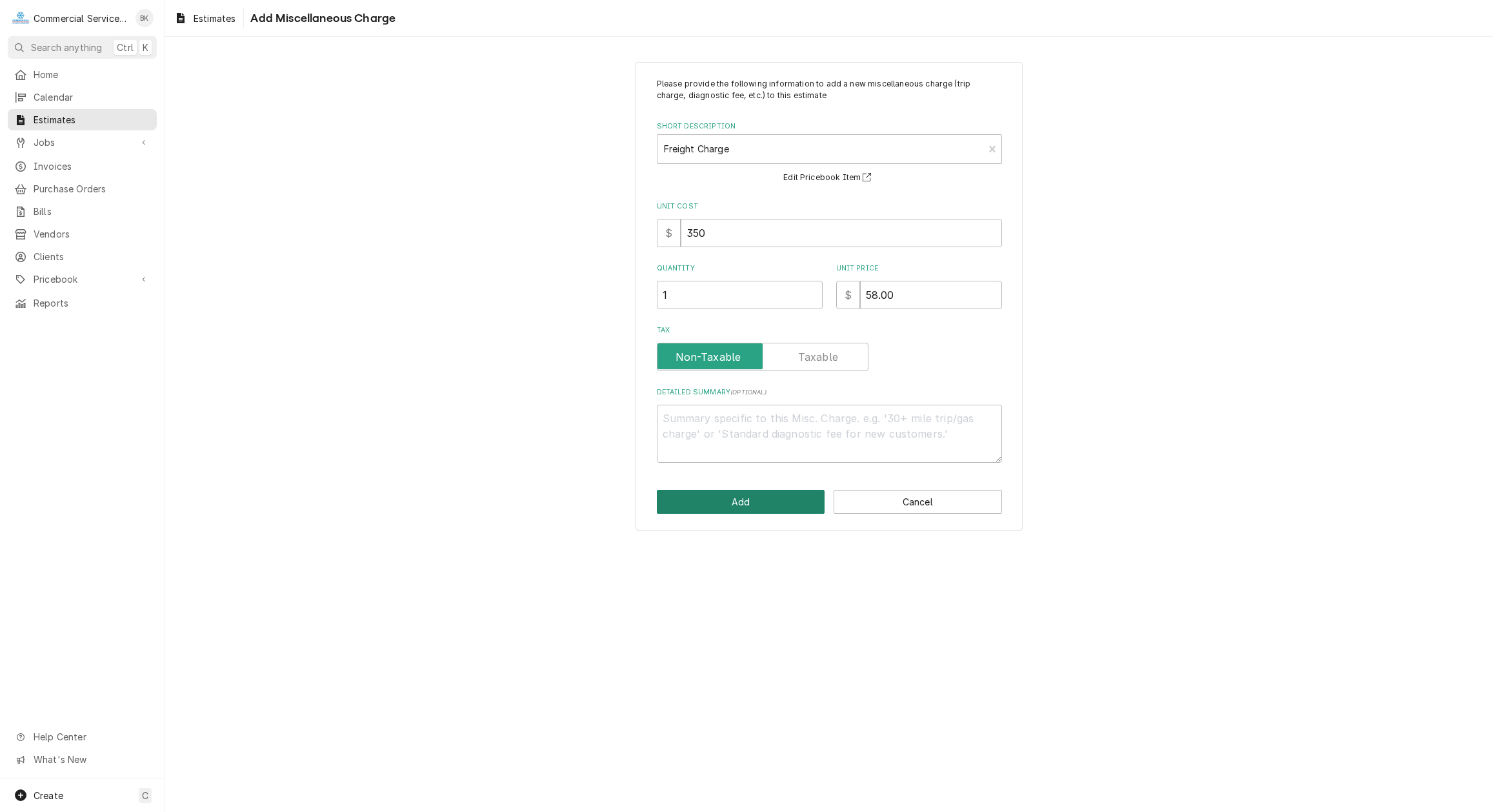
click at [743, 499] on button "Add" at bounding box center [740, 502] width 168 height 24
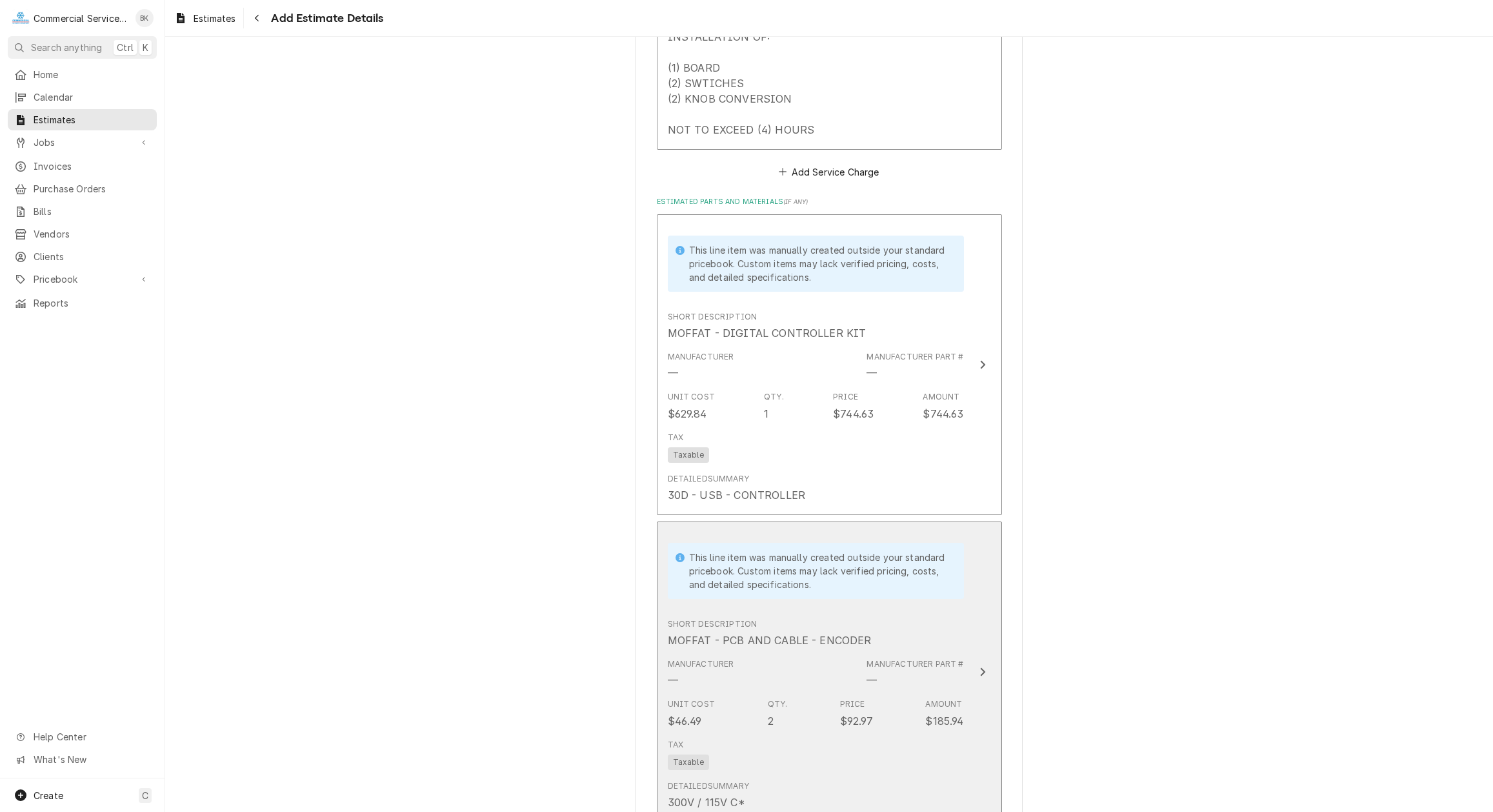
scroll to position [1471, 0]
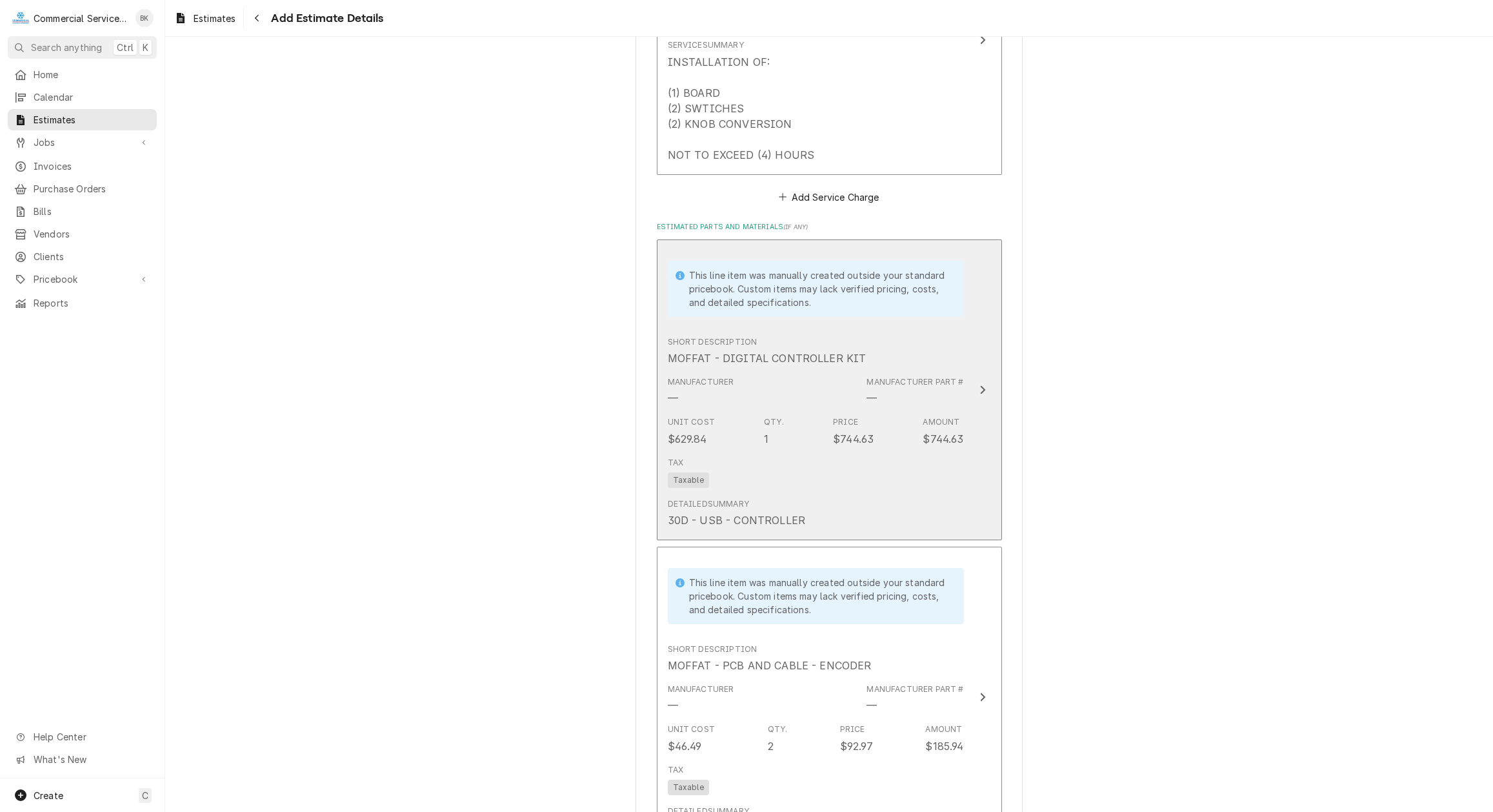
click at [863, 465] on div "Tax Taxable" at bounding box center [816, 472] width 297 height 41
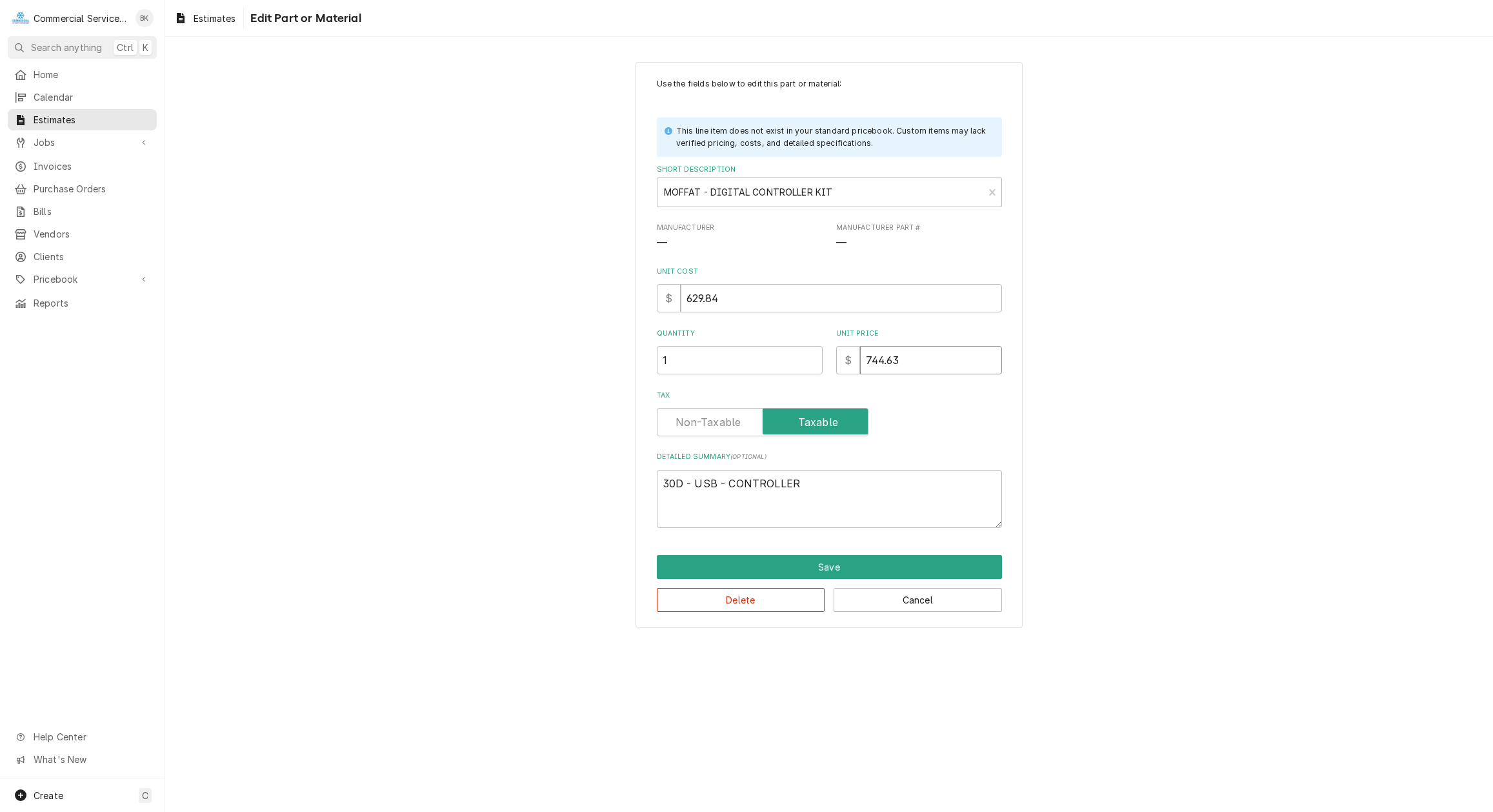
drag, startPoint x: 923, startPoint y: 366, endPoint x: 823, endPoint y: 368, distance: 100.0
click at [860, 368] on input "744.63" at bounding box center [931, 359] width 142 height 28
click at [827, 565] on button "Save" at bounding box center [829, 567] width 345 height 24
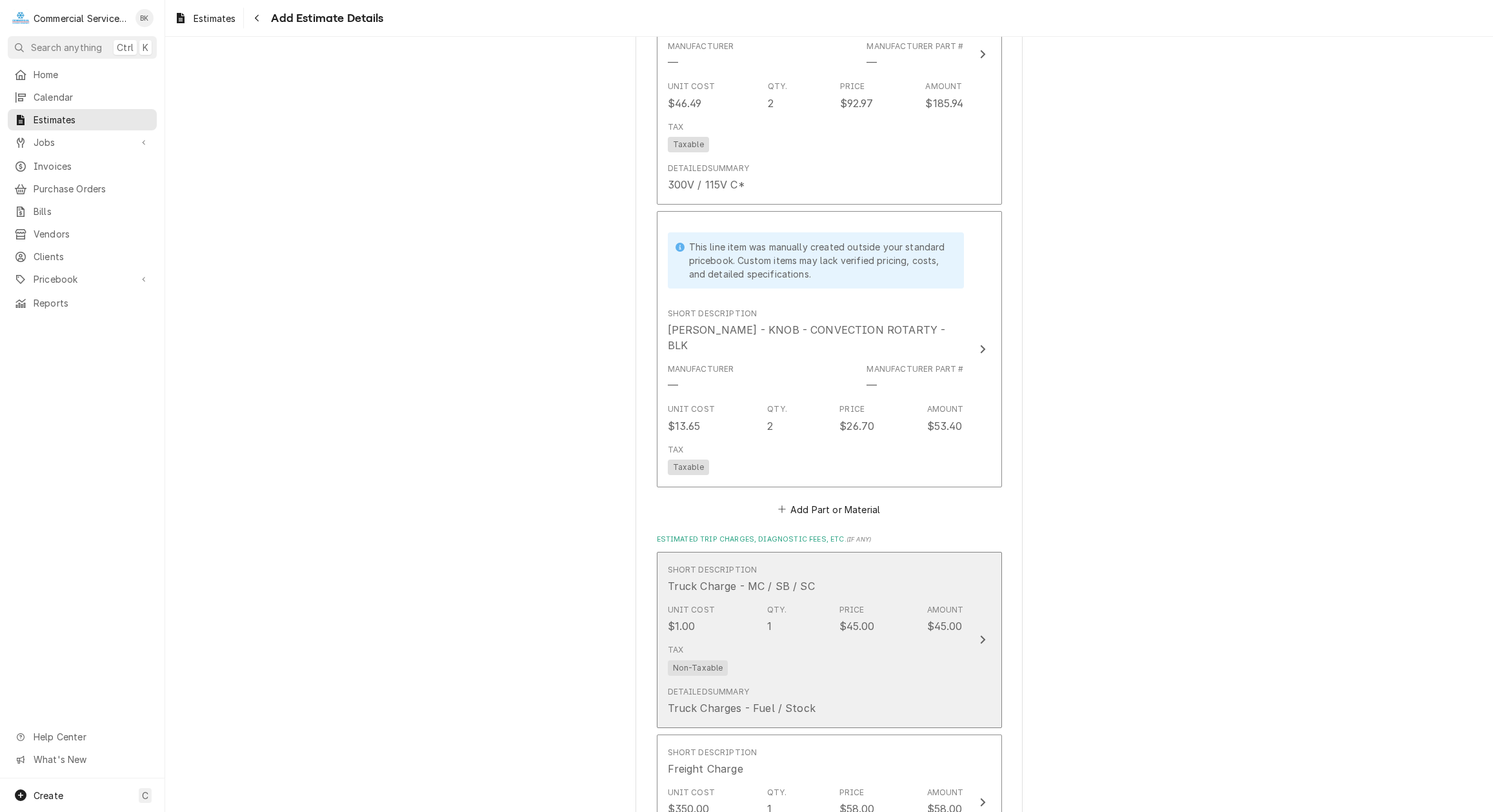
scroll to position [1983, 0]
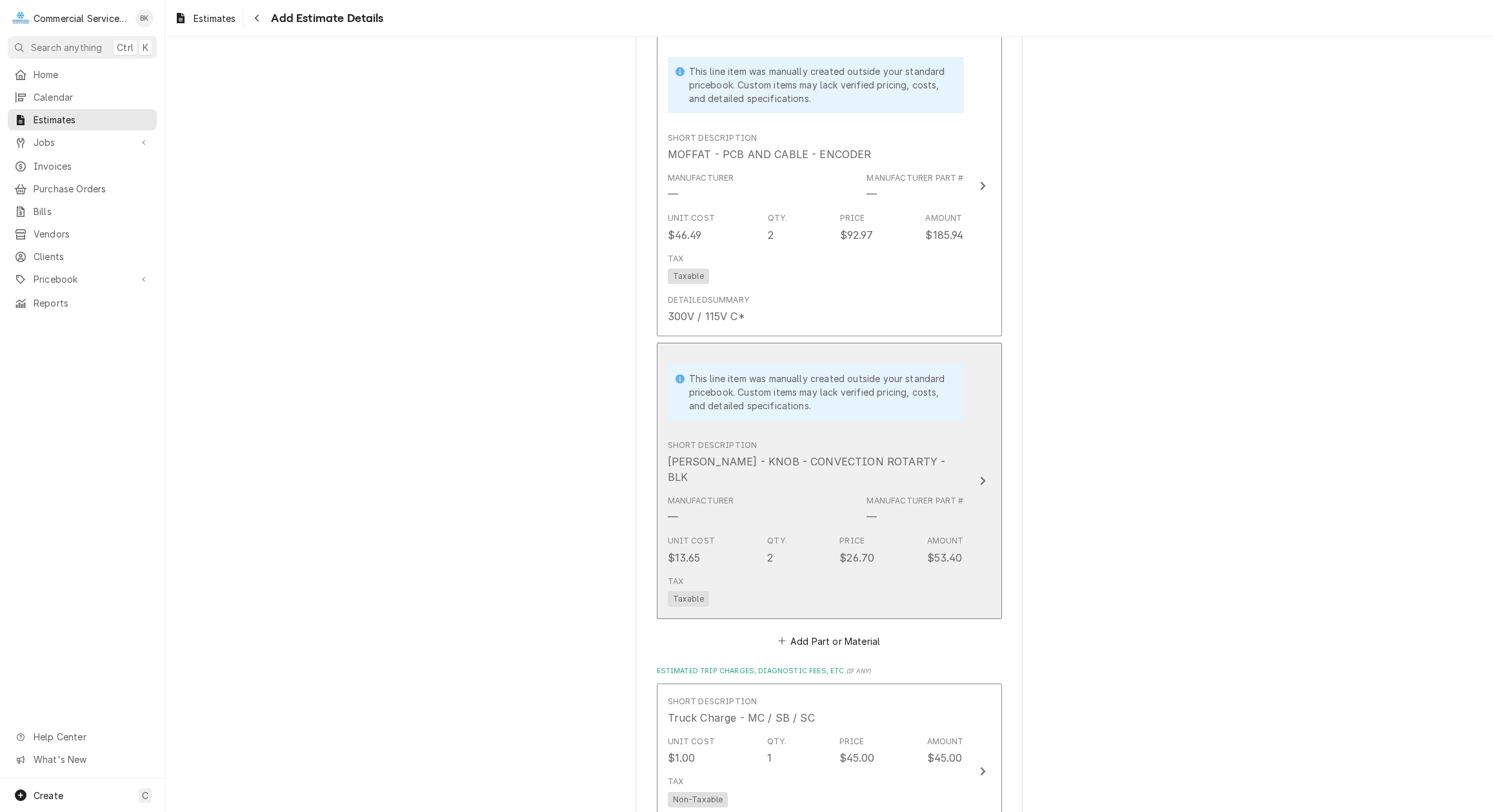
click at [792, 583] on div "Tax Taxable" at bounding box center [816, 591] width 297 height 41
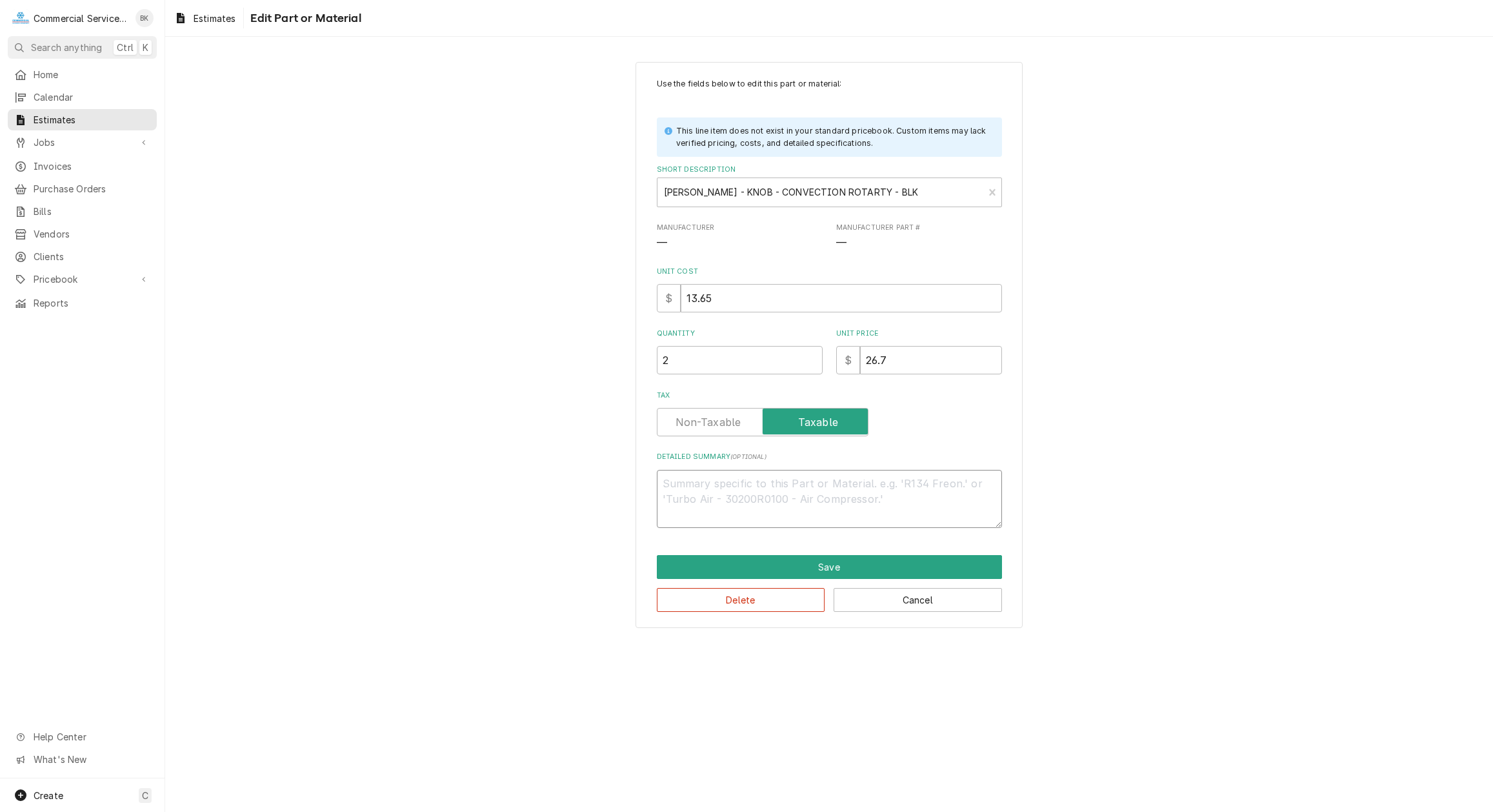
click at [748, 482] on textarea "Detailed Summary ( optional )" at bounding box center [829, 498] width 345 height 58
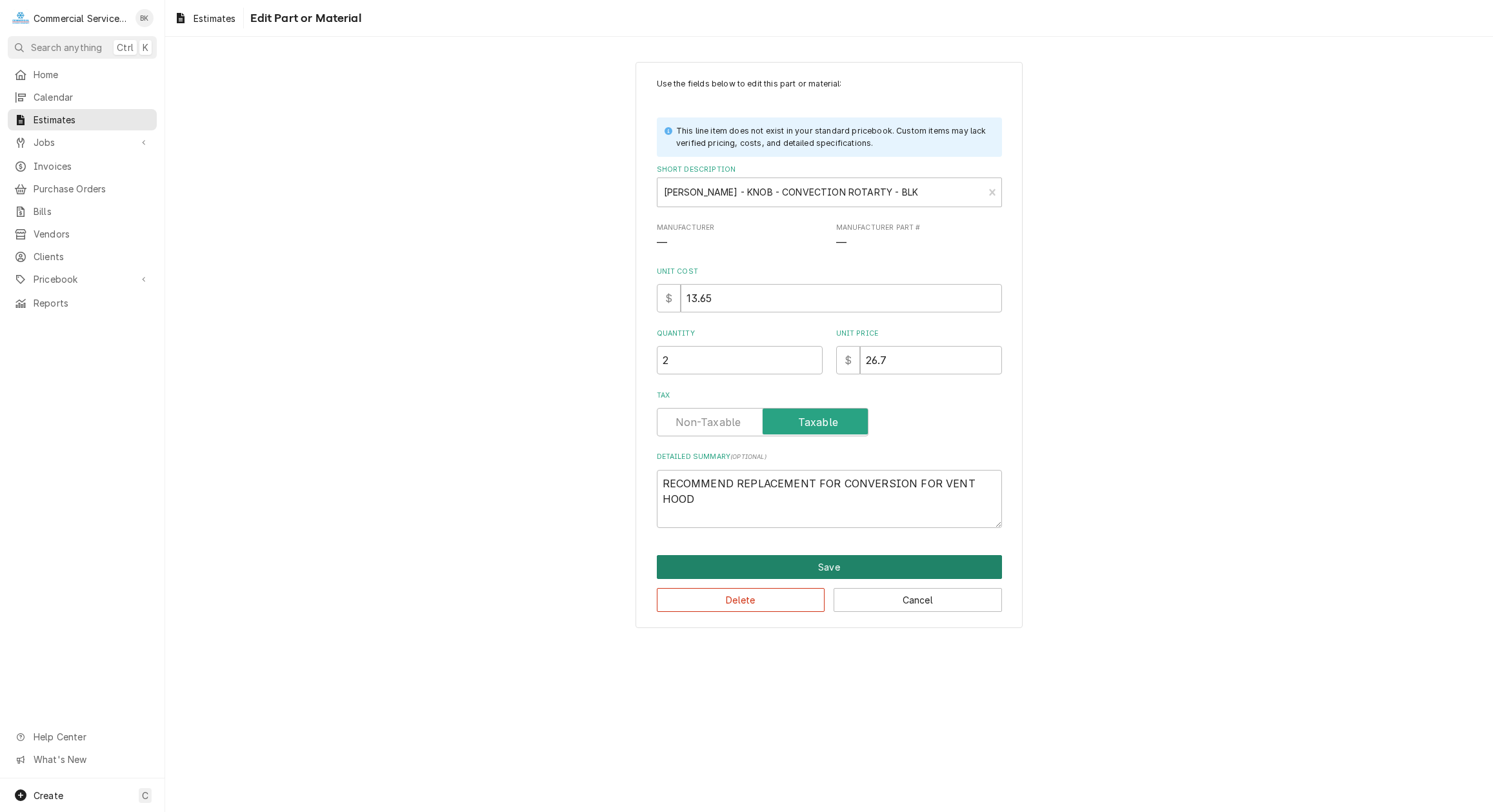
click at [807, 558] on button "Save" at bounding box center [829, 567] width 345 height 24
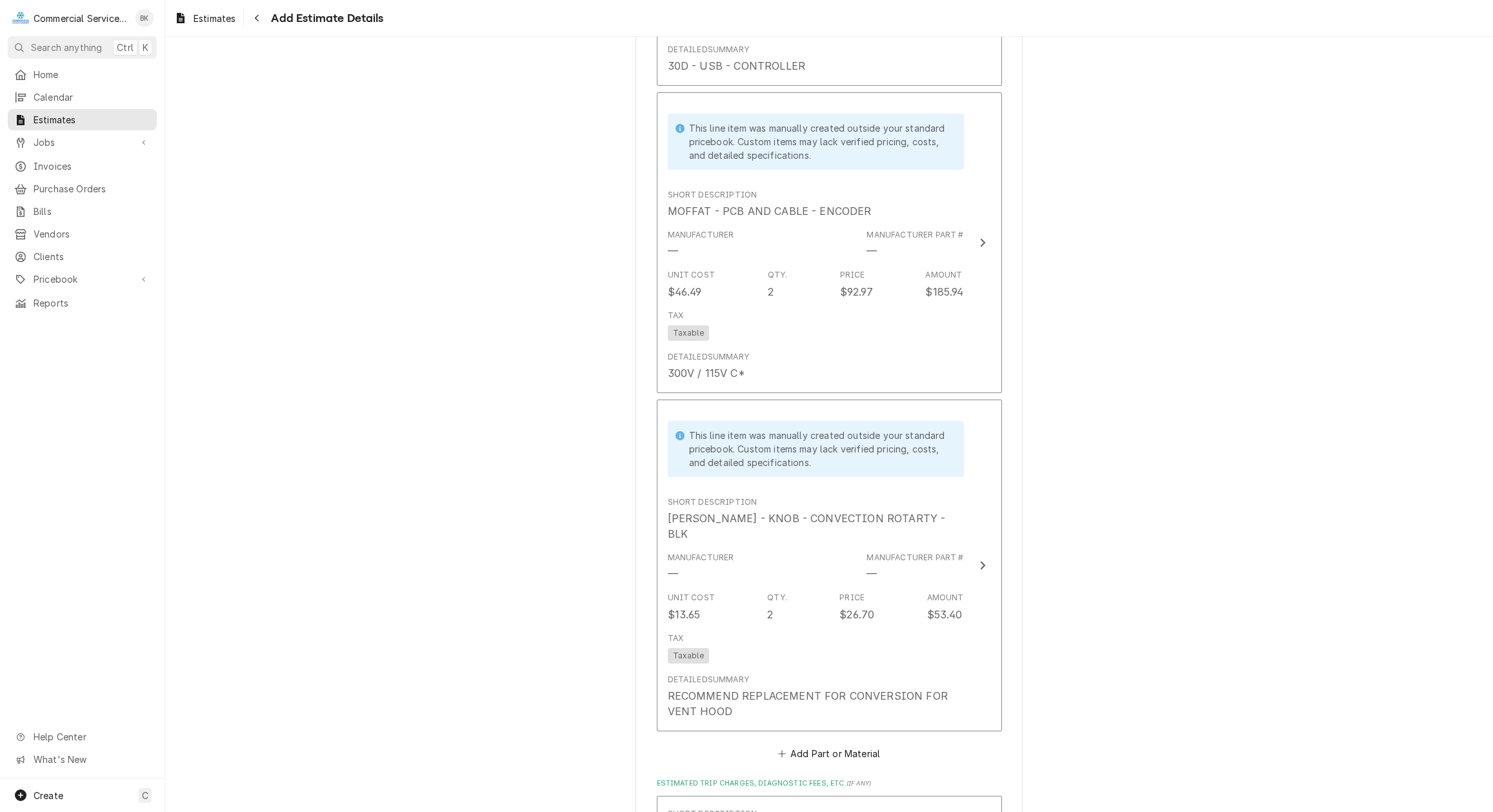
scroll to position [1835, 0]
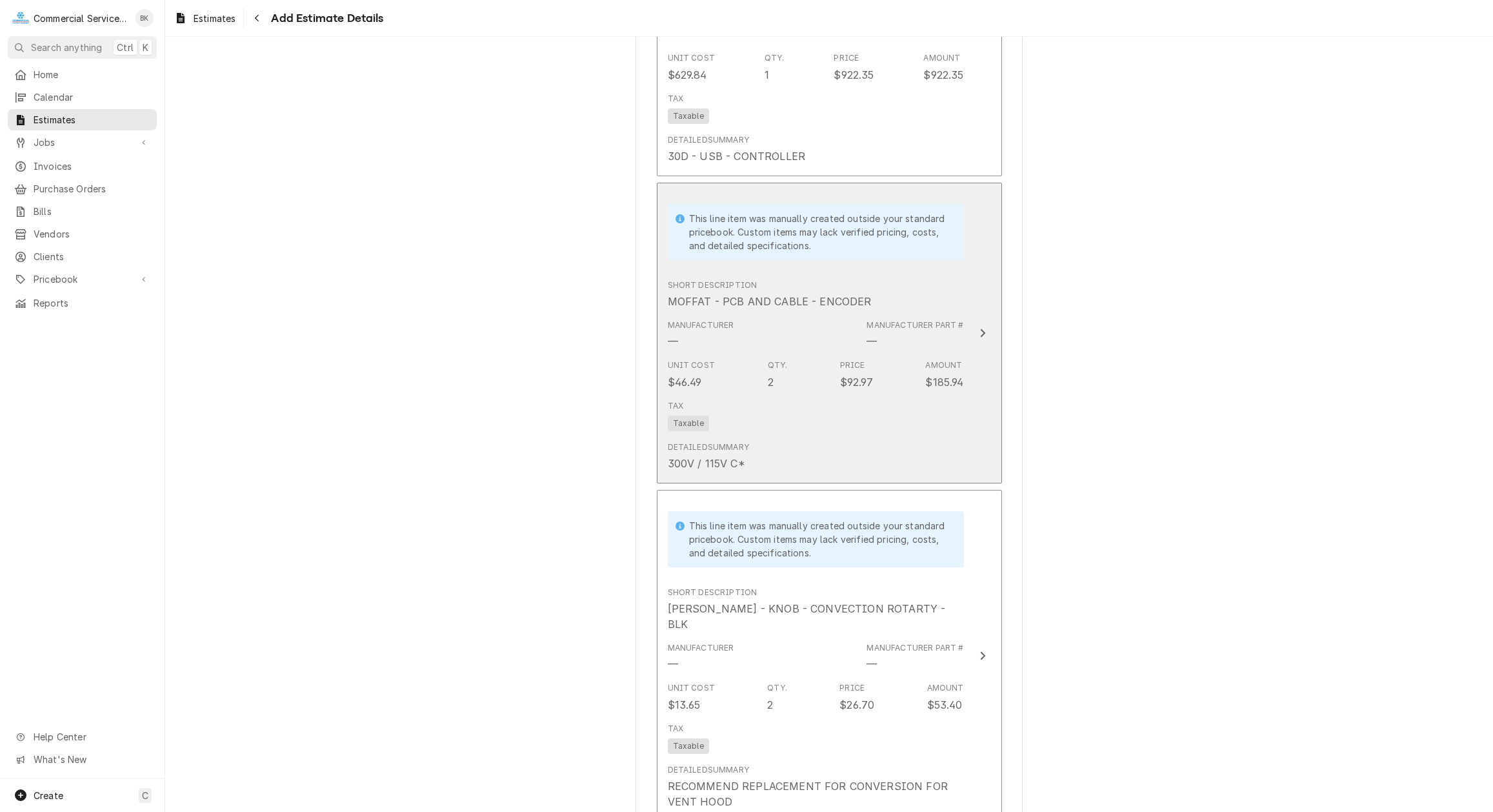
click at [846, 429] on div "Tax Taxable" at bounding box center [816, 415] width 297 height 41
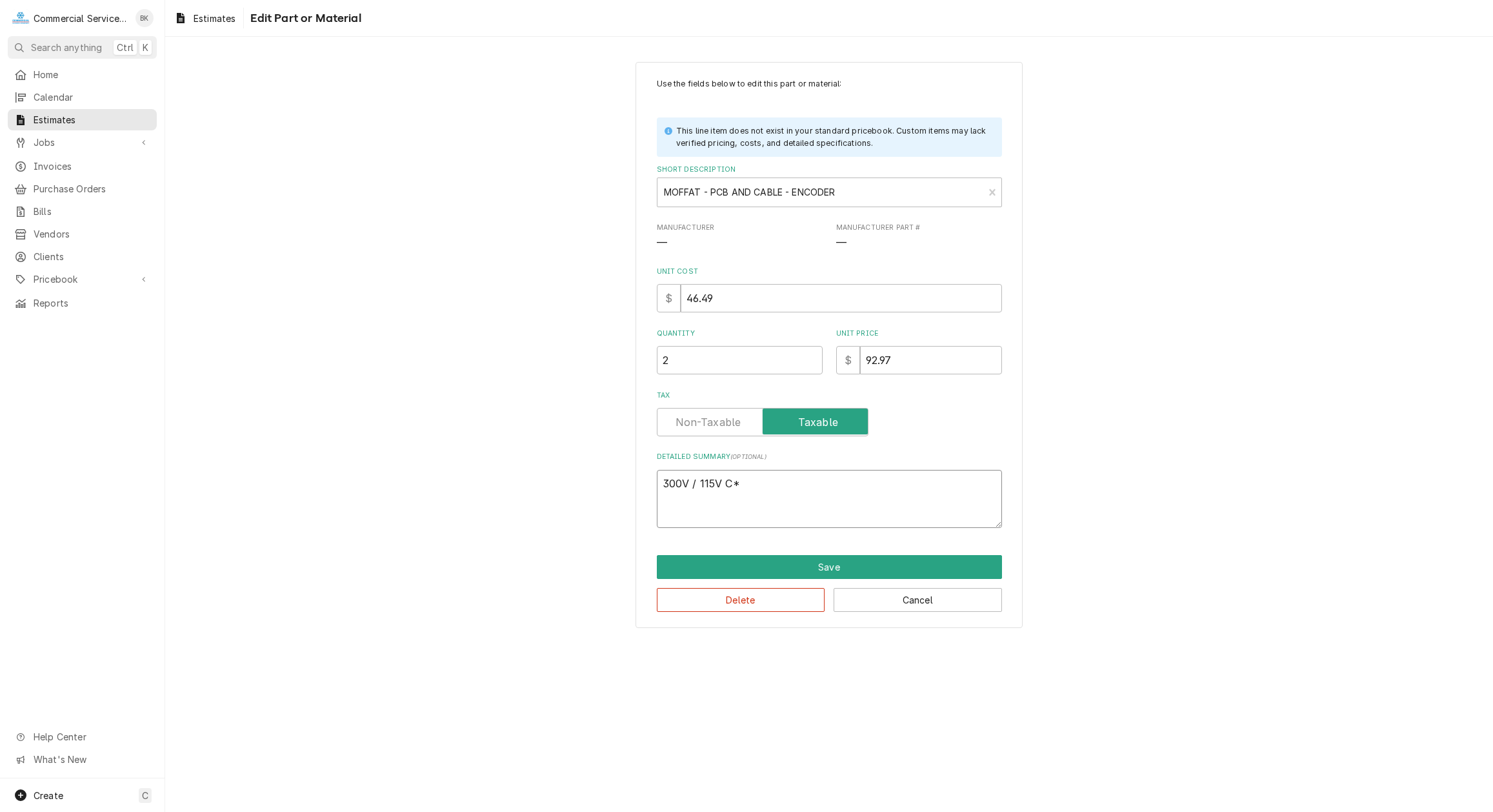
click at [824, 485] on textarea "300V / 115V C*" at bounding box center [829, 498] width 345 height 58
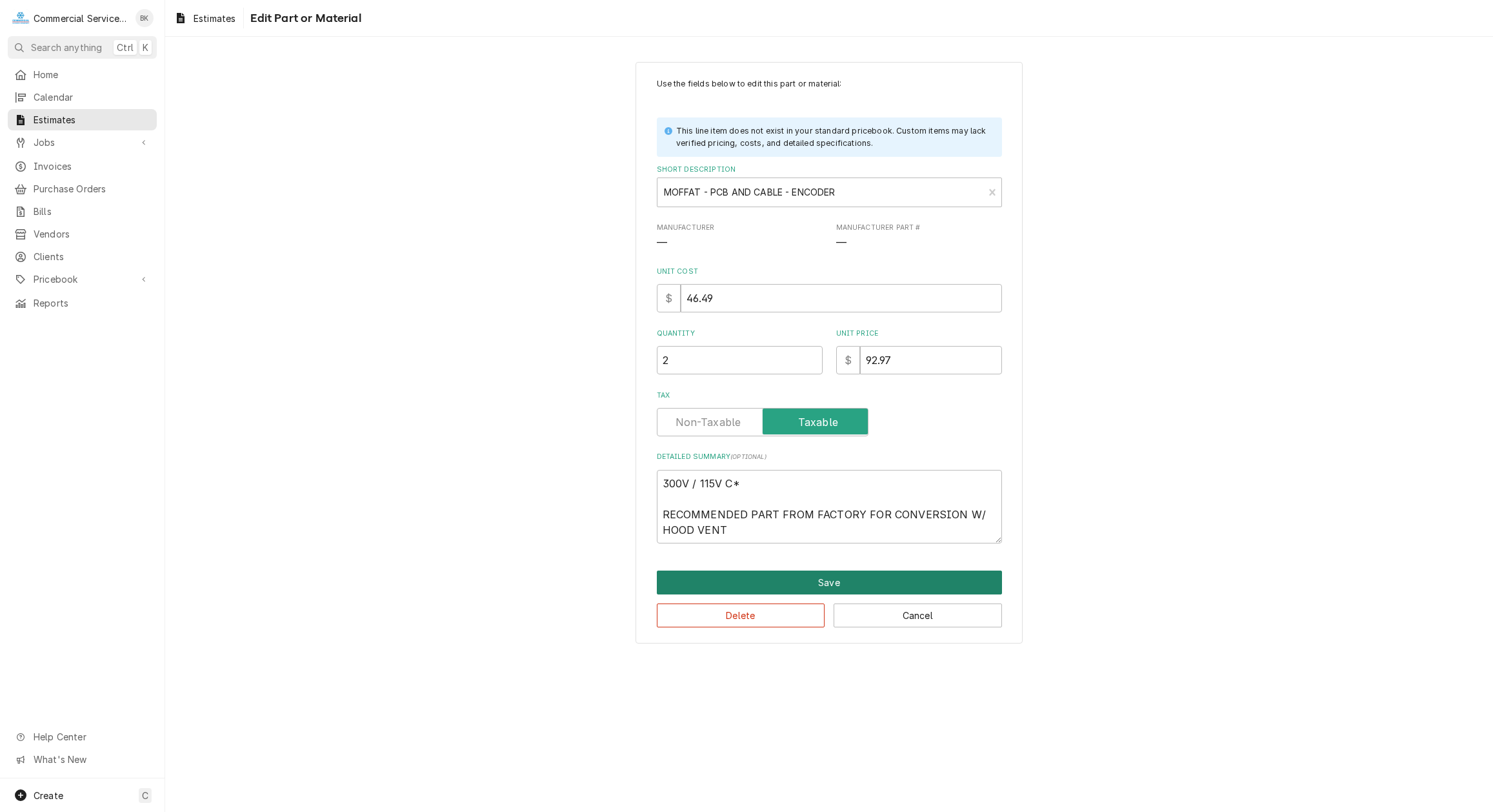
click at [909, 578] on button "Save" at bounding box center [829, 583] width 345 height 24
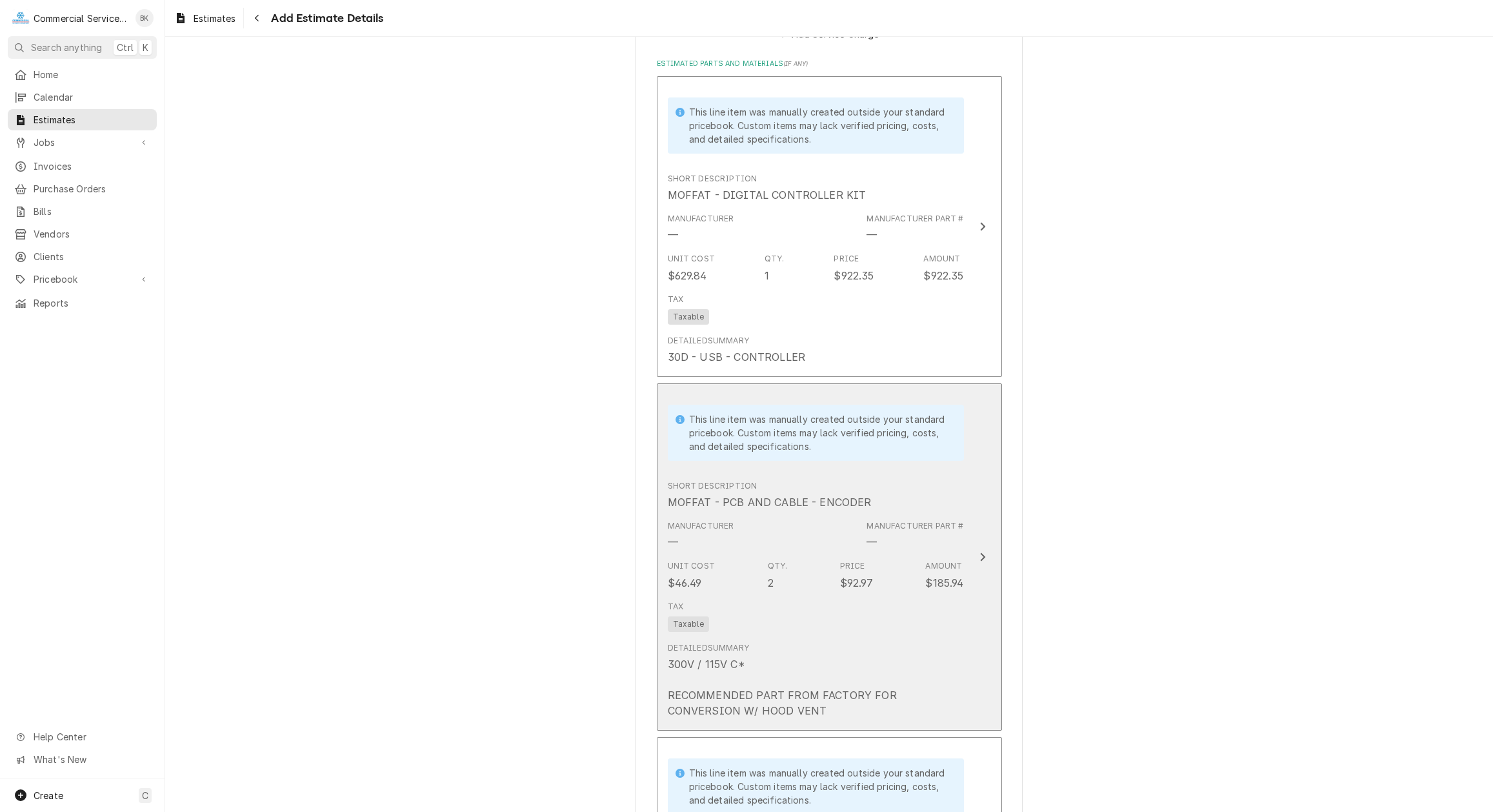
scroll to position [1622, 0]
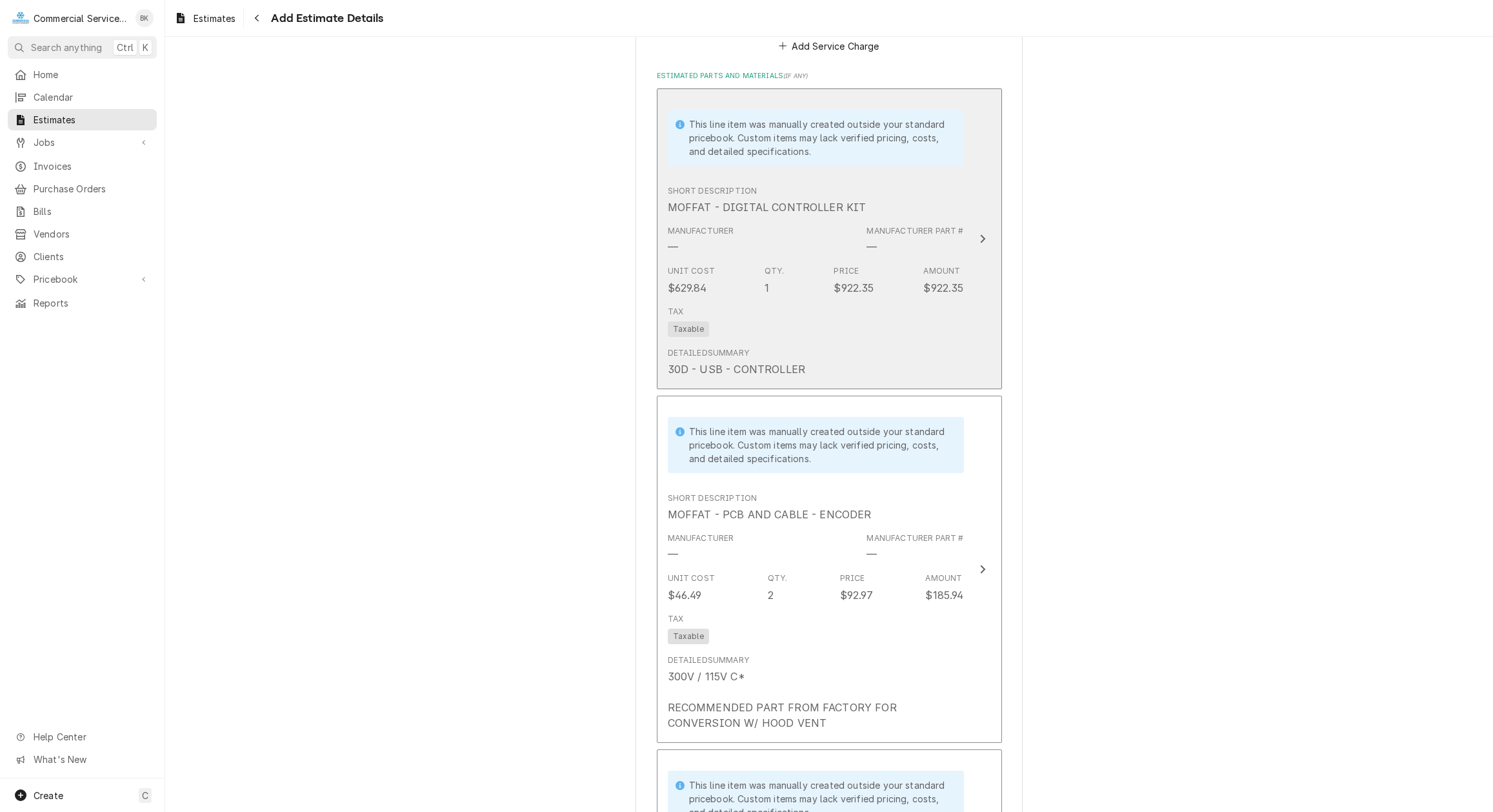
click at [884, 299] on div "Unit Cost $629.84 Qty. 1 Price $922.35 Amount $922.35" at bounding box center [816, 280] width 297 height 40
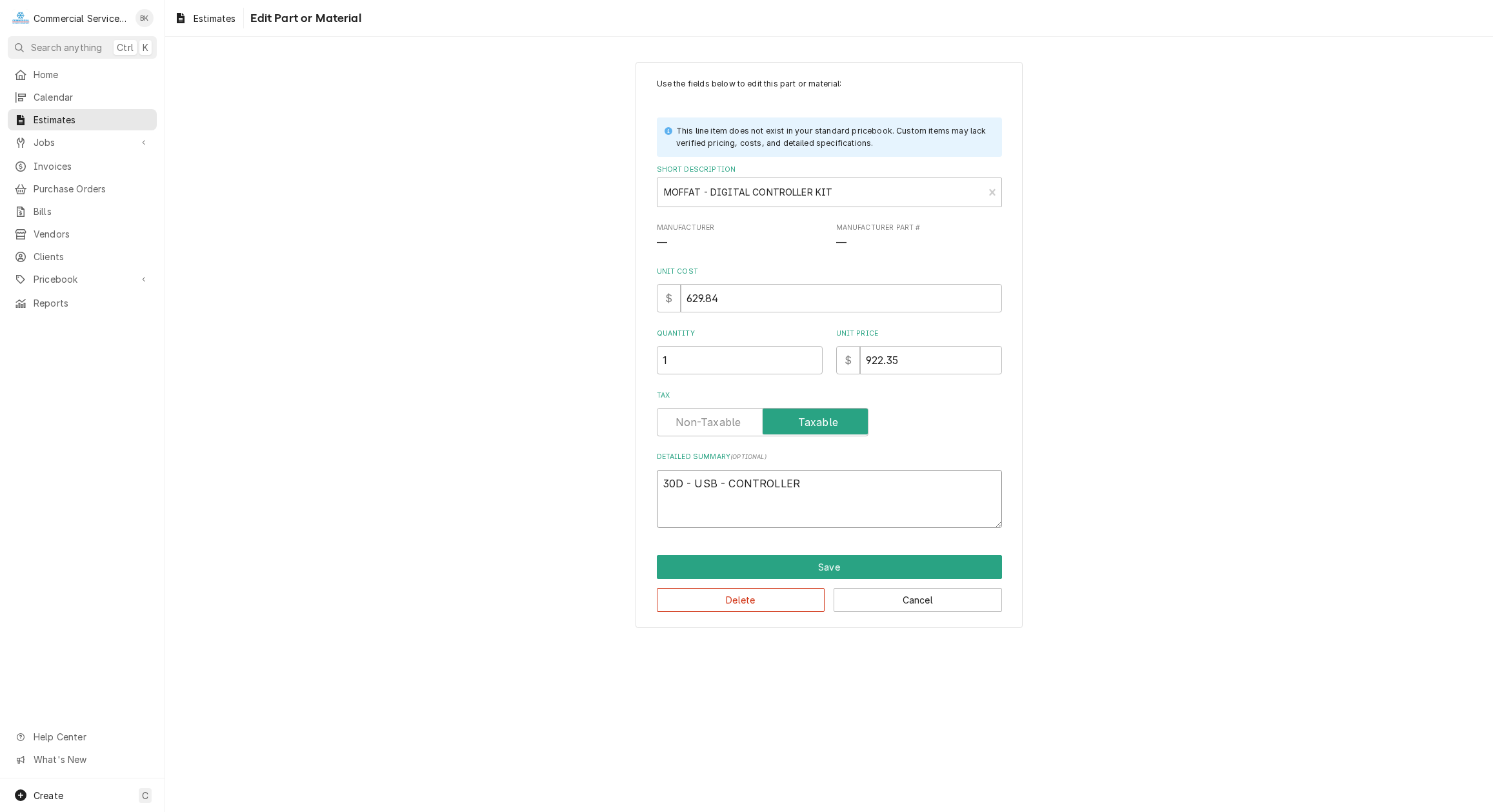
click at [841, 486] on textarea "30D - USB - CONTROLLER" at bounding box center [829, 498] width 345 height 58
click at [876, 567] on button "Save" at bounding box center [829, 567] width 345 height 24
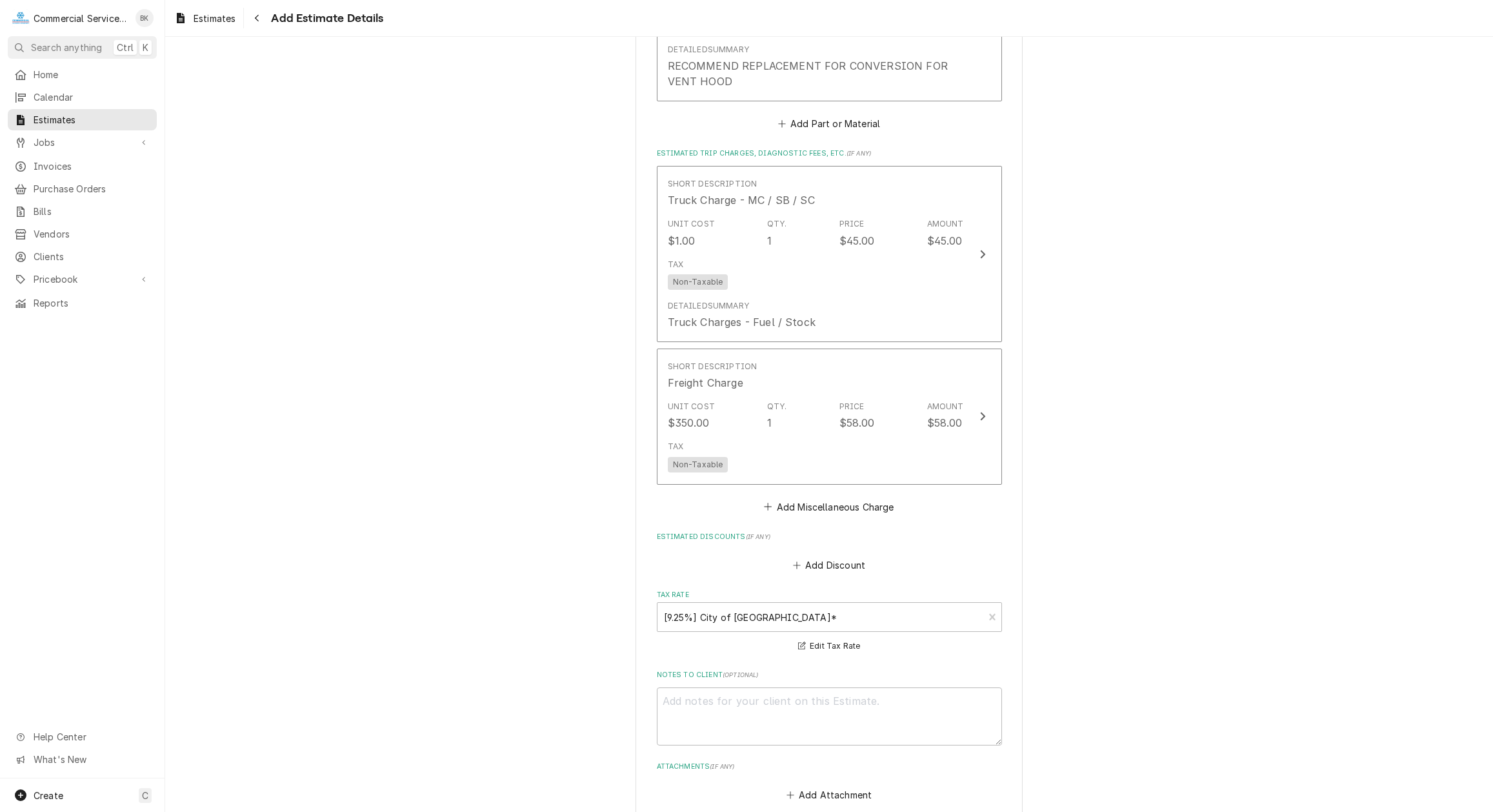
scroll to position [2920, 0]
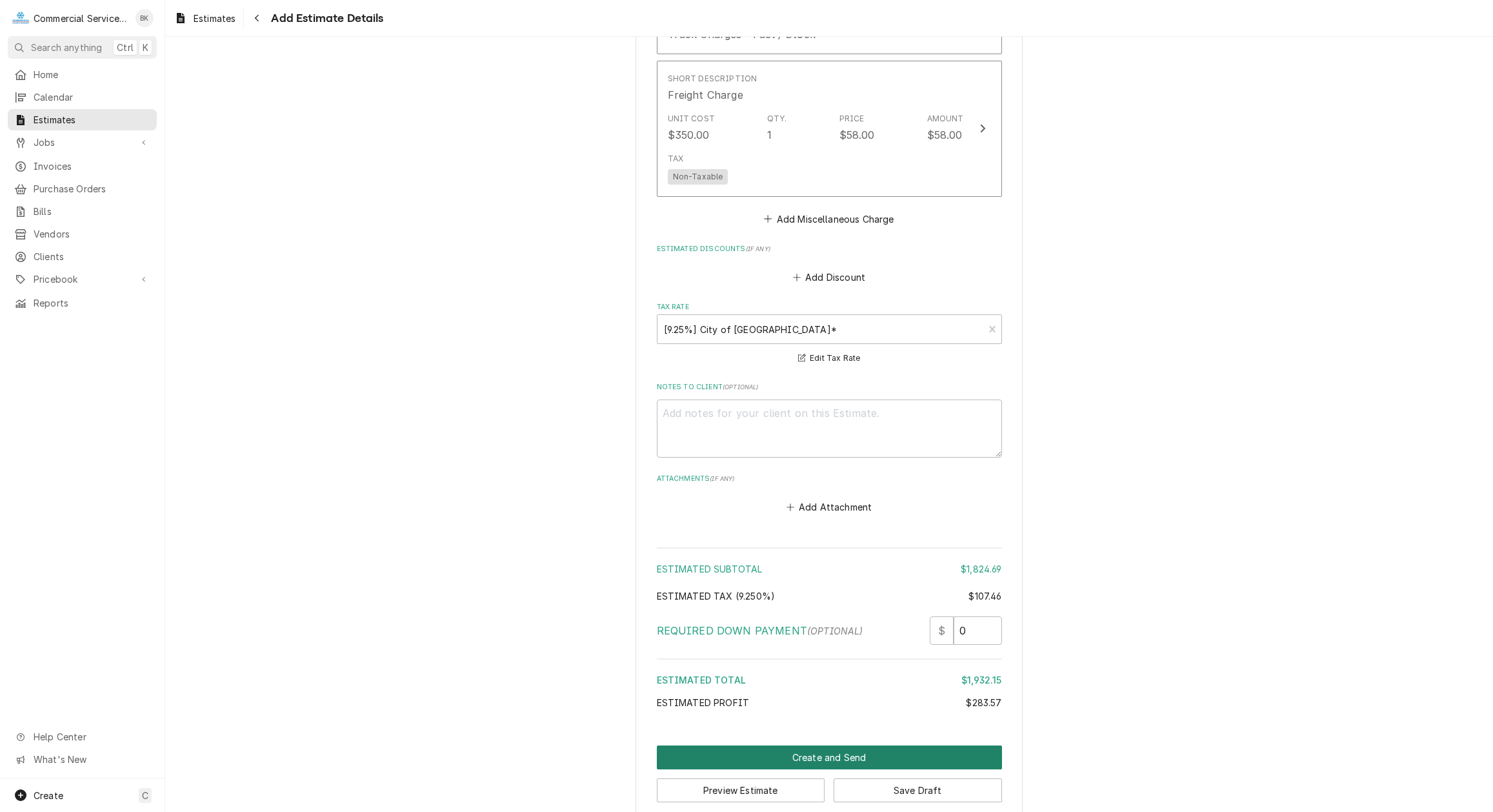
click at [899, 604] on button "Create and Send" at bounding box center [829, 757] width 345 height 24
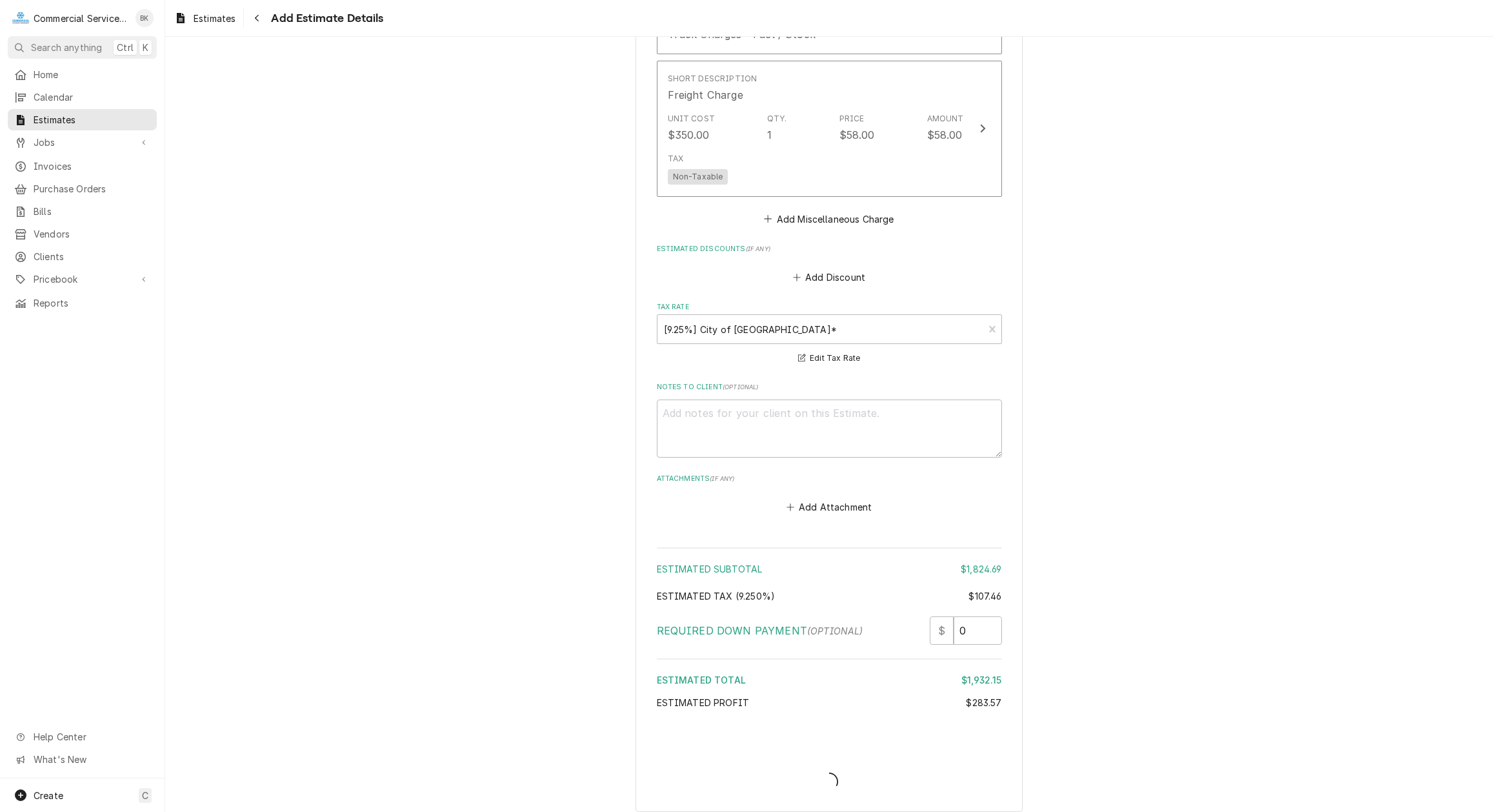
scroll to position [2914, 0]
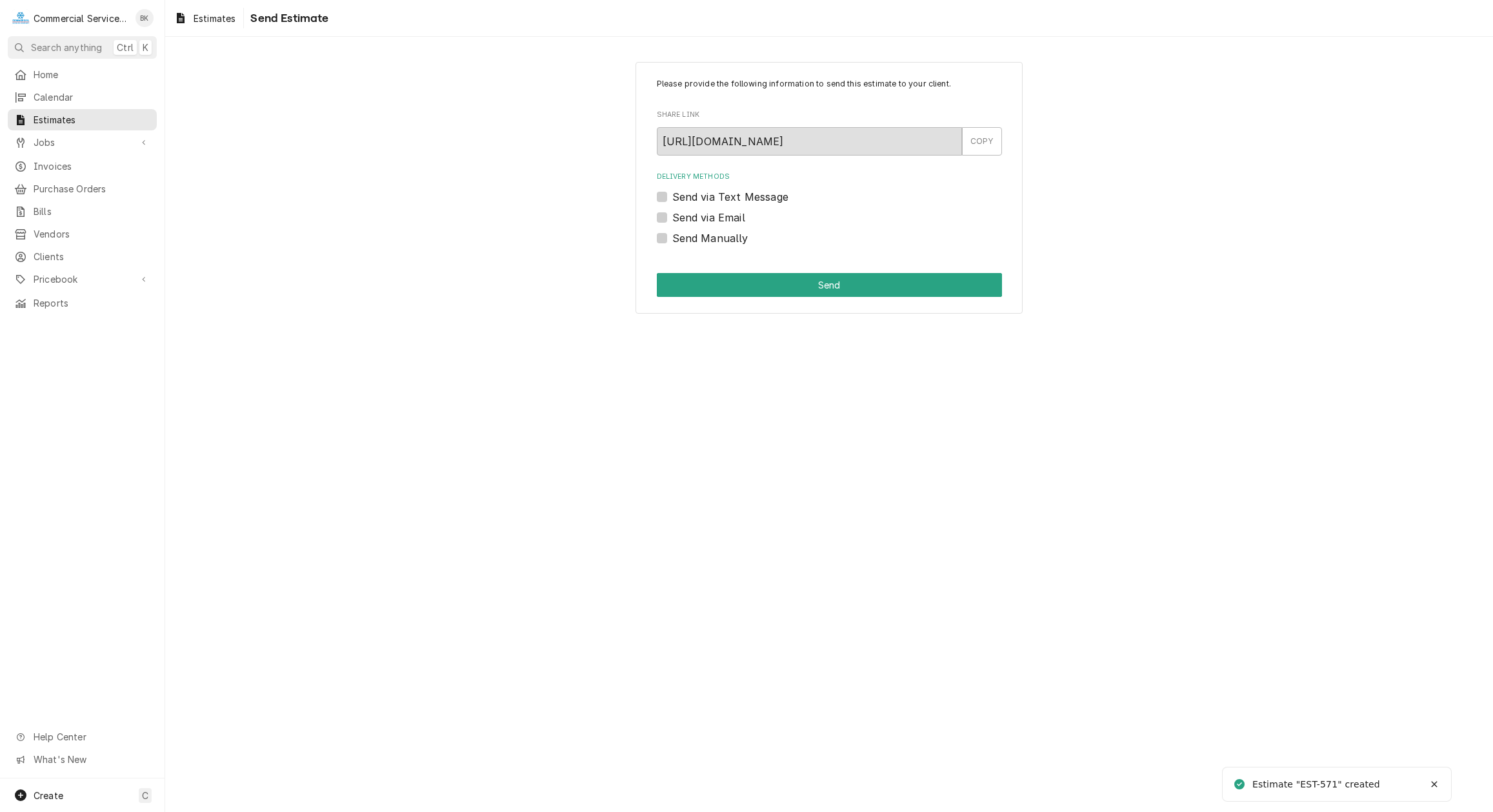
click at [712, 216] on label "Send via Email" at bounding box center [709, 217] width 73 height 16
click at [712, 216] on input "Send via Email" at bounding box center [845, 223] width 345 height 28
checkbox input "true"
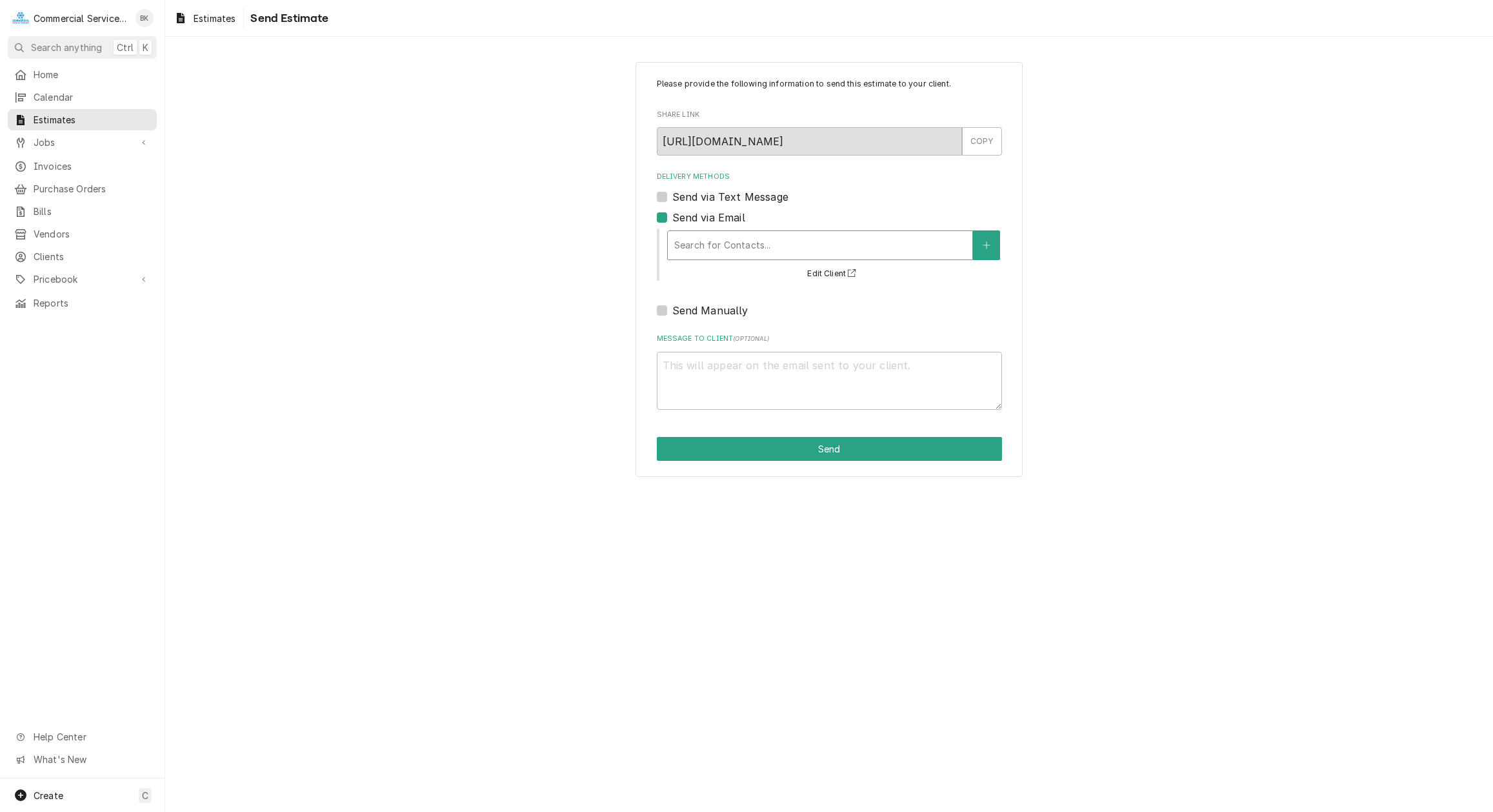
click at [745, 243] on div "Delivery Methods" at bounding box center [820, 245] width 291 height 23
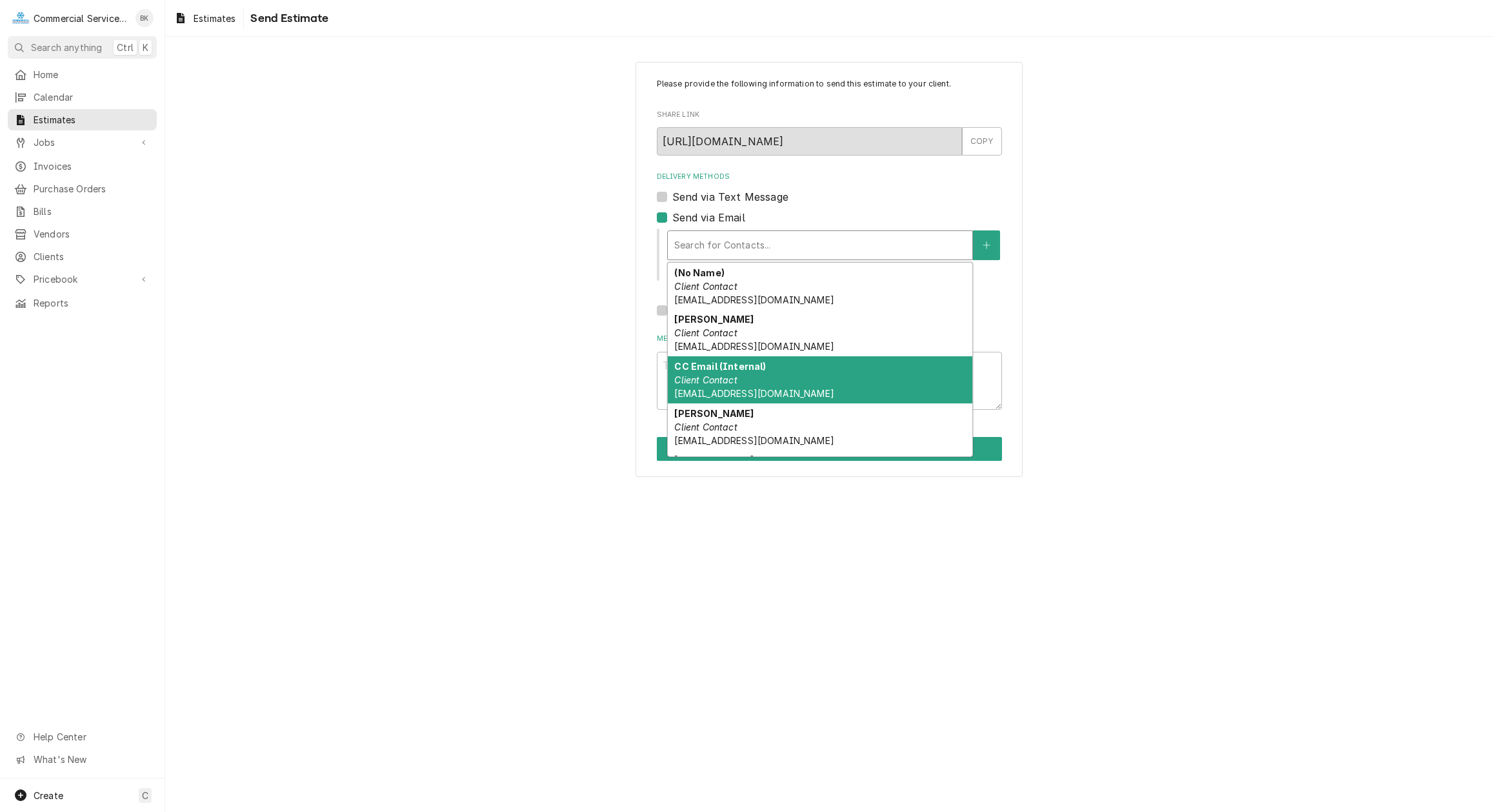
scroll to position [41, 0]
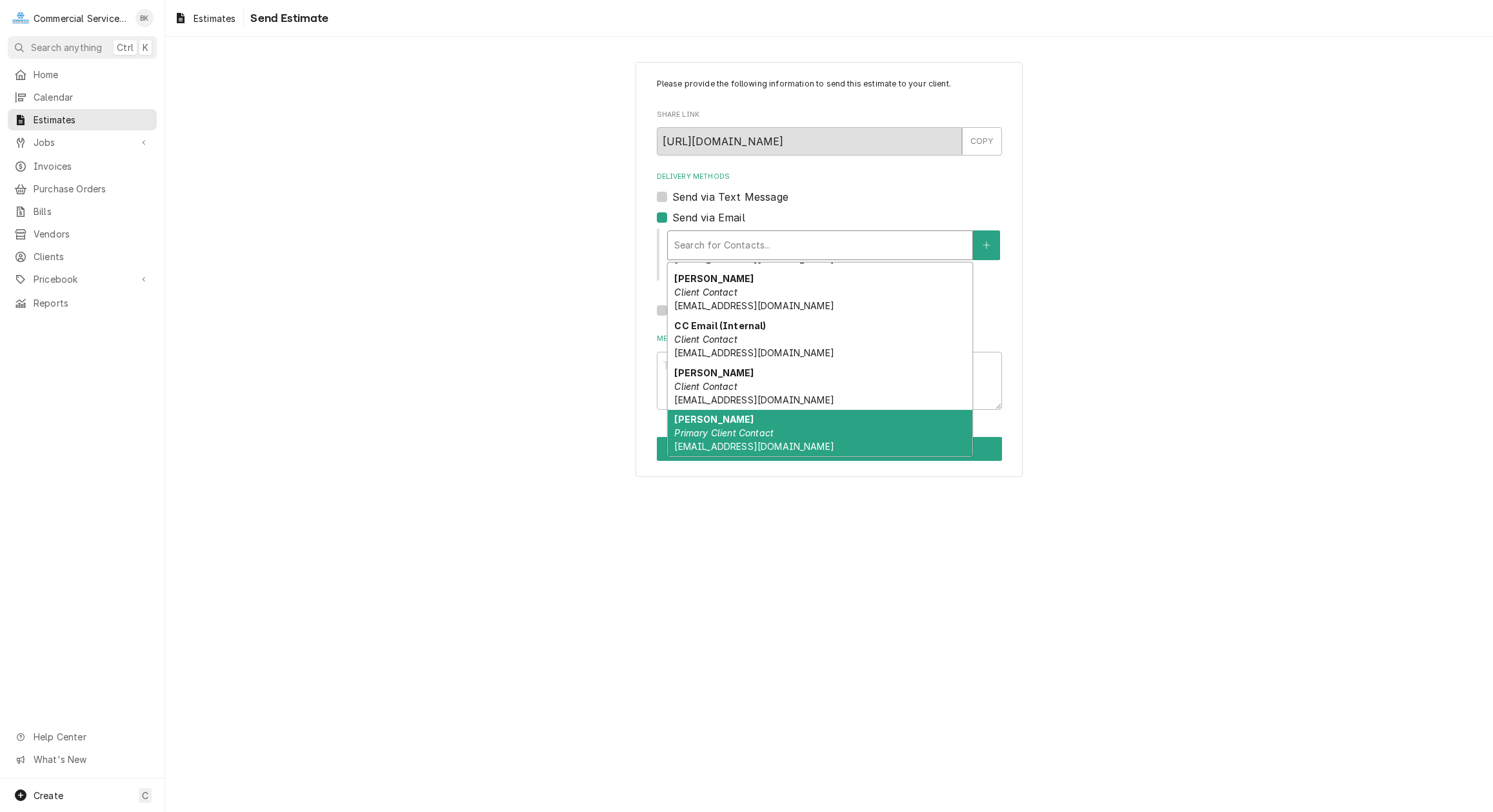
click at [789, 425] on div "[PERSON_NAME] Primary Client Contact [EMAIL_ADDRESS][DOMAIN_NAME]" at bounding box center [820, 433] width 304 height 47
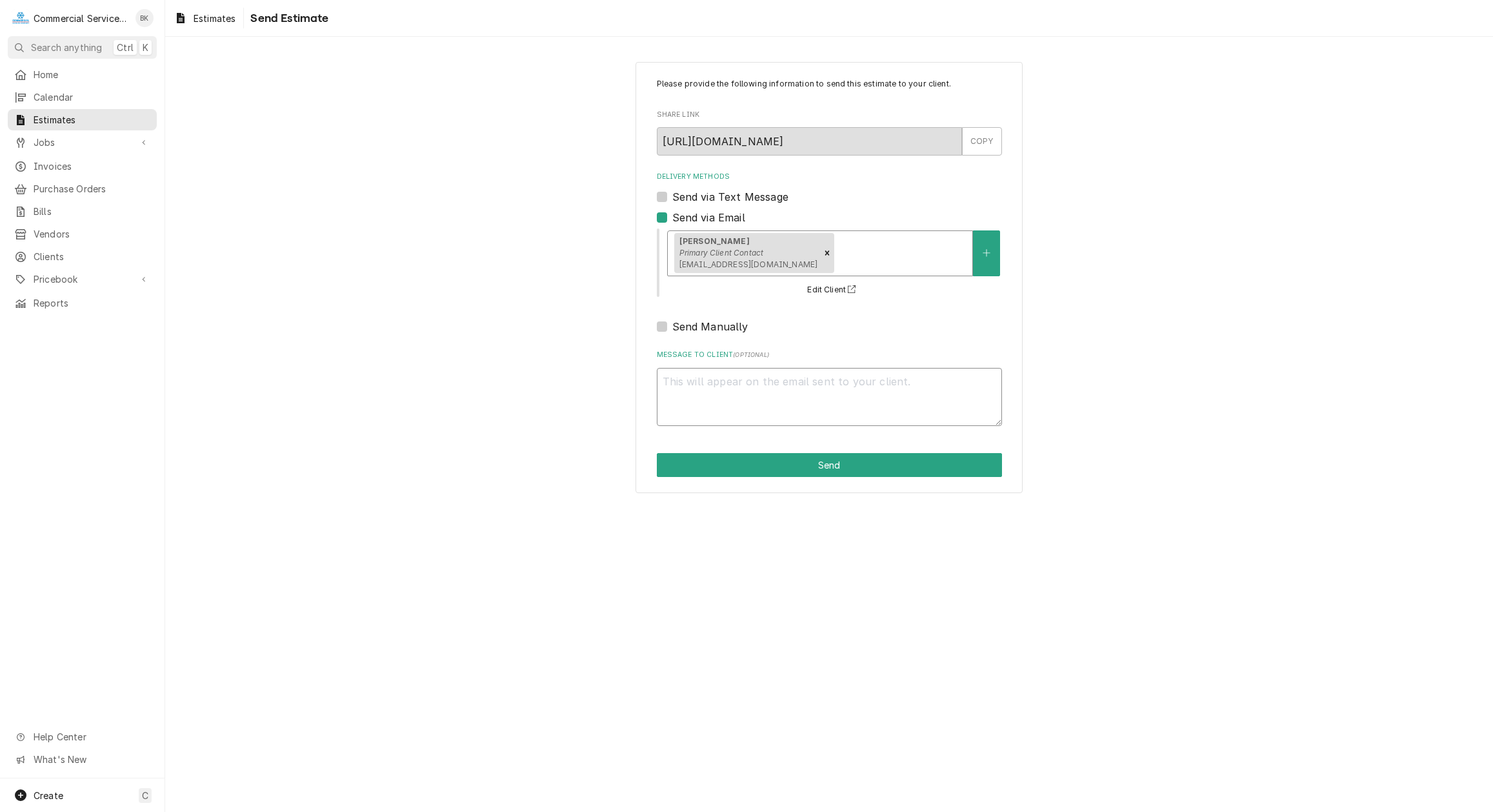
click at [706, 390] on textarea "Message to Client ( optional )" at bounding box center [829, 397] width 345 height 58
type textarea "x"
type textarea "R"
type textarea "x"
type textarea "RE"
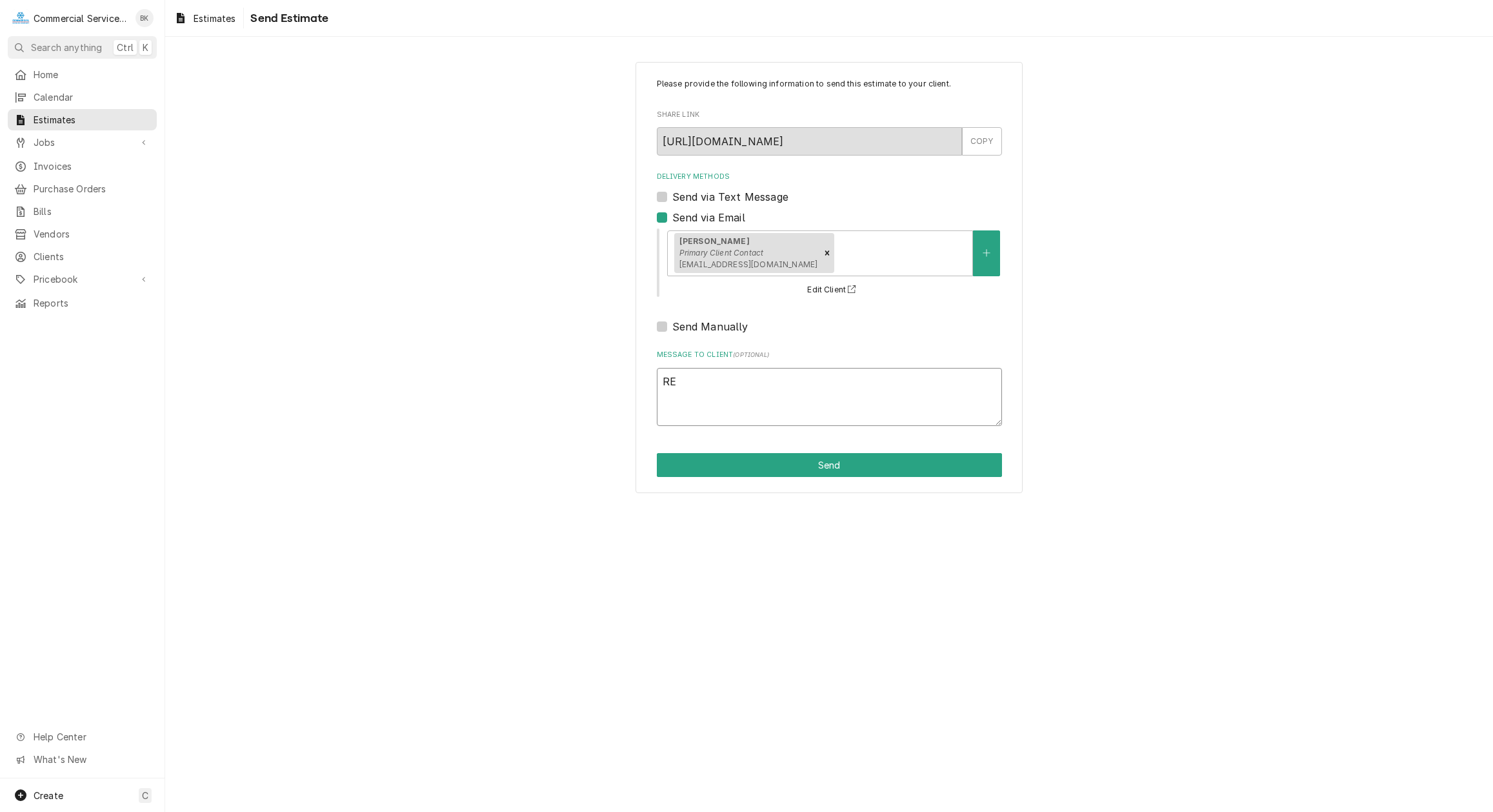
type textarea "x"
type textarea "REF"
type textarea "x"
type textarea "REFE"
type textarea "x"
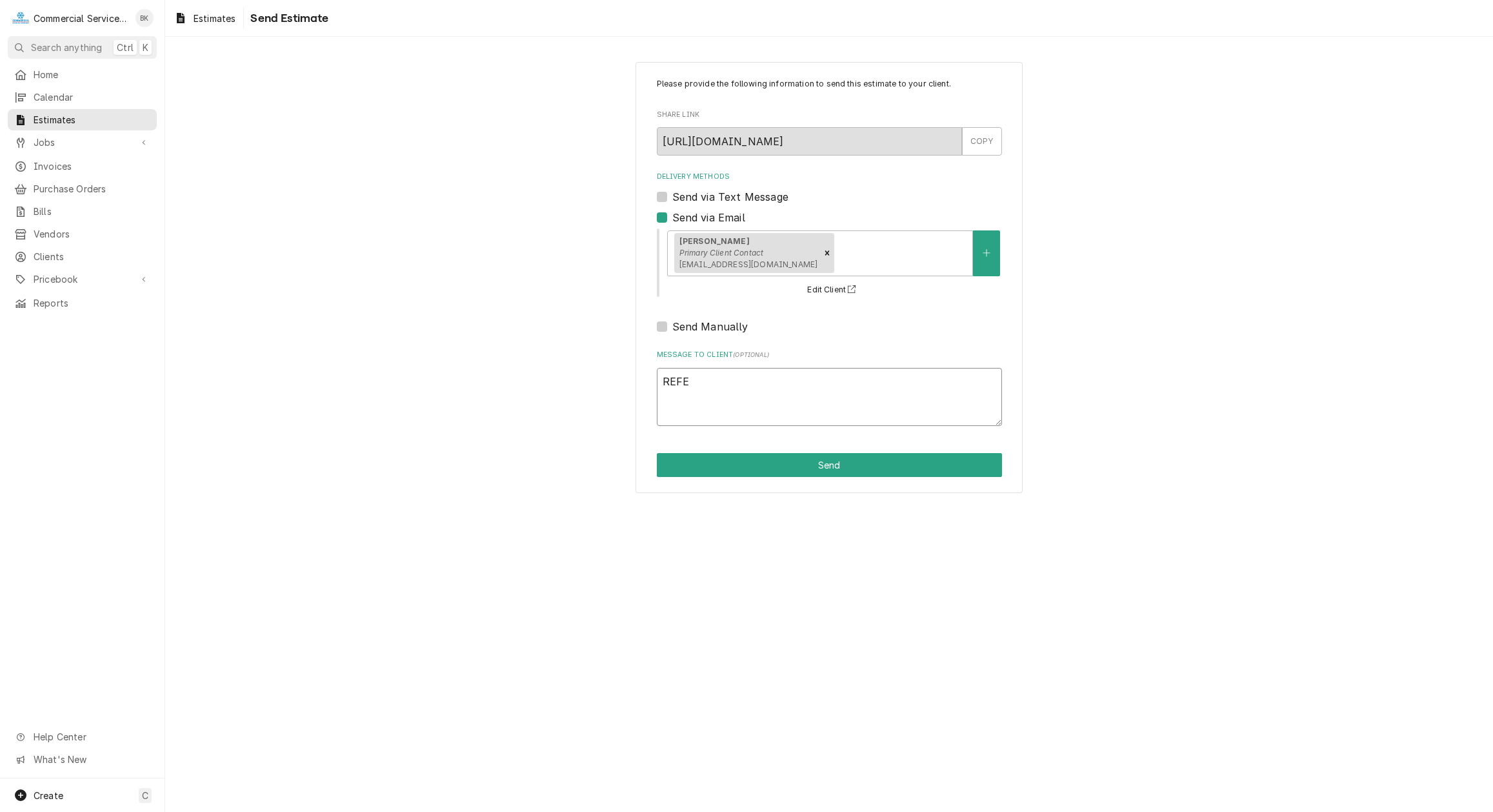
type textarea "REFER"
type textarea "x"
type textarea "REFERE"
type textarea "x"
type textarea "REFEREN"
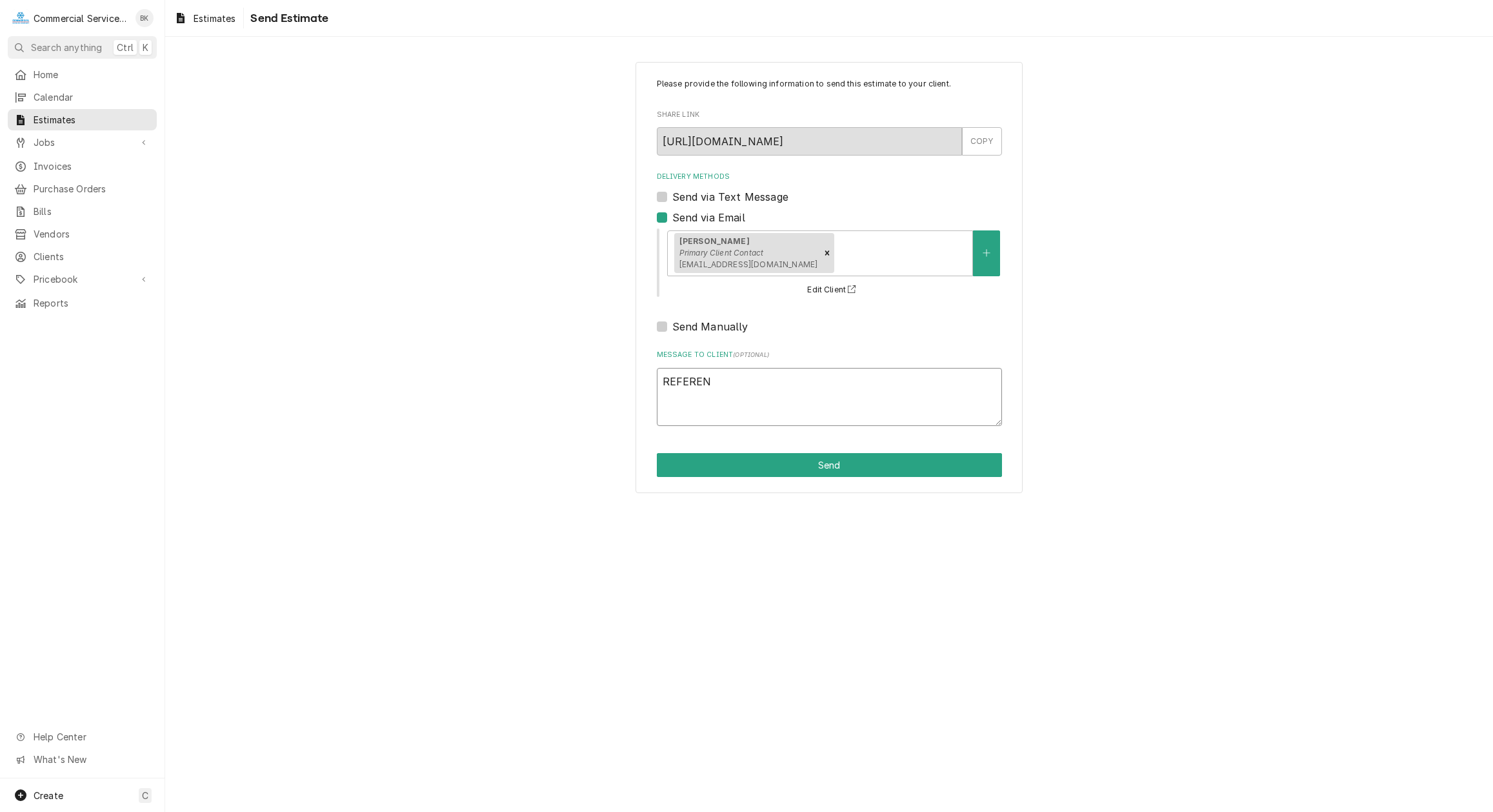
type textarea "x"
type textarea "REFERENC"
type textarea "x"
type textarea "REFERENCE"
type textarea "x"
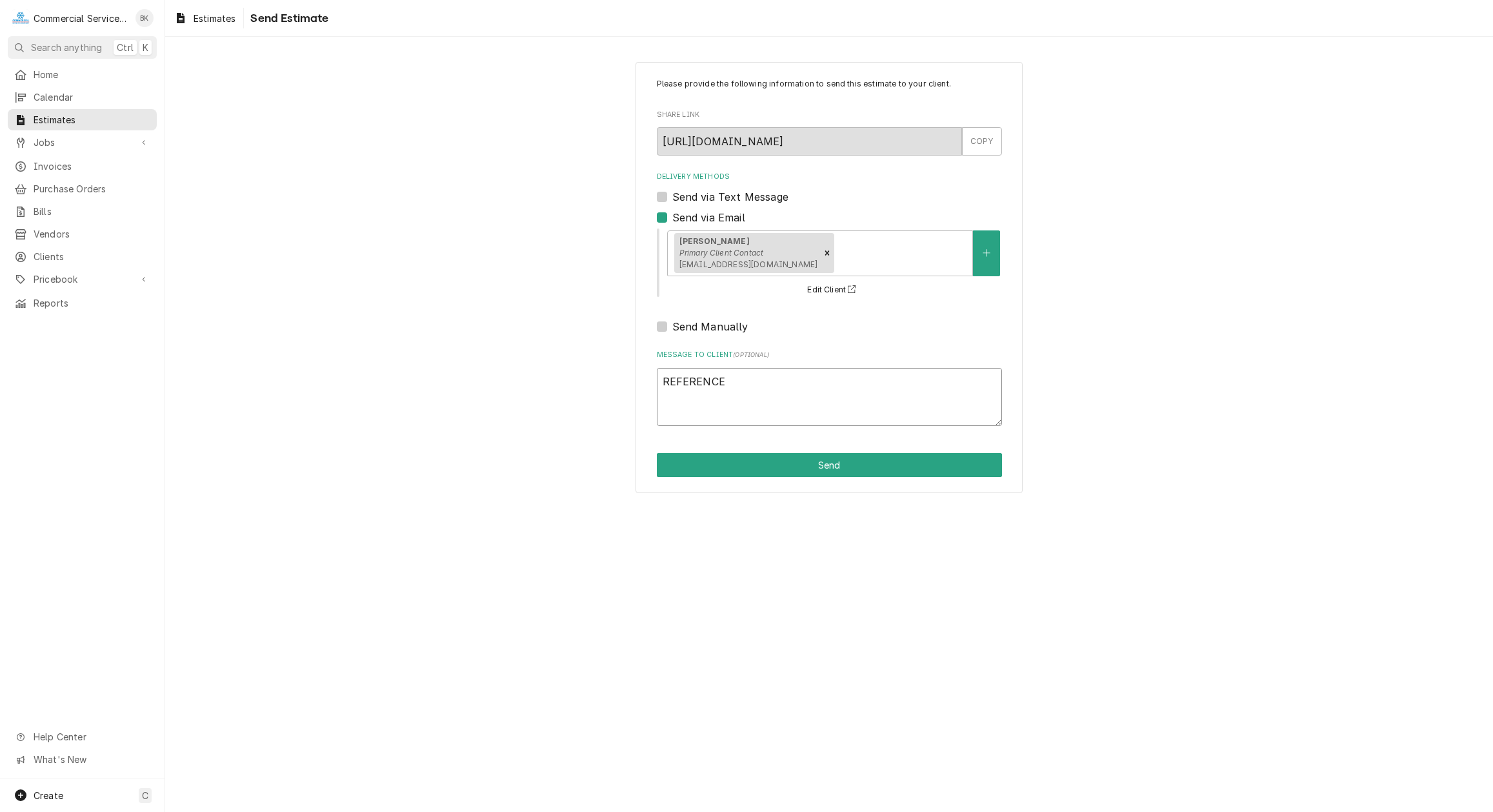
type textarea "REFERENCE"
type textarea "x"
type textarea "REFERENCE -"
type textarea "x"
type textarea "REFERENCE -"
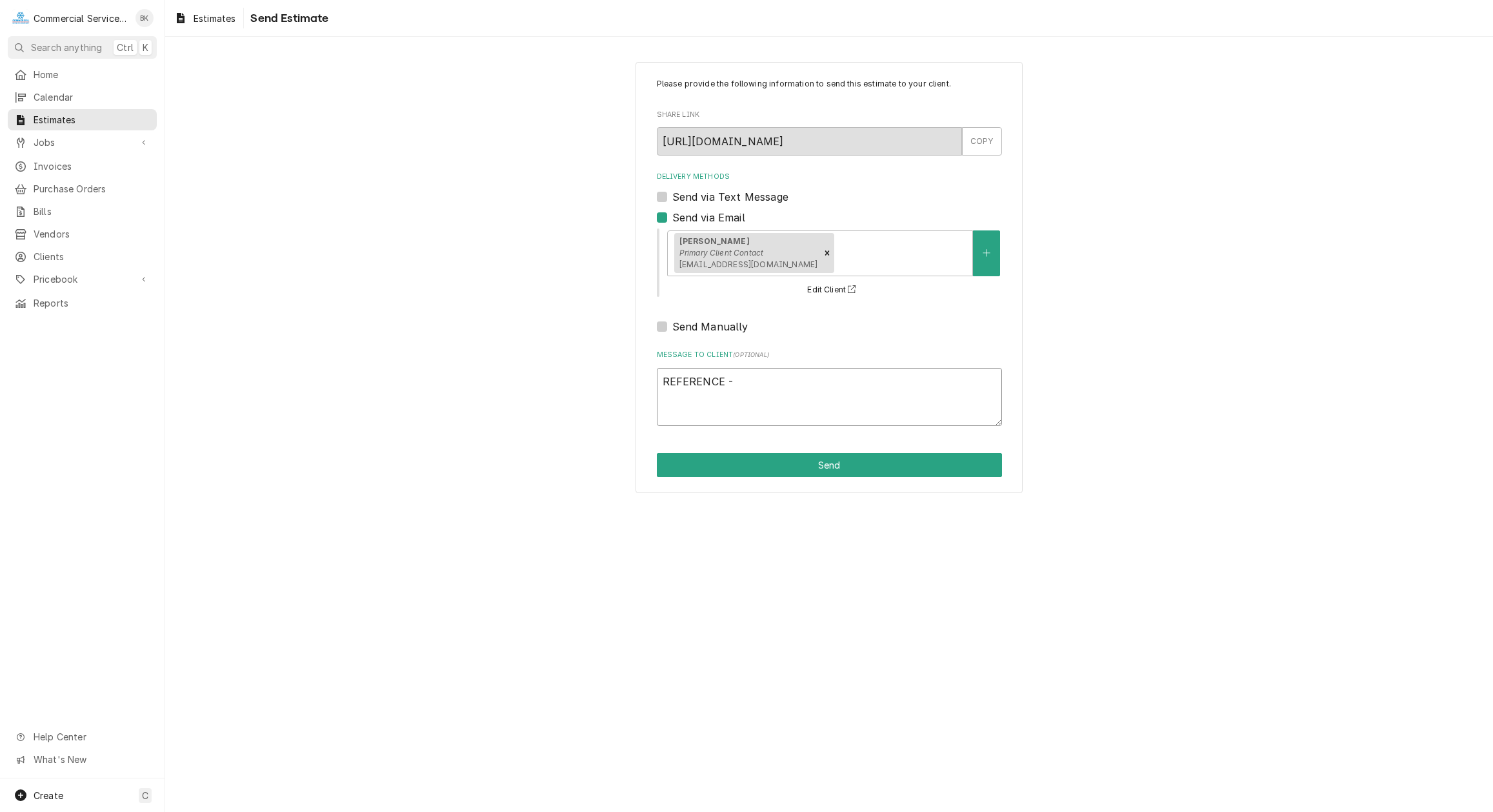
type textarea "x"
type textarea "REFERENCE -"
type textarea "x"
type textarea "REFERENCE"
type textarea "x"
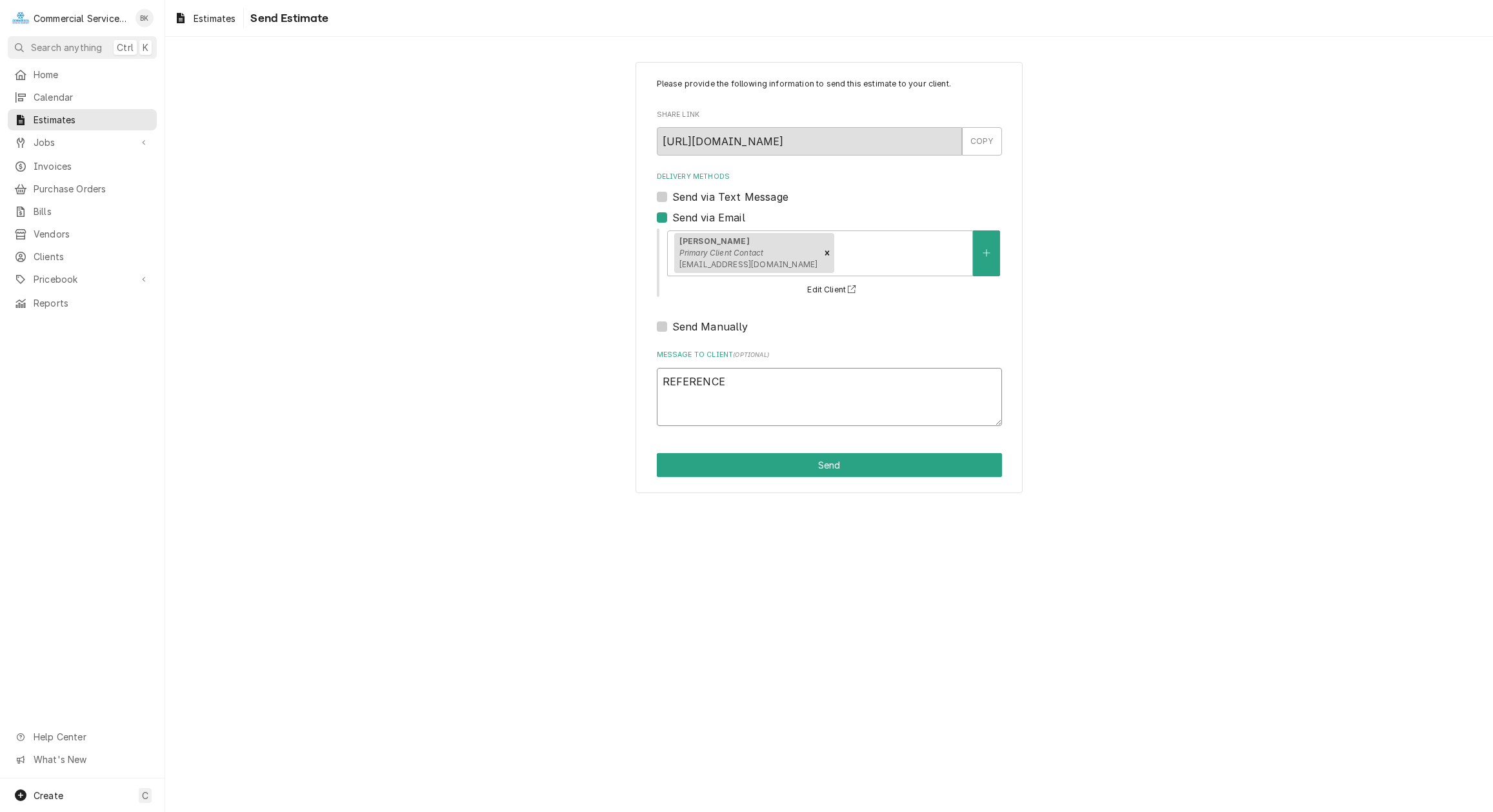
type textarea "REFERENCE F"
type textarea "x"
type textarea "REFERENCE FO"
type textarea "x"
type textarea "REFERENCE FOR"
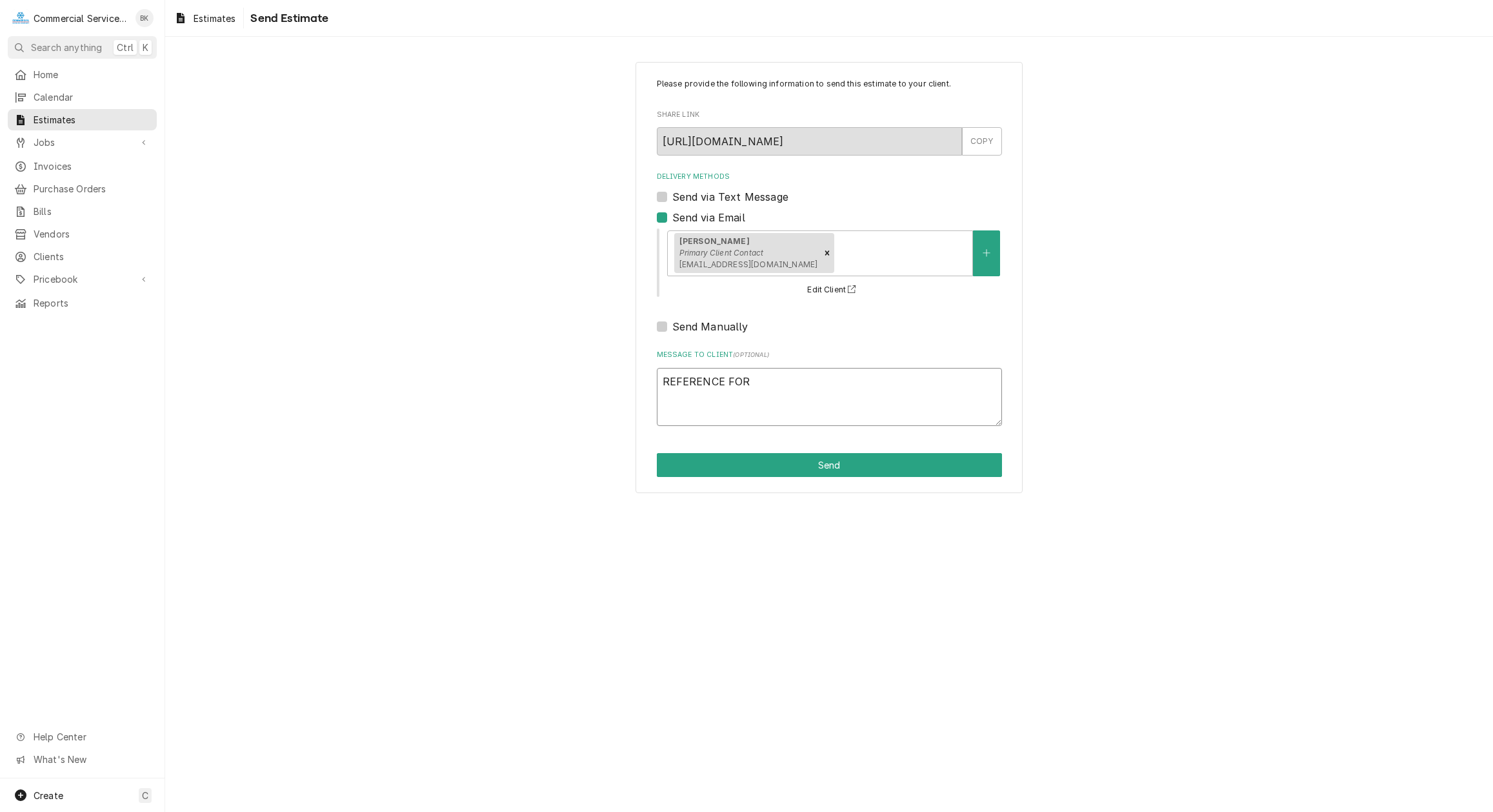
type textarea "x"
type textarea "REFERENCE FOR"
type textarea "x"
type textarea "REFERENCE FOR C"
type textarea "x"
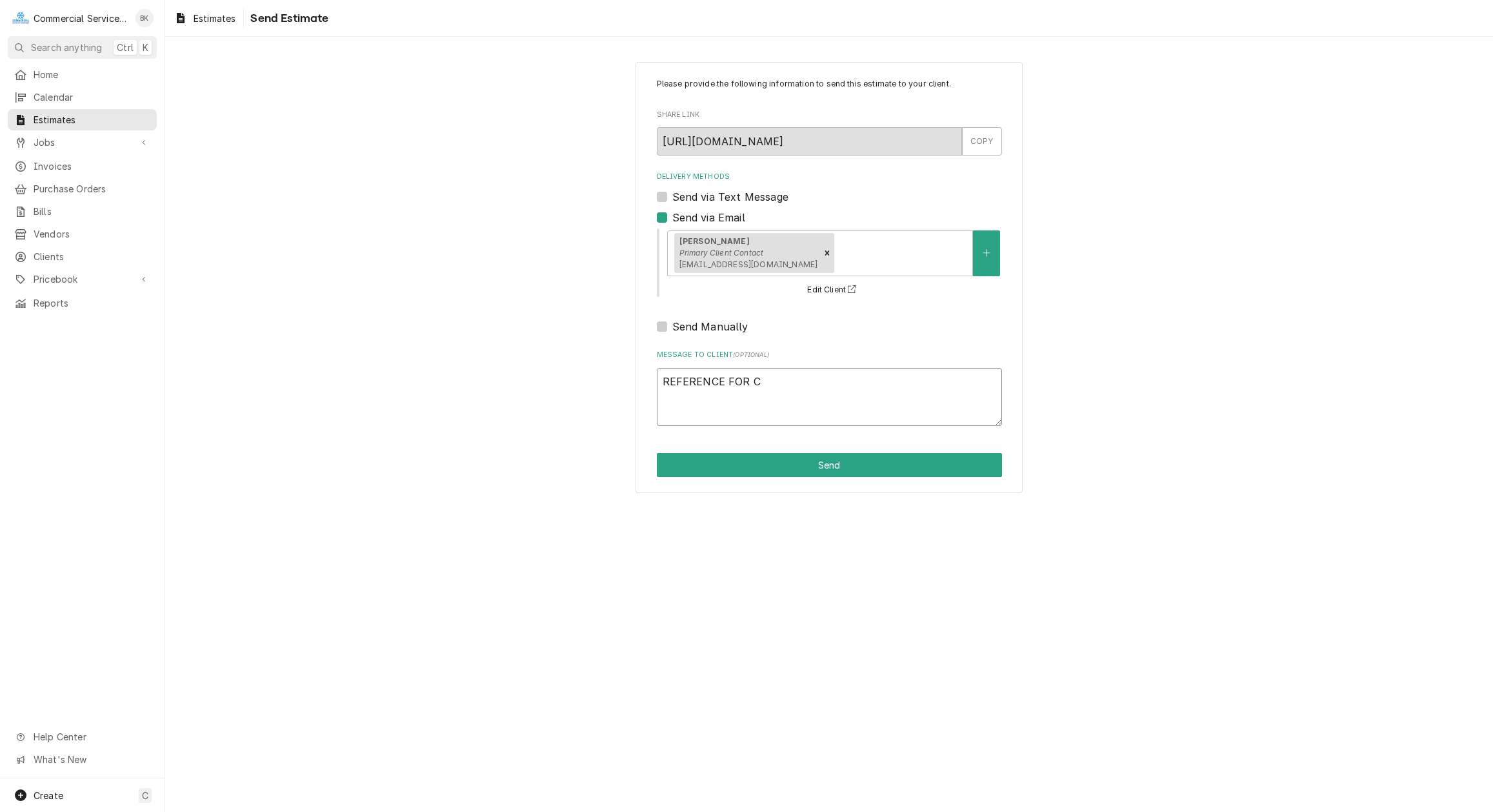
type textarea "REFERENCE FOR CO"
type textarea "x"
type textarea "REFERENCE FOR CON"
type textarea "x"
type textarea "REFERENCE FOR CONV"
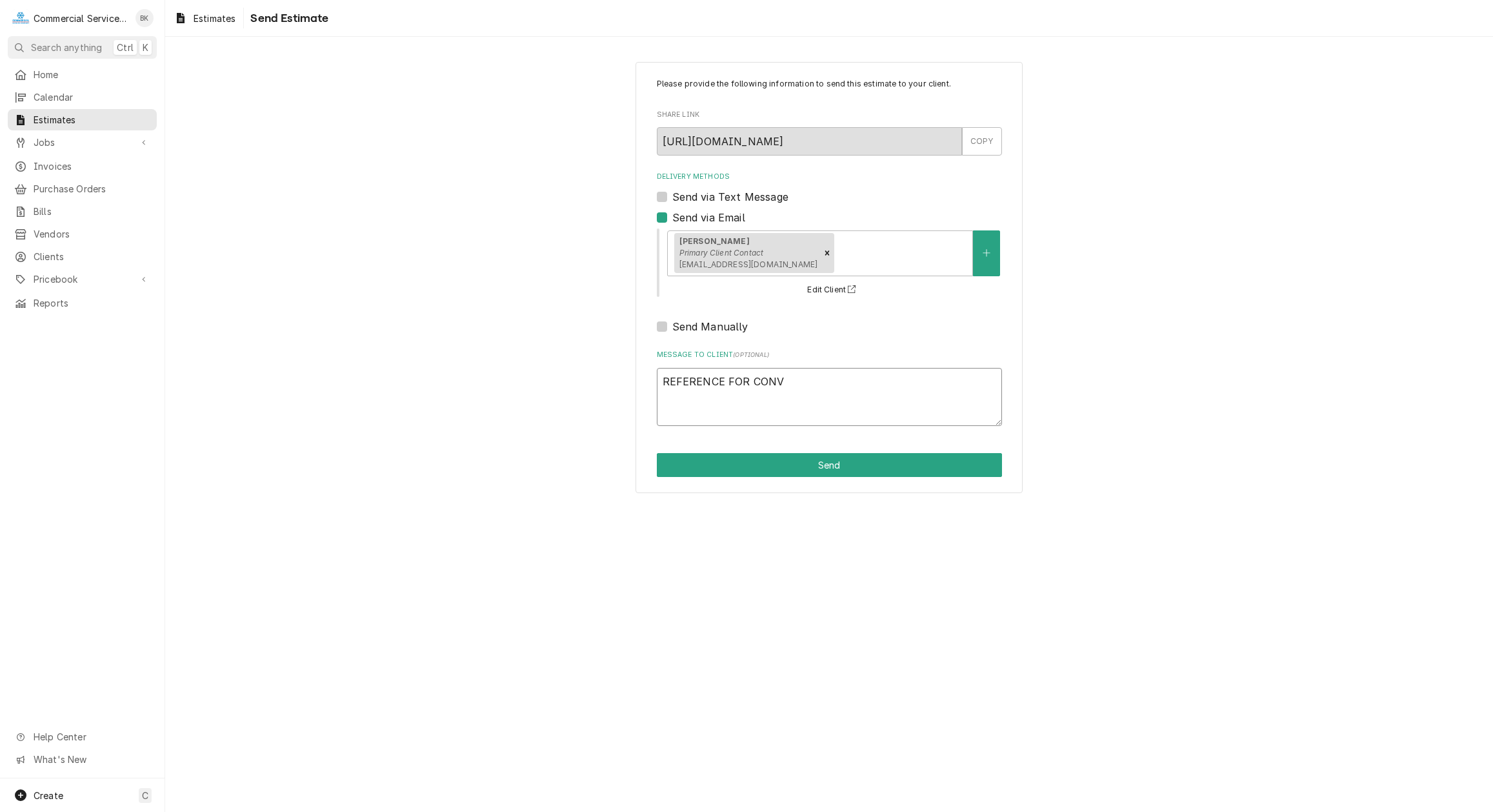
type textarea "x"
type textarea "REFERENCE FOR CONVE"
type textarea "x"
type textarea "REFERENCE FOR CONVER"
type textarea "x"
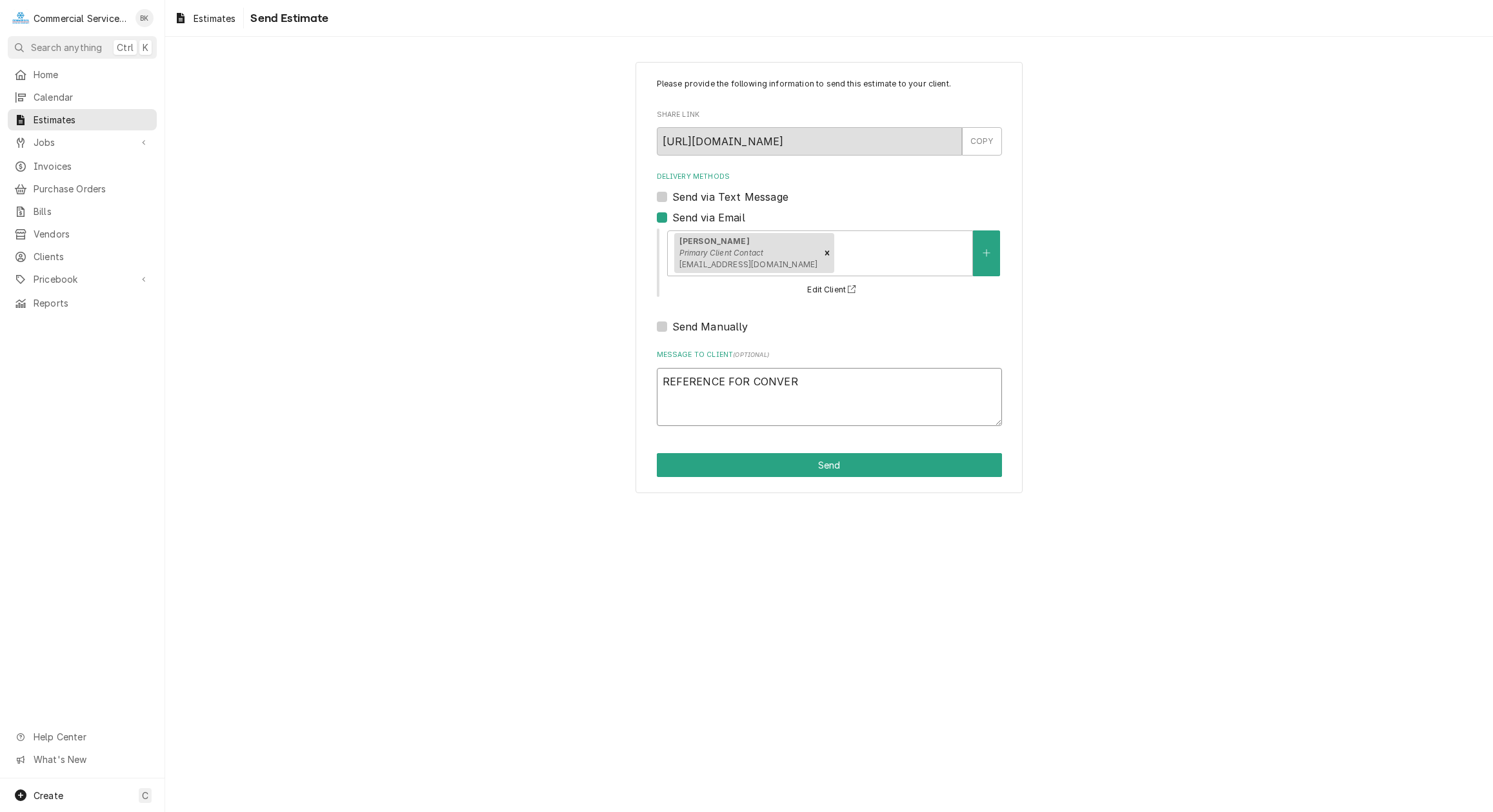
type textarea "REFERENCE FOR CONVERS"
type textarea "x"
type textarea "REFERENCE FOR CONVERSI"
type textarea "x"
type textarea "REFERENCE FOR CONVERSIO"
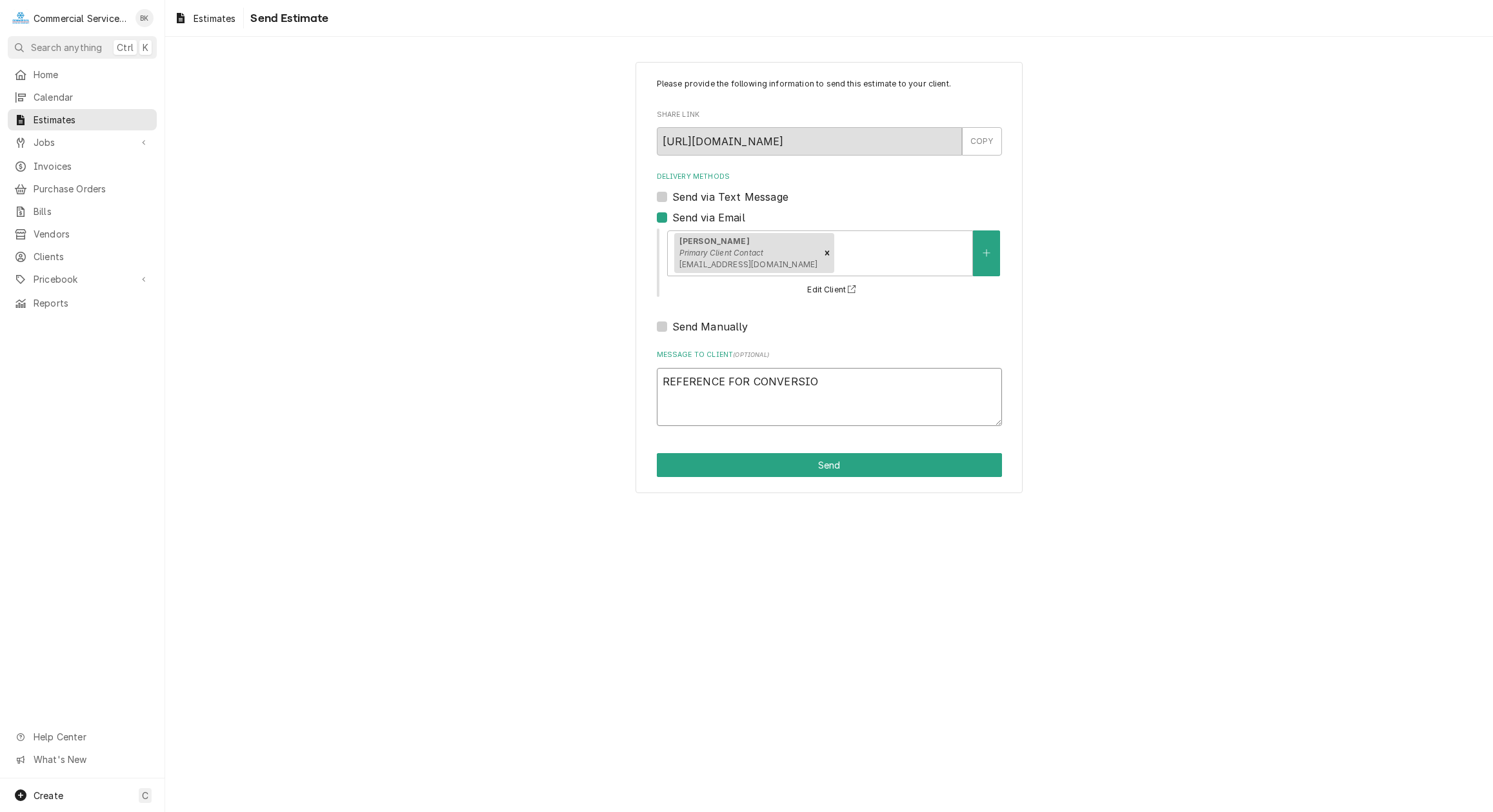
type textarea "x"
type textarea "REFERENCE FOR CONVERSION"
type textarea "x"
type textarea "REFERENCE FOR CONVERSION"
type textarea "x"
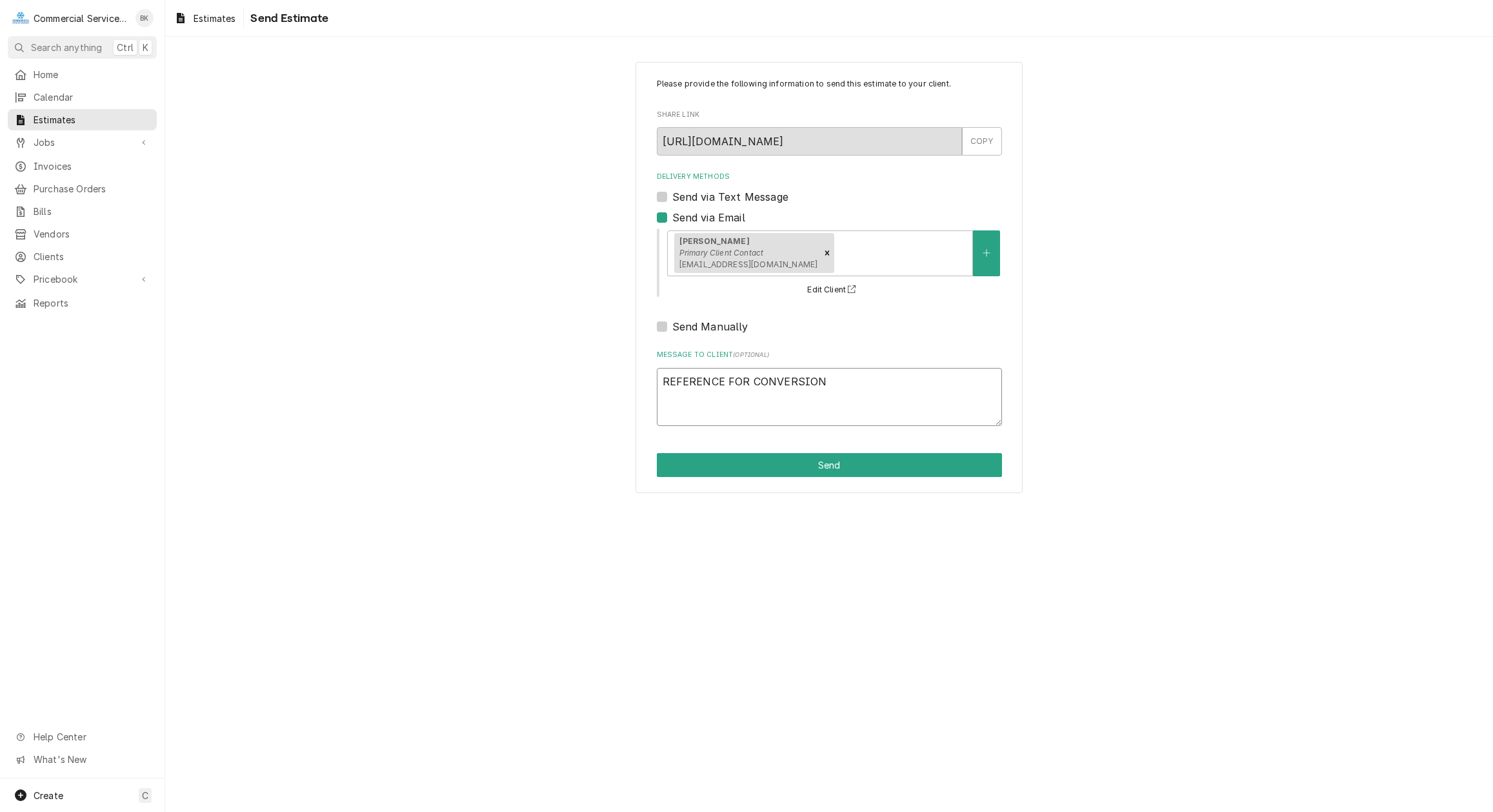
type textarea "REFERENCE FOR CONVERSION N"
type textarea "x"
type textarea "REFERENCE FOR CONVERSION NE"
type textarea "x"
type textarea "REFERENCE FOR CONVERSION NEE"
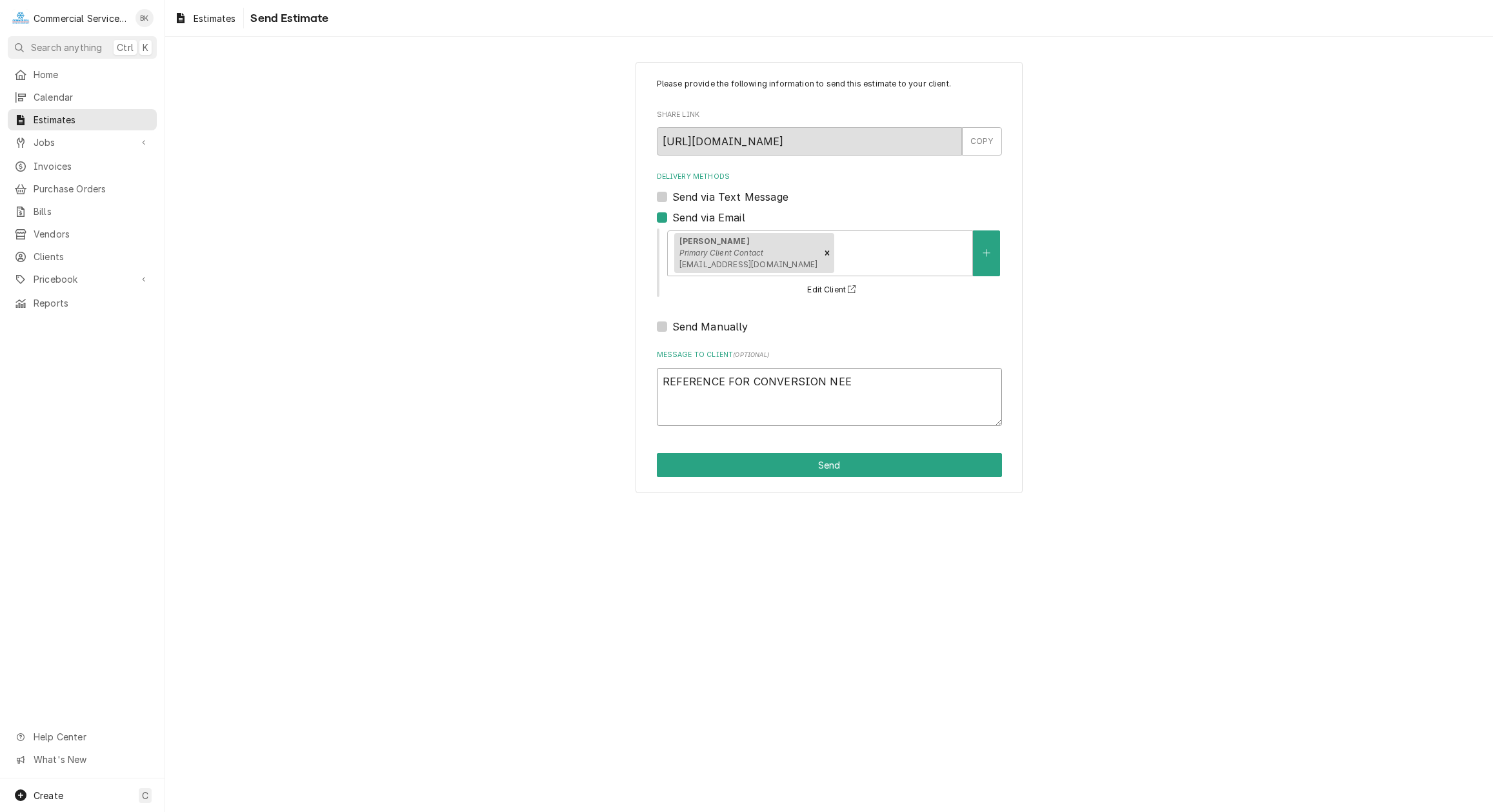
type textarea "x"
type textarea "REFERENCE FOR CONVERSION NEED"
type textarea "x"
type textarea "REFERENCE FOR CONVERSION NEEDE"
type textarea "x"
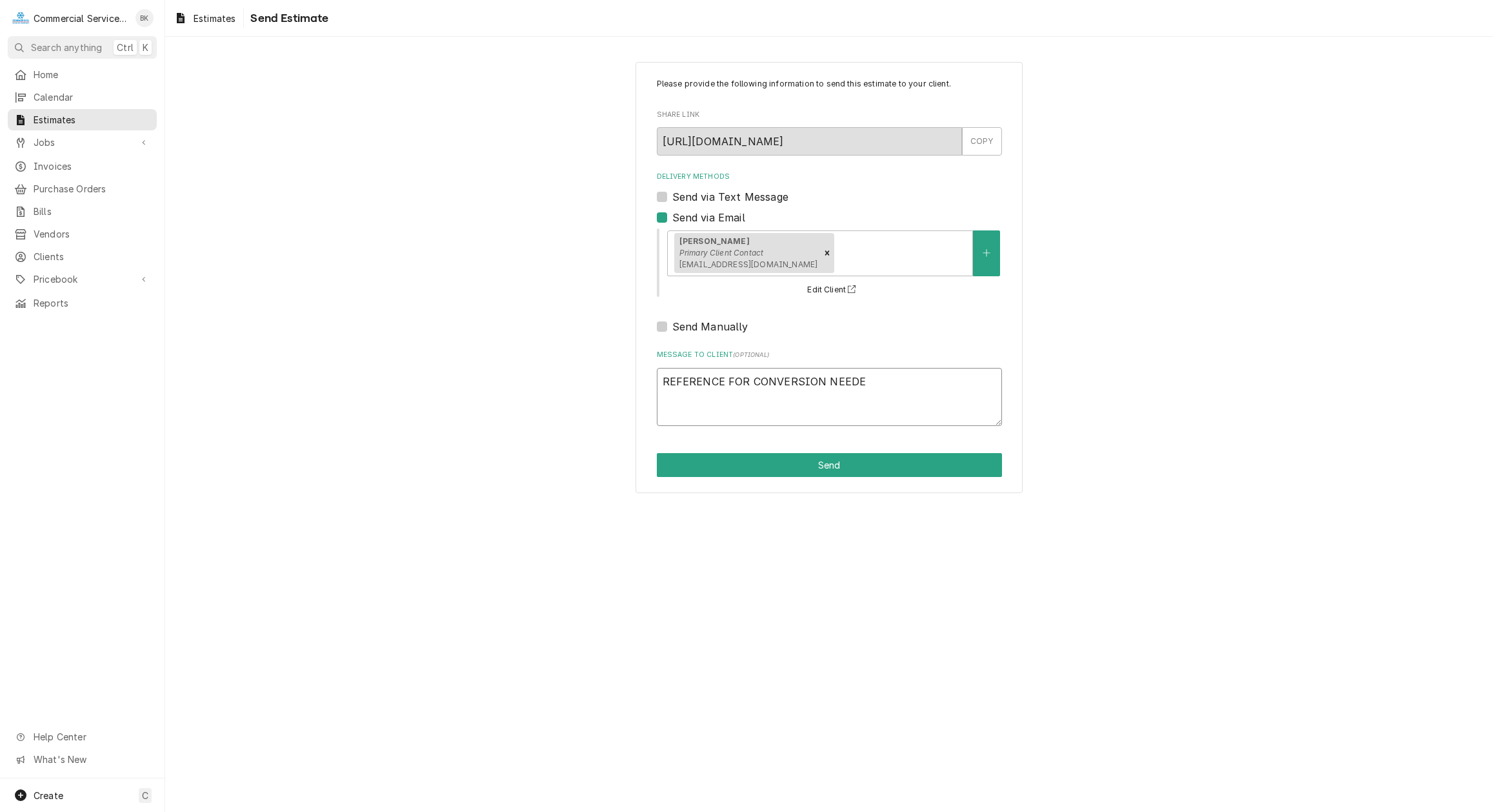
type textarea "REFERENCE FOR CONVERSION NEEDED"
type textarea "x"
type textarea "REFERENCE FOR CONVERSION NEEDED"
type textarea "x"
type textarea "REFERENCE FOR CONVERSION NEEDED O"
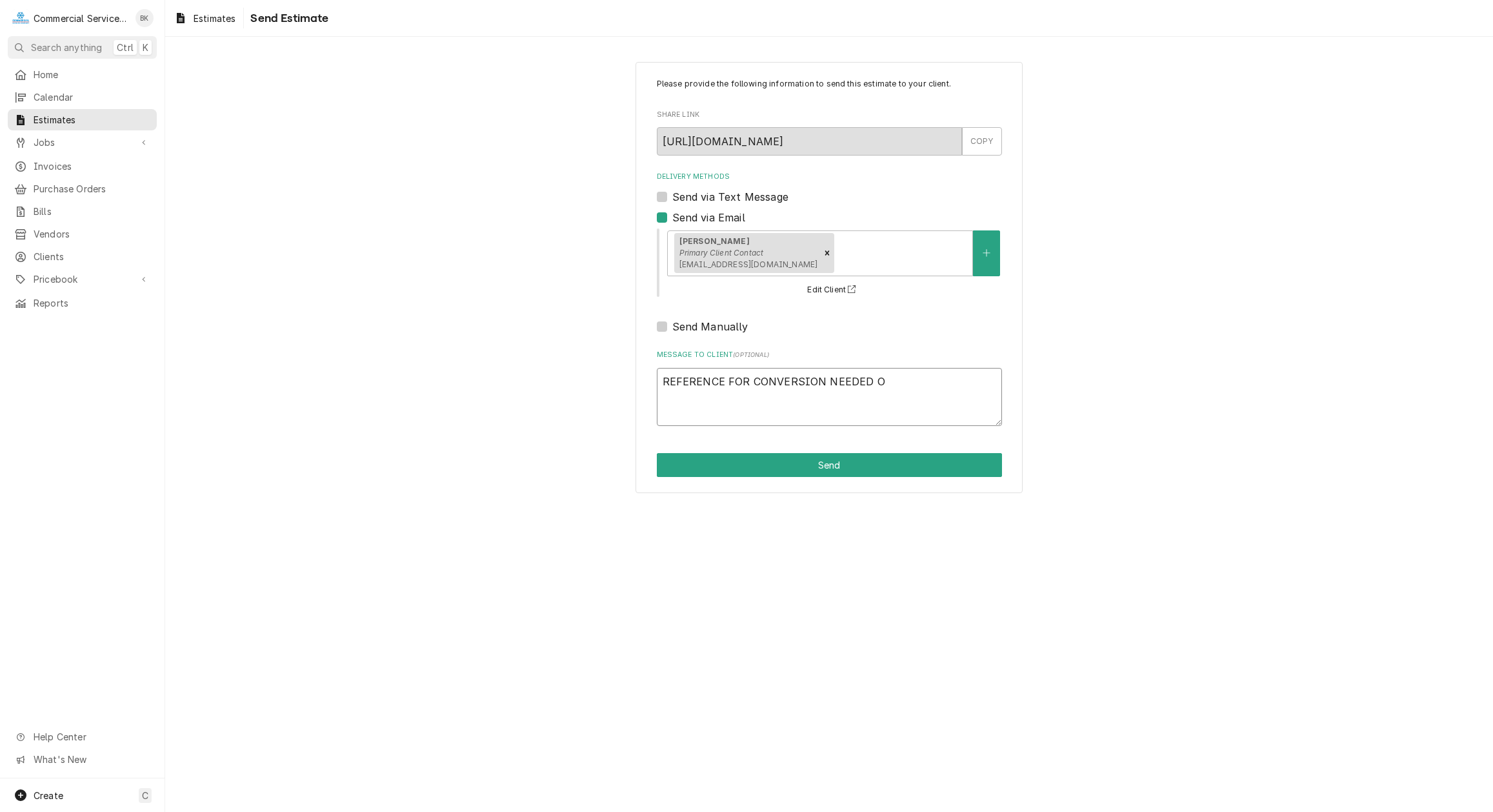
type textarea "x"
type textarea "REFERENCE FOR CONVERSION NEEDED ON"
type textarea "x"
type textarea "REFERENCE FOR CONVERSION NEEDED ON"
type textarea "x"
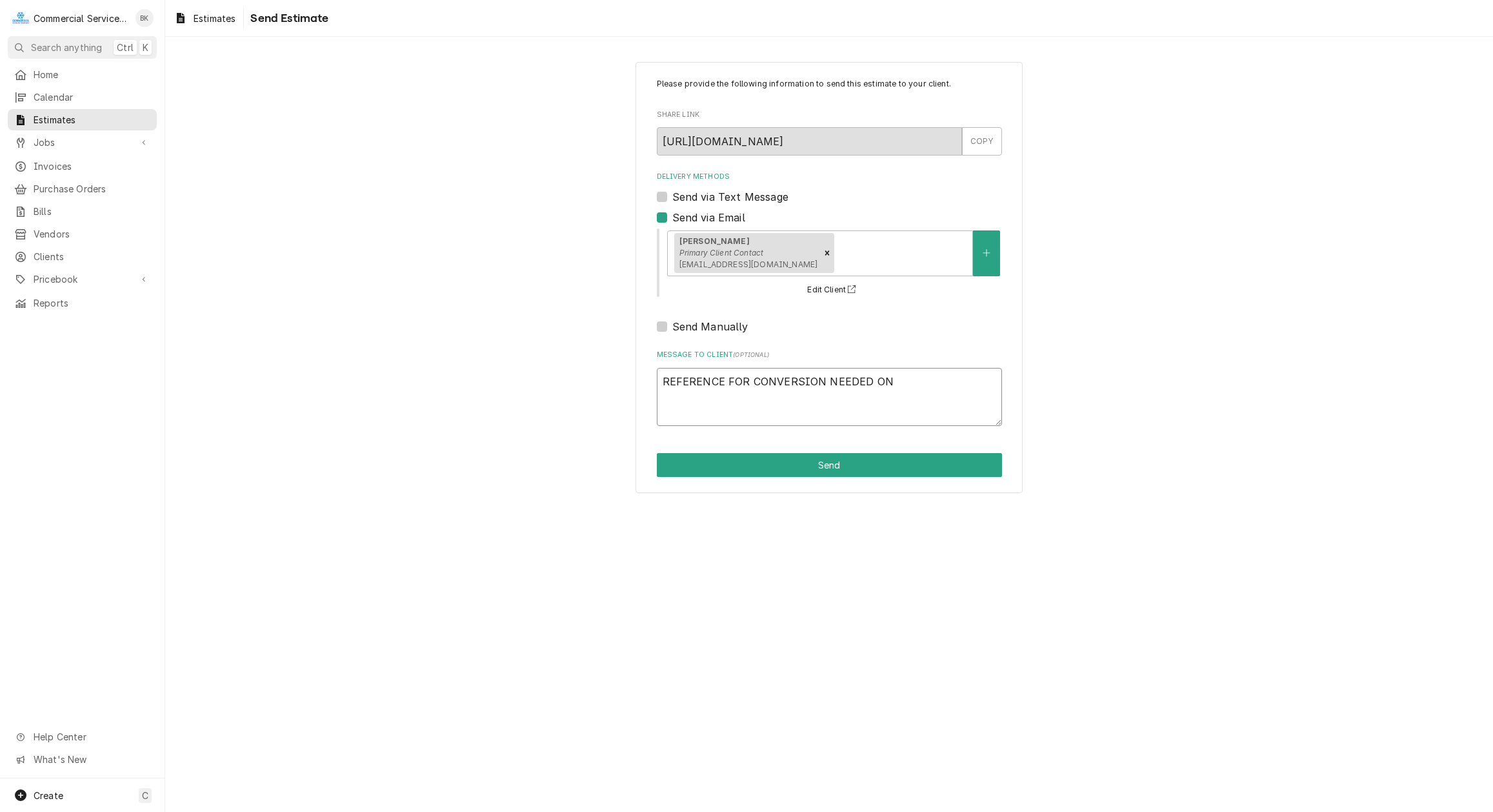
type textarea "REFERENCE FOR CONVERSION NEEDED ON N"
type textarea "x"
type textarea "REFERENCE FOR CONVERSION NEEDED ON NE"
type textarea "x"
type textarea "REFERENCE FOR CONVERSION NEEDED ON NEW"
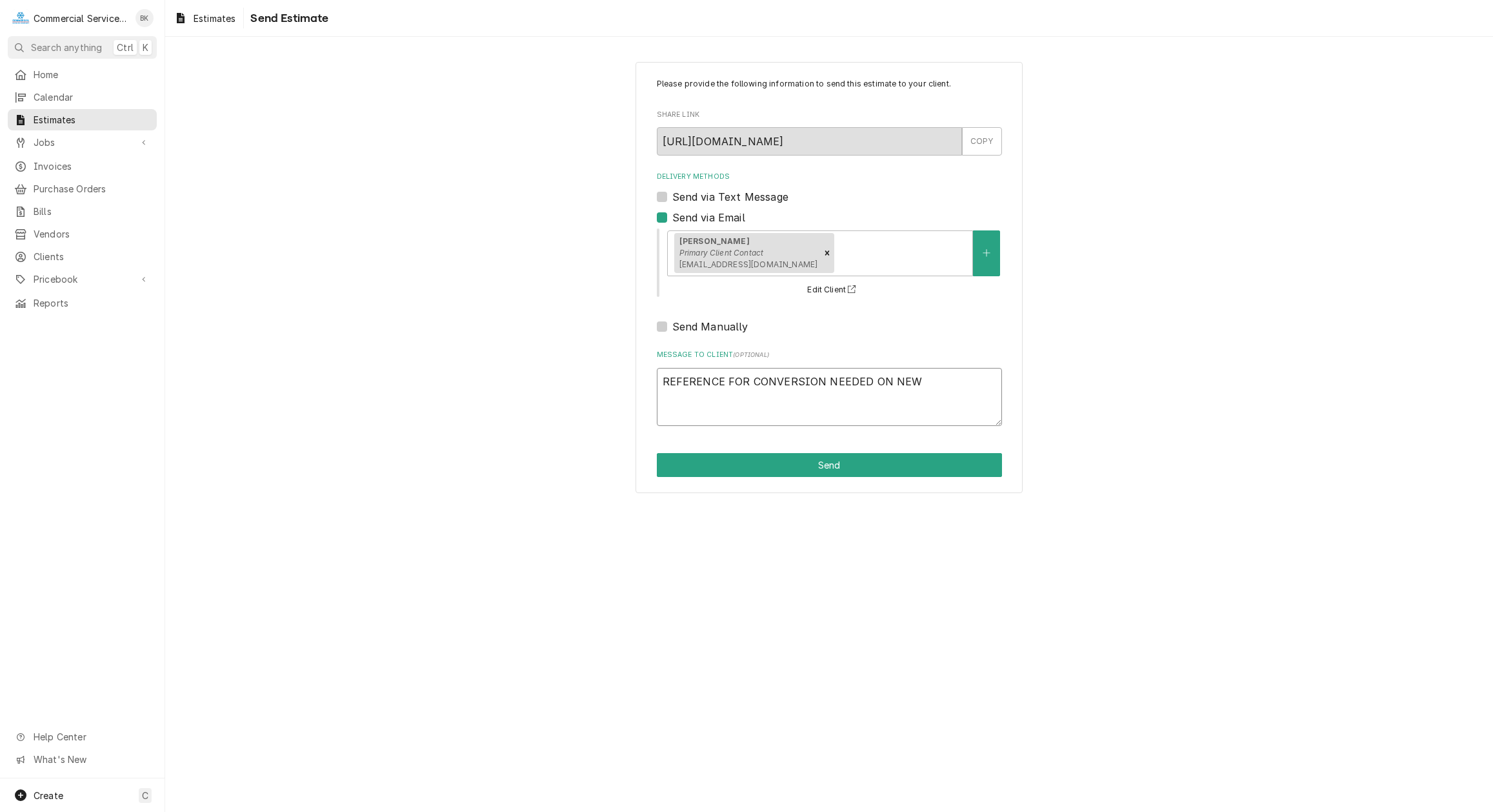
type textarea "x"
type textarea "REFERENCE FOR CONVERSION NEEDED ON NEW"
type textarea "x"
type textarea "REFERENCE FOR CONVERSION NEEDED ON NEW M"
type textarea "x"
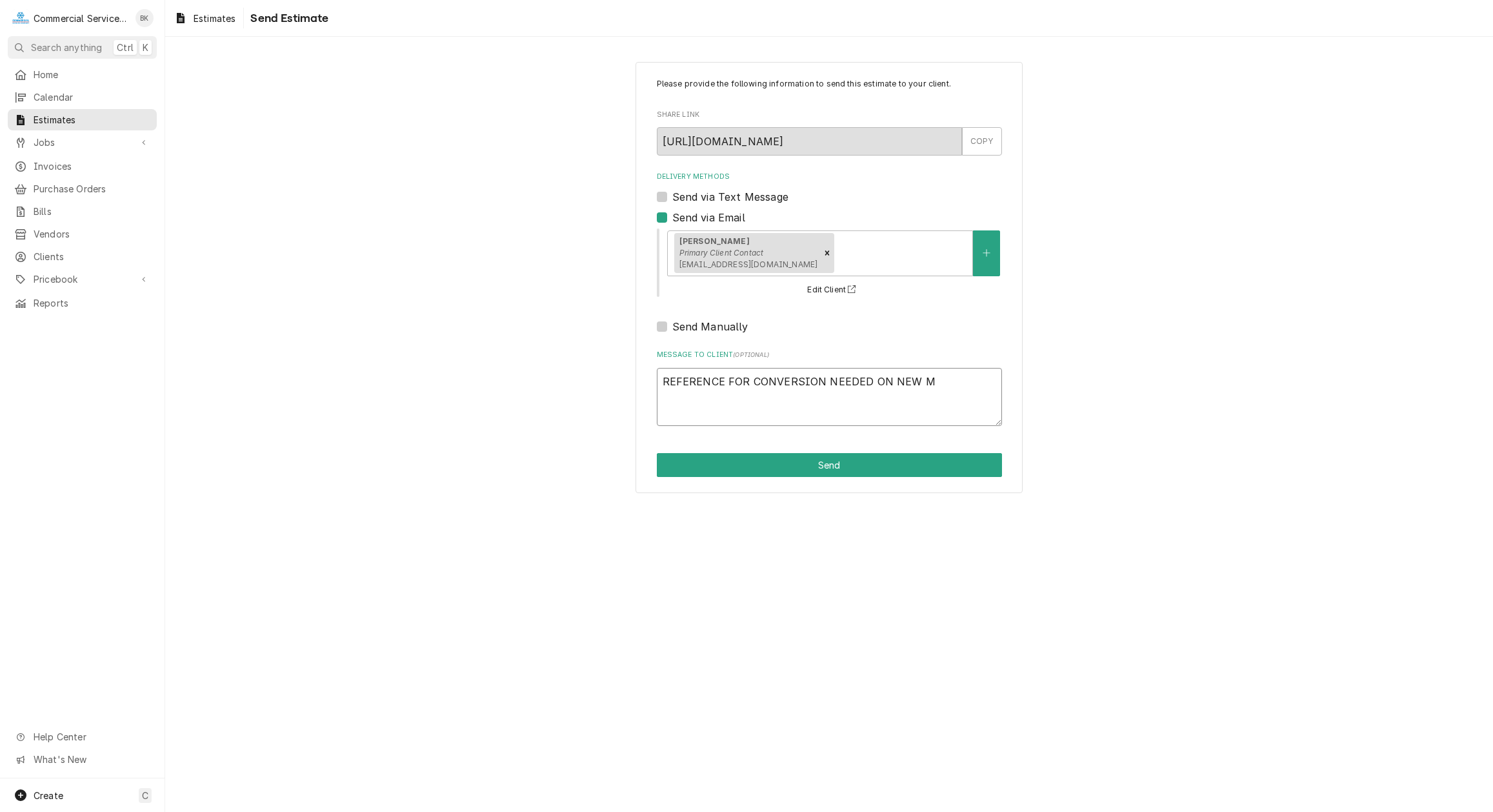
type textarea "REFERENCE FOR CONVERSION NEEDED ON NEW MO"
type textarea "x"
type textarea "REFERENCE FOR CONVERSION NEEDED ON NEW MOF"
type textarea "x"
type textarea "REFERENCE FOR CONVERSION NEEDED ON NEW MOFF"
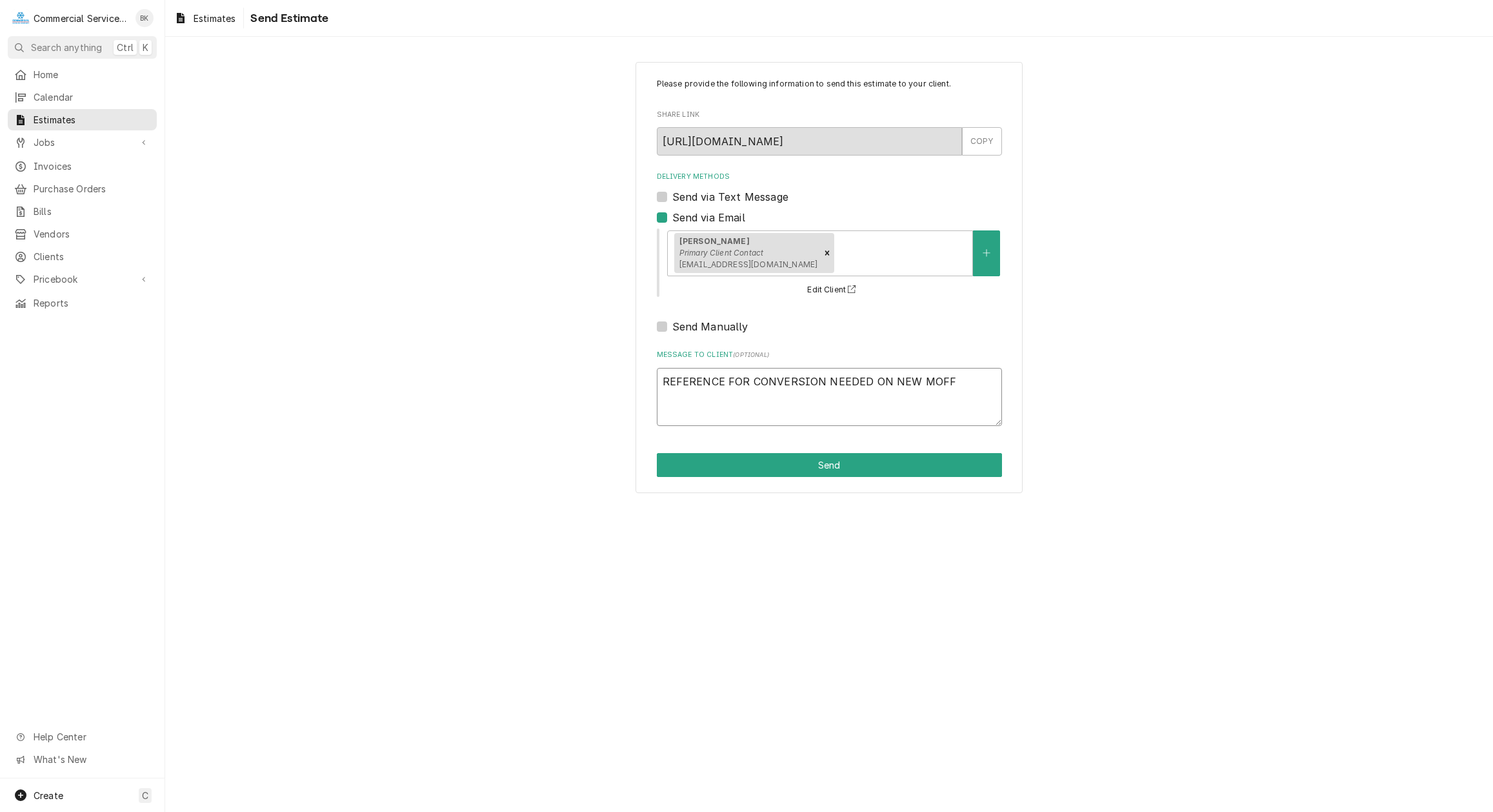
type textarea "x"
type textarea "REFERENCE FOR CONVERSION NEEDED ON NEW MOFFA"
type textarea "x"
type textarea "REFERENCE FOR CONVERSION NEEDED ON NEW MOFFAT"
type textarea "x"
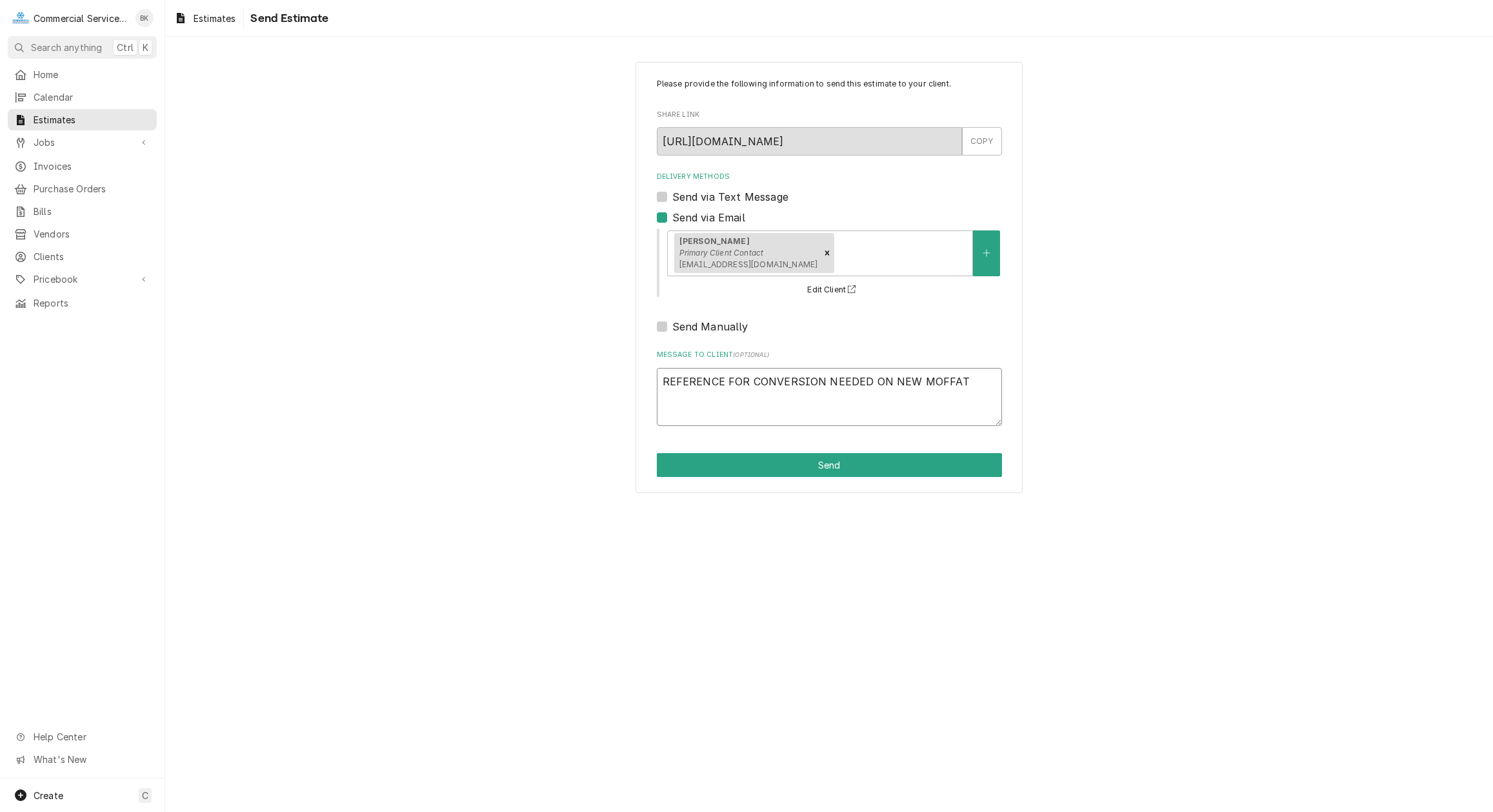
type textarea "REFERENCE FOR CONVERSION NEEDED ON NEW MOFFAT"
type textarea "x"
type textarea "REFERENCE FOR CONVERSION NEEDED ON NEW MOFFAT O"
type textarea "x"
type textarea "REFERENCE FOR CONVERSION NEEDED ON NEW MOFFAT OV"
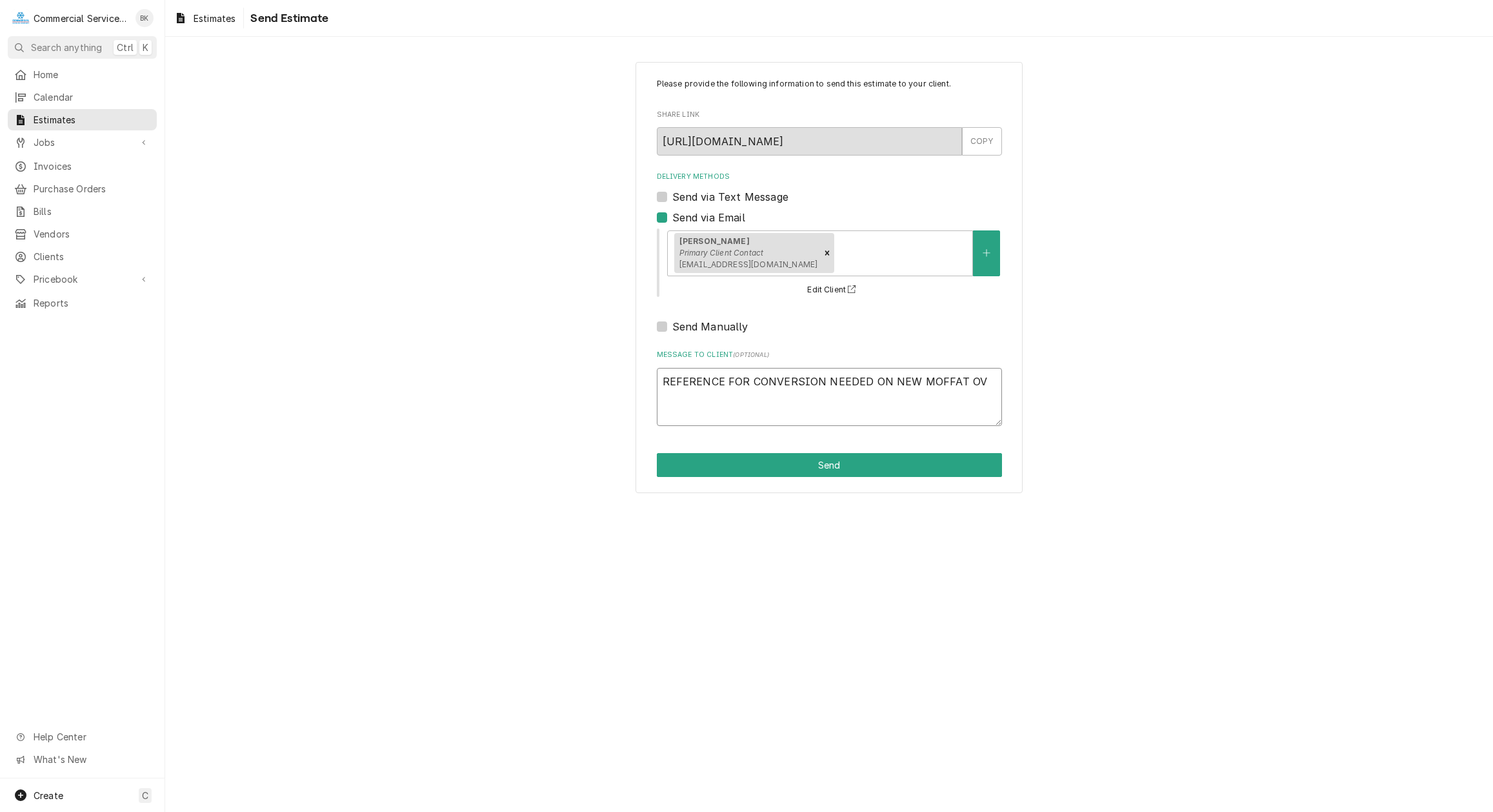
type textarea "x"
type textarea "REFERENCE FOR CONVERSION NEEDED ON NEW MOFFAT OVE"
type textarea "x"
type textarea "REFERENCE FOR CONVERSION NEEDED ON NEW MOFFAT OVEN"
type textarea "x"
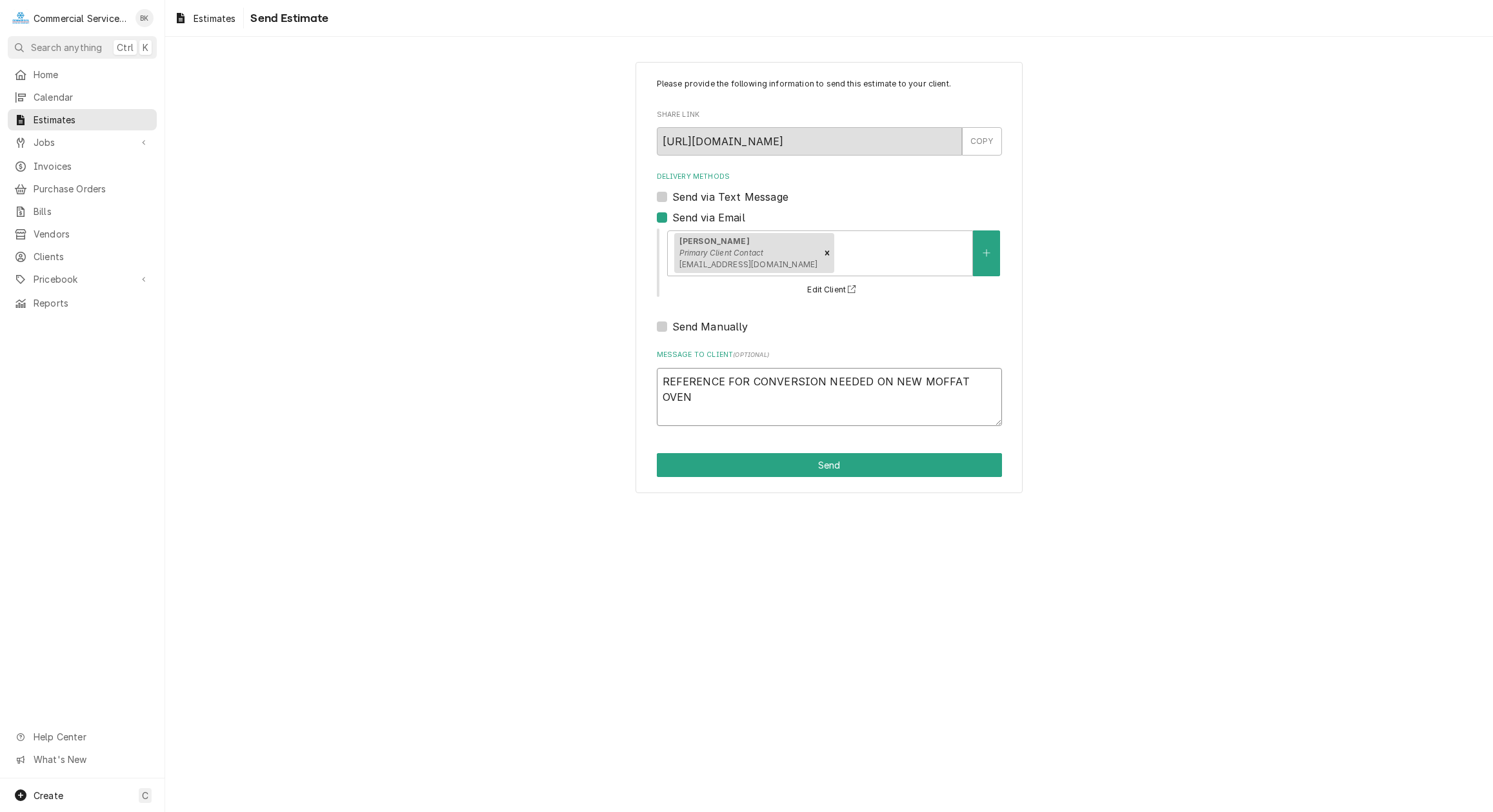
type textarea "REFERENCE FOR CONVERSION NEEDED ON NEW MOFFAT OVEN"
type textarea "x"
type textarea "REFERENCE FOR CONVERSION NEEDED ON NEW MOFFAT OVEN -"
type textarea "x"
type textarea "REFERENCE FOR CONVERSION NEEDED ON NEW MOFFAT OVEN -"
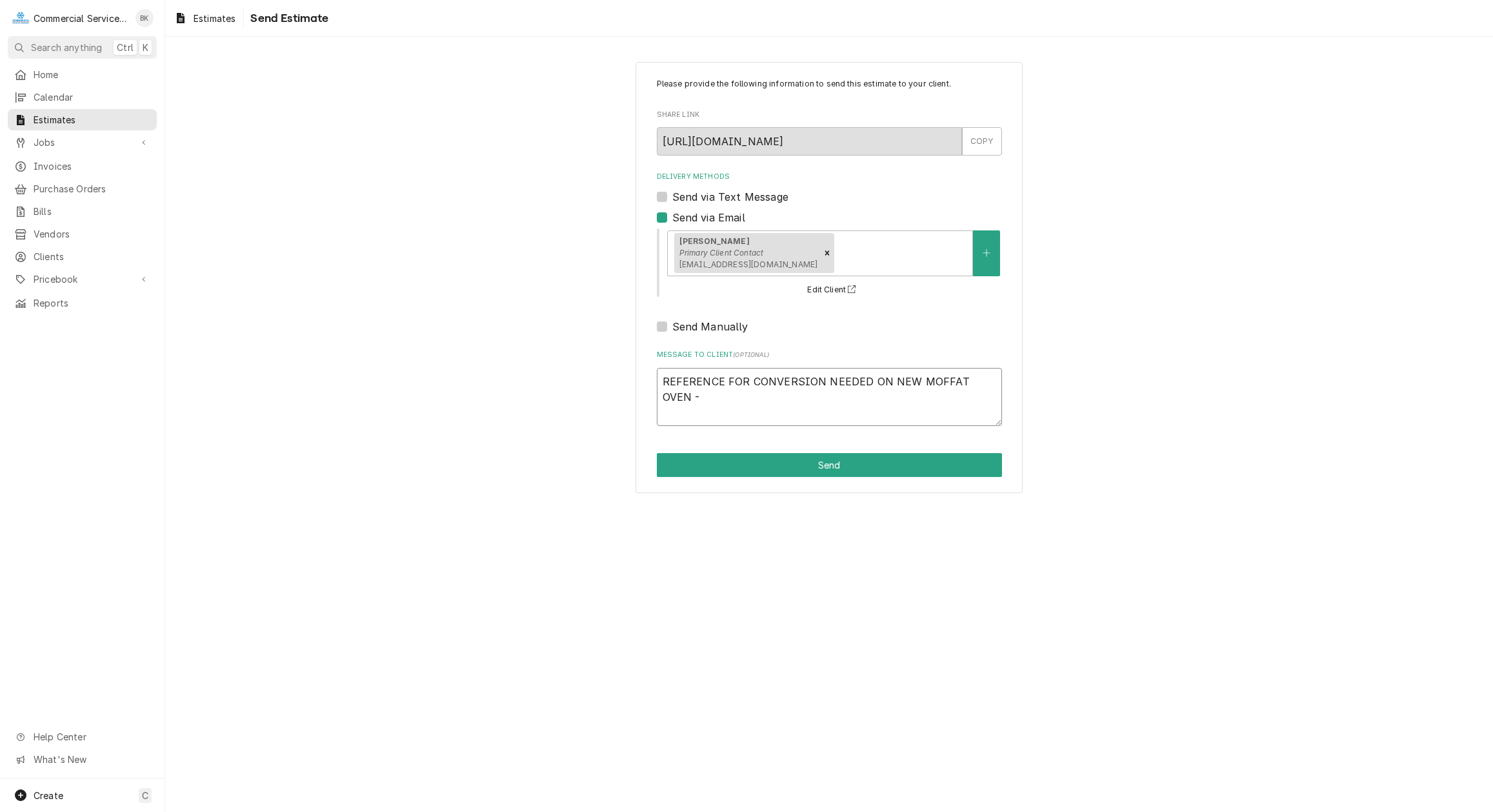
type textarea "x"
type textarea "REFERENCE FOR CONVERSION NEEDED ON NEW MOFFAT OVEN - E"
type textarea "x"
type textarea "REFERENCE FOR CONVERSION NEEDED ON NEW MOFFAT OVEN - EV"
type textarea "x"
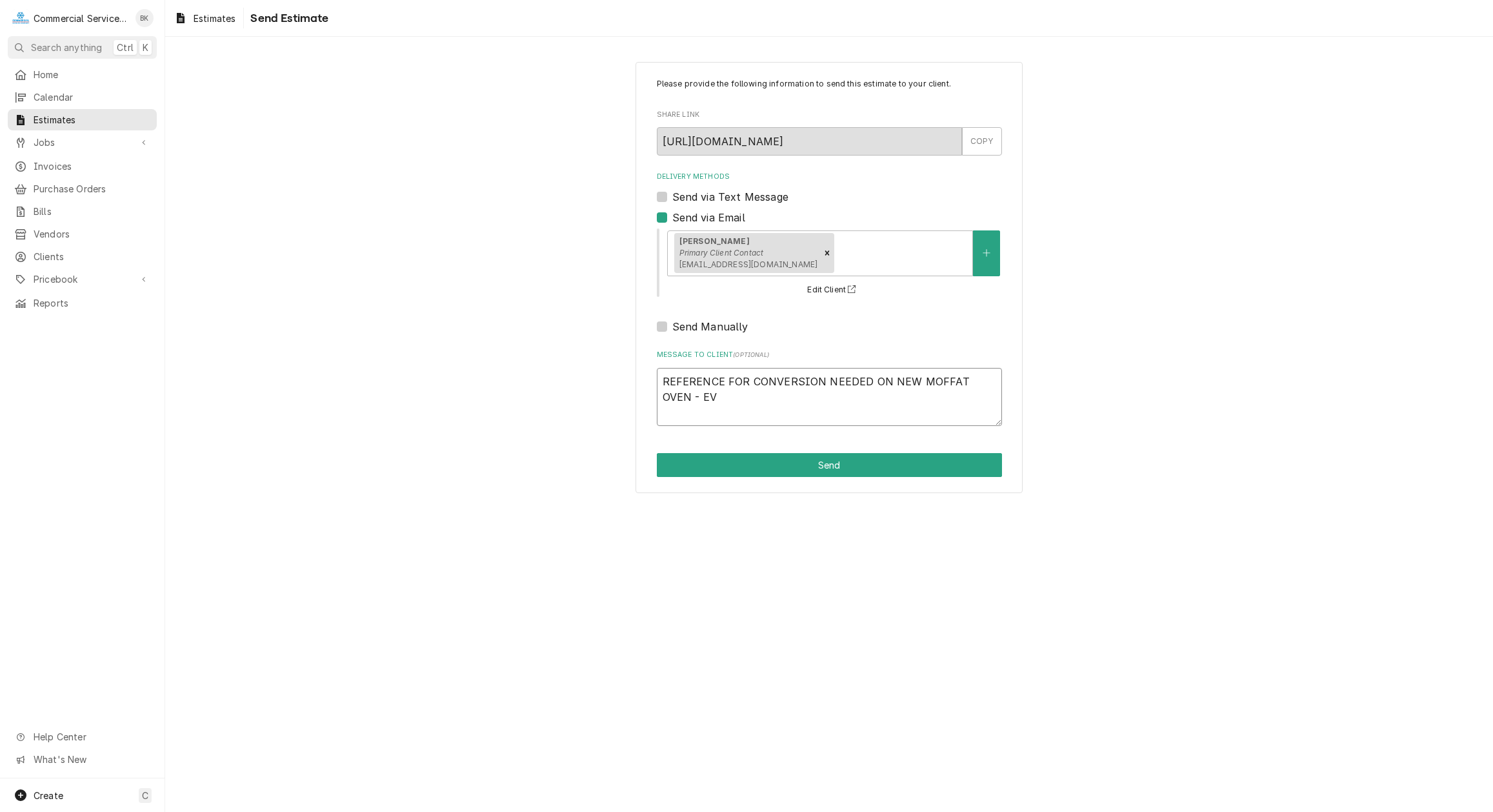
type textarea "REFERENCE FOR CONVERSION NEEDED ON NEW MOFFAT OVEN - E"
type textarea "x"
type textarea "REFERENCE FOR CONVERSION NEEDED ON NEW MOFFAT OVEN - EX"
type textarea "x"
type textarea "REFERENCE FOR CONVERSION NEEDED ON NEW MOFFAT OVEN - EXA"
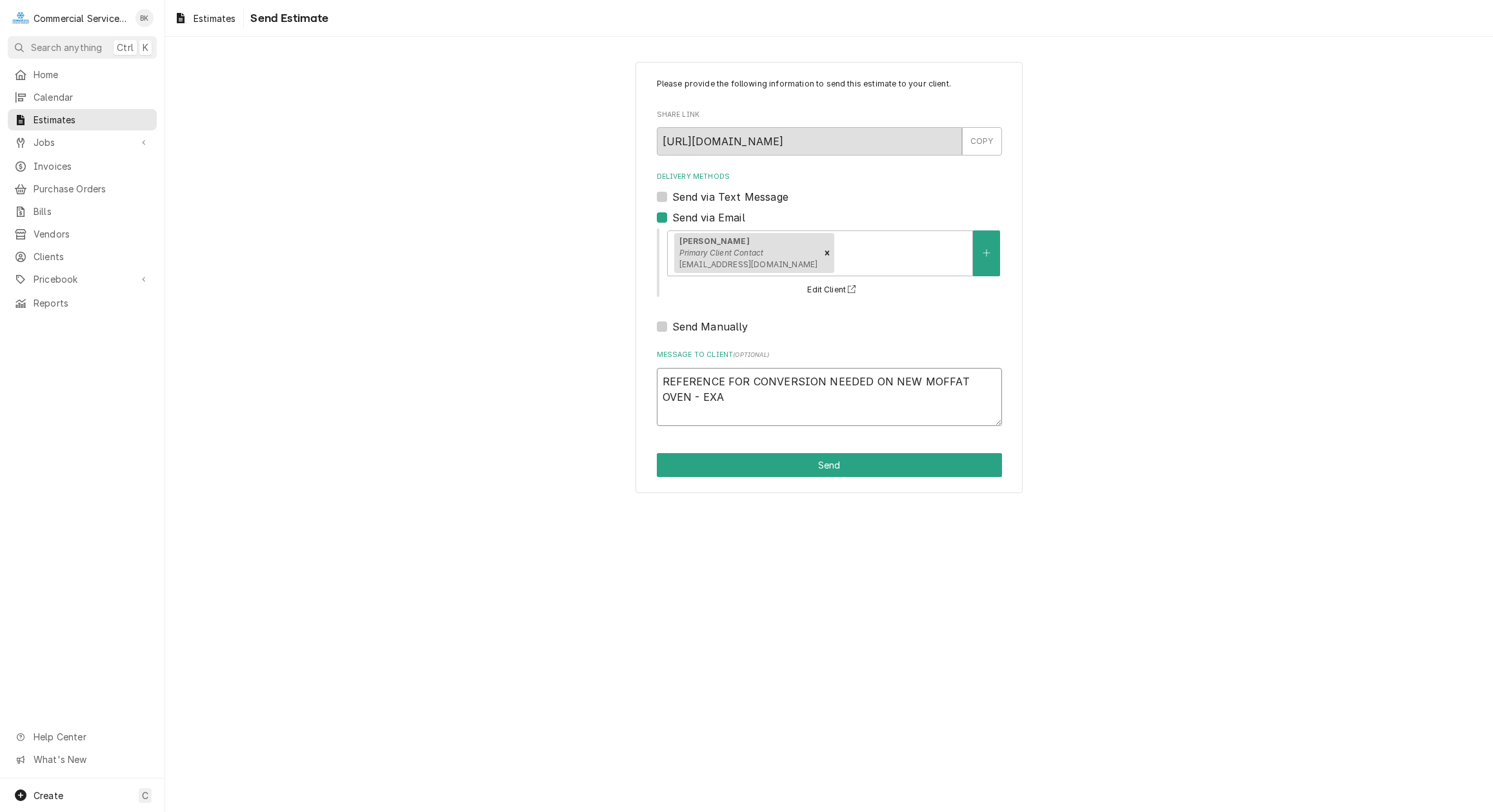
type textarea "x"
type textarea "REFERENCE FOR CONVERSION NEEDED ON NEW MOFFAT OVEN - EXAC"
type textarea "x"
type textarea "REFERENCE FOR CONVERSION NEEDED ON NEW MOFFAT OVEN - EXACT"
type textarea "x"
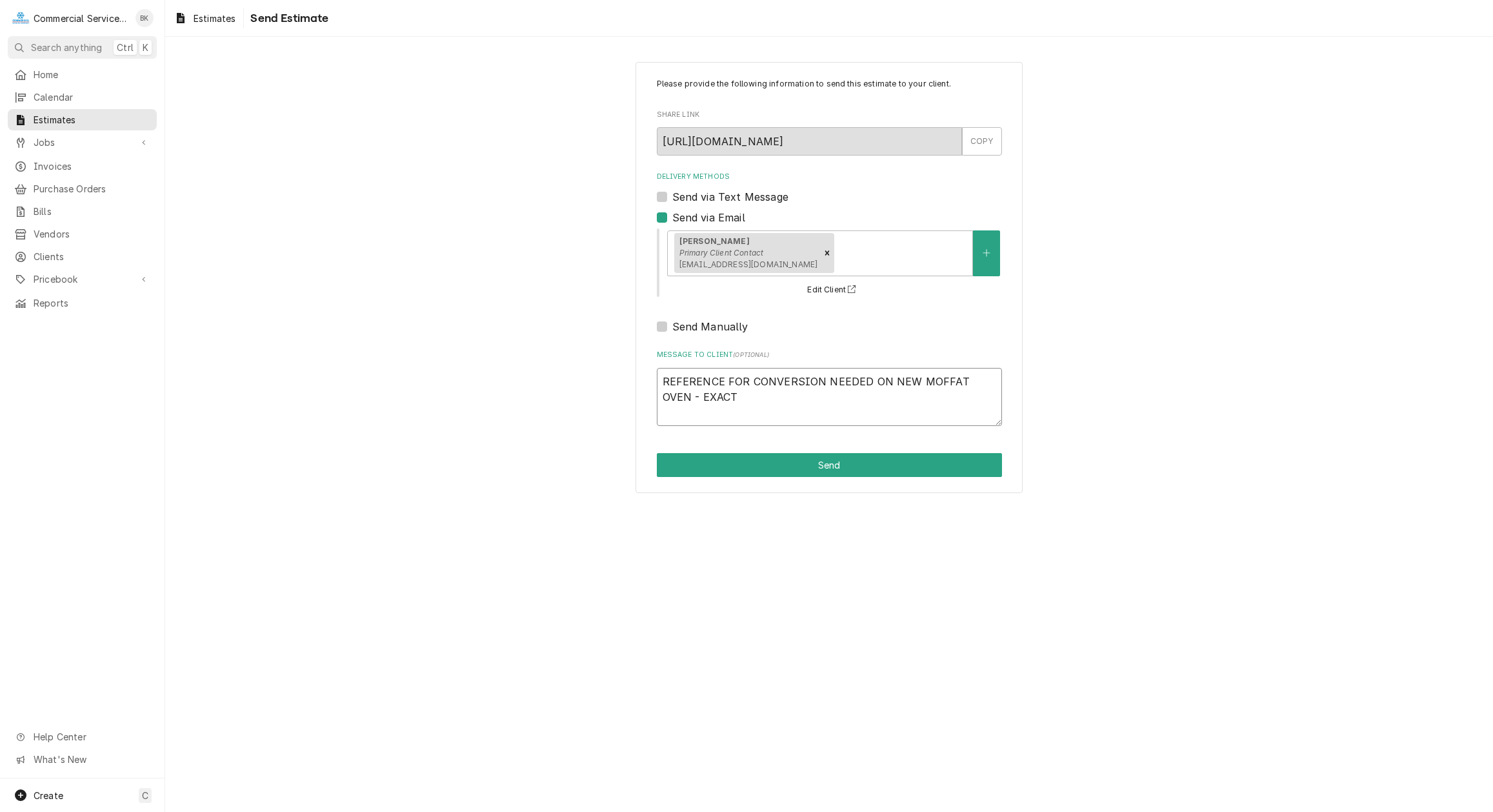
type textarea "REFERENCE FOR CONVERSION NEEDED ON NEW MOFFAT OVEN - EXACT"
type textarea "x"
type textarea "REFERENCE FOR CONVERSION NEEDED ON NEW MOFFAT OVEN - EXACT P"
type textarea "x"
type textarea "REFERENCE FOR CONVERSION NEEDED ON NEW MOFFAT OVEN - EXACT PA"
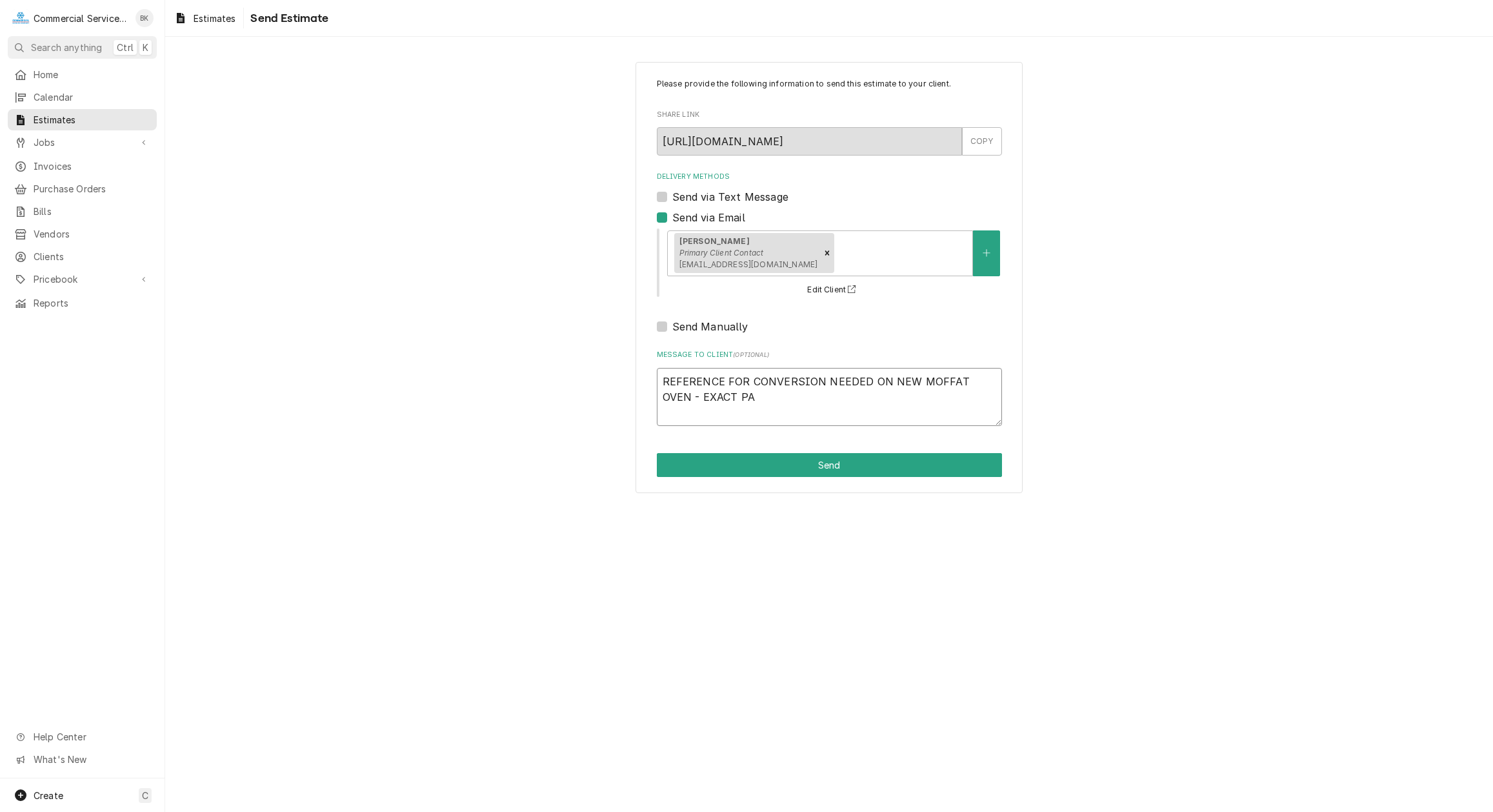
type textarea "x"
type textarea "REFERENCE FOR CONVERSION NEEDED ON NEW MOFFAT OVEN - EXACT PAR"
type textarea "x"
type textarea "REFERENCE FOR CONVERSION NEEDED ON NEW MOFFAT OVEN - EXACT PART"
type textarea "x"
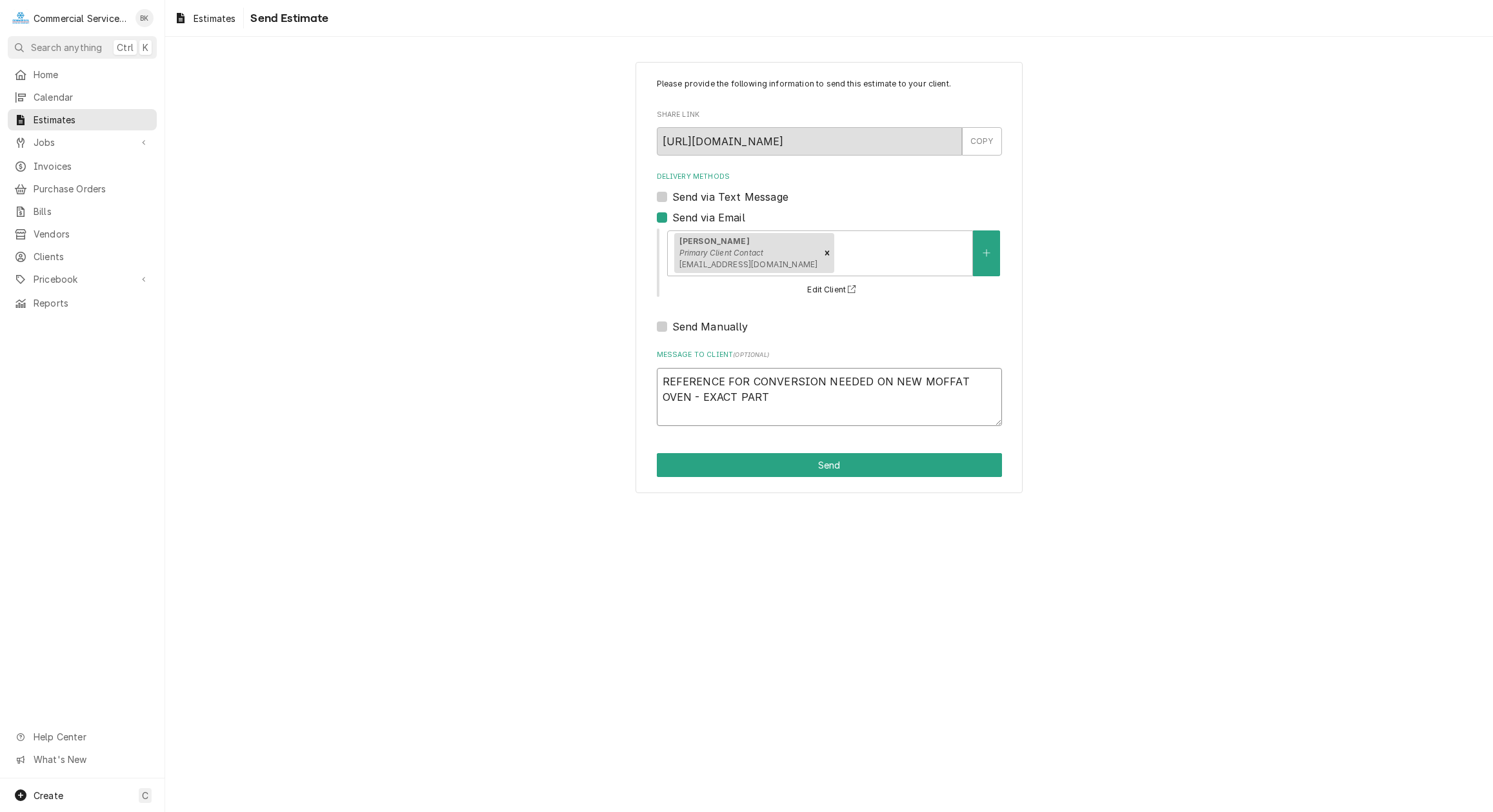
type textarea "REFERENCE FOR CONVERSION NEEDED ON NEW MOFFAT OVEN - EXACT PARTS"
type textarea "x"
type textarea "REFERENCE FOR CONVERSION NEEDED ON NEW MOFFAT OVEN - EXACT PARTS"
type textarea "x"
type textarea "REFERENCE FOR CONVERSION NEEDED ON NEW MOFFAT OVEN - EXACT PARTS L"
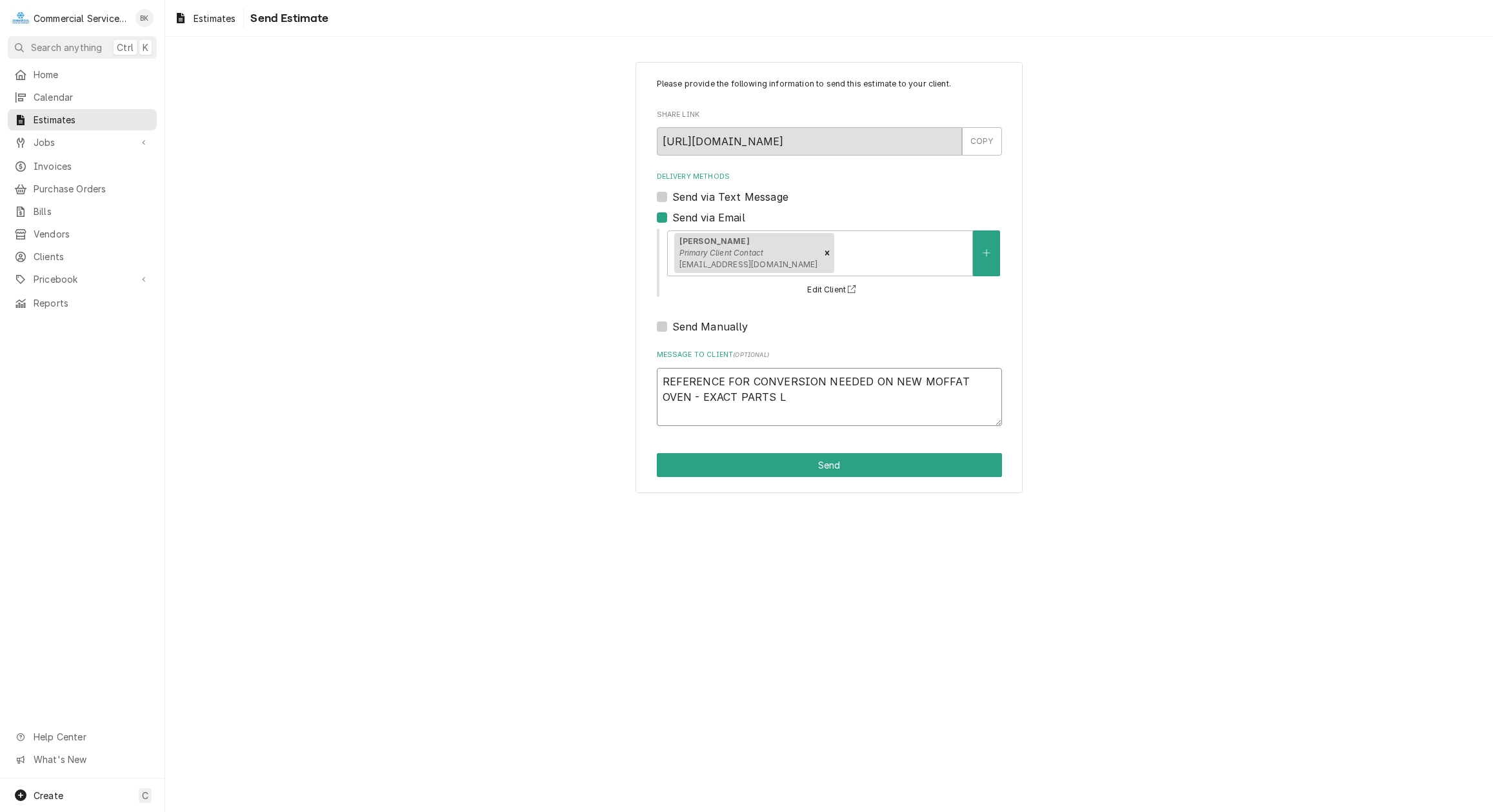
type textarea "x"
type textarea "REFERENCE FOR CONVERSION NEEDED ON NEW MOFFAT OVEN - EXACT PARTS LA"
type textarea "x"
type textarea "REFERENCE FOR CONVERSION NEEDED ON NEW MOFFAT OVEN - EXACT PARTS LAB"
type textarea "x"
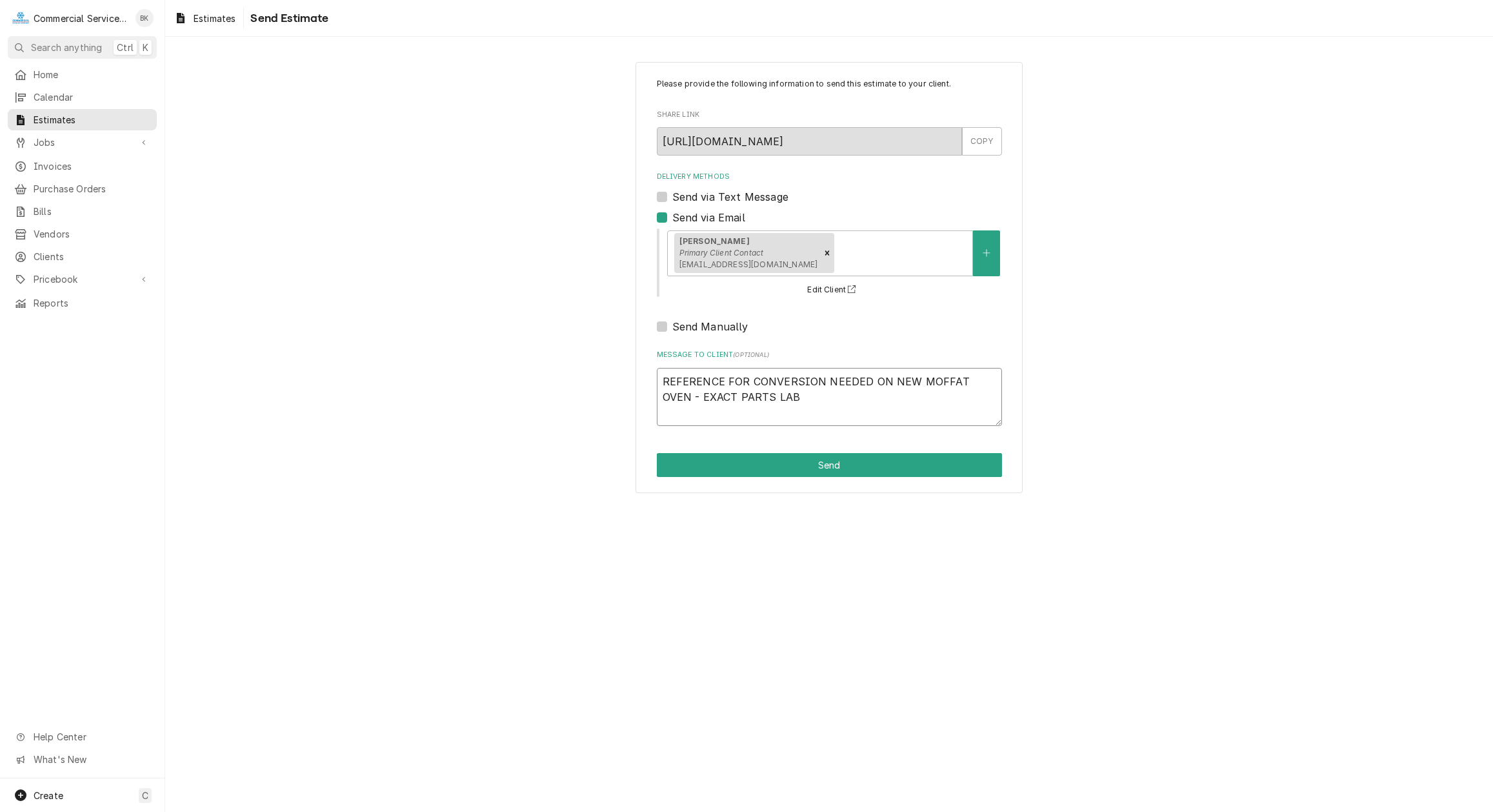
type textarea "REFERENCE FOR CONVERSION NEEDED ON NEW MOFFAT OVEN - EXACT PARTS LABO"
type textarea "x"
type textarea "REFERENCE FOR CONVERSION NEEDED ON NEW MOFFAT OVEN - EXACT PARTS LABOR"
type textarea "x"
type textarea "REFERENCE FOR CONVERSION NEEDED ON NEW MOFFAT OVEN - EXACT PARTS LABOR"
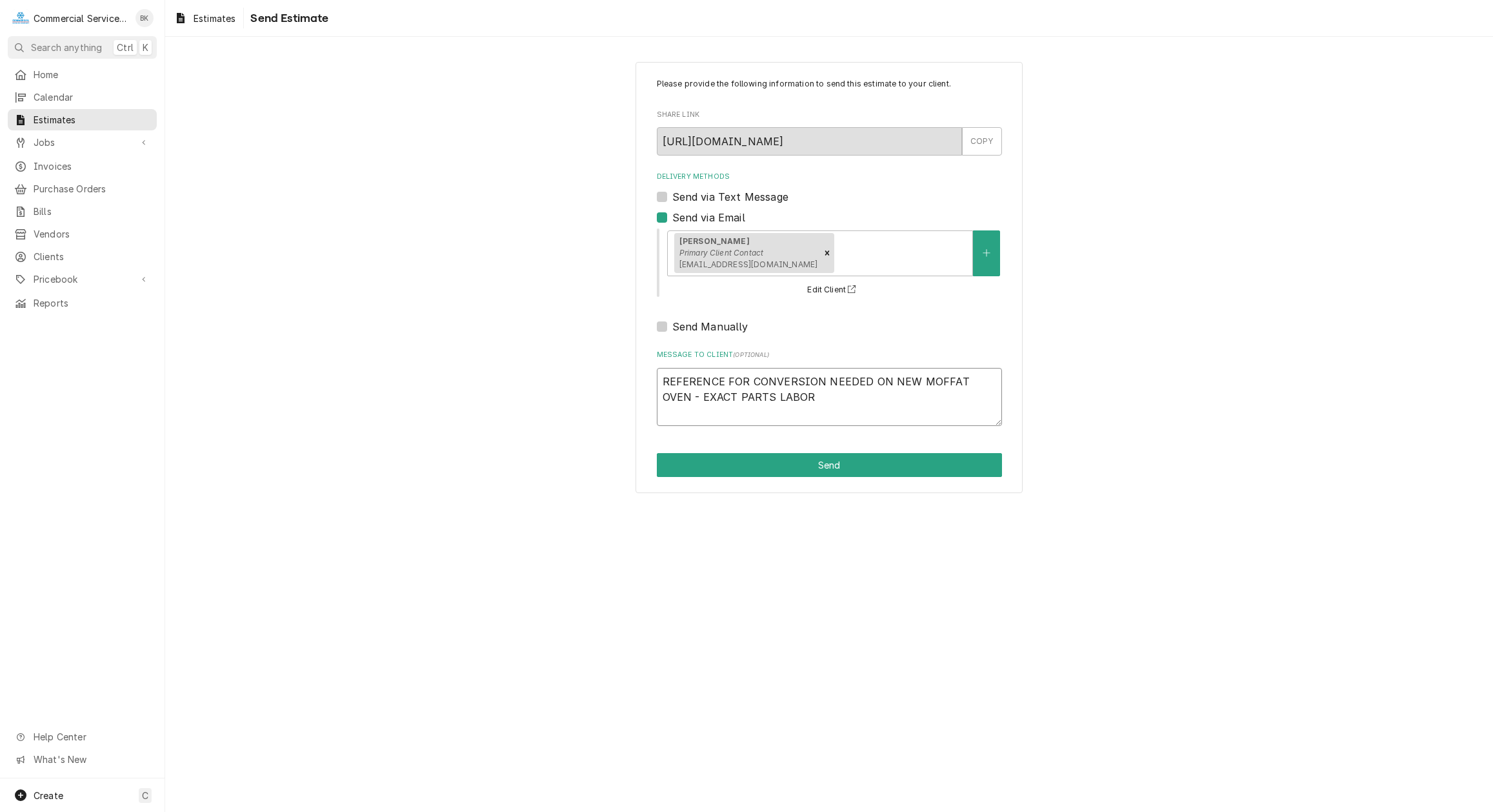
type textarea "x"
type textarea "REFERENCE FOR CONVERSION NEEDED ON NEW MOFFAT OVEN - EXACT PARTS LABOR -"
type textarea "x"
type textarea "REFERENCE FOR CONVERSION NEEDED ON NEW MOFFAT OVEN - EXACT PARTS LABOR -"
type textarea "x"
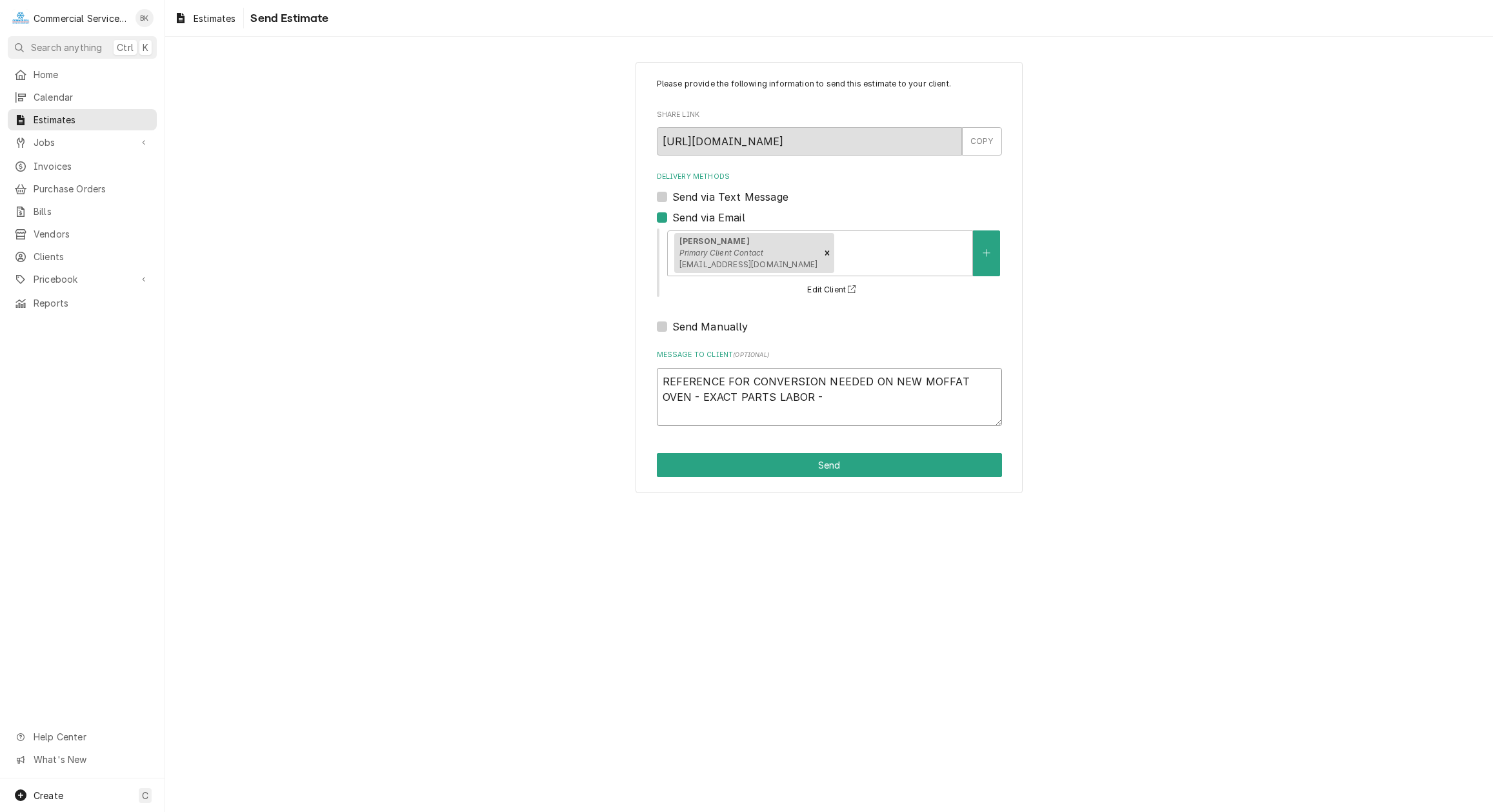
type textarea "REFERENCE FOR CONVERSION NEEDED ON NEW MOFFAT OVEN - EXACT PARTS LABOR -"
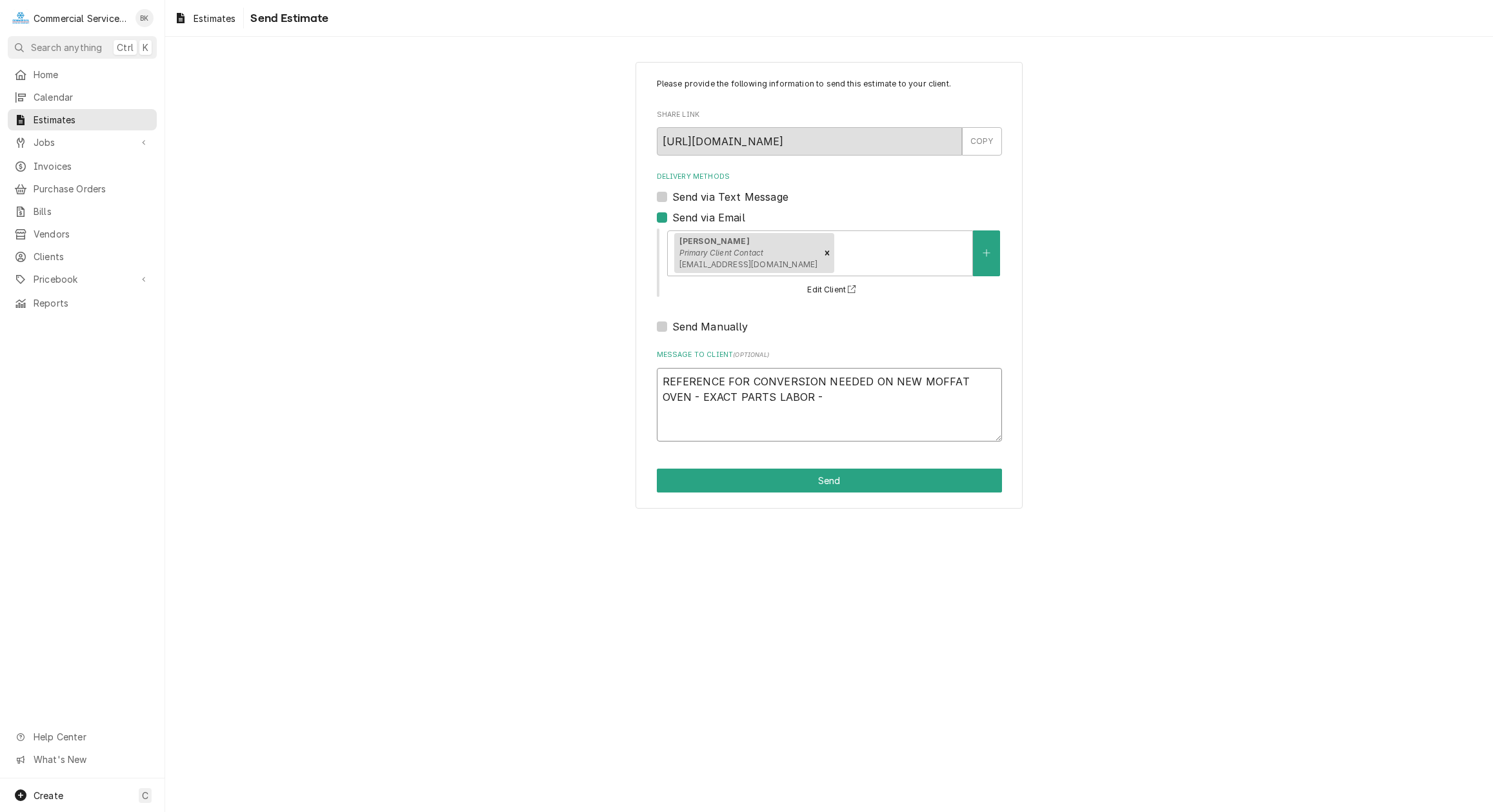
type textarea "x"
type textarea "REFERENCE FOR CONVERSION NEEDED ON NEW MOFFAT OVEN - EXACT PARTS LABOR - M"
type textarea "x"
type textarea "REFERENCE FOR CONVERSION NEEDED ON NEW MOFFAT OVEN - EXACT PARTS LABOR - MO"
type textarea "x"
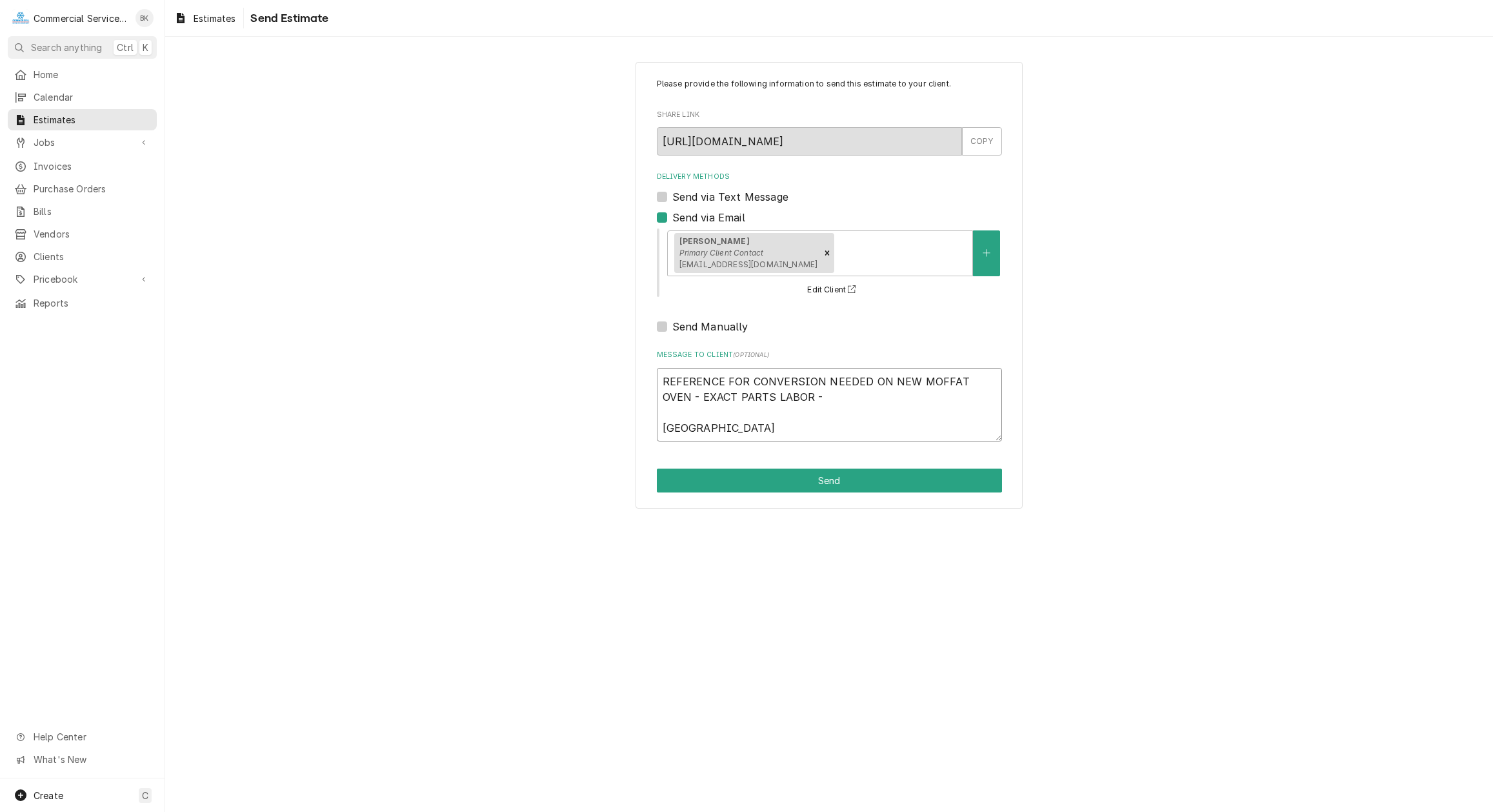
type textarea "REFERENCE FOR CONVERSION NEEDED ON NEW MOFFAT OVEN - EXACT PARTS LABOR - MOF"
type textarea "x"
type textarea "REFERENCE FOR CONVERSION NEEDED ON NEW MOFFAT OVEN - EXACT PARTS LABOR - MOFF"
type textarea "x"
type textarea "REFERENCE FOR CONVERSION NEEDED ON NEW MOFFAT OVEN - EXACT PARTS LABOR - MOFFA"
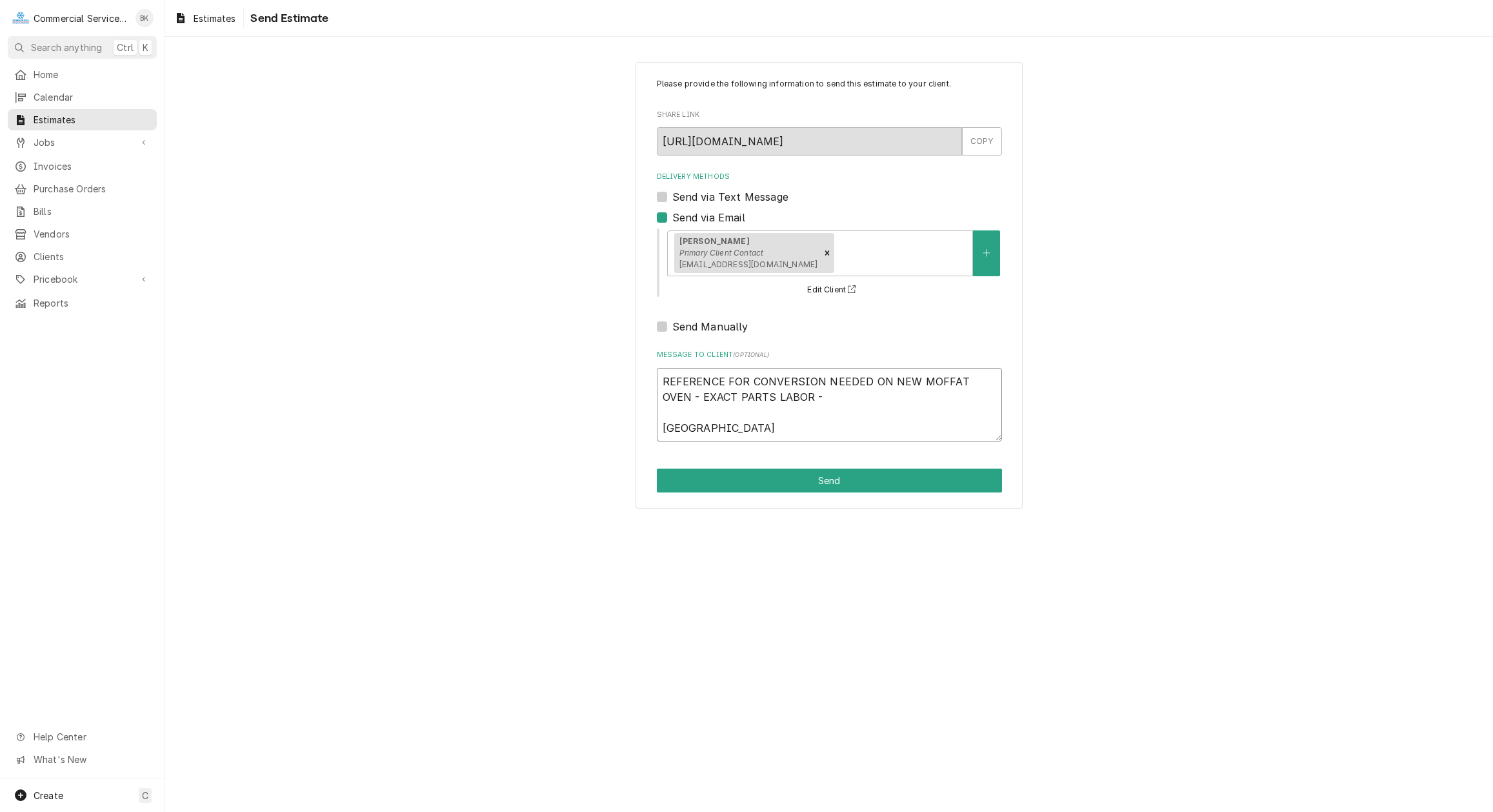
type textarea "x"
type textarea "REFERENCE FOR CONVERSION NEEDED ON NEW MOFFAT OVEN - EXACT PARTS LABOR - MOFFAT"
type textarea "x"
type textarea "REFERENCE FOR CONVERSION NEEDED ON NEW MOFFAT OVEN - EXACT PARTS LABOR - MOFFATT"
type textarea "x"
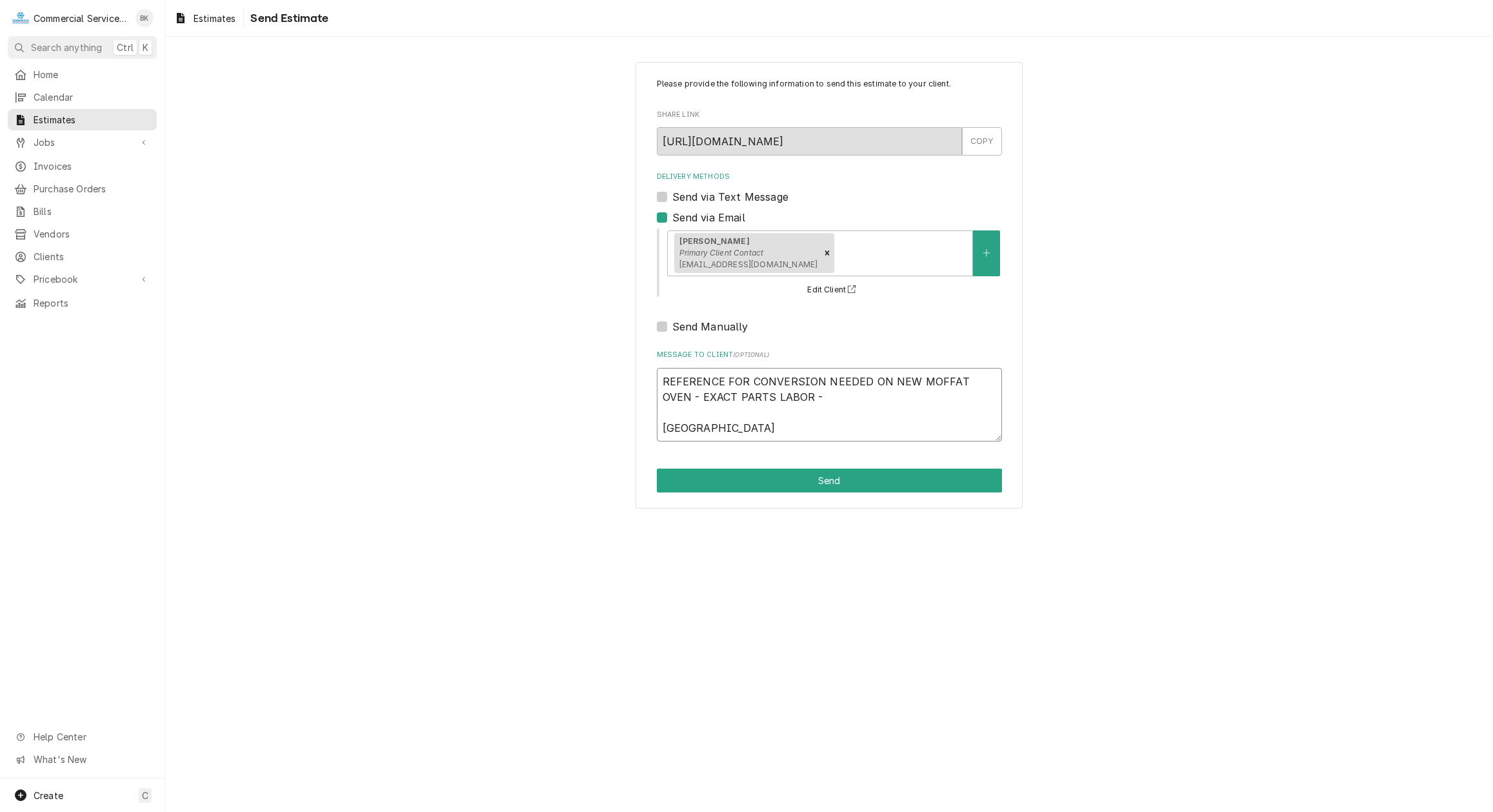
type textarea "REFERENCE FOR CONVERSION NEEDED ON NEW MOFFAT OVEN - EXACT PARTS LABOR - MOFFAT"
type textarea "x"
type textarea "REFERENCE FOR CONVERSION NEEDED ON NEW MOFFAT OVEN - EXACT PARTS LABOR - MOFFAT"
type textarea "x"
type textarea "REFERENCE FOR CONVERSION NEEDED ON NEW MOFFAT OVEN - EXACT PARTS LABOR - MOFFAT…"
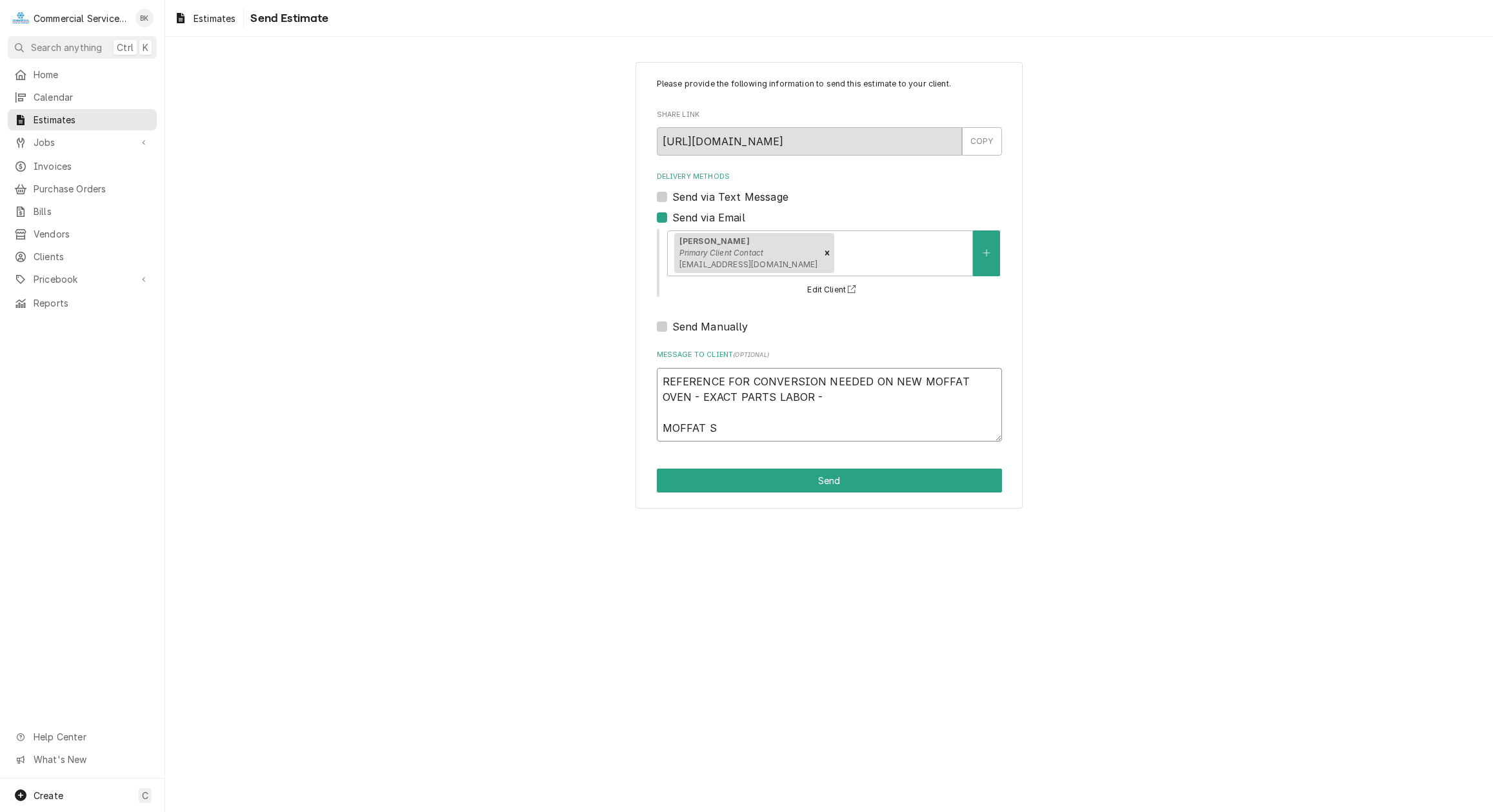
type textarea "x"
type textarea "REFERENCE FOR CONVERSION NEEDED ON NEW MOFFAT OVEN - EXACT PARTS LABOR - MOFFAT…"
type textarea "x"
type textarea "REFERENCE FOR CONVERSION NEEDED ON NEW MOFFAT OVEN - EXACT PARTS LABOR - MOFFAT…"
type textarea "x"
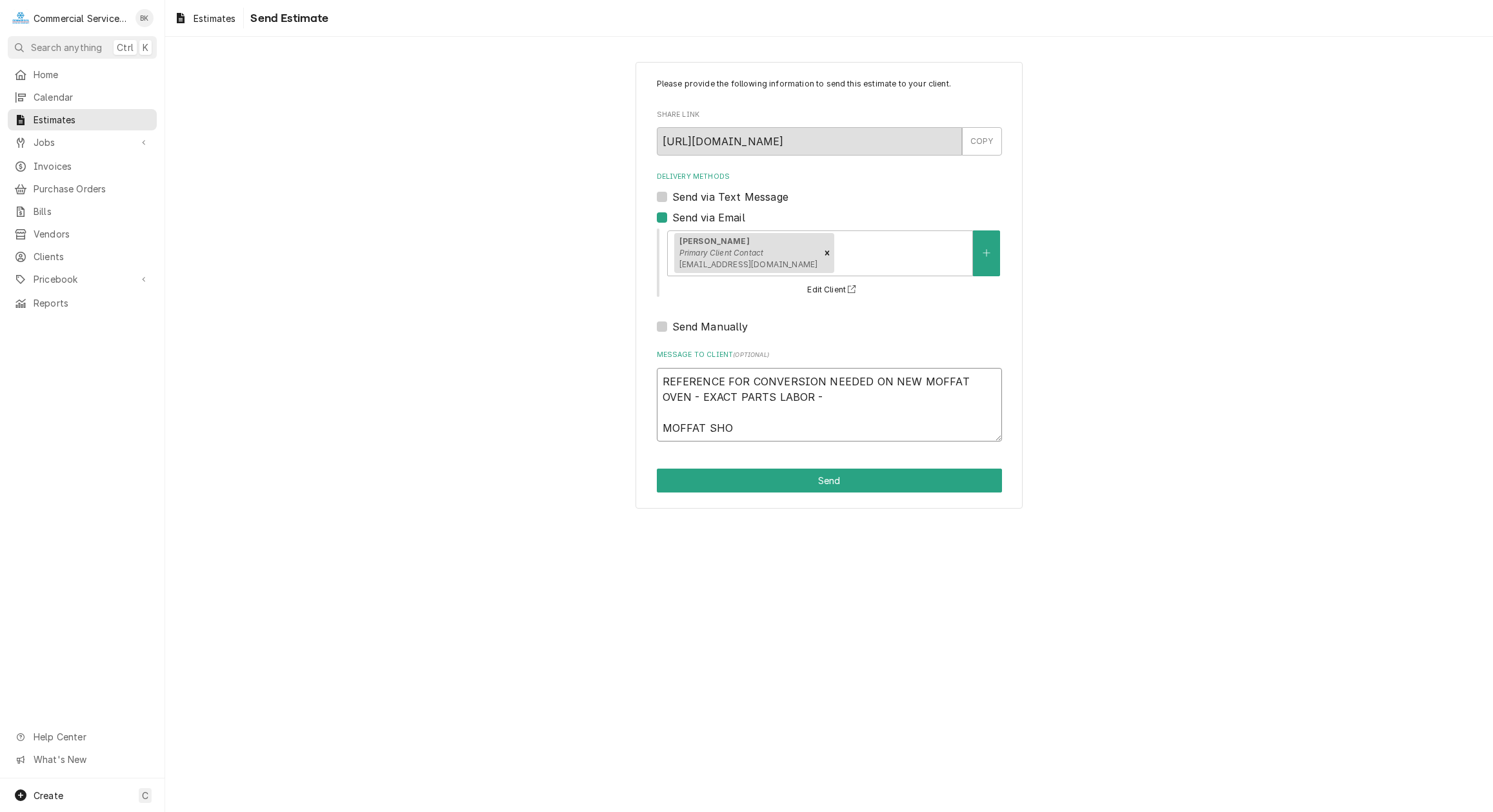
type textarea "REFERENCE FOR CONVERSION NEEDED ON NEW MOFFAT OVEN - EXACT PARTS LABOR - MOFFAT…"
type textarea "x"
type textarea "REFERENCE FOR CONVERSION NEEDED ON NEW MOFFAT OVEN - EXACT PARTS LABOR - MOFFAT…"
type textarea "x"
type textarea "REFERENCE FOR CONVERSION NEEDED ON NEW MOFFAT OVEN - EXACT PARTS LABOR - MOFFAT…"
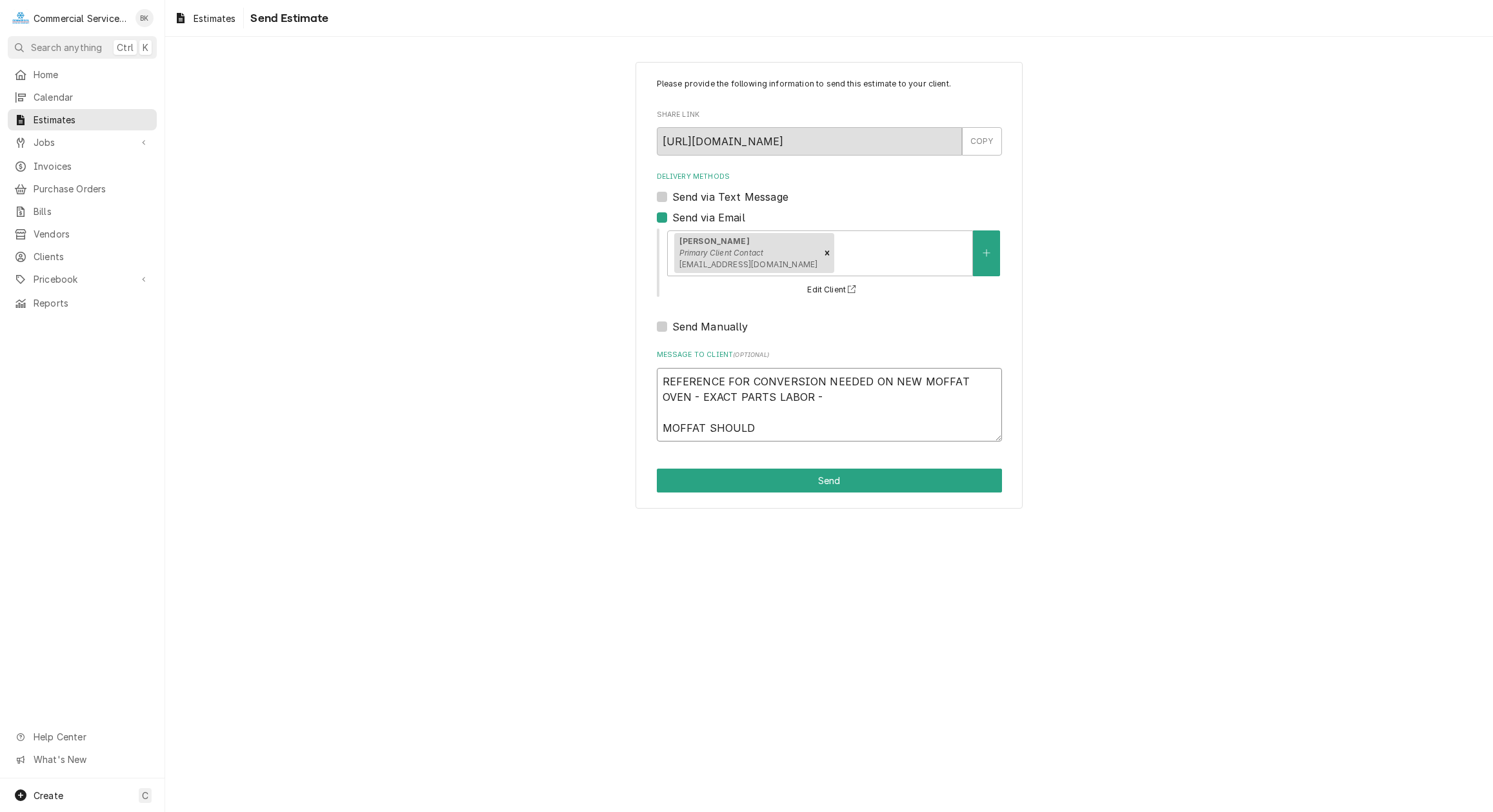
type textarea "x"
type textarea "REFERENCE FOR CONVERSION NEEDED ON NEW MOFFAT OVEN - EXACT PARTS LABOR - MOFFAT…"
type textarea "x"
type textarea "REFERENCE FOR CONVERSION NEEDED ON NEW MOFFAT OVEN - EXACT PARTS LABOR - MOFFAT…"
type textarea "x"
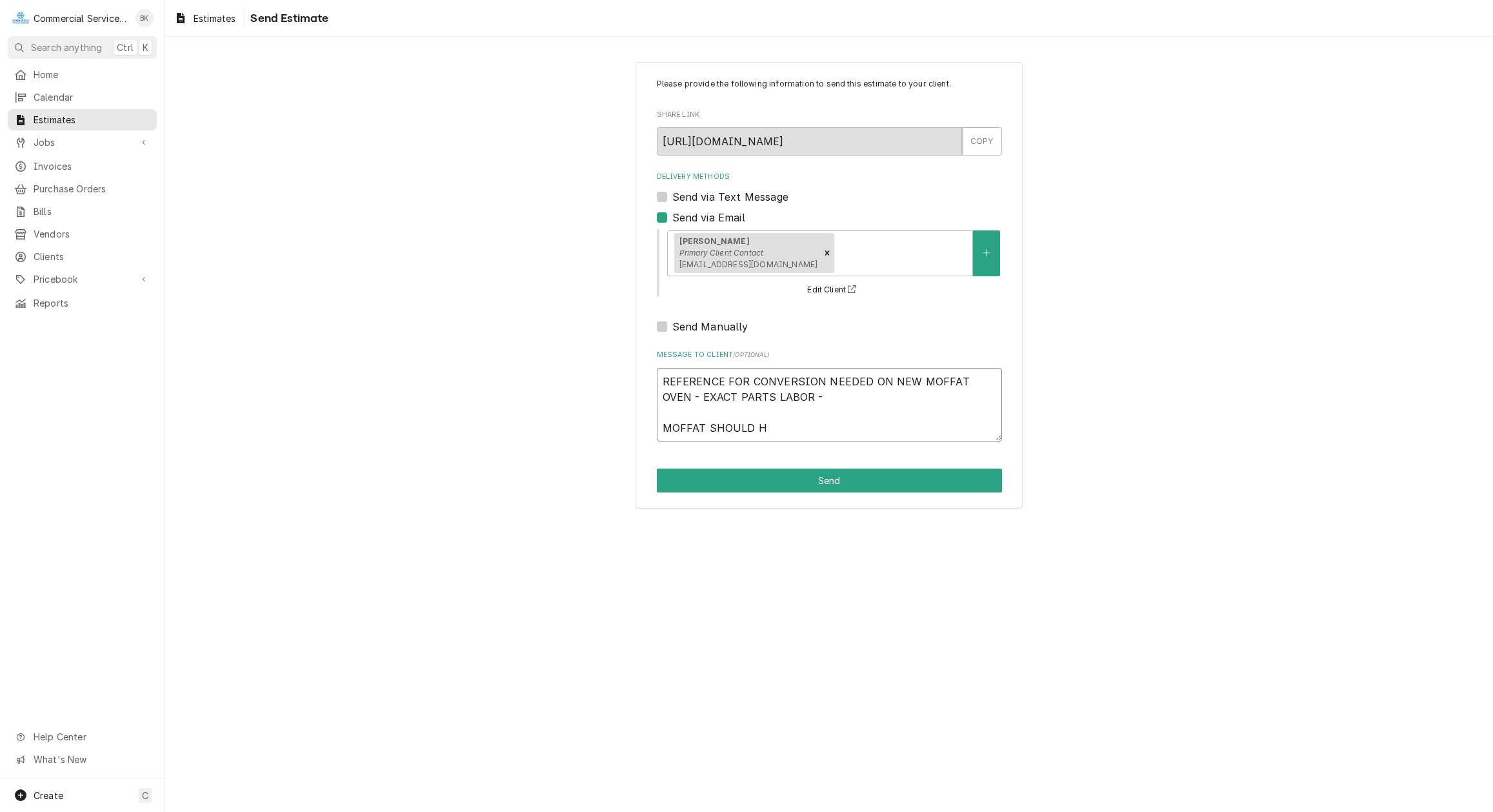
type textarea "REFERENCE FOR CONVERSION NEEDED ON NEW MOFFAT OVEN - EXACT PARTS LABOR - MOFFAT…"
type textarea "x"
type textarea "REFERENCE FOR CONVERSION NEEDED ON NEW MOFFAT OVEN - EXACT PARTS LABOR - MOFFAT…"
type textarea "x"
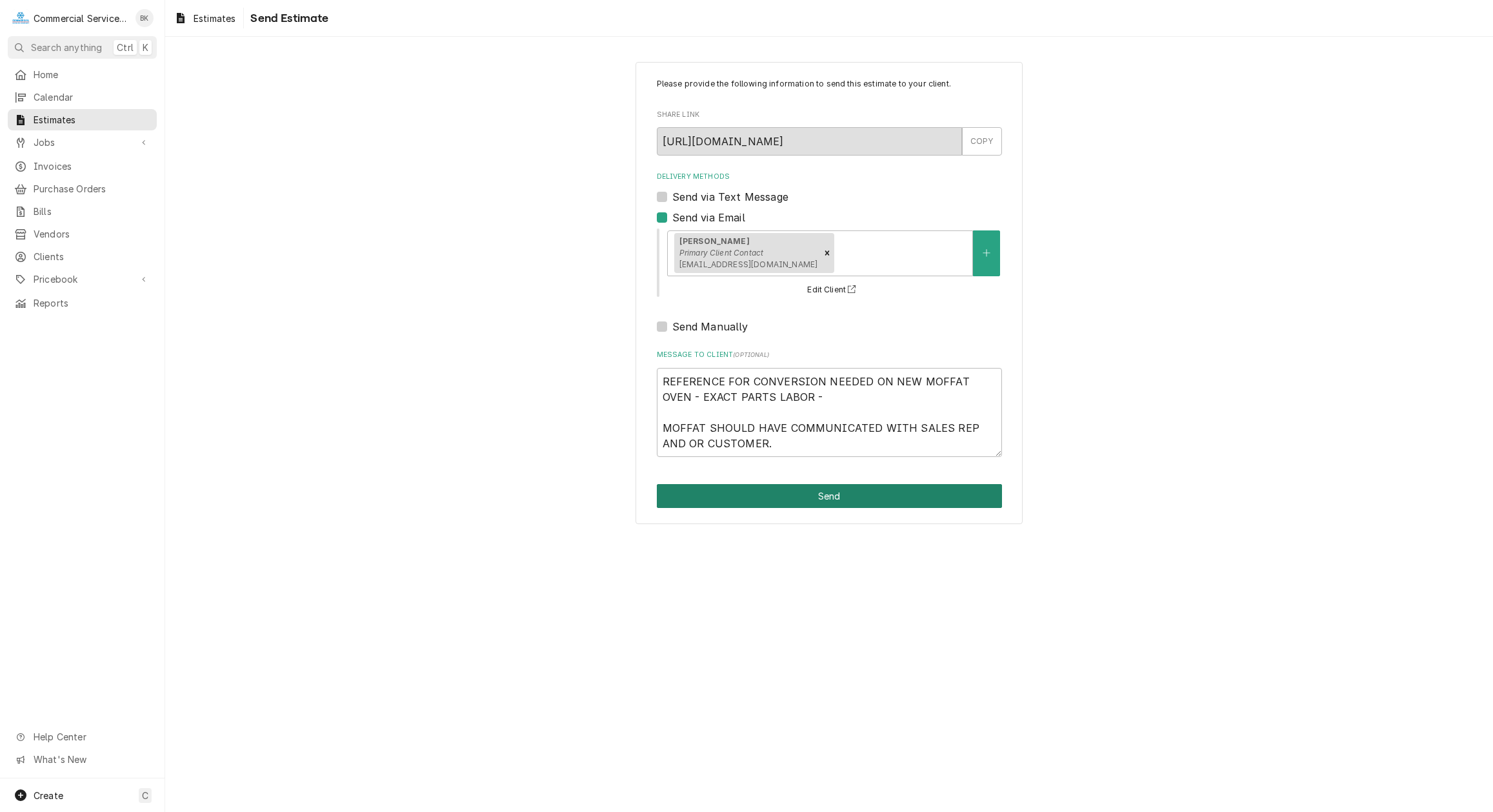
click at [881, 494] on button "Send" at bounding box center [829, 496] width 345 height 24
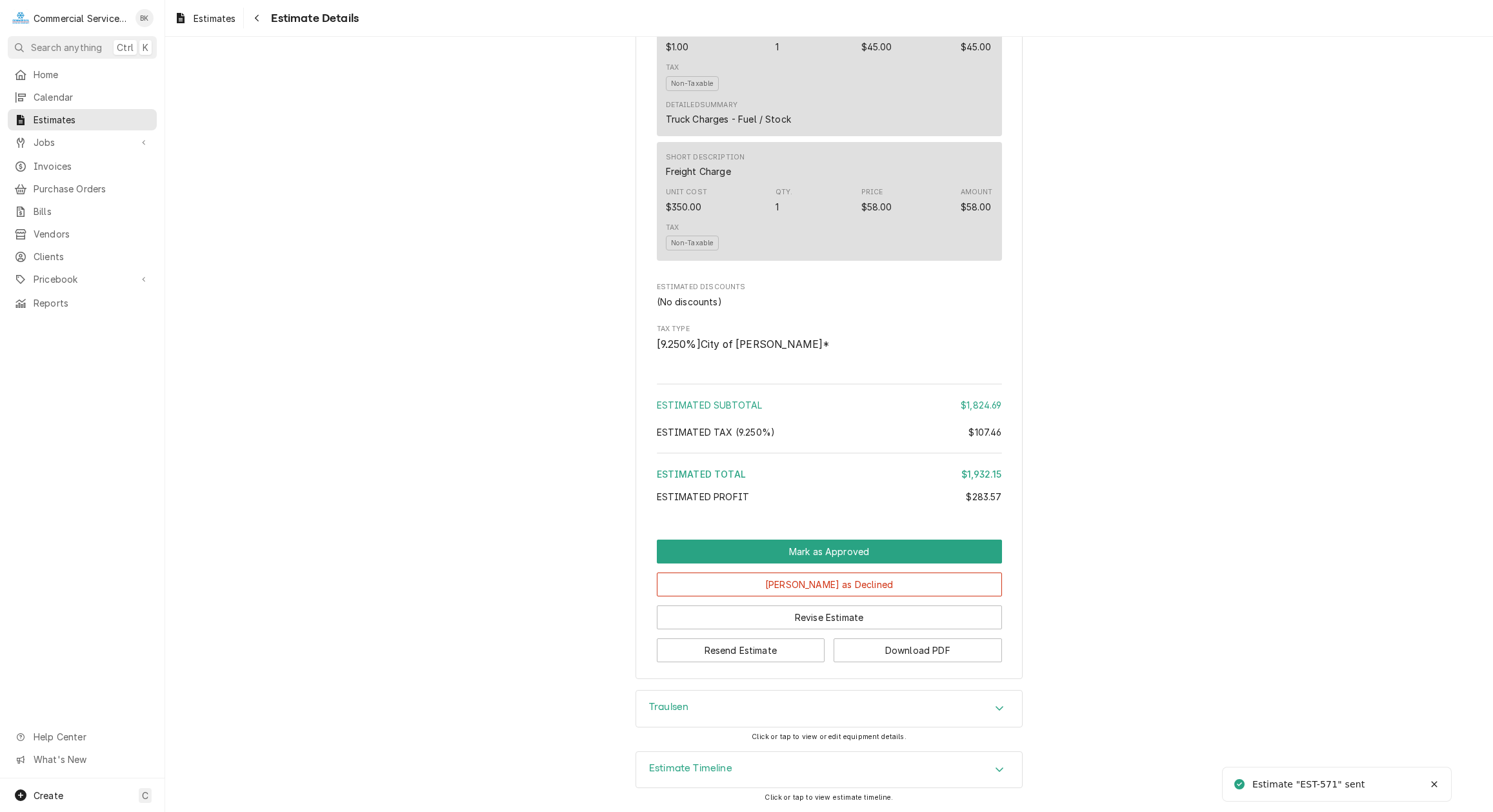
scroll to position [1983, 0]
click at [788, 643] on button "Resend Estimate" at bounding box center [740, 650] width 168 height 24
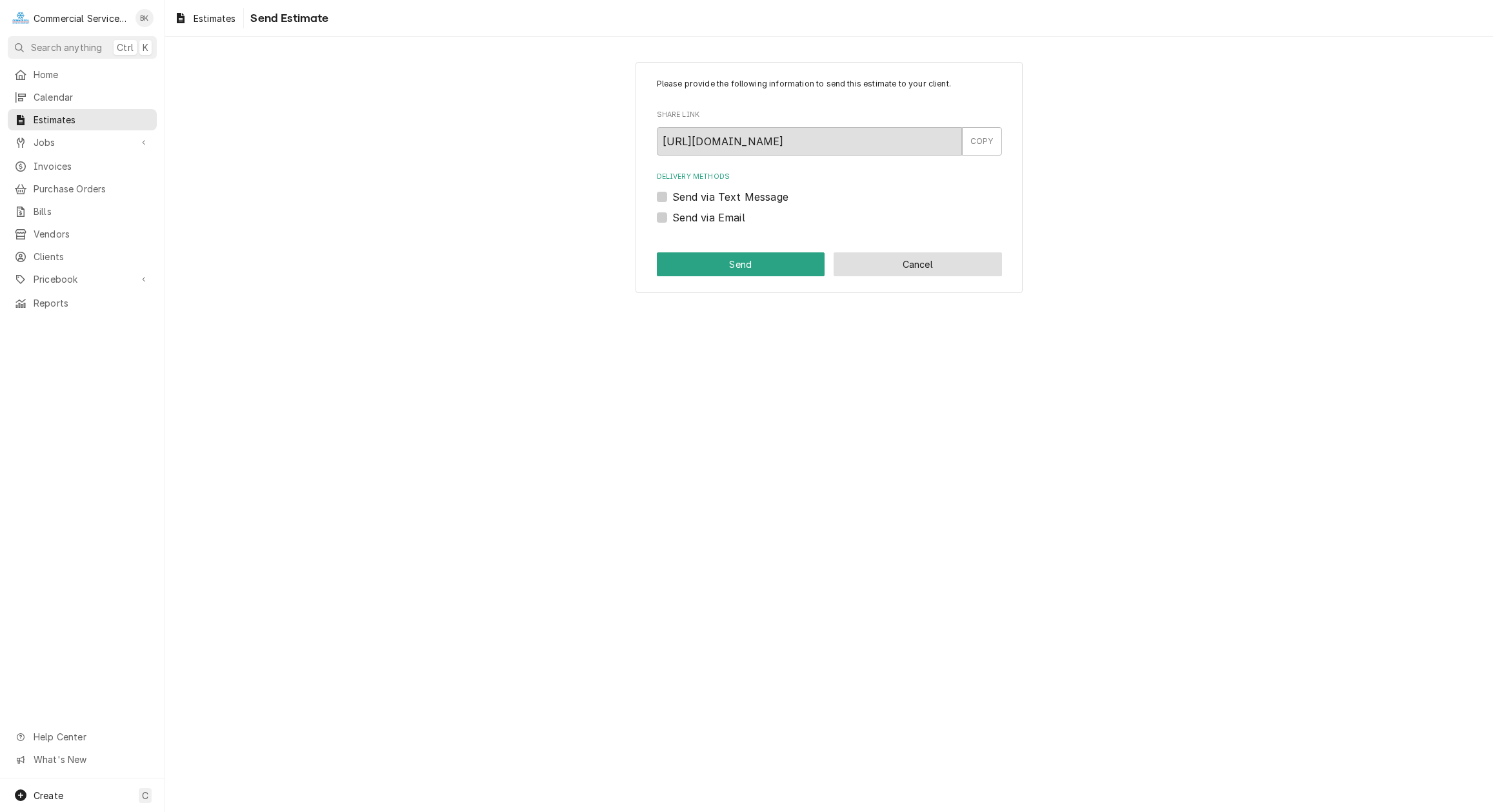
click at [965, 269] on button "Cancel" at bounding box center [917, 265] width 168 height 24
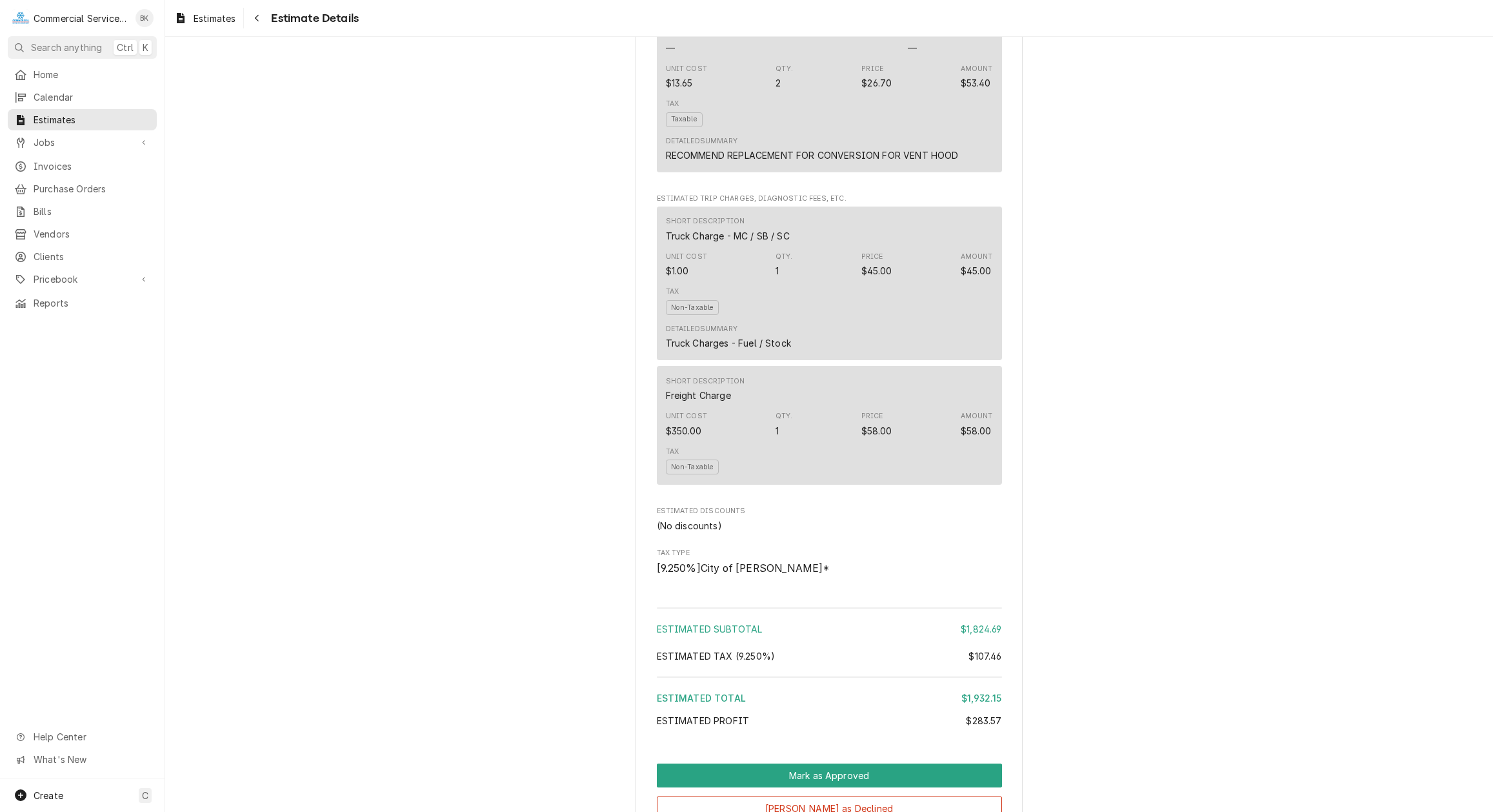
scroll to position [1983, 0]
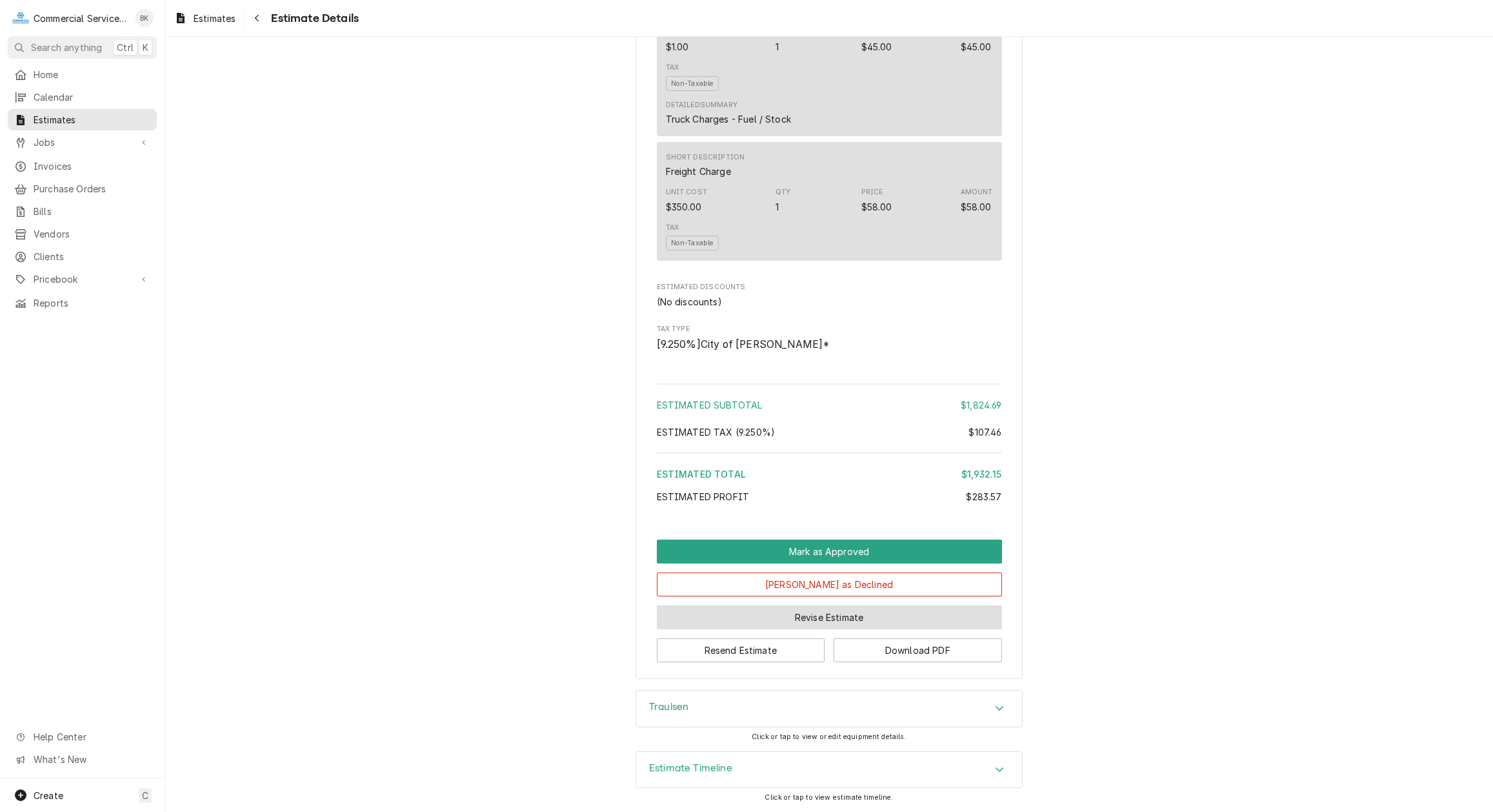
click at [796, 621] on button "Revise Estimate" at bounding box center [829, 617] width 345 height 24
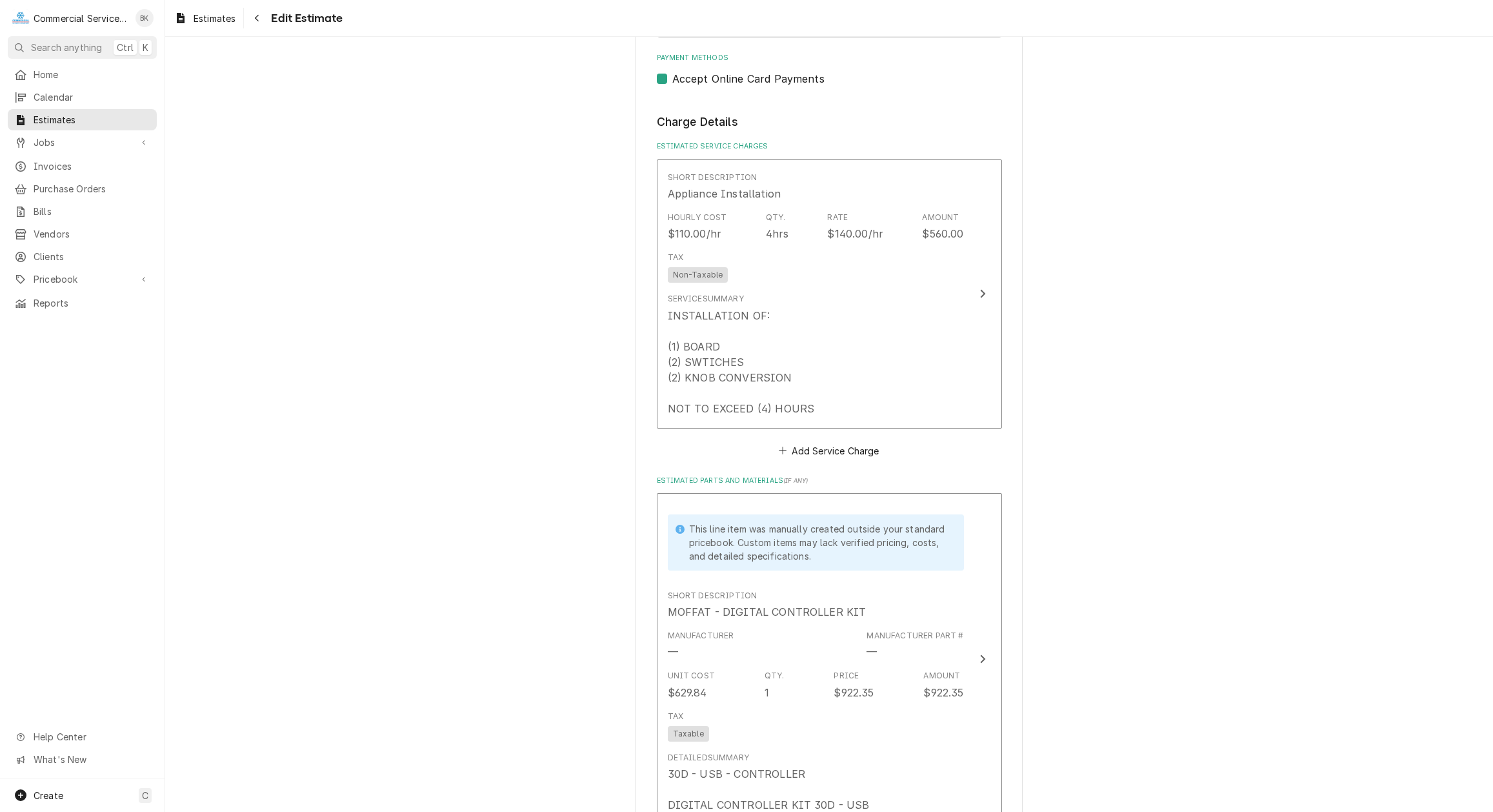
scroll to position [1250, 0]
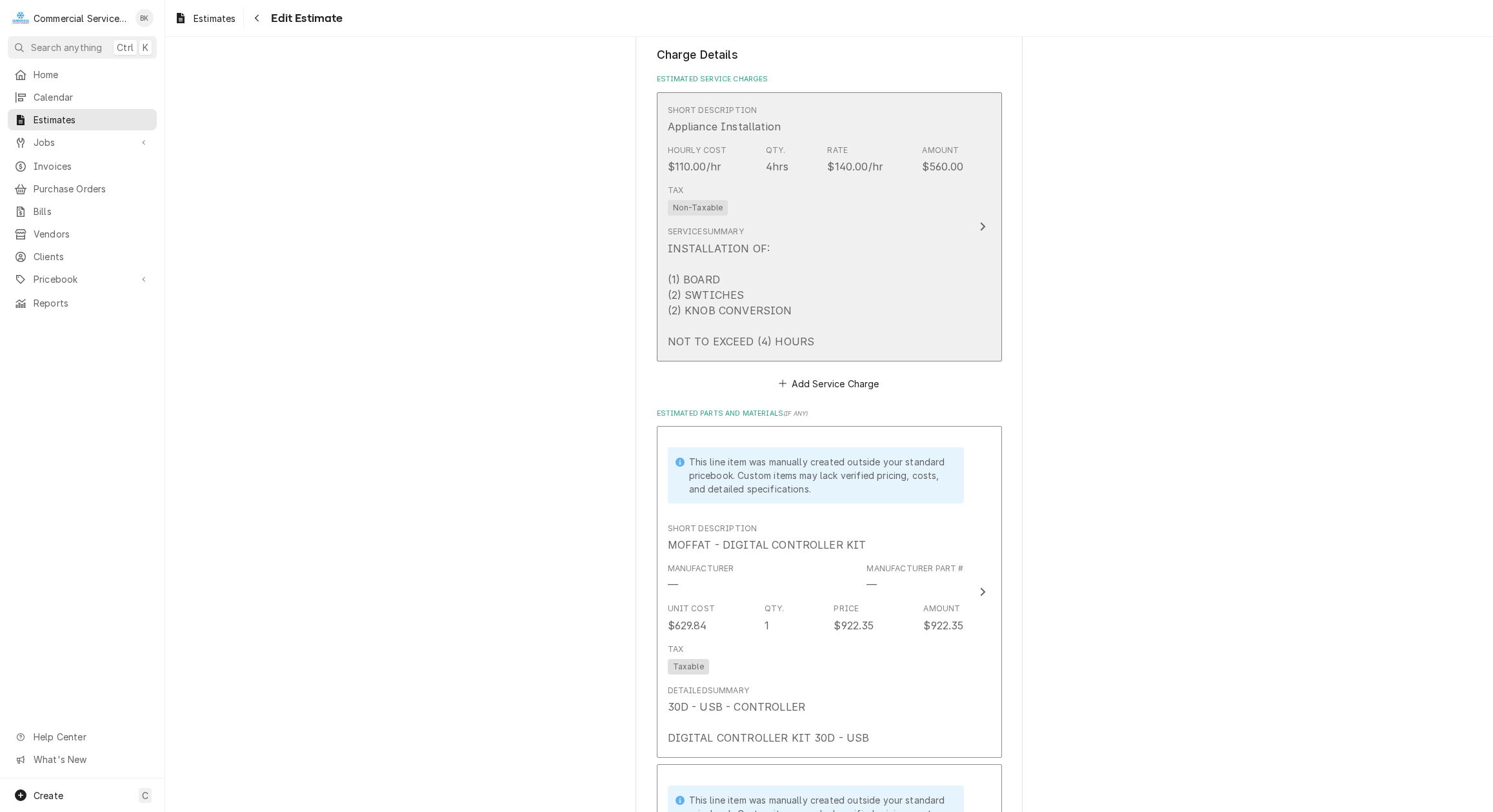
click at [824, 286] on div "Service Summary INSTALLATION OF: (1) BOARD (2) SWTICHES (2) KNOB CONVERSION NOT…" at bounding box center [816, 287] width 297 height 133
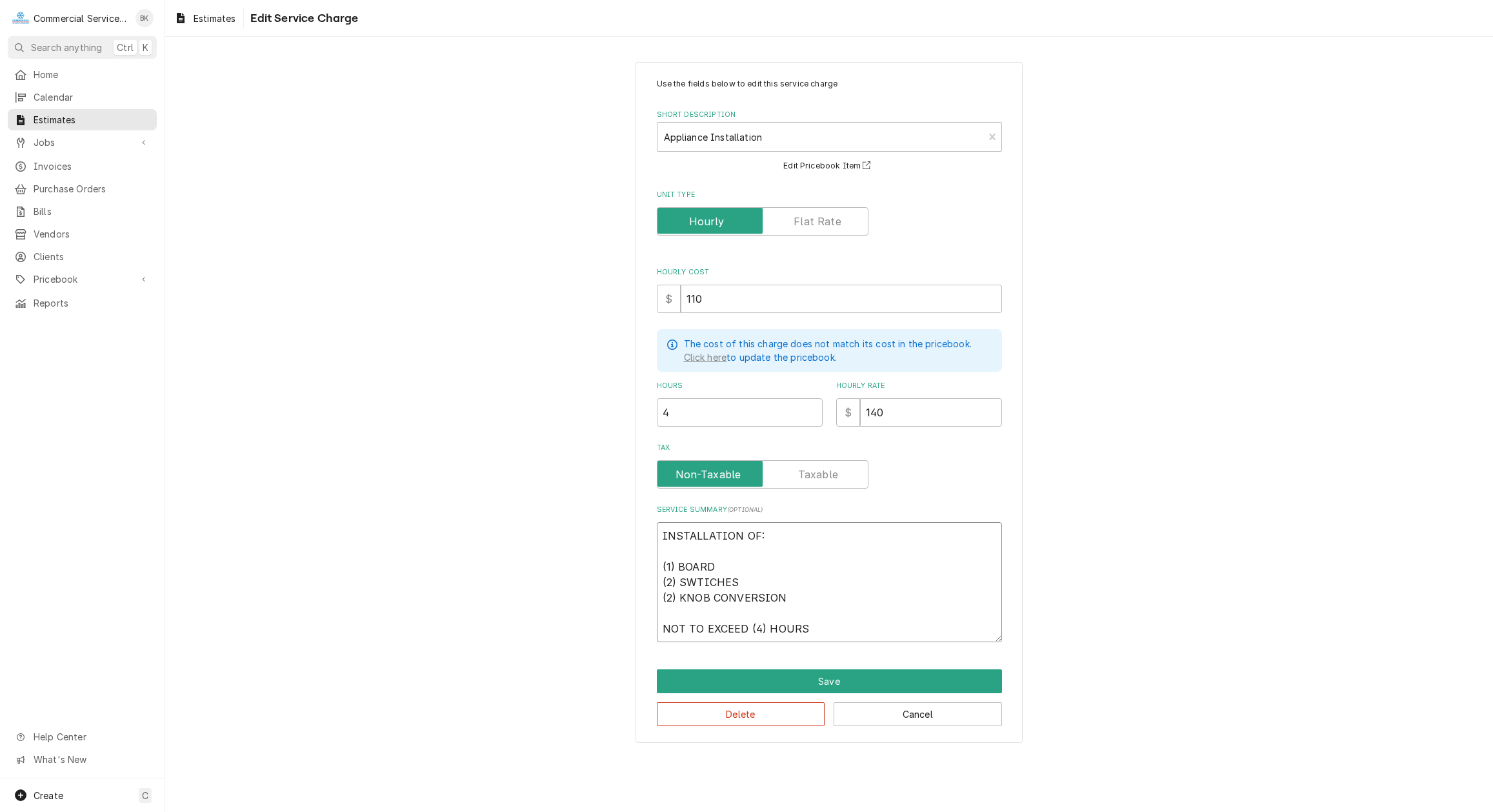
click at [840, 628] on textarea "INSTALLATION OF: (1) BOARD (2) SWTICHES (2) KNOB CONVERSION NOT TO EXCEED (4) H…" at bounding box center [829, 581] width 345 height 120
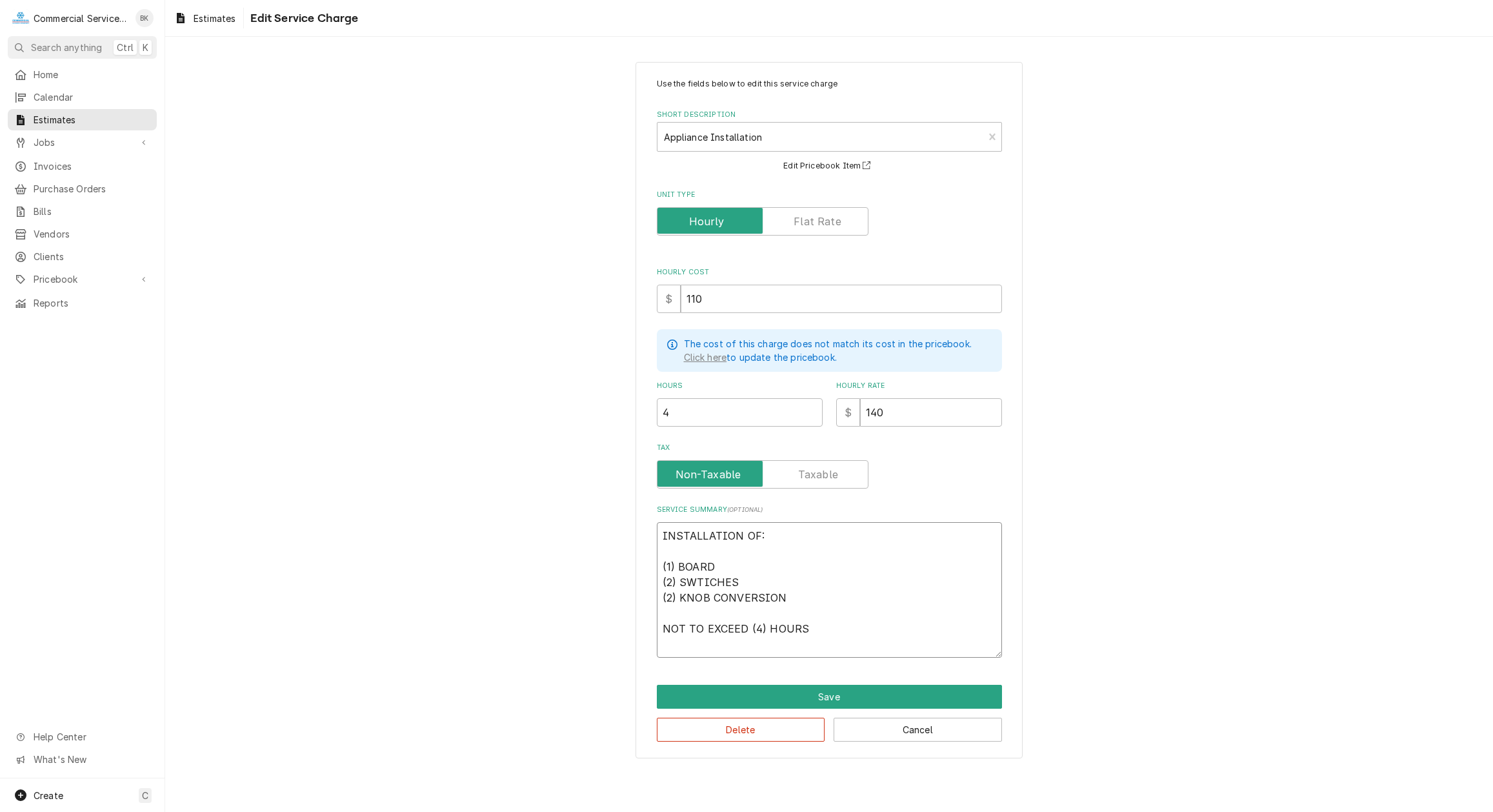
type textarea "x"
type textarea "INSTALLATION OF: (1) BOARD (2) SWTICHES (2) KNOB CONVERSION NOT TO EXCEED (4) H…"
type textarea "x"
type textarea "INSTALLATION OF: (1) BOARD (2) SWTICHES (2) KNOB CONVERSION NOT TO EXCEED (4) H…"
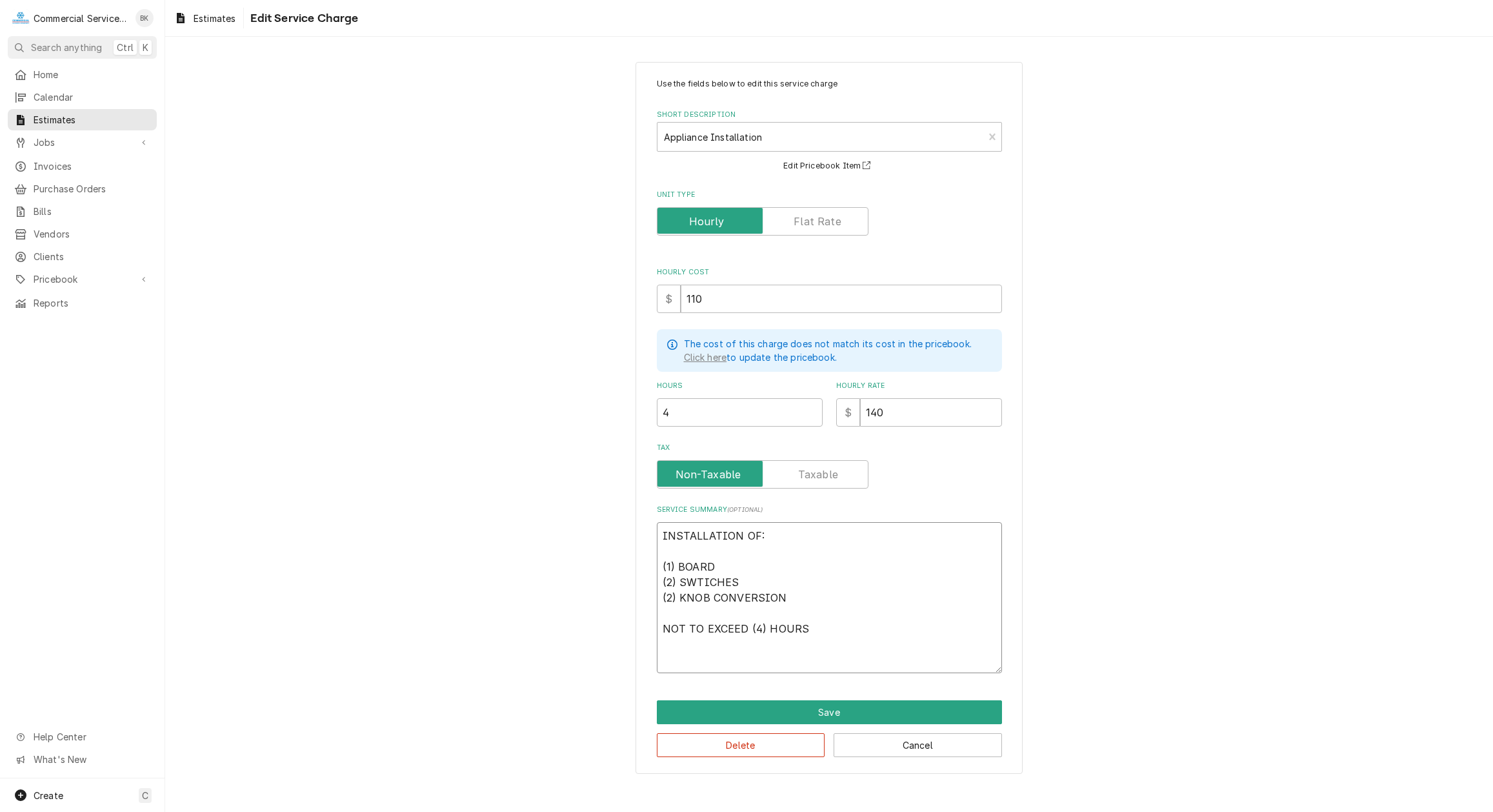
type textarea "x"
type textarea "INSTALLATION OF: (1) BOARD (2) SWTICHES (2) KNOB CONVERSION NOT TO EXCEED (4) H…"
type textarea "x"
type textarea "INSTALLATION OF: (1) BOARD (2) SWTICHES (2) KNOB CONVERSION NOT TO EXCEED (4) H…"
type textarea "x"
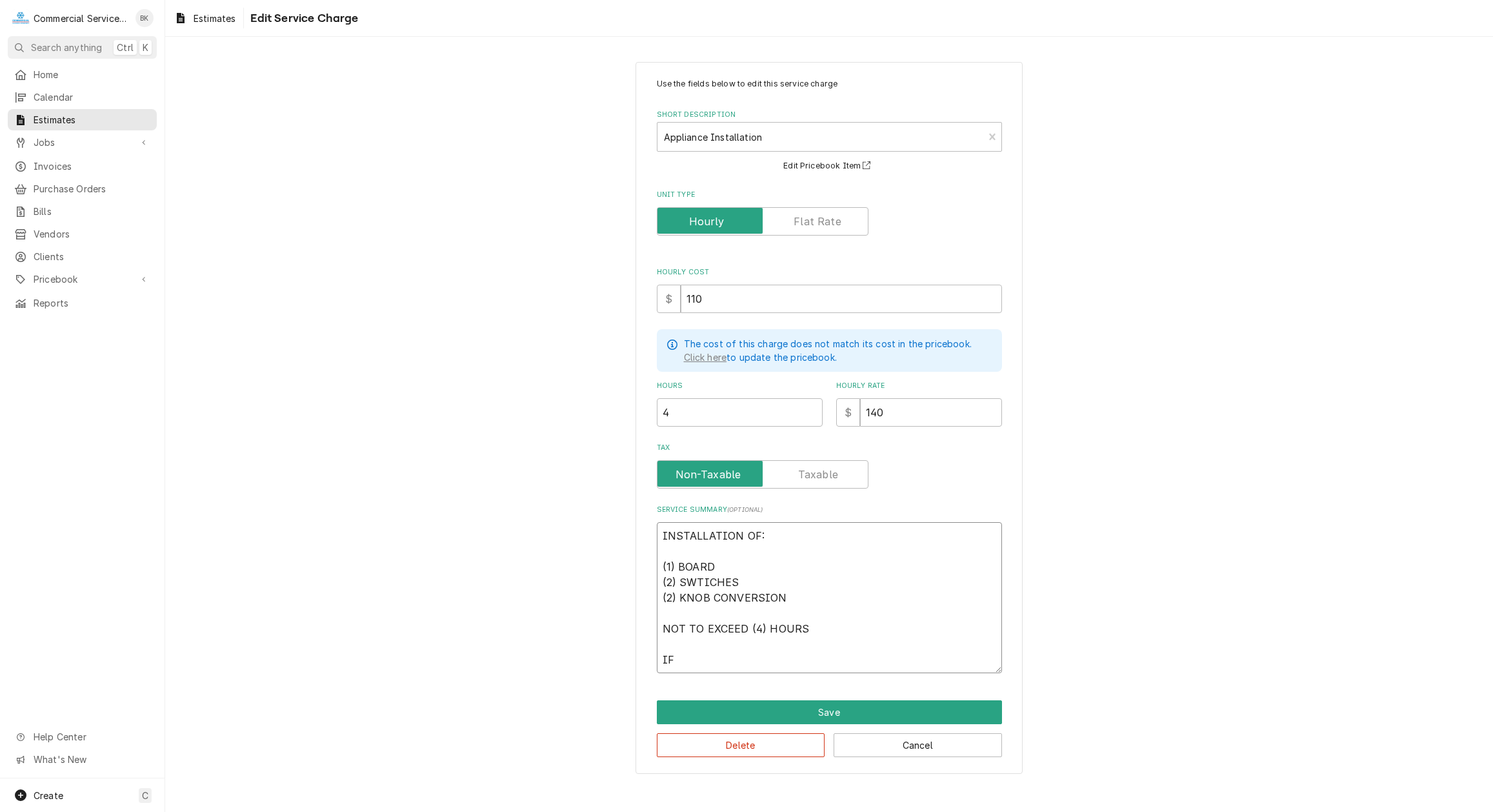
type textarea "INSTALLATION OF: (1) BOARD (2) SWTICHES (2) KNOB CONVERSION NOT TO EXCEED (4) H…"
type textarea "x"
type textarea "INSTALLATION OF: (1) BOARD (2) SWTICHES (2) KNOB CONVERSION NOT TO EXCEED (4) H…"
type textarea "x"
type textarea "INSTALLATION OF: (1) BOARD (2) SWTICHES (2) KNOB CONVERSION NOT TO EXCEED (4) H…"
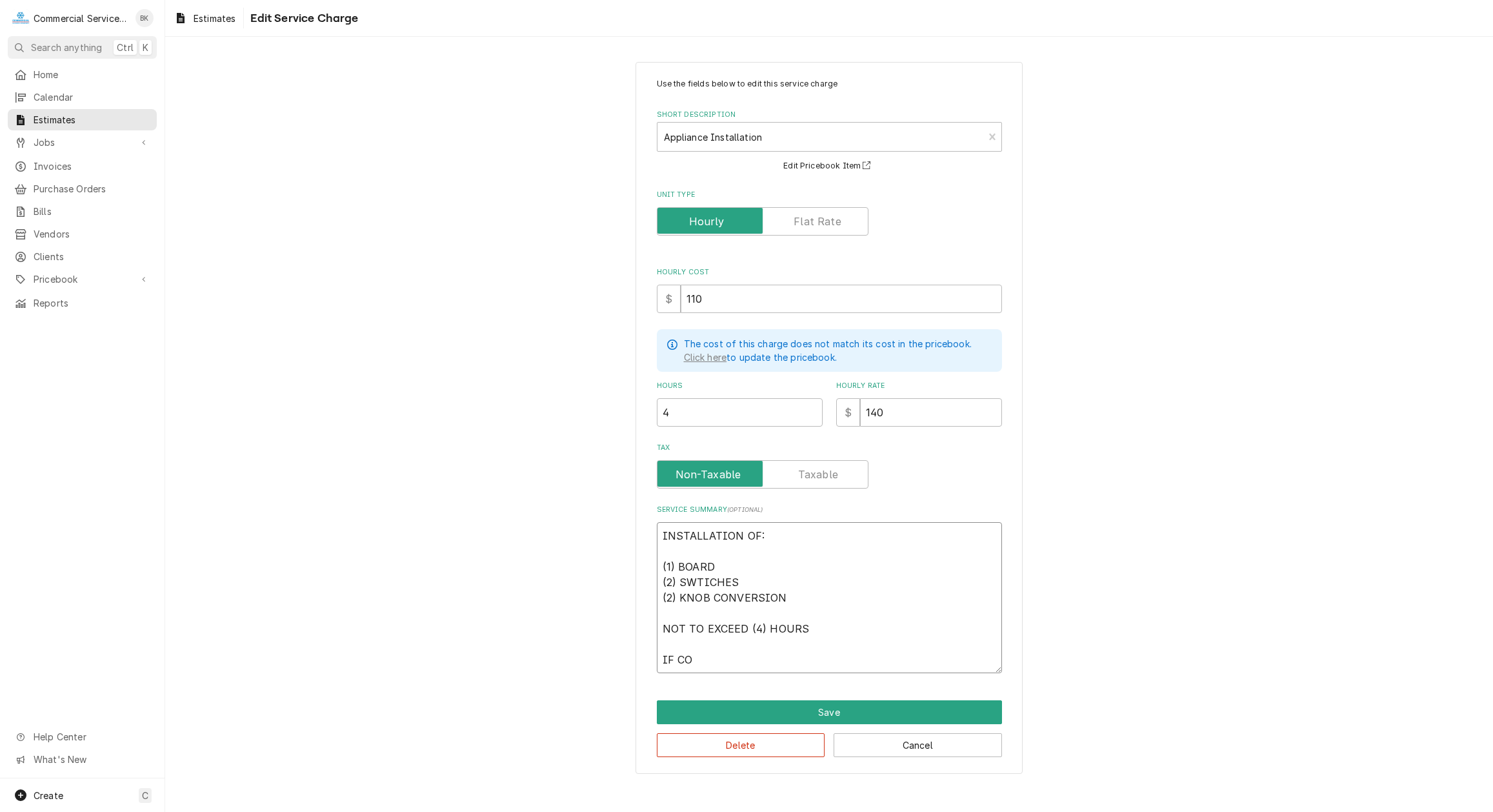
type textarea "x"
type textarea "INSTALLATION OF: (1) BOARD (2) SWTICHES (2) KNOB CONVERSION NOT TO EXCEED (4) H…"
type textarea "x"
type textarea "INSTALLATION OF: (1) BOARD (2) SWTICHES (2) KNOB CONVERSION NOT TO EXCEED (4) H…"
type textarea "x"
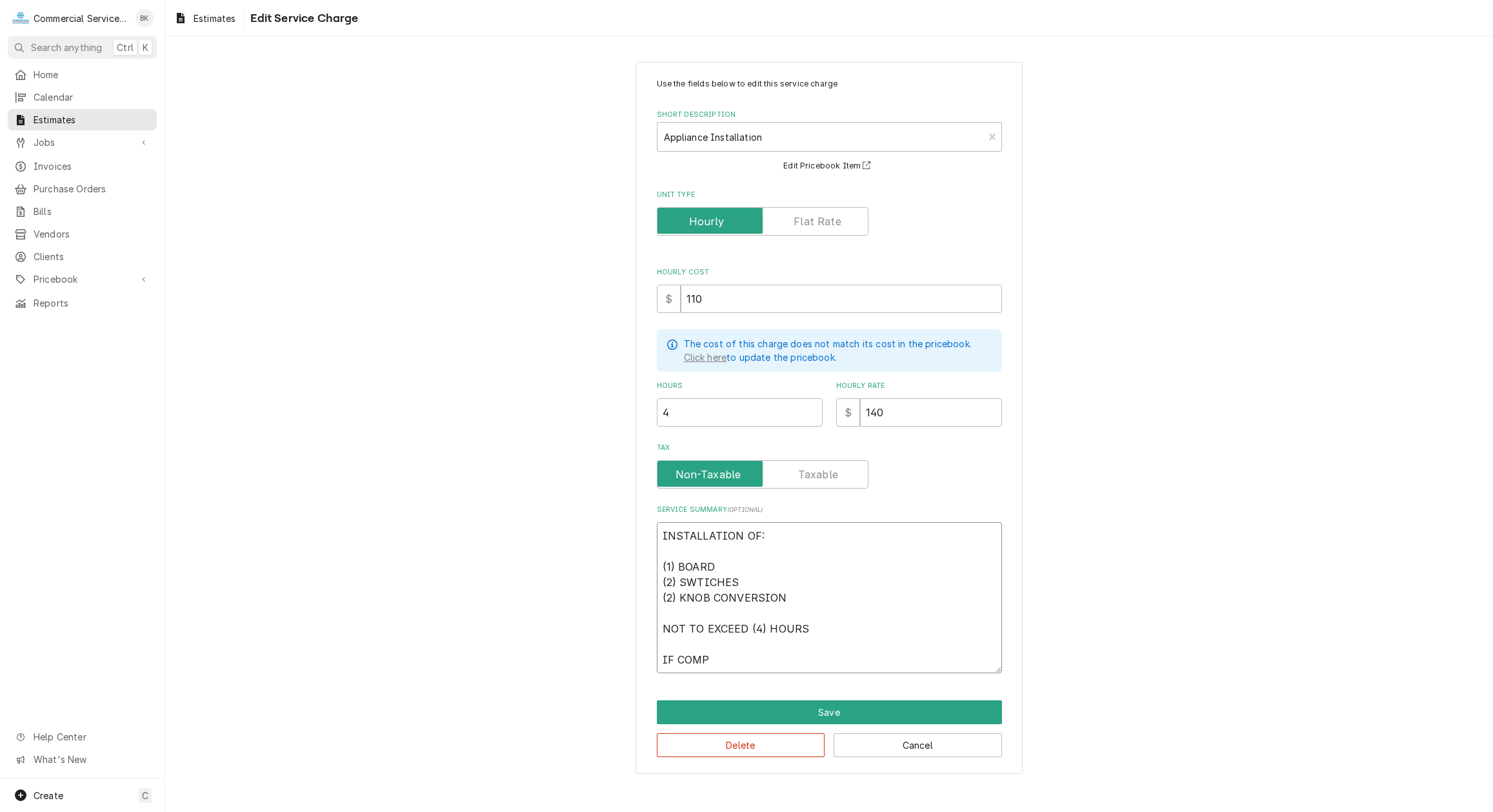
type textarea "INSTALLATION OF: (1) BOARD (2) SWTICHES (2) KNOB CONVERSION NOT TO EXCEED (4) H…"
type textarea "x"
type textarea "INSTALLATION OF: (1) BOARD (2) SWTICHES (2) KNOB CONVERSION NOT TO EXCEED (4) H…"
type textarea "x"
type textarea "INSTALLATION OF: (1) BOARD (2) SWTICHES (2) KNOB CONVERSION NOT TO EXCEED (4) H…"
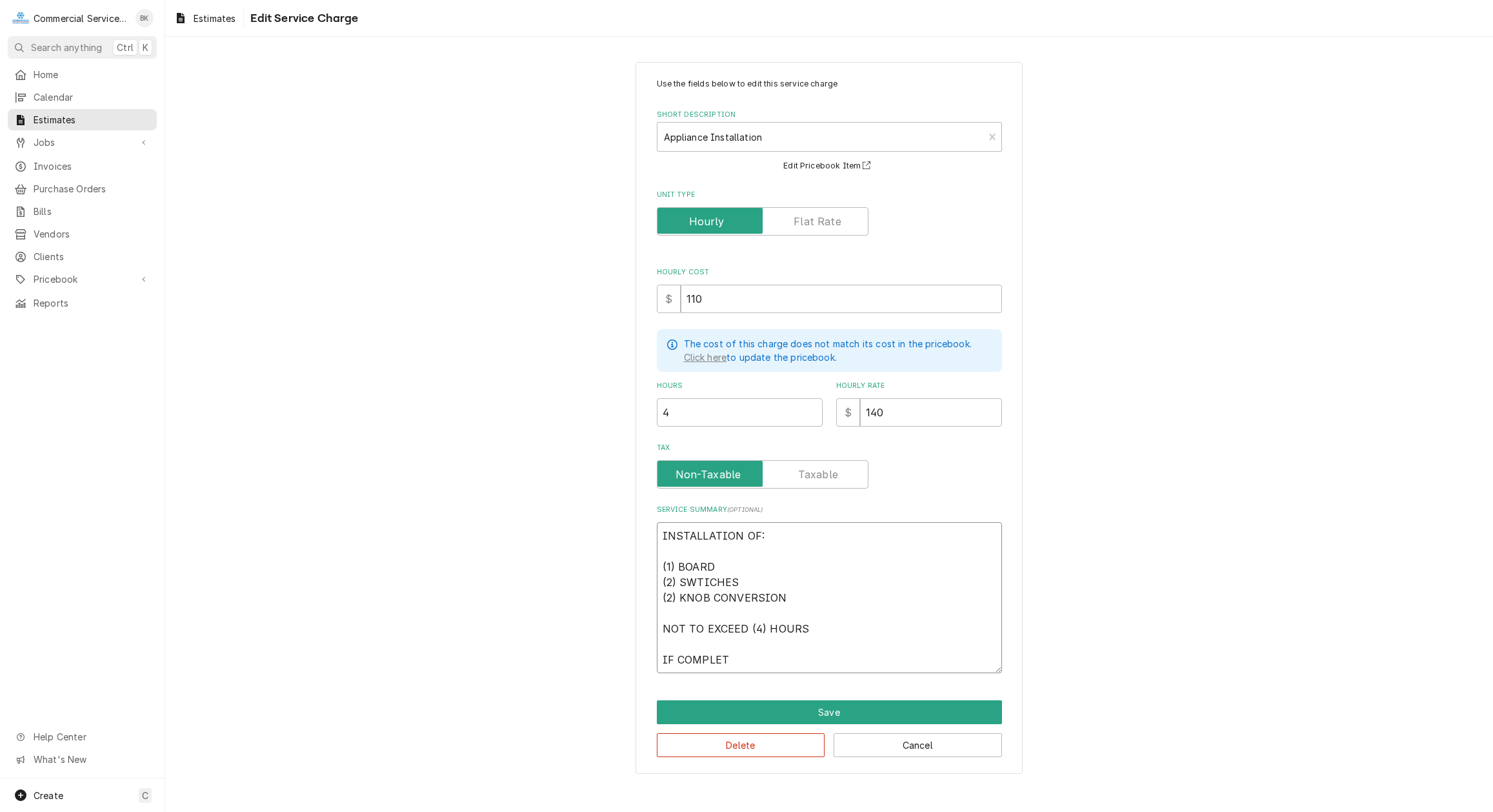
type textarea "x"
type textarea "INSTALLATION OF: (1) BOARD (2) SWTICHES (2) KNOB CONVERSION NOT TO EXCEED (4) H…"
type textarea "x"
type textarea "INSTALLATION OF: (1) BOARD (2) SWTICHES (2) KNOB CONVERSION NOT TO EXCEED (4) H…"
type textarea "x"
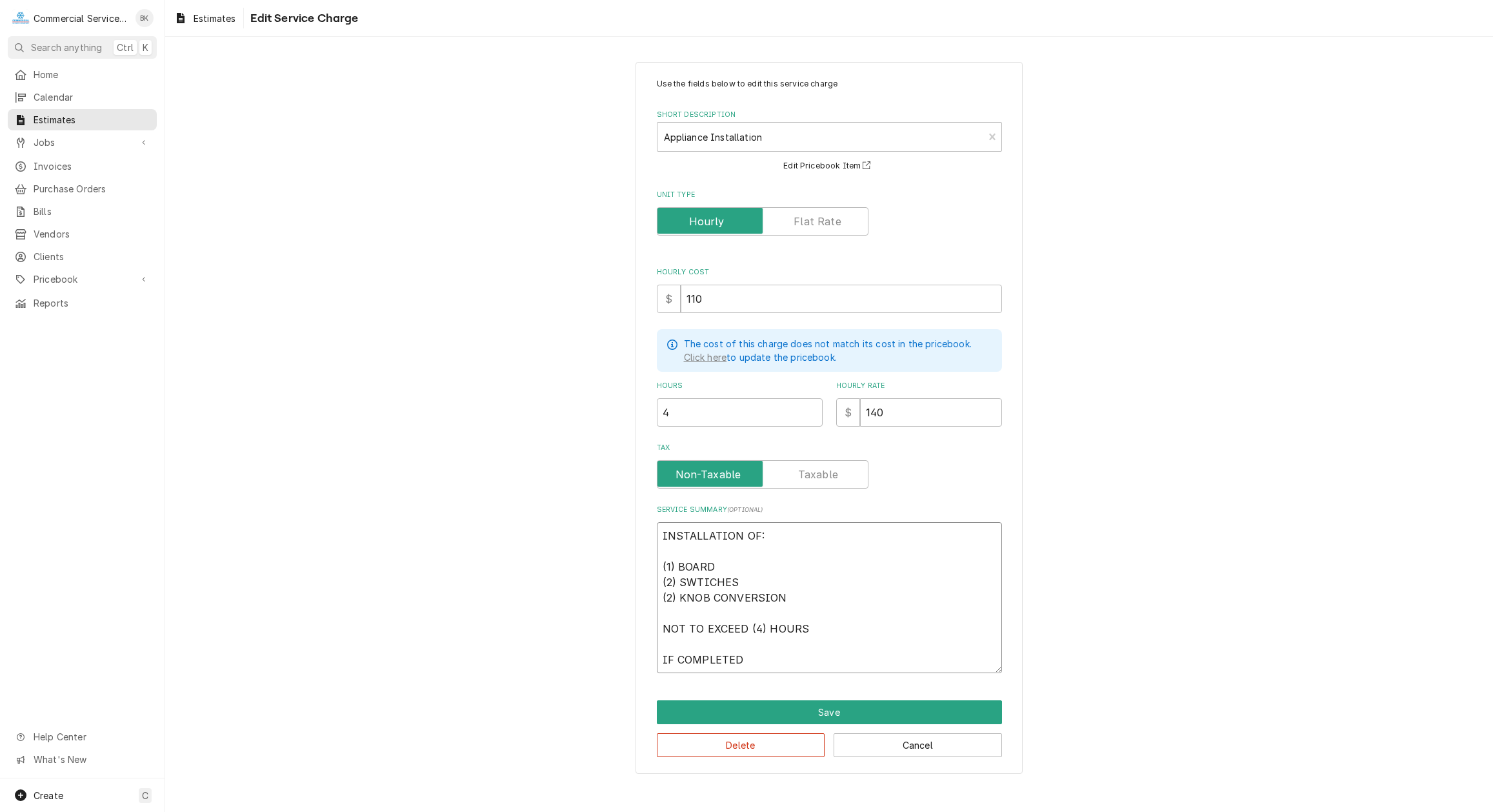
type textarea "INSTALLATION OF: (1) BOARD (2) SWTICHES (2) KNOB CONVERSION NOT TO EXCEED (4) H…"
type textarea "x"
type textarea "INSTALLATION OF: (1) BOARD (2) SWTICHES (2) KNOB CONVERSION NOT TO EXCEED (4) H…"
type textarea "x"
type textarea "INSTALLATION OF: (1) BOARD (2) SWTICHES (2) KNOB CONVERSION NOT TO EXCEED (4) H…"
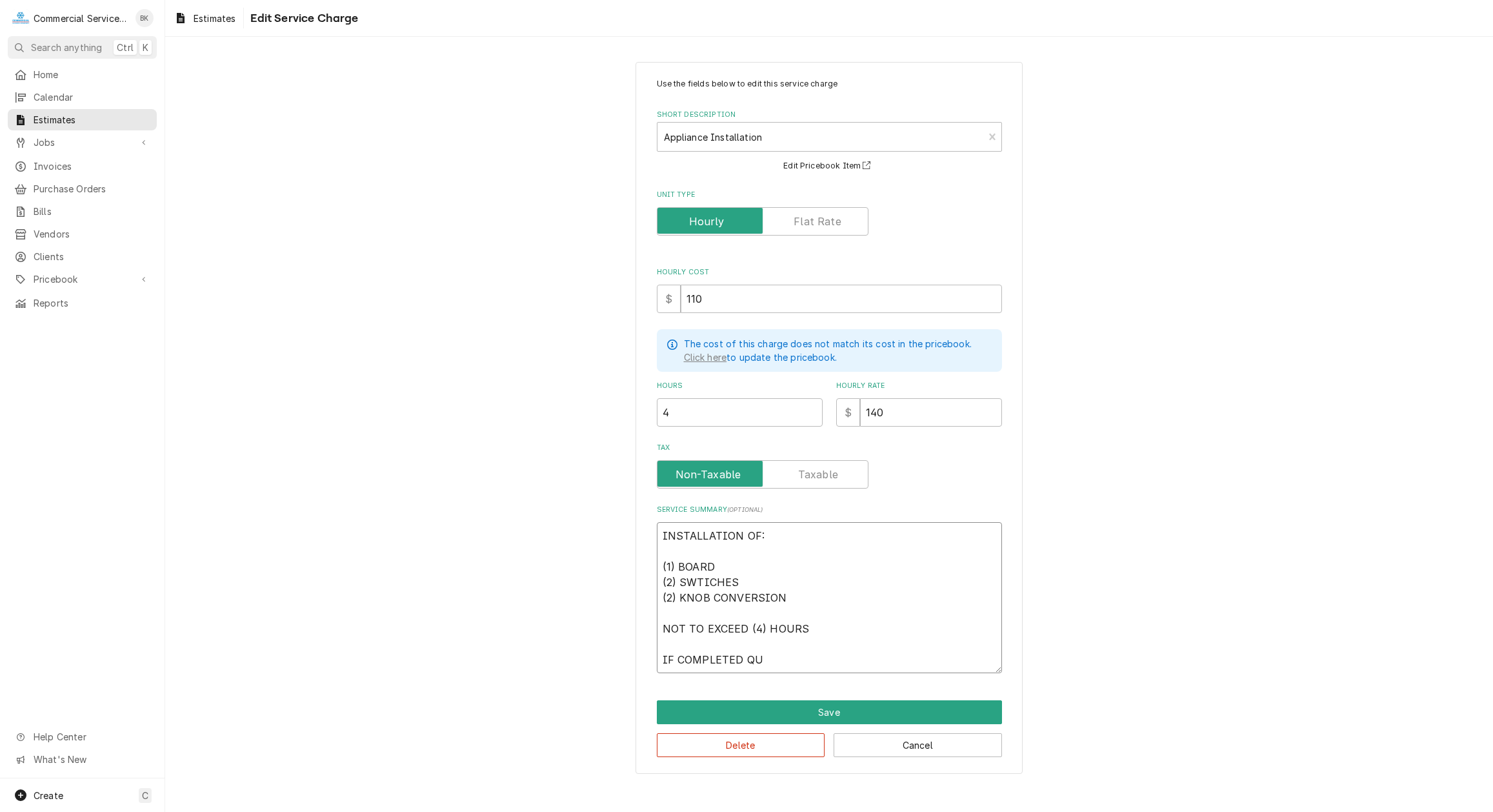
type textarea "x"
type textarea "INSTALLATION OF: (1) BOARD (2) SWTICHES (2) KNOB CONVERSION NOT TO EXCEED (4) H…"
type textarea "x"
type textarea "INSTALLATION OF: (1) BOARD (2) SWTICHES (2) KNOB CONVERSION NOT TO EXCEED (4) H…"
type textarea "x"
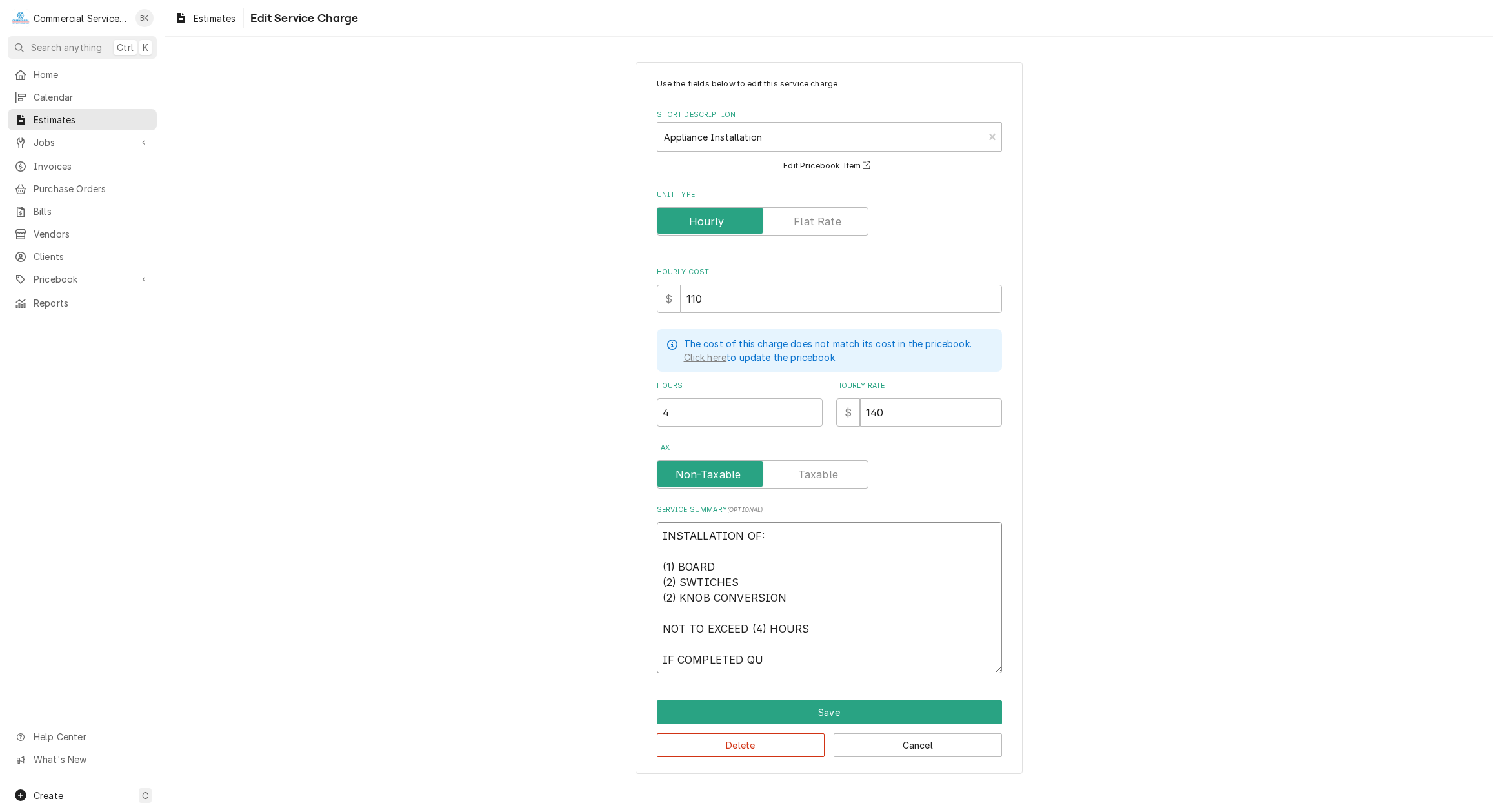
type textarea "INSTALLATION OF: (1) BOARD (2) SWTICHES (2) KNOB CONVERSION NOT TO EXCEED (4) H…"
type textarea "x"
type textarea "INSTALLATION OF: (1) BOARD (2) SWTICHES (2) KNOB CONVERSION NOT TO EXCEED (4) H…"
type textarea "x"
type textarea "INSTALLATION OF: (1) BOARD (2) SWTICHES (2) KNOB CONVERSION NOT TO EXCEED (4) H…"
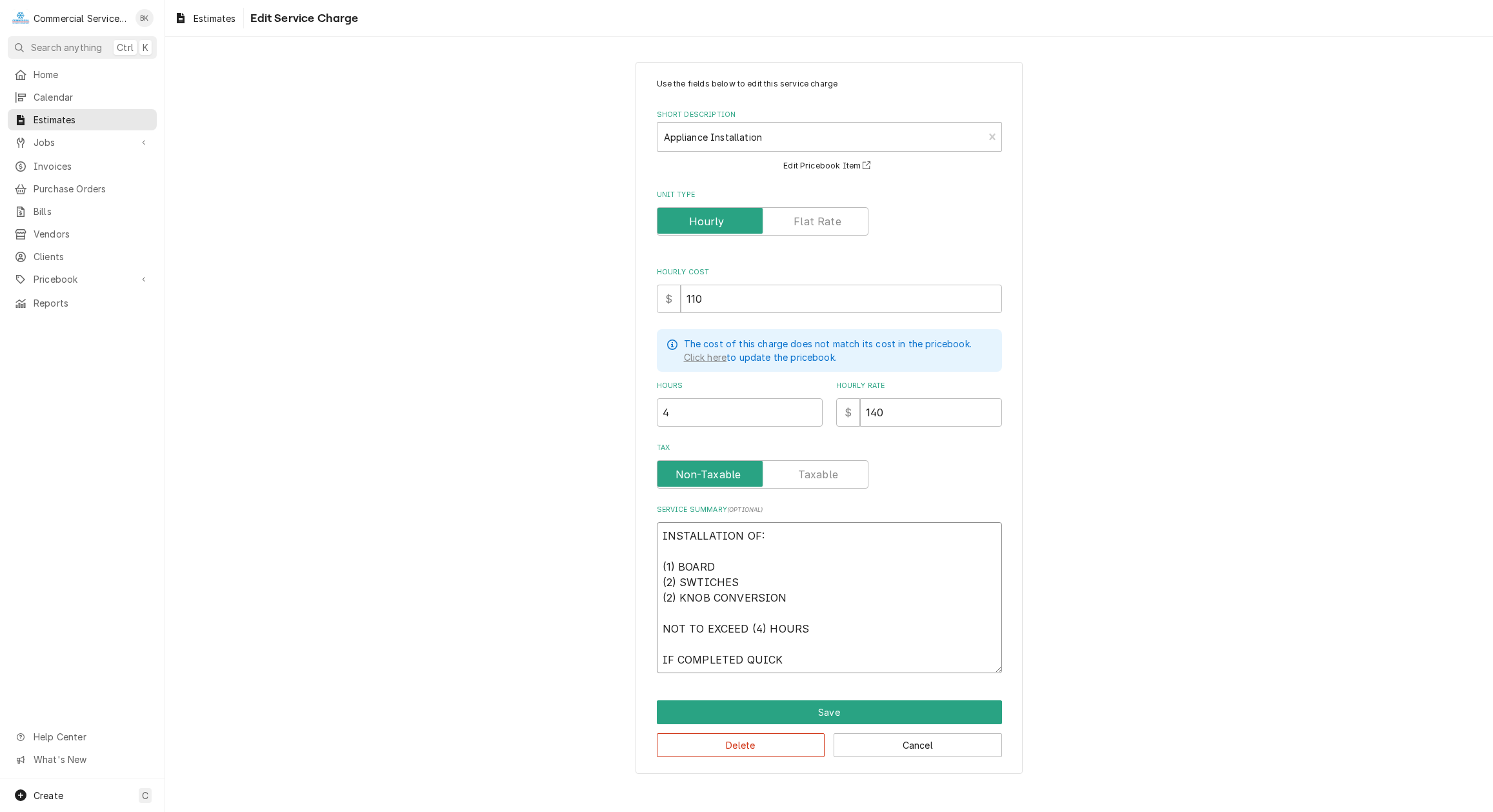
type textarea "x"
type textarea "INSTALLATION OF: (1) BOARD (2) SWTICHES (2) KNOB CONVERSION NOT TO EXCEED (4) H…"
type textarea "x"
type textarea "INSTALLATION OF: (1) BOARD (2) SWTICHES (2) KNOB CONVERSION NOT TO EXCEED (4) H…"
type textarea "x"
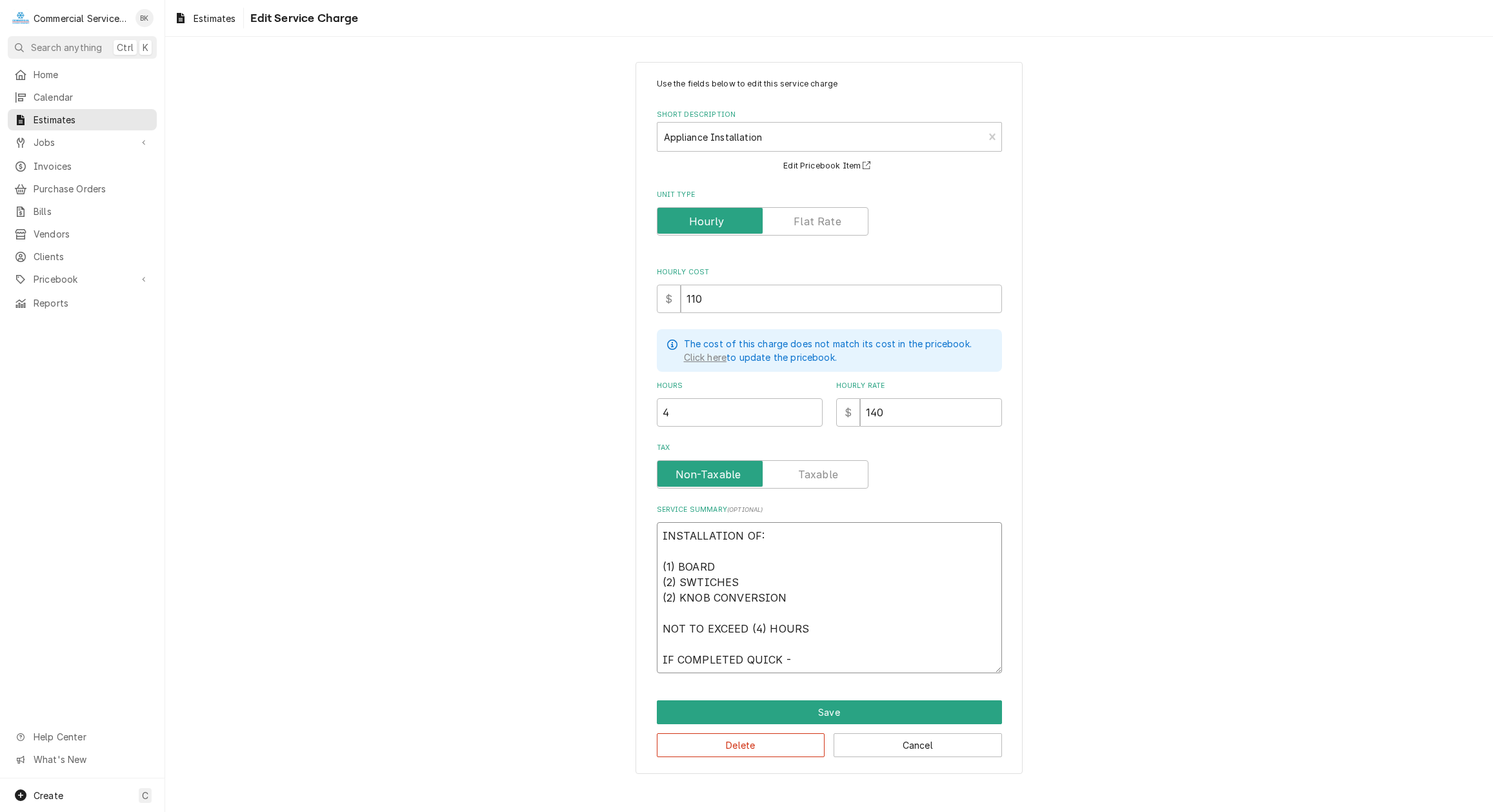
type textarea "INSTALLATION OF: (1) BOARD (2) SWTICHES (2) KNOB CONVERSION NOT TO EXCEED (4) H…"
type textarea "x"
type textarea "INSTALLATION OF: (1) BOARD (2) SWTICHES (2) KNOB CONVERSION NOT TO EXCEED (4) H…"
type textarea "x"
type textarea "INSTALLATION OF: (1) BOARD (2) SWTICHES (2) KNOB CONVERSION NOT TO EXCEED (4) H…"
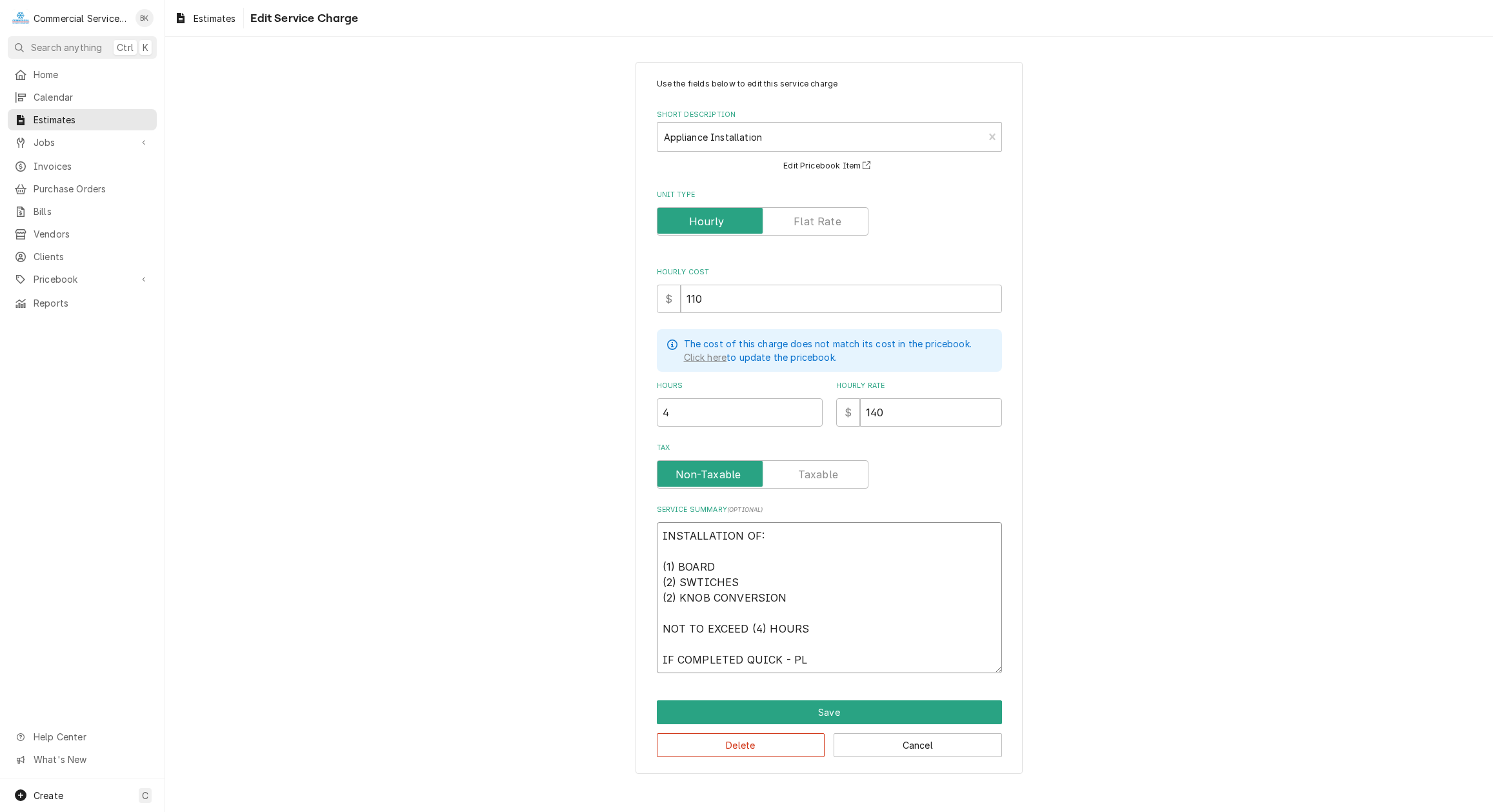
type textarea "x"
type textarea "INSTALLATION OF: (1) BOARD (2) SWTICHES (2) KNOB CONVERSION NOT TO EXCEED (4) H…"
type textarea "x"
type textarea "INSTALLATION OF: (1) BOARD (2) SWTICHES (2) KNOB CONVERSION NOT TO EXCEED (4) H…"
type textarea "x"
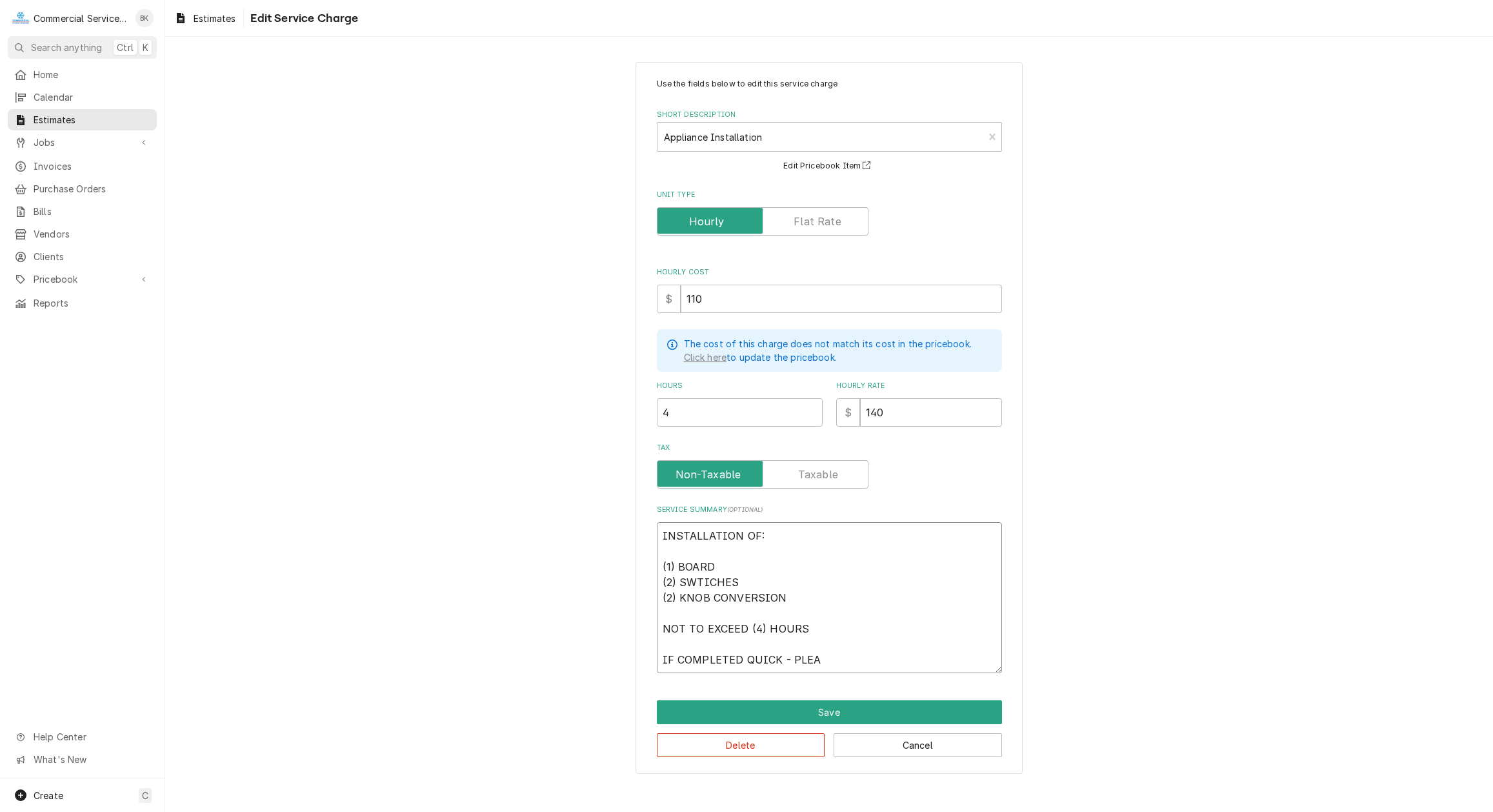
type textarea "INSTALLATION OF: (1) BOARD (2) SWTICHES (2) KNOB CONVERSION NOT TO EXCEED (4) H…"
type textarea "x"
type textarea "INSTALLATION OF: (1) BOARD (2) SWTICHES (2) KNOB CONVERSION NOT TO EXCEED (4) H…"
type textarea "x"
type textarea "INSTALLATION OF: (1) BOARD (2) SWTICHES (2) KNOB CONVERSION NOT TO EXCEED (4) H…"
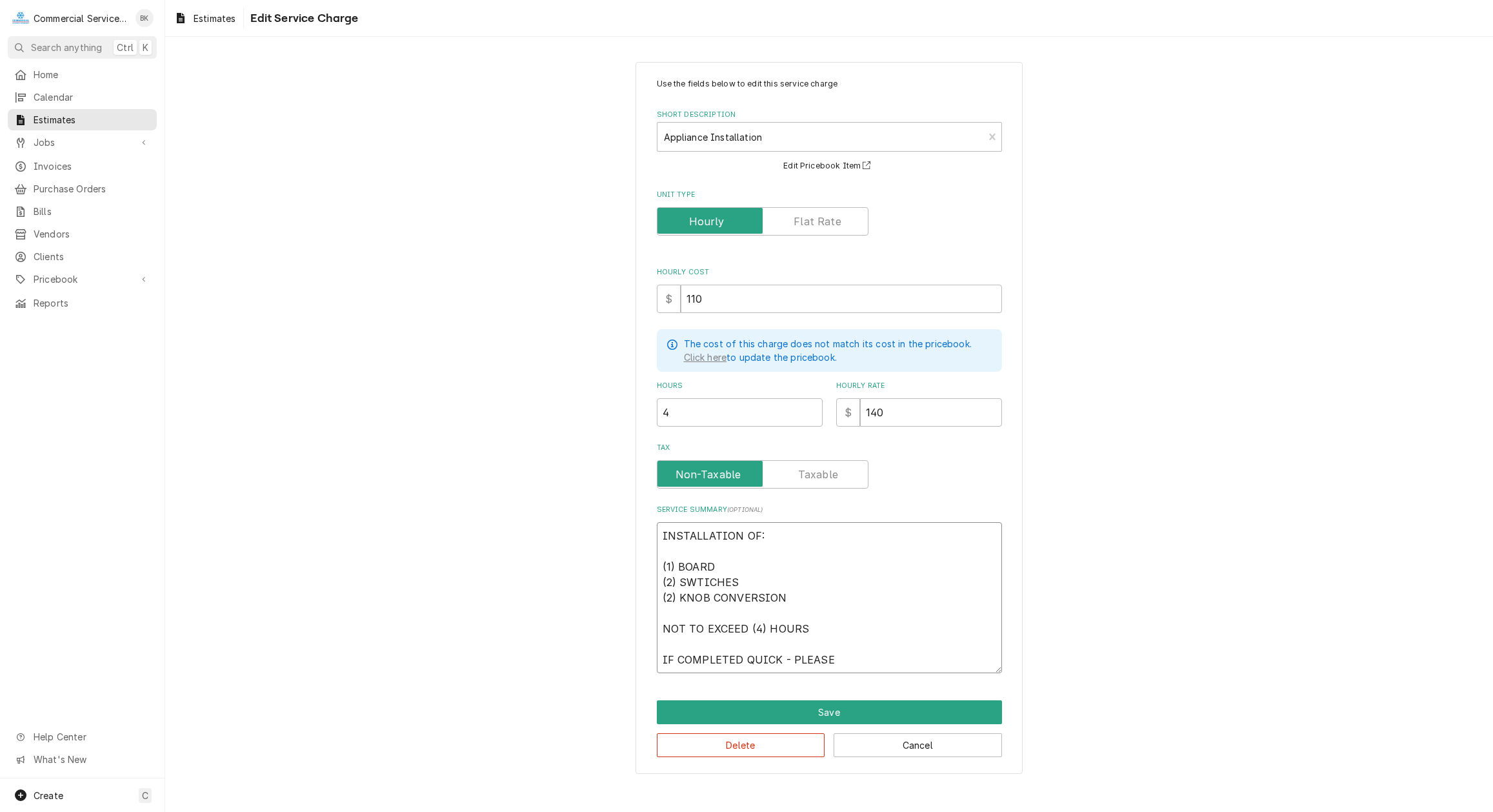
type textarea "x"
type textarea "INSTALLATION OF: (1) BOARD (2) SWTICHES (2) KNOB CONVERSION NOT TO EXCEED (4) H…"
type textarea "x"
type textarea "INSTALLATION OF: (1) BOARD (2) SWTICHES (2) KNOB CONVERSION NOT TO EXCEED (4) H…"
type textarea "x"
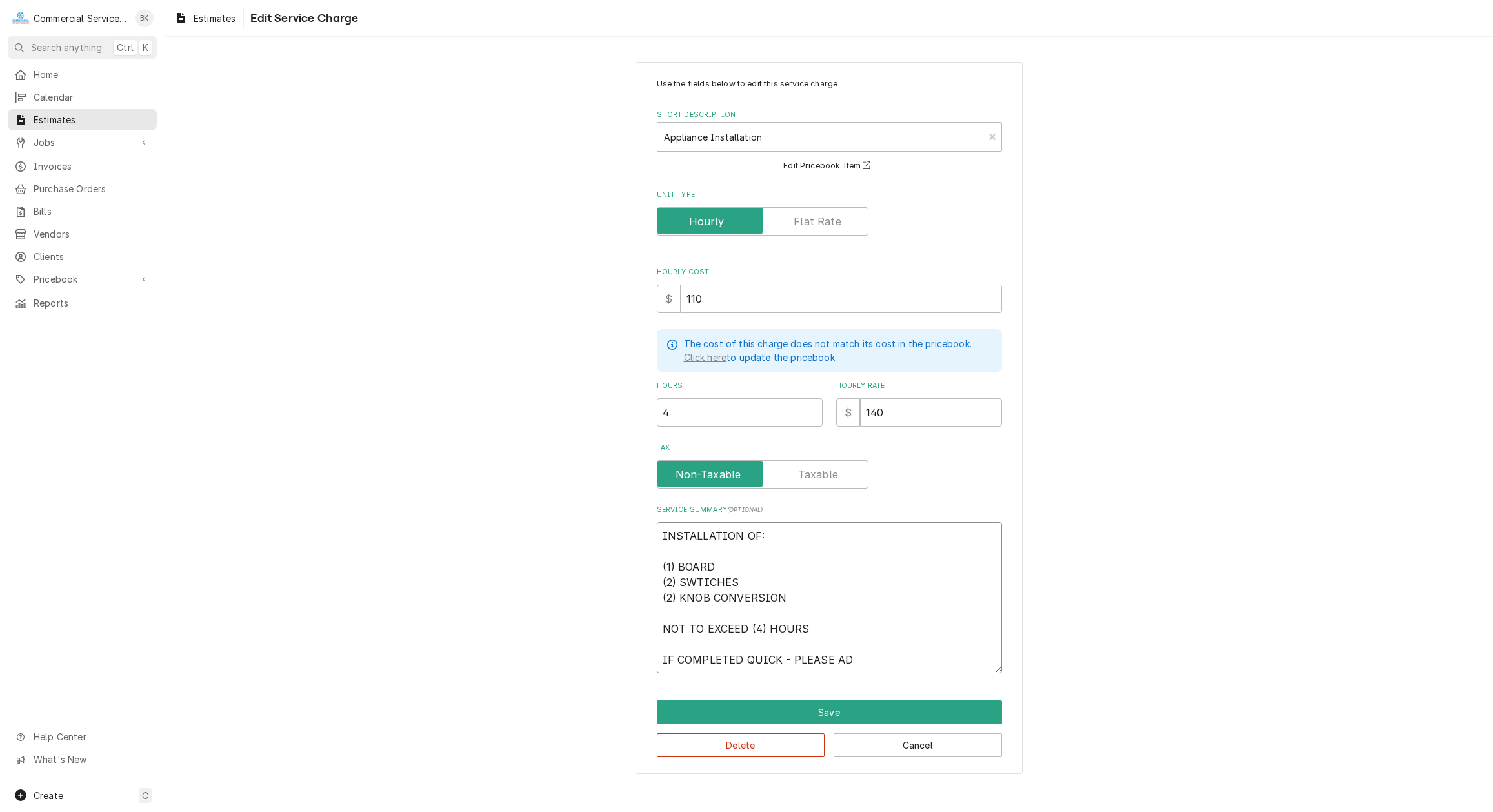
type textarea "INSTALLATION OF: (1) BOARD (2) SWTICHES (2) KNOB CONVERSION NOT TO EXCEED (4) H…"
type textarea "x"
type textarea "INSTALLATION OF: (1) BOARD (2) SWTICHES (2) KNOB CONVERSION NOT TO EXCEED (4) H…"
type textarea "x"
type textarea "INSTALLATION OF: (1) BOARD (2) SWTICHES (2) KNOB CONVERSION NOT TO EXCEED (4) H…"
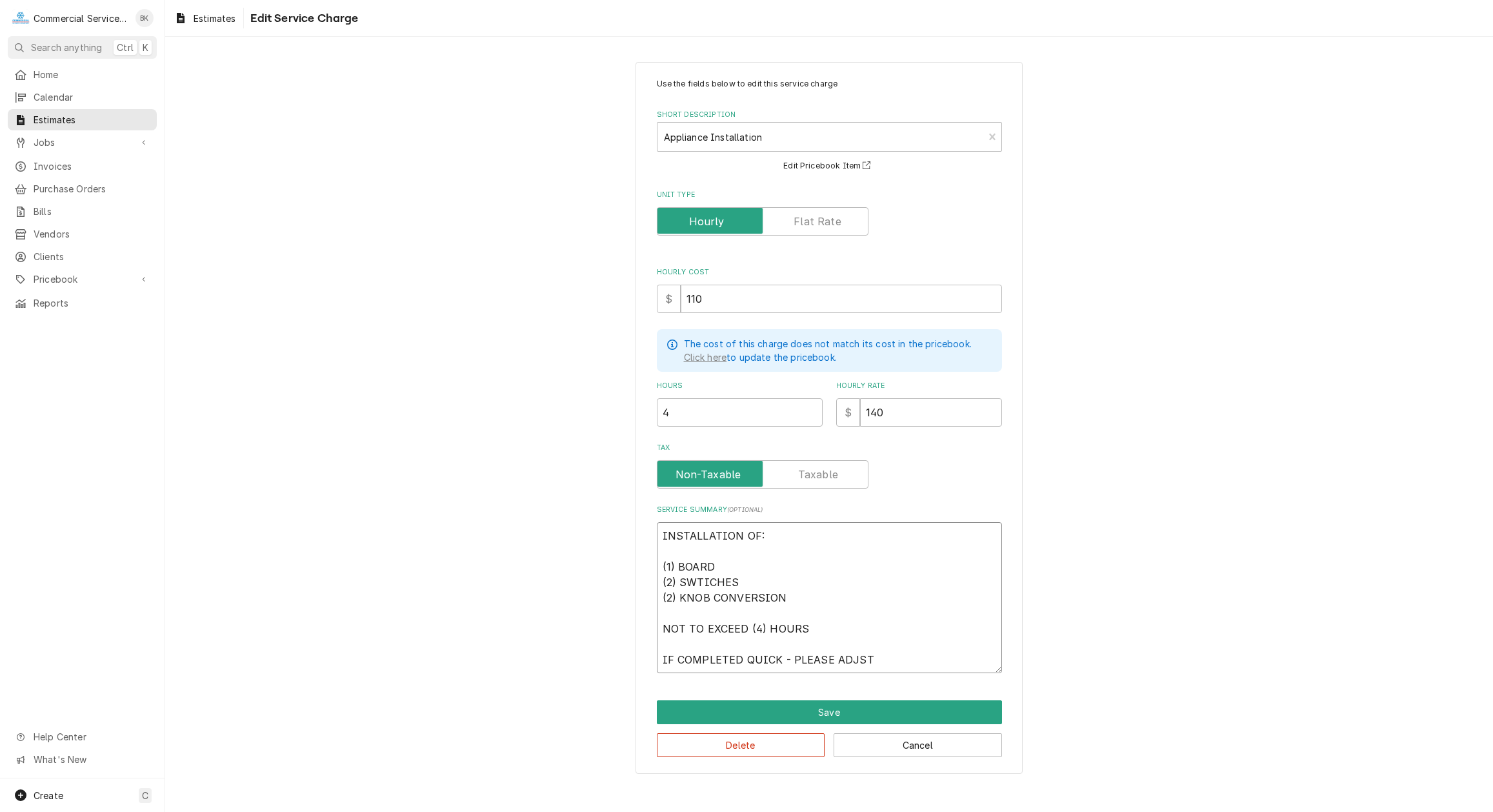
type textarea "x"
type textarea "INSTALLATION OF: (1) BOARD (2) SWTICHES (2) KNOB CONVERSION NOT TO EXCEED (4) H…"
type textarea "x"
type textarea "INSTALLATION OF: (1) BOARD (2) SWTICHES (2) KNOB CONVERSION NOT TO EXCEED (4) H…"
type textarea "x"
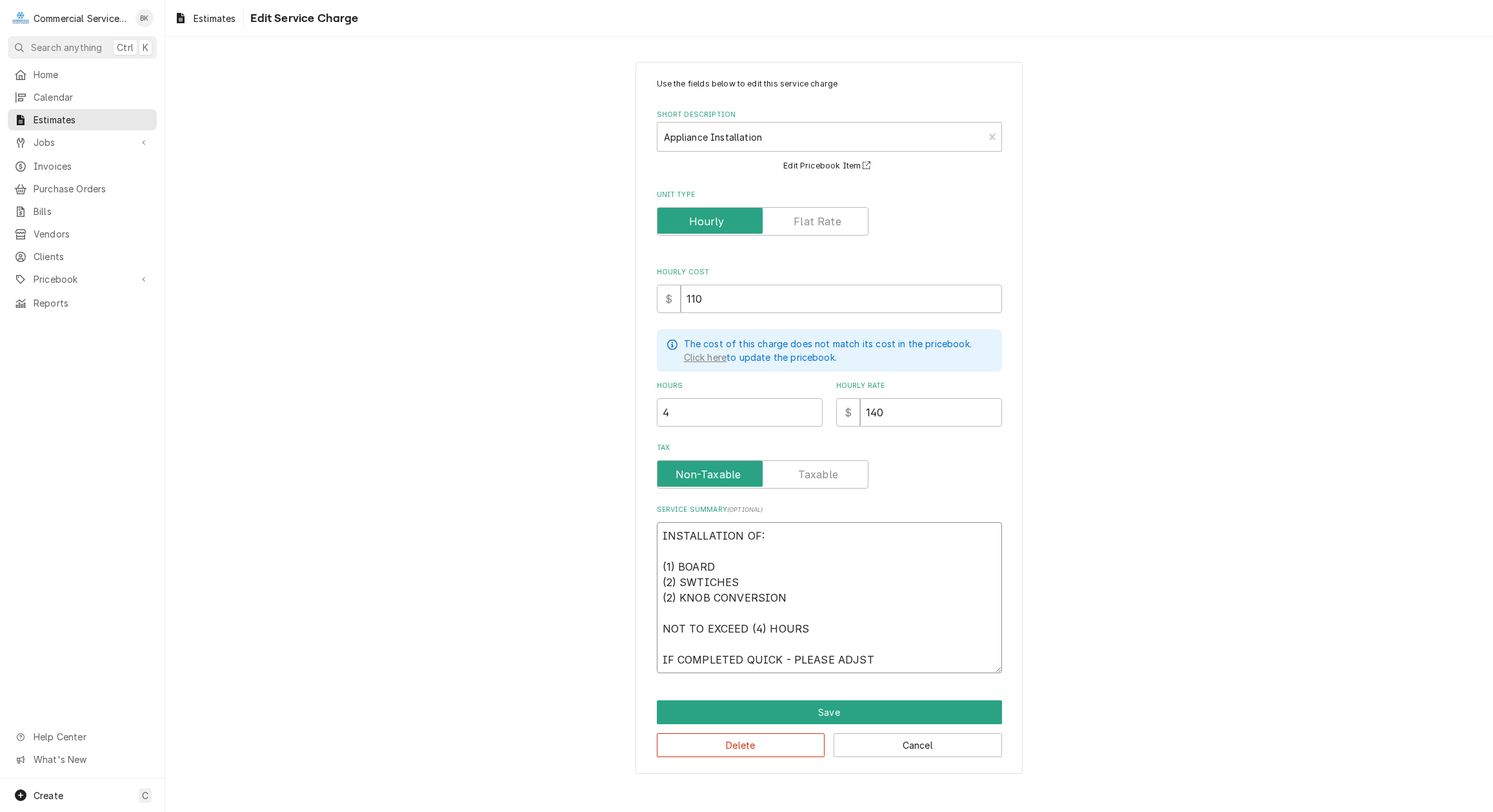
type textarea "INSTALLATION OF: (1) BOARD (2) SWTICHES (2) KNOB CONVERSION NOT TO EXCEED (4) H…"
type textarea "x"
type textarea "INSTALLATION OF: (1) BOARD (2) SWTICHES (2) KNOB CONVERSION NOT TO EXCEED (4) H…"
type textarea "x"
type textarea "INSTALLATION OF: (1) BOARD (2) SWTICHES (2) KNOB CONVERSION NOT TO EXCEED (4) H…"
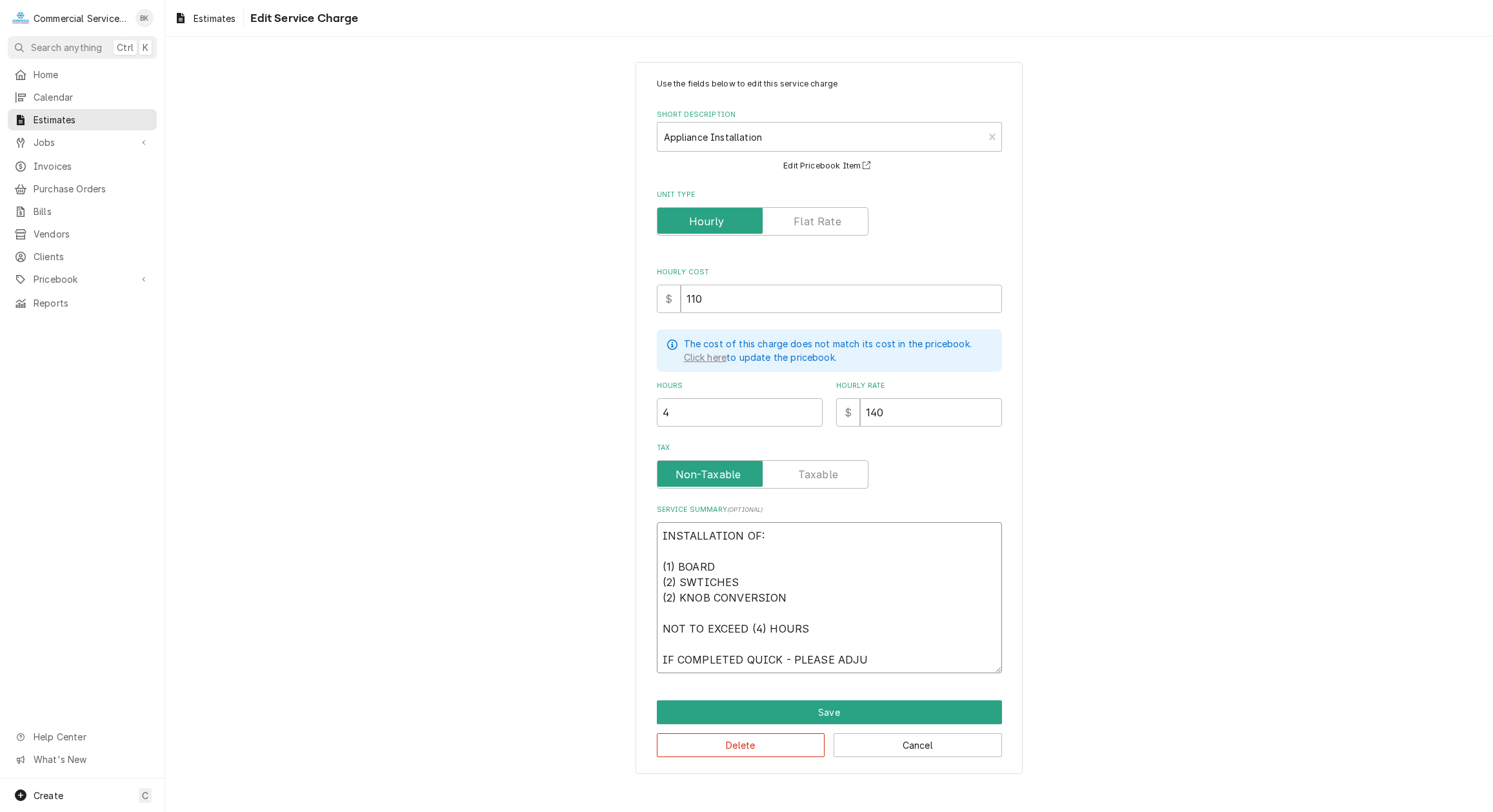
type textarea "x"
type textarea "INSTALLATION OF: (1) BOARD (2) SWTICHES (2) KNOB CONVERSION NOT TO EXCEED (4) H…"
type textarea "x"
type textarea "INSTALLATION OF: (1) BOARD (2) SWTICHES (2) KNOB CONVERSION NOT TO EXCEED (4) H…"
type textarea "x"
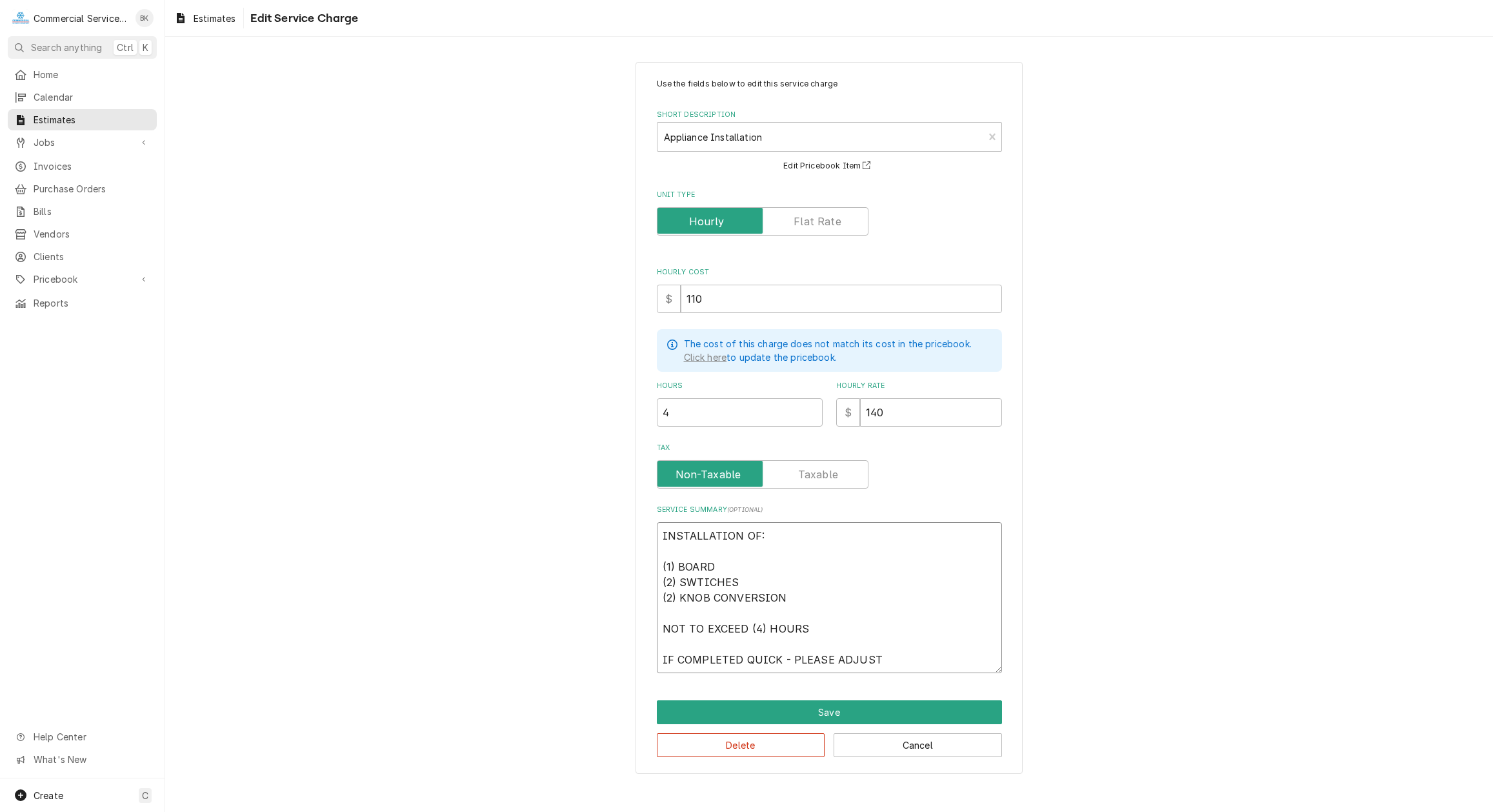
type textarea "INSTALLATION OF: (1) BOARD (2) SWTICHES (2) KNOB CONVERSION NOT TO EXCEED (4) H…"
type textarea "x"
type textarea "INSTALLATION OF: (1) BOARD (2) SWTICHES (2) KNOB CONVERSION NOT TO EXCEED (4) H…"
type textarea "x"
type textarea "INSTALLATION OF: (1) BOARD (2) SWTICHES (2) KNOB CONVERSION NOT TO EXCEED (4) H…"
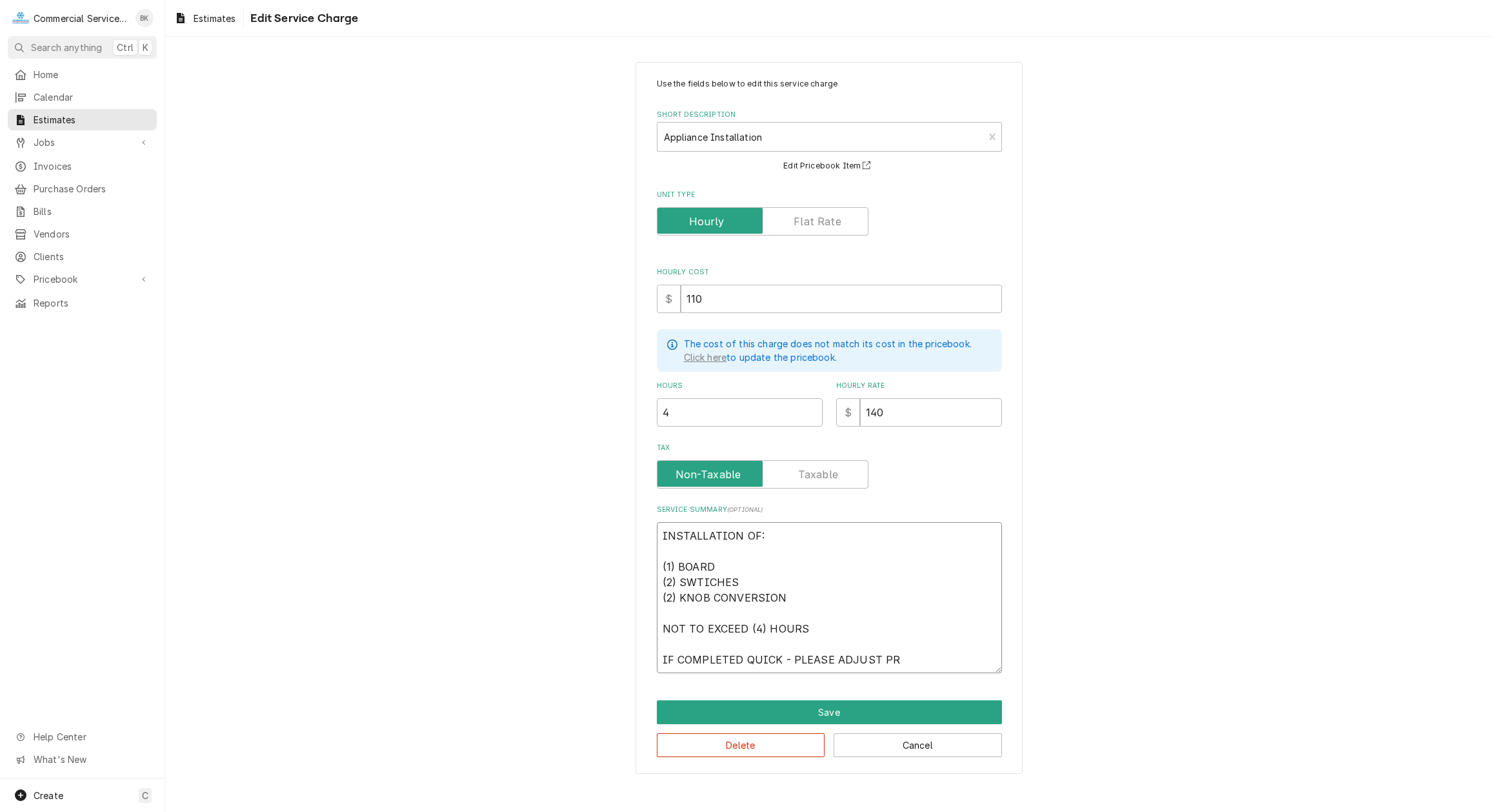
type textarea "x"
type textarea "INSTALLATION OF: (1) BOARD (2) SWTICHES (2) KNOB CONVERSION NOT TO EXCEED (4) H…"
type textarea "x"
type textarea "INSTALLATION OF: (1) BOARD (2) SWTICHES (2) KNOB CONVERSION NOT TO EXCEED (4) H…"
type textarea "x"
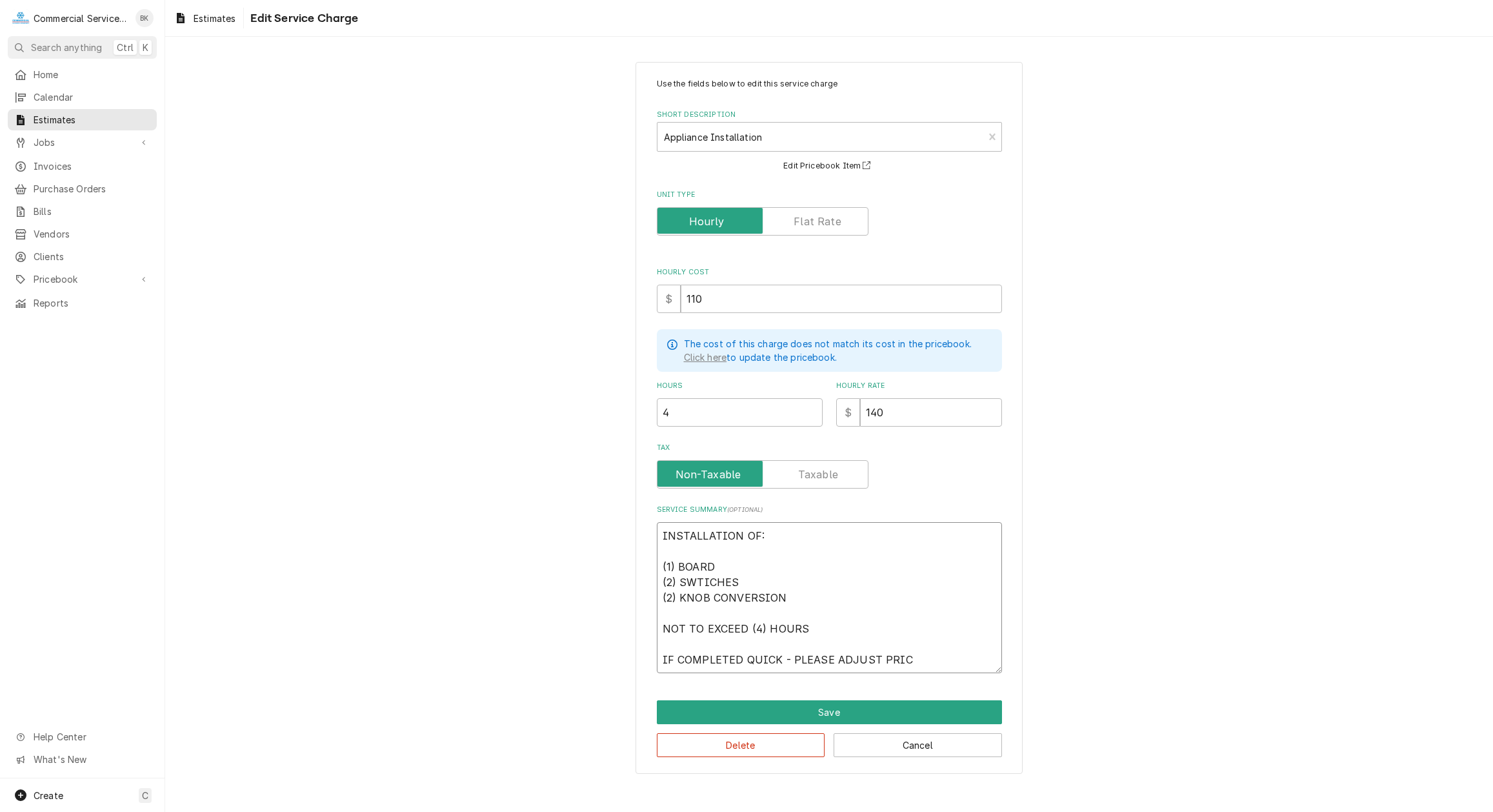
type textarea "INSTALLATION OF: (1) BOARD (2) SWTICHES (2) KNOB CONVERSION NOT TO EXCEED (4) H…"
type textarea "x"
type textarea "INSTALLATION OF: (1) BOARD (2) SWTICHES (2) KNOB CONVERSION NOT TO EXCEED (4) H…"
type textarea "x"
type textarea "INSTALLATION OF: (1) BOARD (2) SWTICHES (2) KNOB CONVERSION NOT TO EXCEED (4) H…"
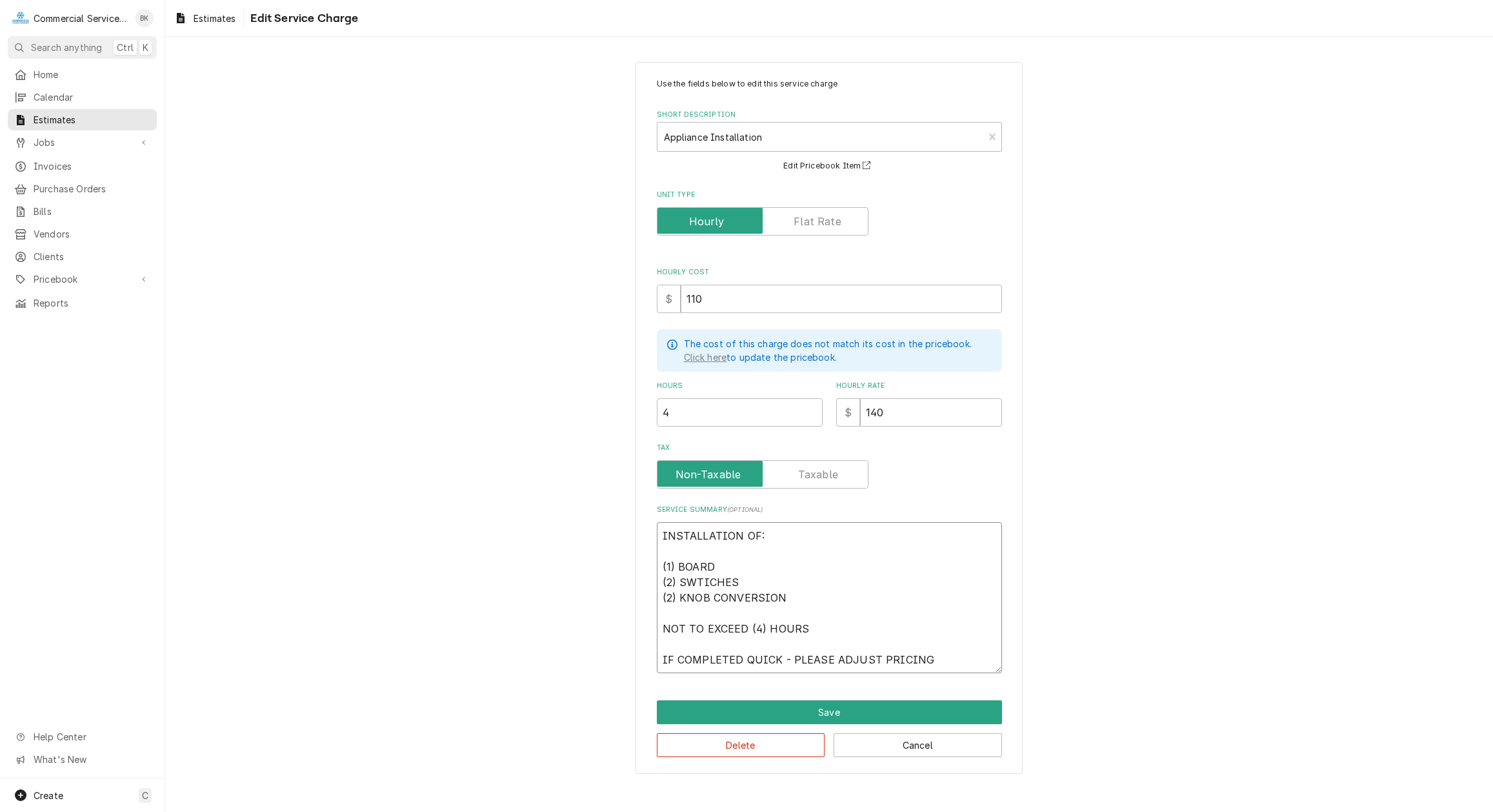
type textarea "x"
type textarea "INSTALLATION OF: (1) BOARD (2) SWTICHES (2) KNOB CONVERSION NOT TO EXCEED (4) H…"
click at [903, 704] on button "Save" at bounding box center [829, 712] width 345 height 24
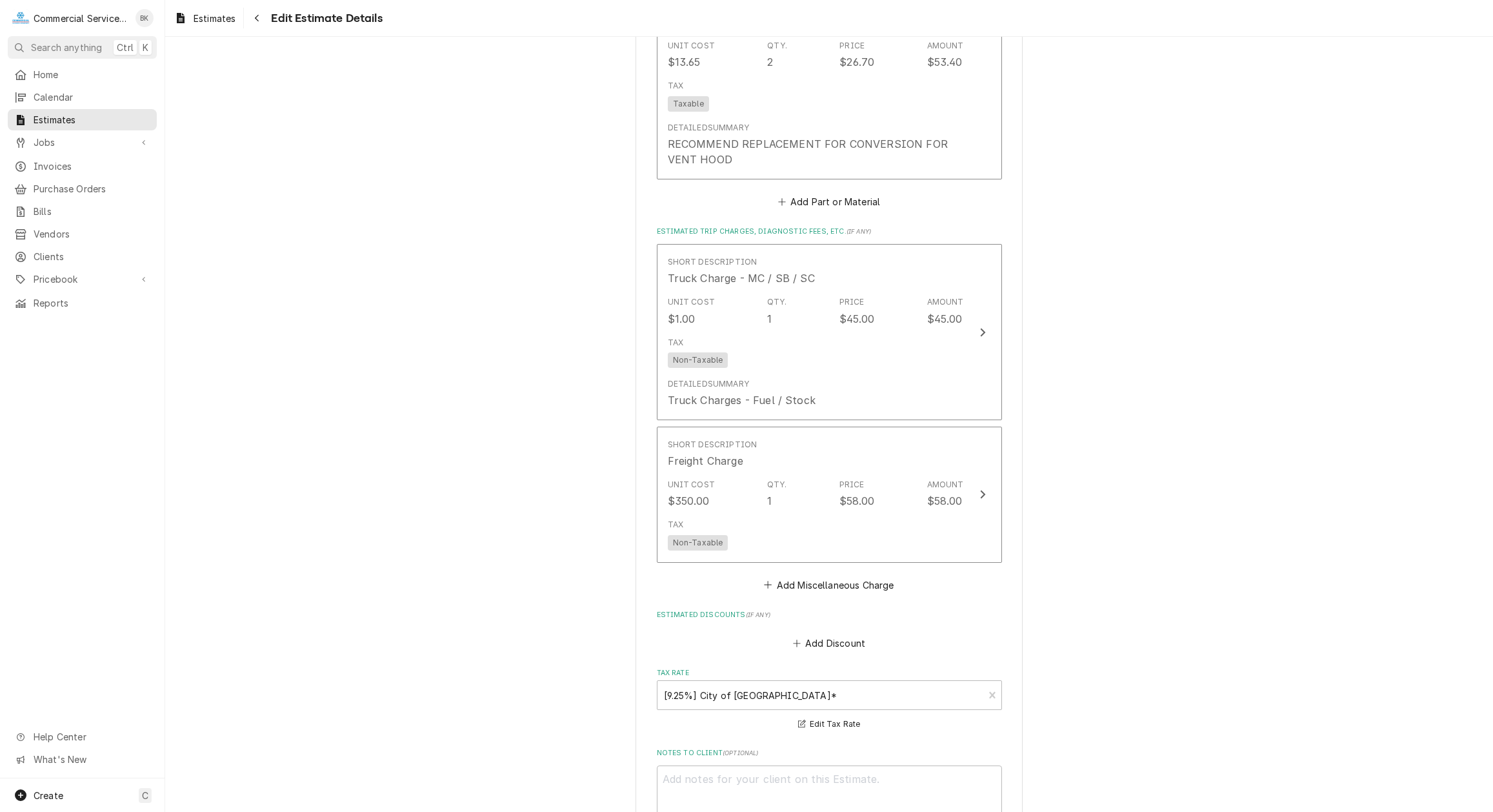
scroll to position [2945, 0]
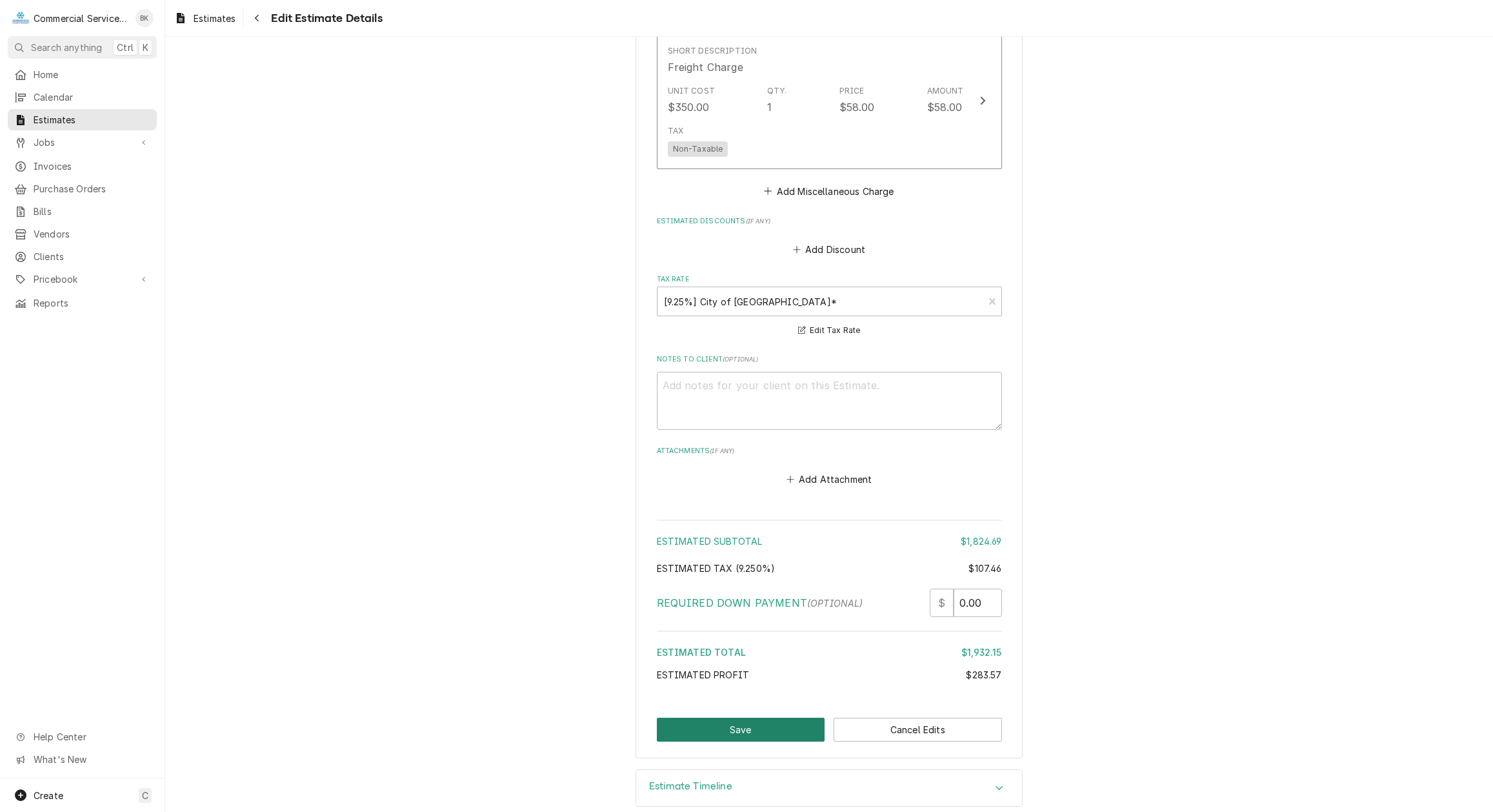
click at [791, 717] on button "Save" at bounding box center [740, 729] width 168 height 24
type textarea "x"
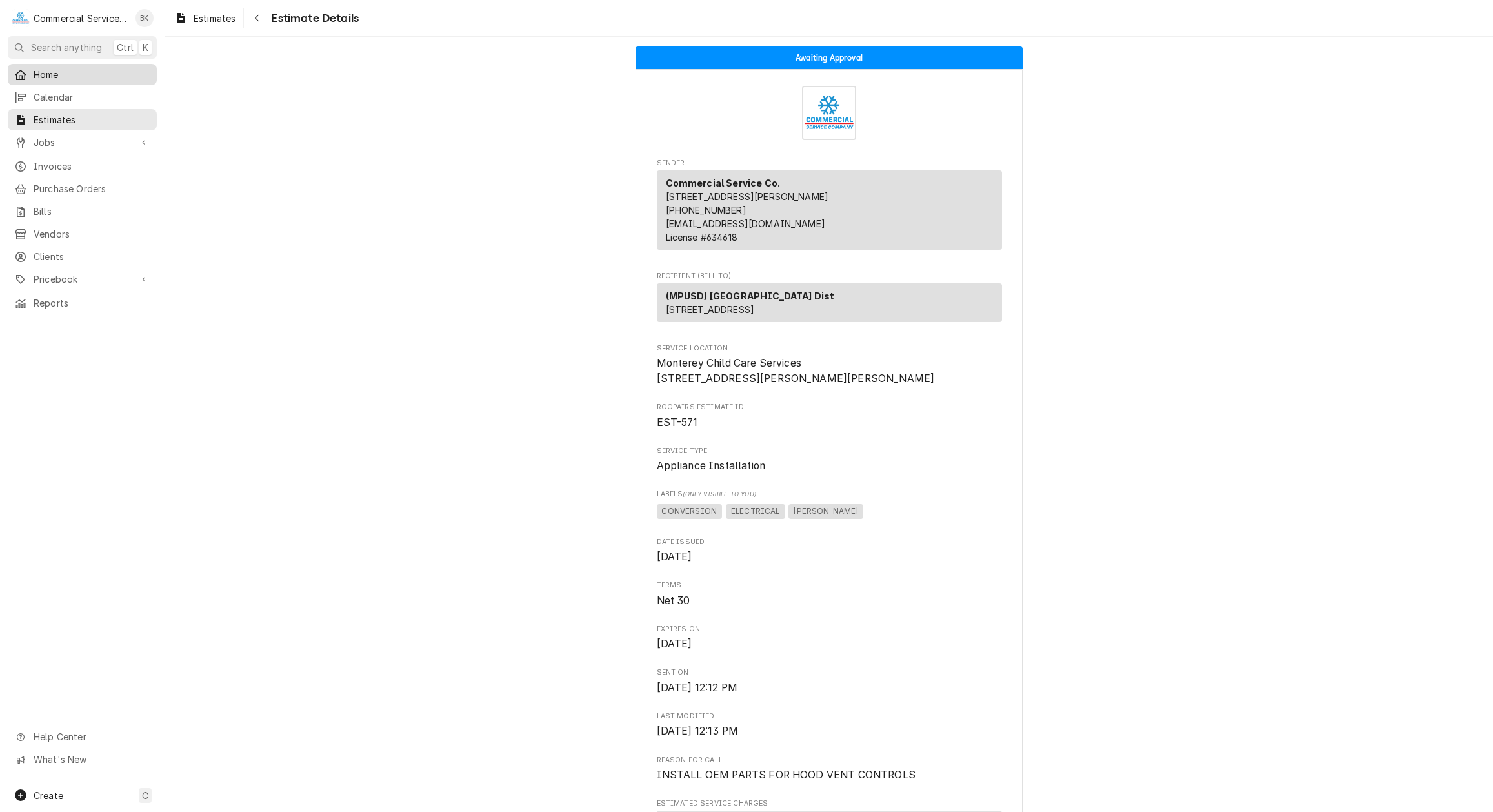
click at [40, 71] on span "Home" at bounding box center [91, 75] width 116 height 14
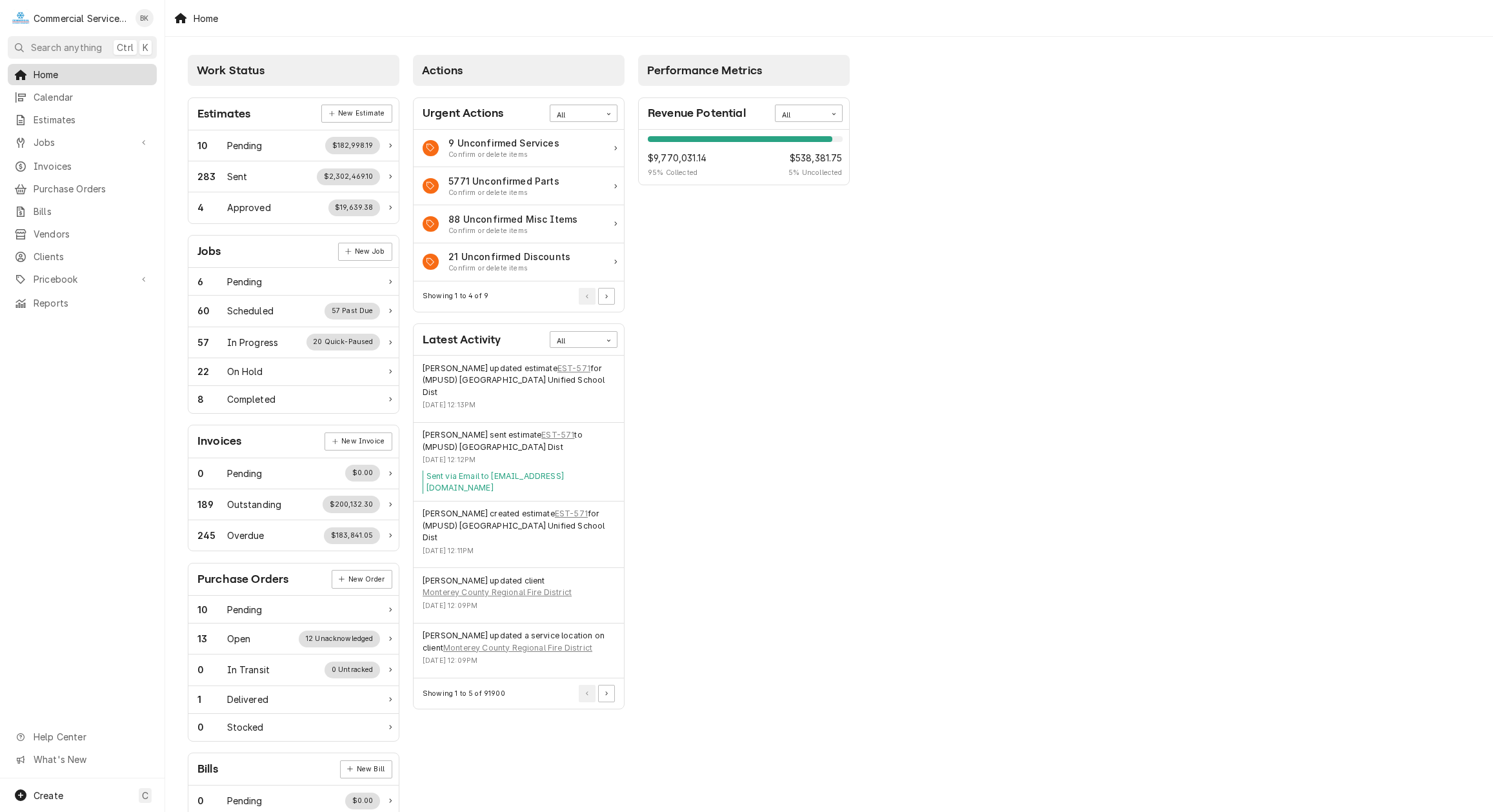
click at [51, 76] on span "Home" at bounding box center [91, 75] width 116 height 14
click at [49, 69] on span "Home" at bounding box center [91, 75] width 116 height 14
click at [75, 251] on span "Clients" at bounding box center [91, 257] width 116 height 14
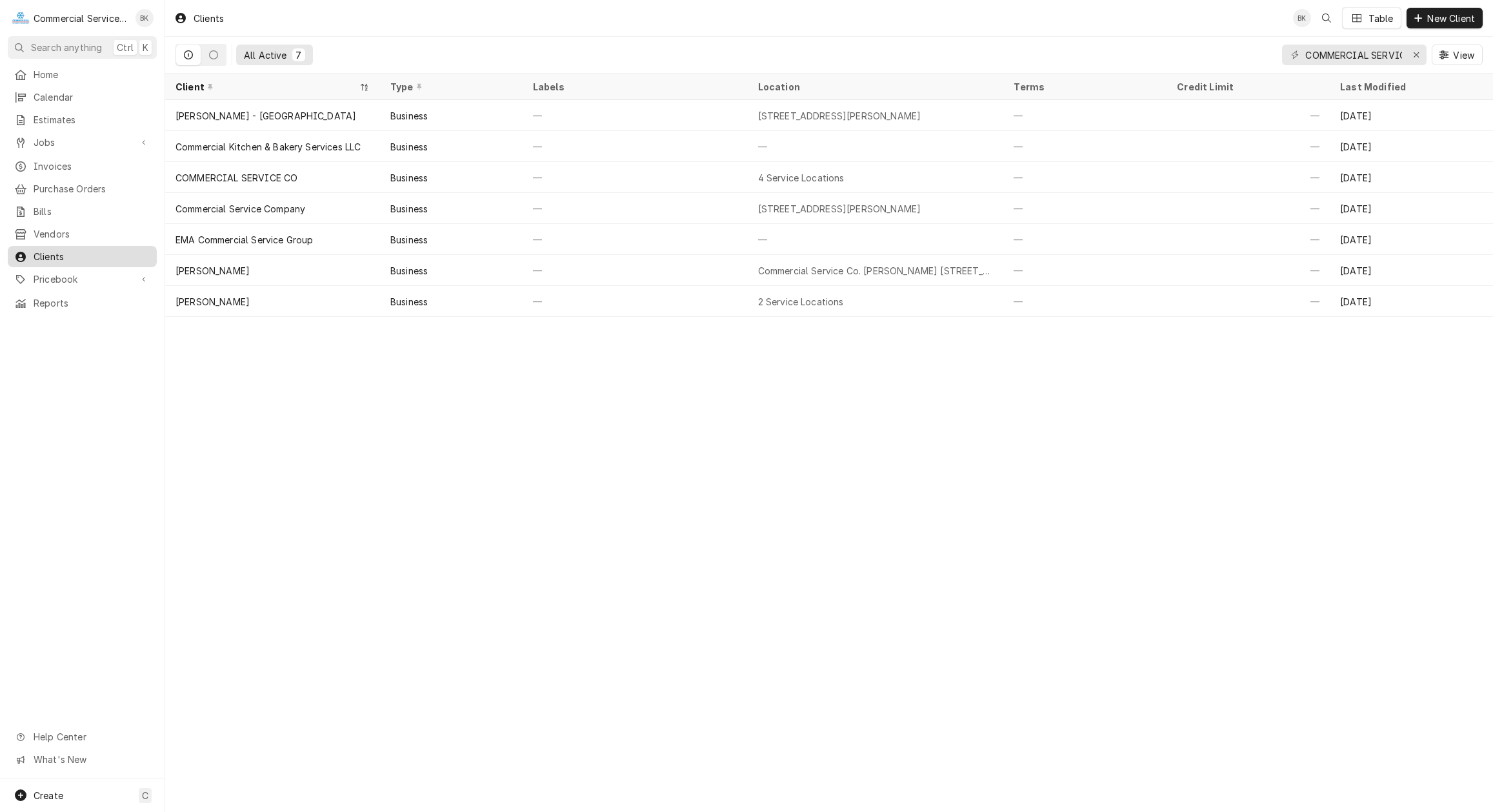
click at [61, 255] on span "Clients" at bounding box center [91, 257] width 116 height 14
click at [54, 250] on span "Clients" at bounding box center [91, 257] width 116 height 14
click at [79, 250] on span "Clients" at bounding box center [91, 257] width 116 height 14
click at [1415, 55] on icon "Erase input" at bounding box center [1416, 54] width 7 height 9
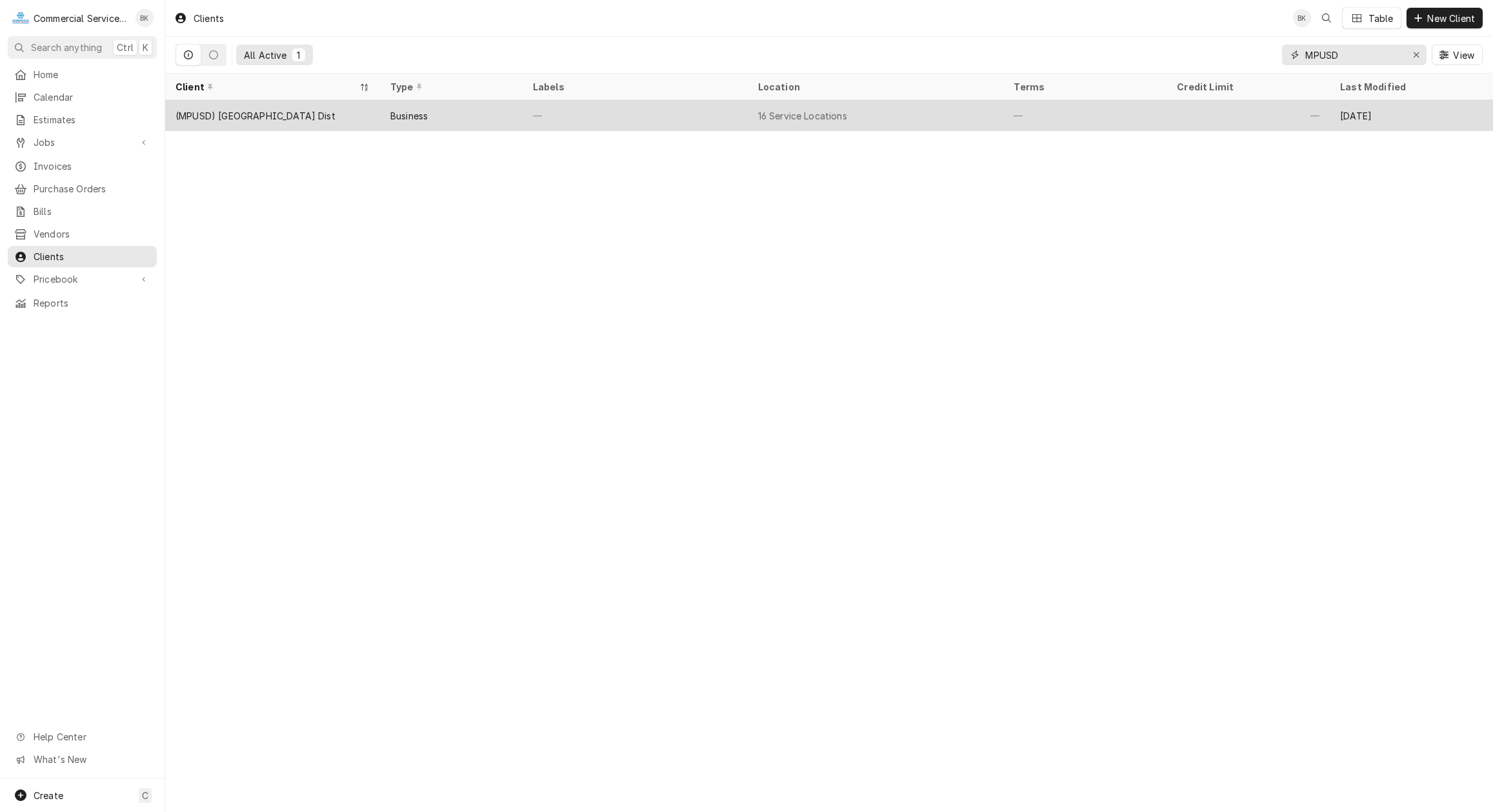
type input "MPUSD"
click at [413, 118] on div "Business" at bounding box center [409, 116] width 37 height 14
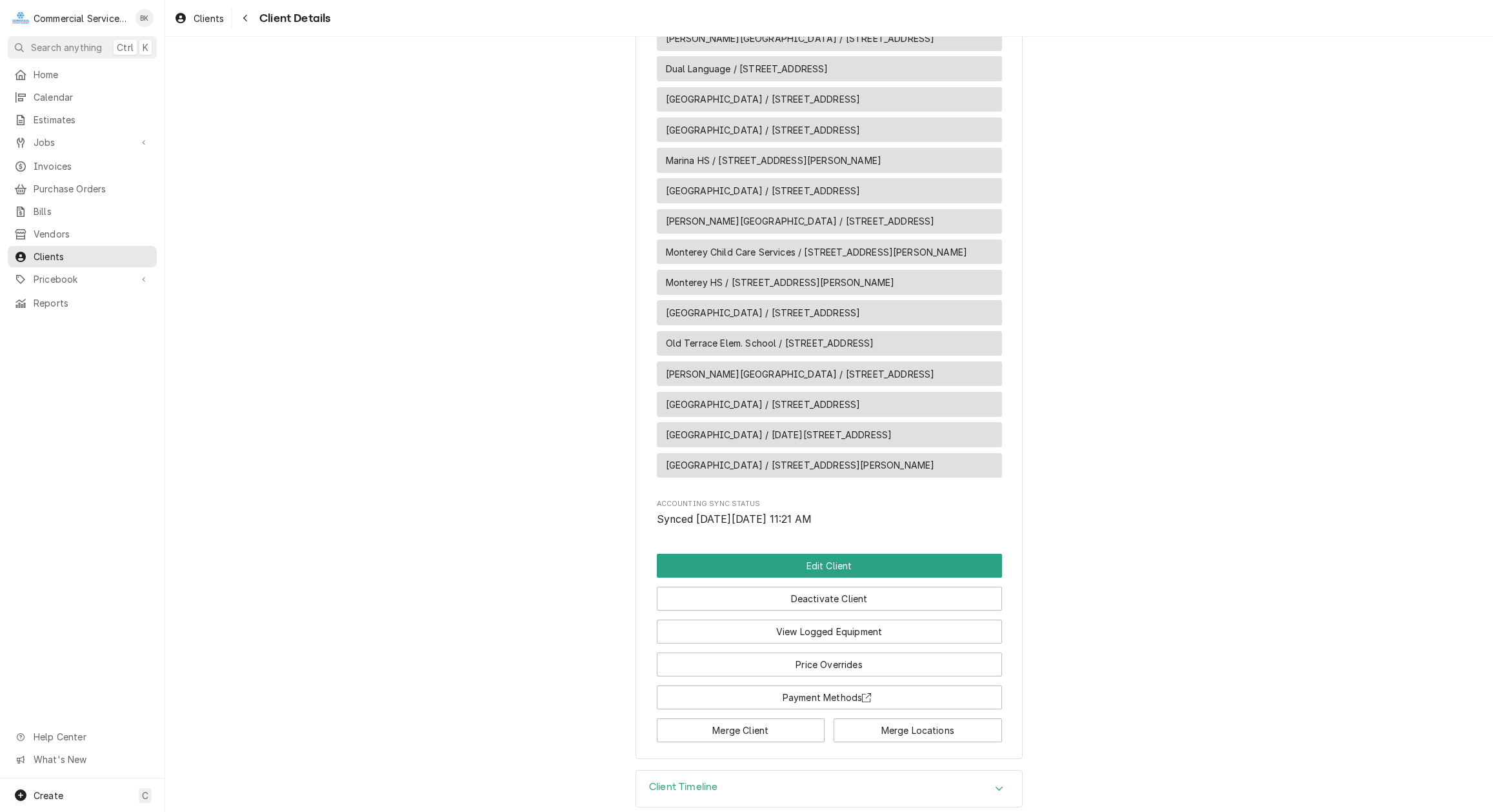
scroll to position [1407, 0]
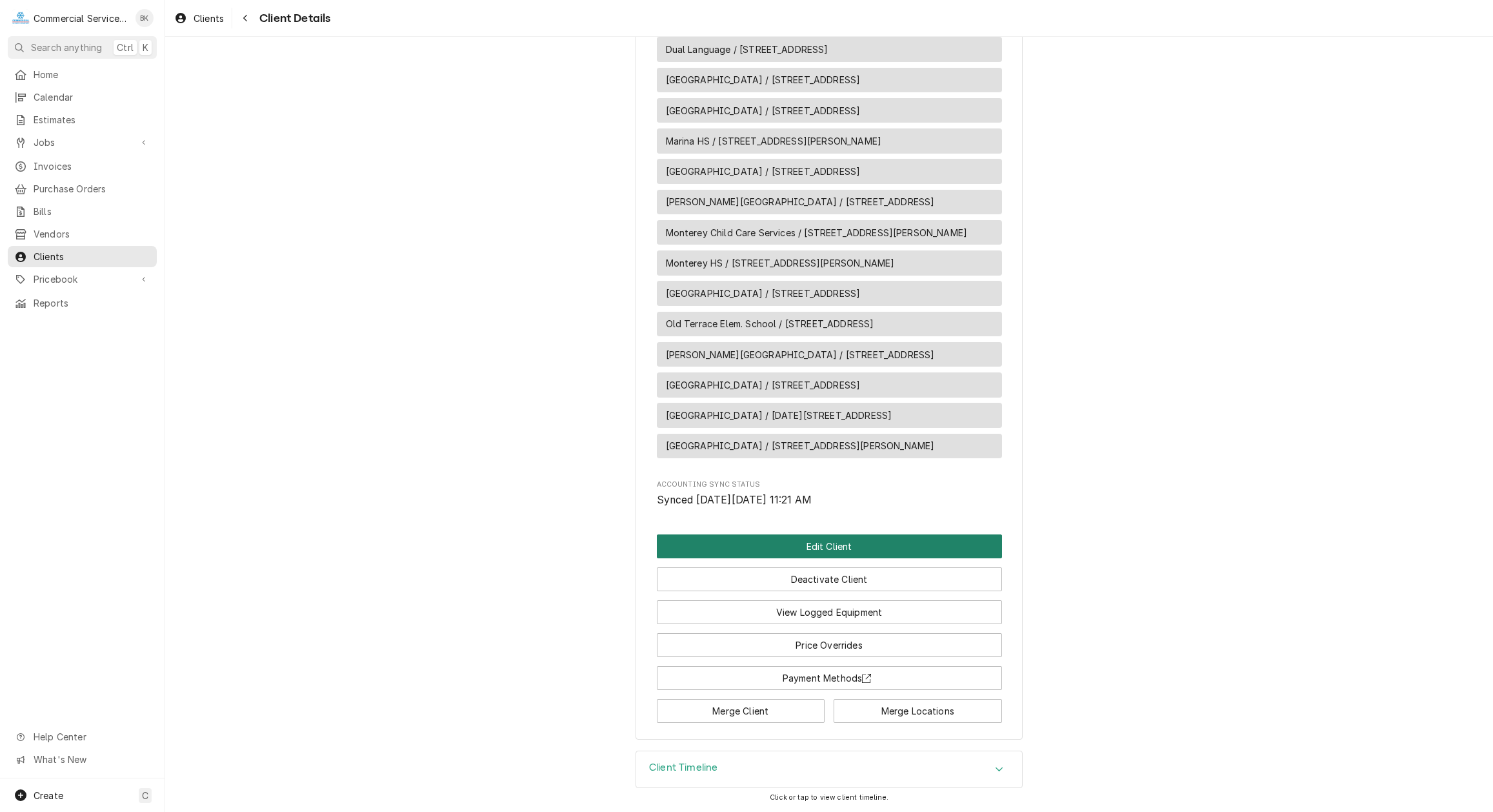
click at [842, 547] on button "Edit Client" at bounding box center [829, 547] width 345 height 24
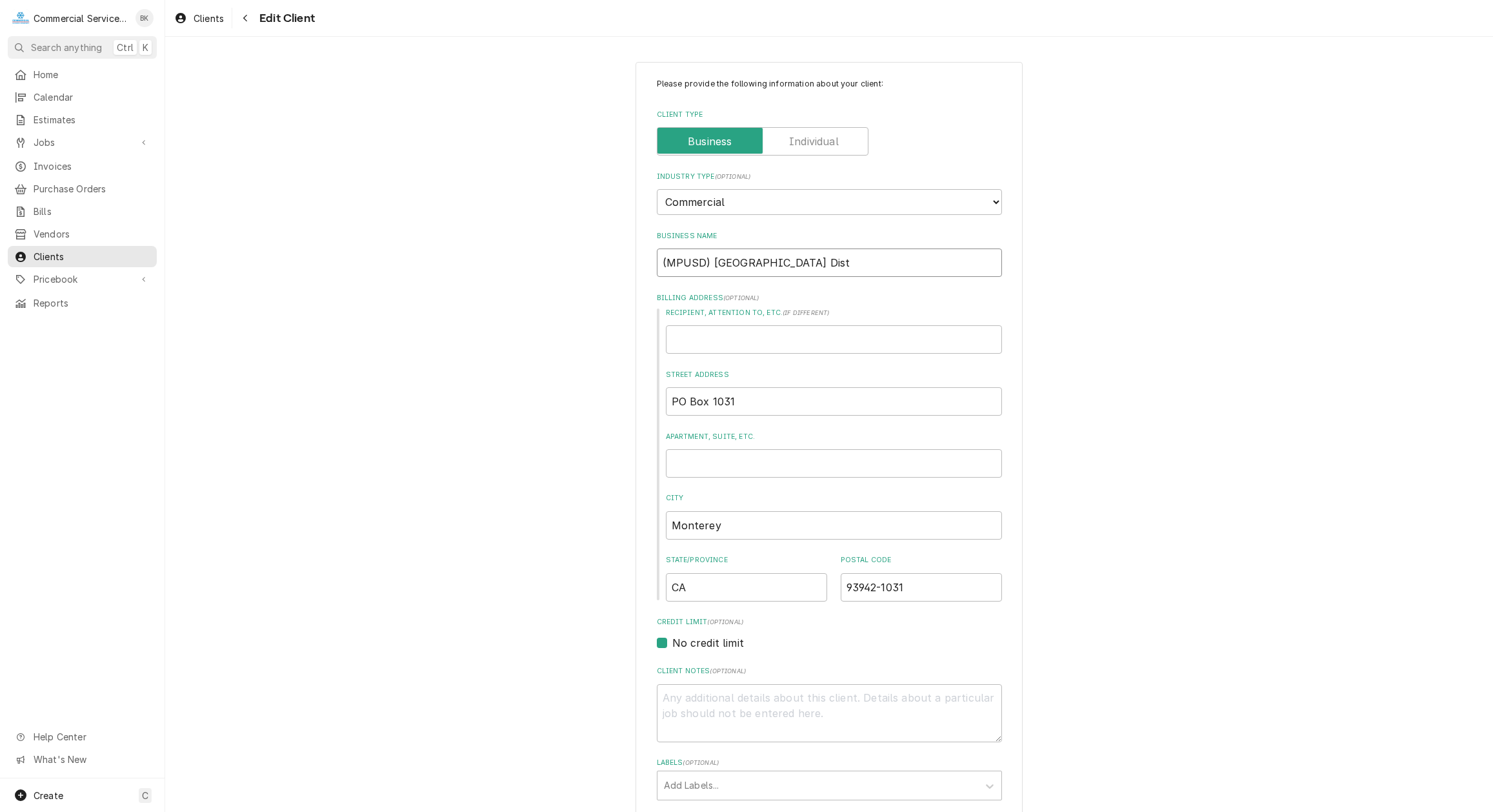
drag, startPoint x: 712, startPoint y: 263, endPoint x: 607, endPoint y: 271, distance: 105.3
drag, startPoint x: 710, startPoint y: 262, endPoint x: 649, endPoint y: 268, distance: 61.3
click at [657, 268] on input "(MPUSD) [GEOGRAPHIC_DATA] Dist" at bounding box center [829, 262] width 345 height 28
type input "[GEOGRAPHIC_DATA] Dist"
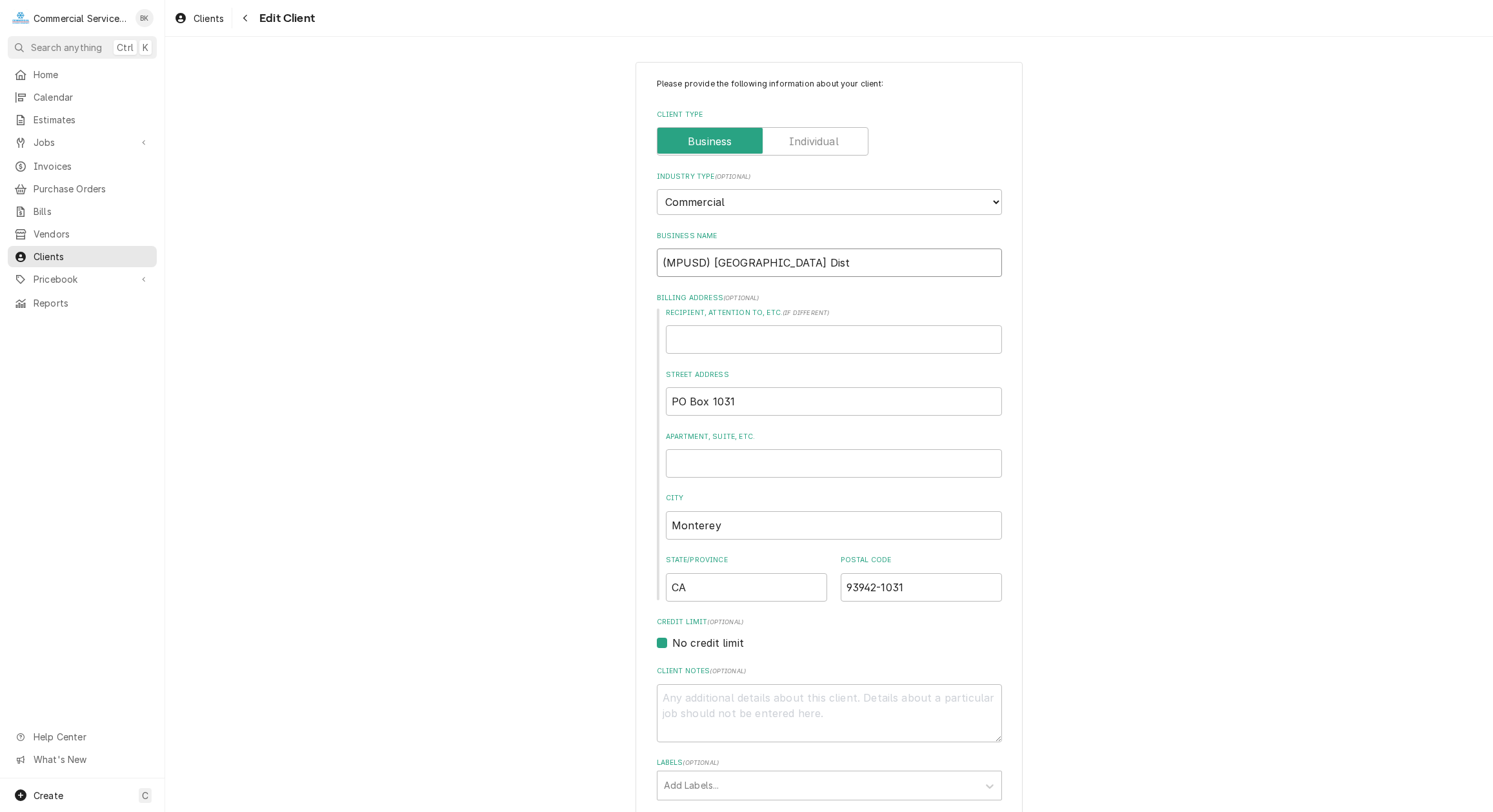
type textarea "x"
click at [879, 259] on input "[GEOGRAPHIC_DATA] Dist" at bounding box center [829, 262] width 345 height 28
type input "[GEOGRAPHIC_DATA] Dist"
type textarea "x"
type input "[GEOGRAPHIC_DATA] Dist -"
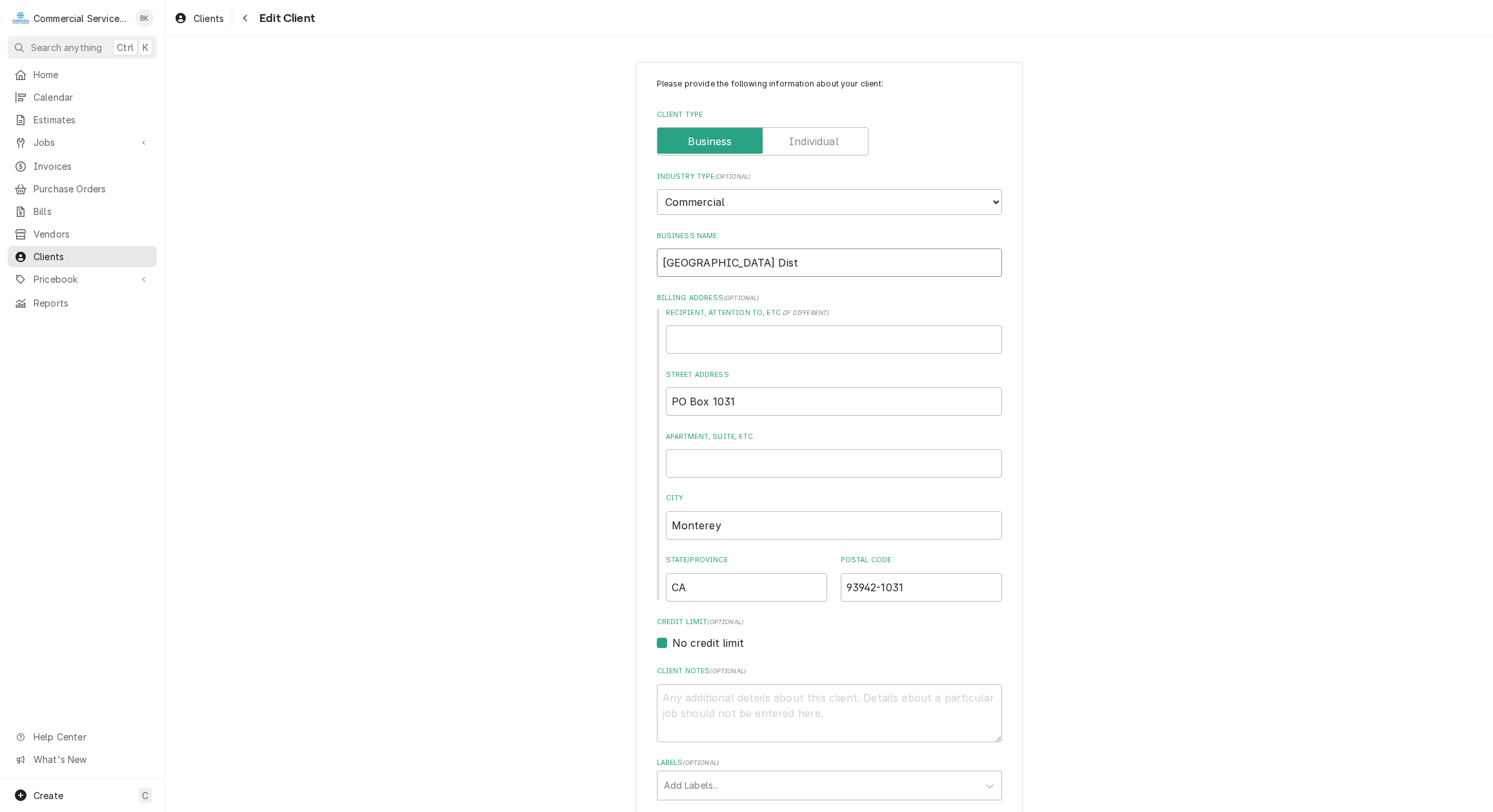
type textarea "x"
type input "[GEOGRAPHIC_DATA] Dist -"
type textarea "x"
type input "[GEOGRAPHIC_DATA] Dist - M"
type textarea "x"
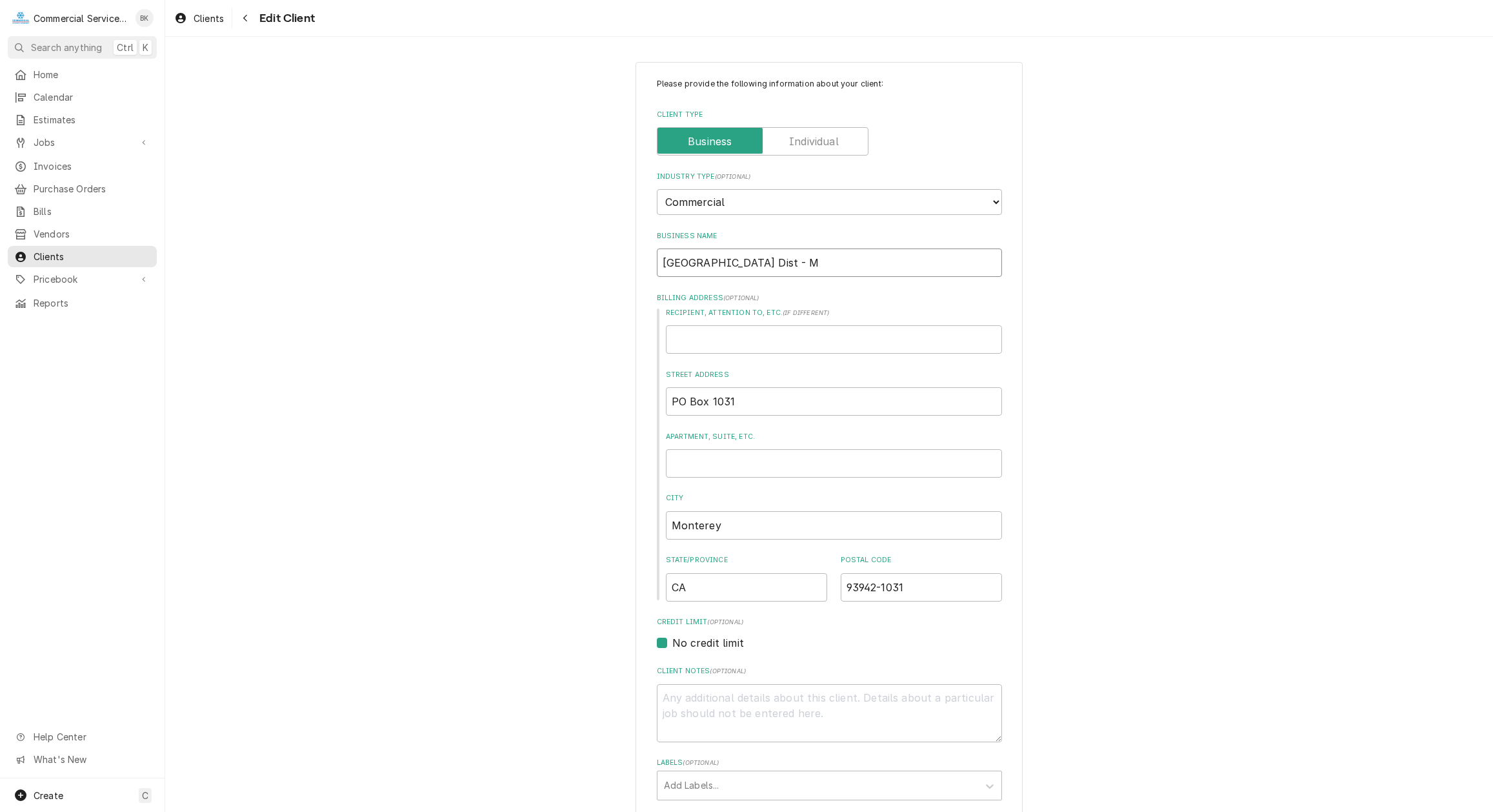
type input "[GEOGRAPHIC_DATA] Dist - MP"
type textarea "x"
type input "Monterey Peninsula Unified School Dist - MPU"
type textarea "x"
type input "Monterey Peninsula Unified School Dist - MPUS"
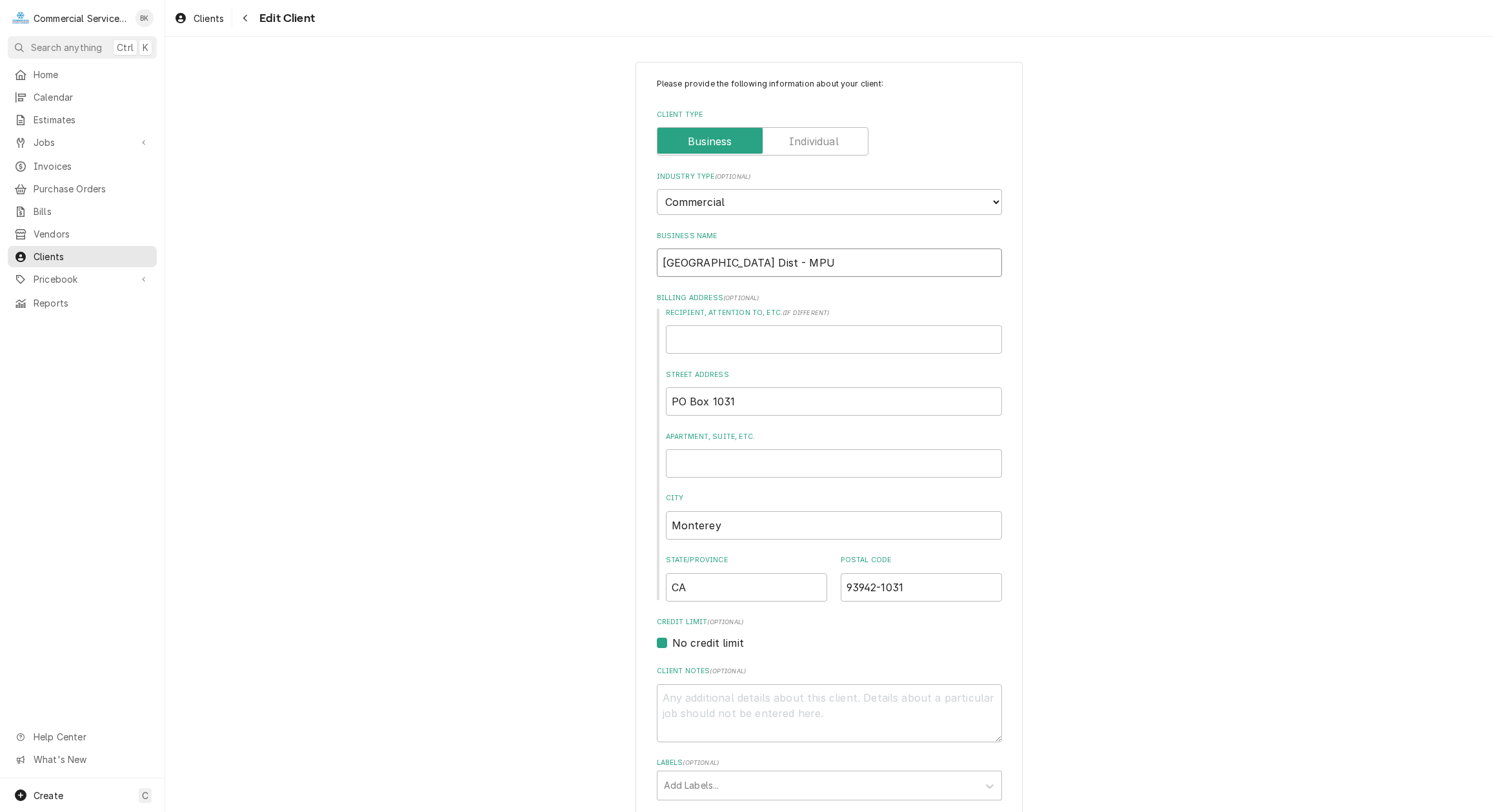
type textarea "x"
type input "[GEOGRAPHIC_DATA] Dist - MPUSD"
type textarea "x"
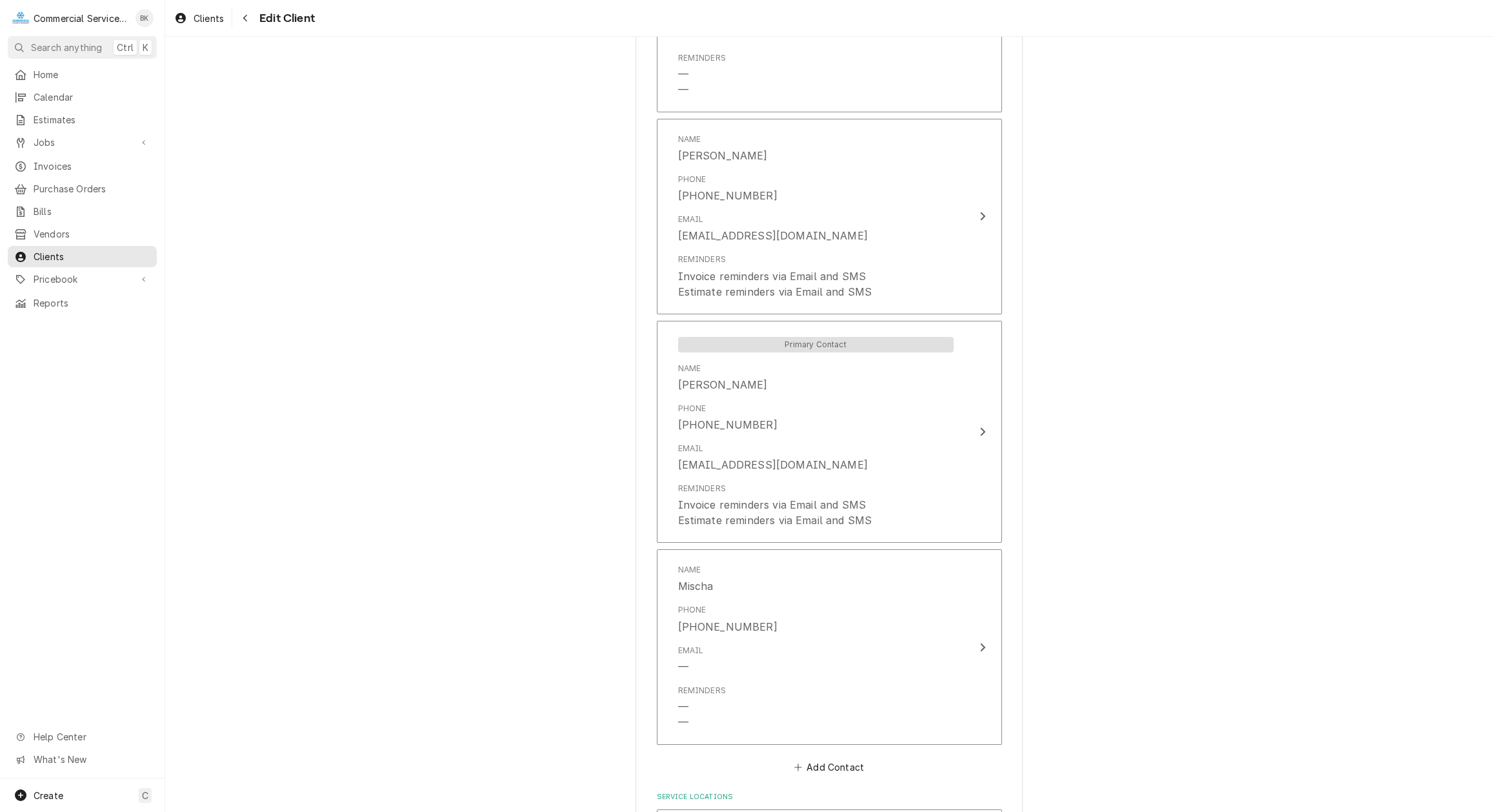
scroll to position [2576, 0]
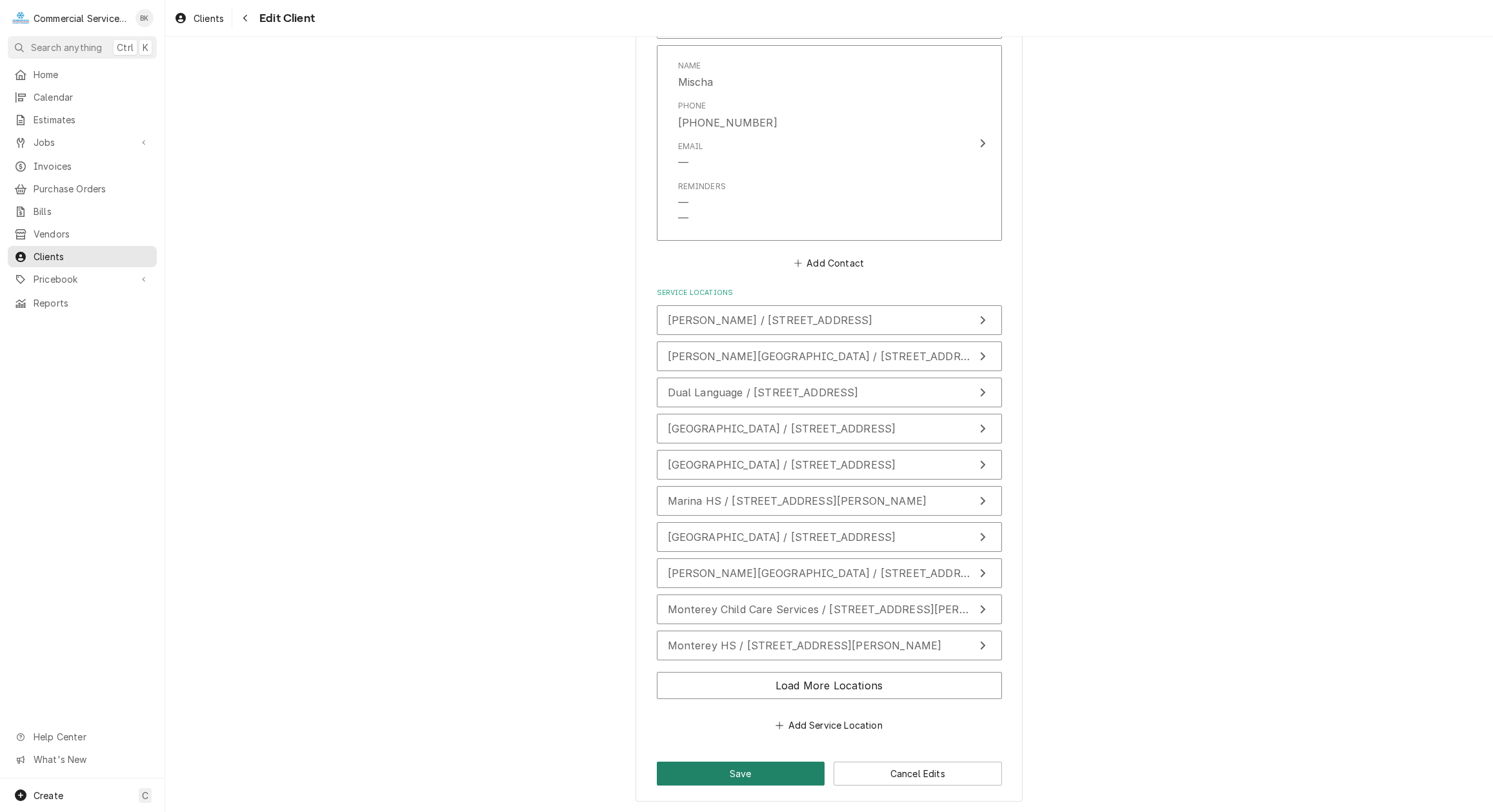
type input "[GEOGRAPHIC_DATA] Dist - MPUSD"
click at [740, 770] on button "Save" at bounding box center [740, 773] width 168 height 24
type textarea "x"
